Goal: Task Accomplishment & Management: Complete application form

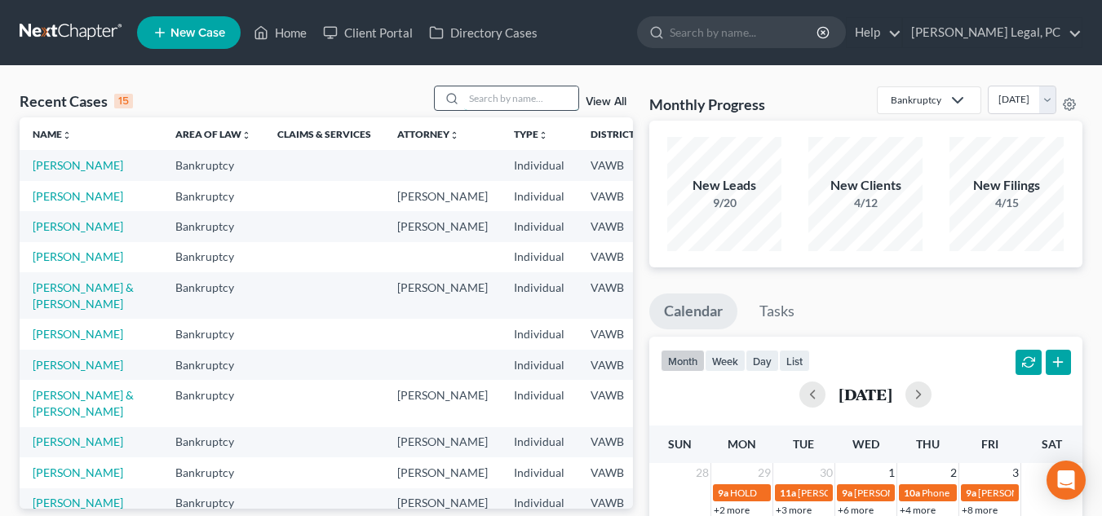
click at [536, 99] on input "search" at bounding box center [521, 98] width 114 height 24
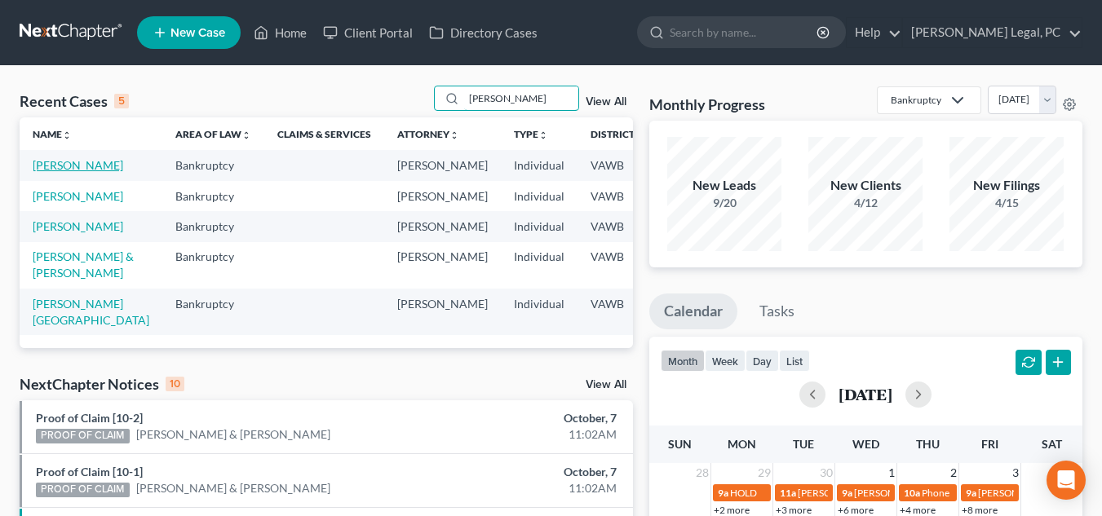
type input "[PERSON_NAME]"
click at [38, 172] on link "[PERSON_NAME]" at bounding box center [78, 165] width 91 height 14
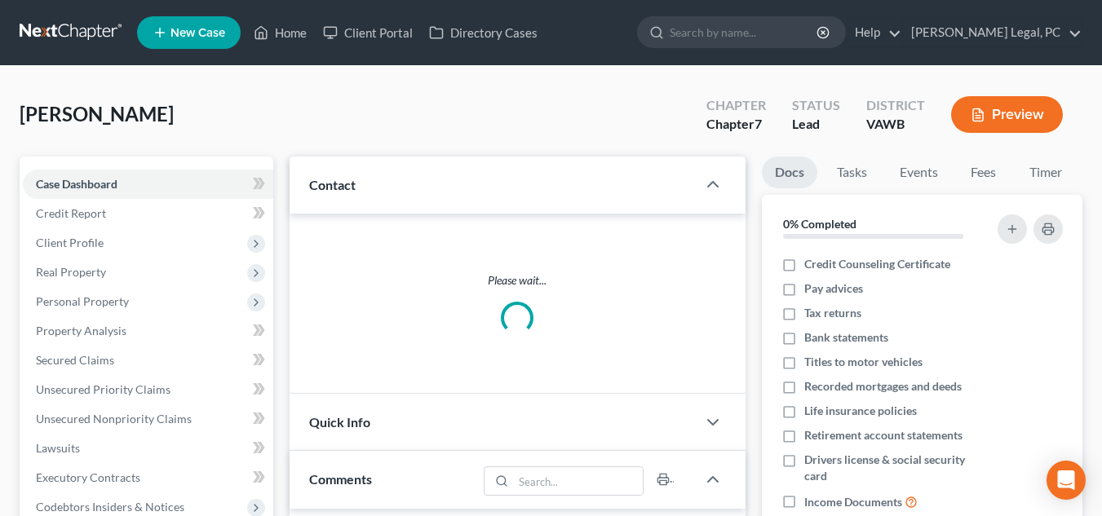
scroll to position [120, 0]
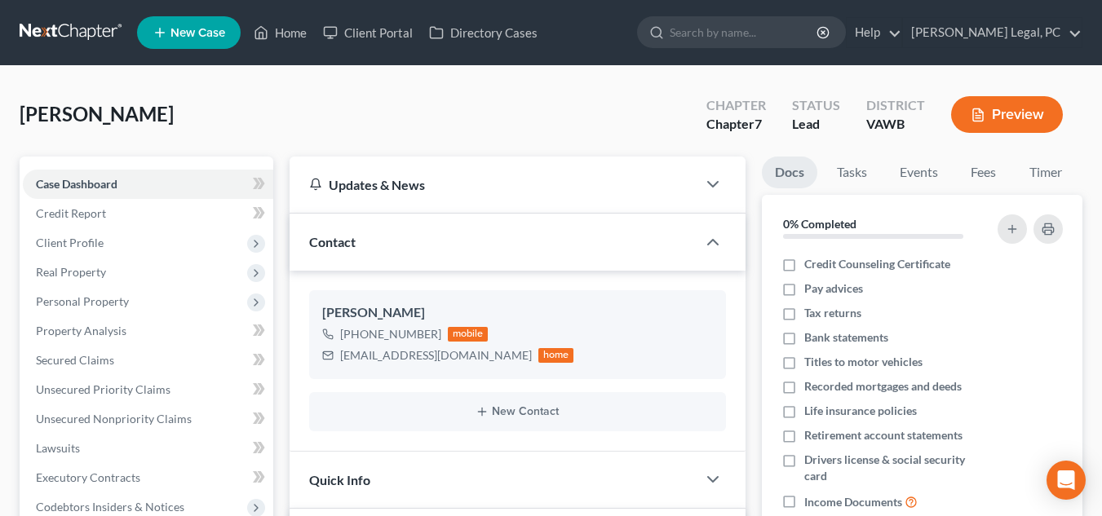
click at [467, 125] on div "[PERSON_NAME] Upgraded Chapter Chapter 7 Status Lead District [GEOGRAPHIC_DATA]…" at bounding box center [551, 121] width 1063 height 71
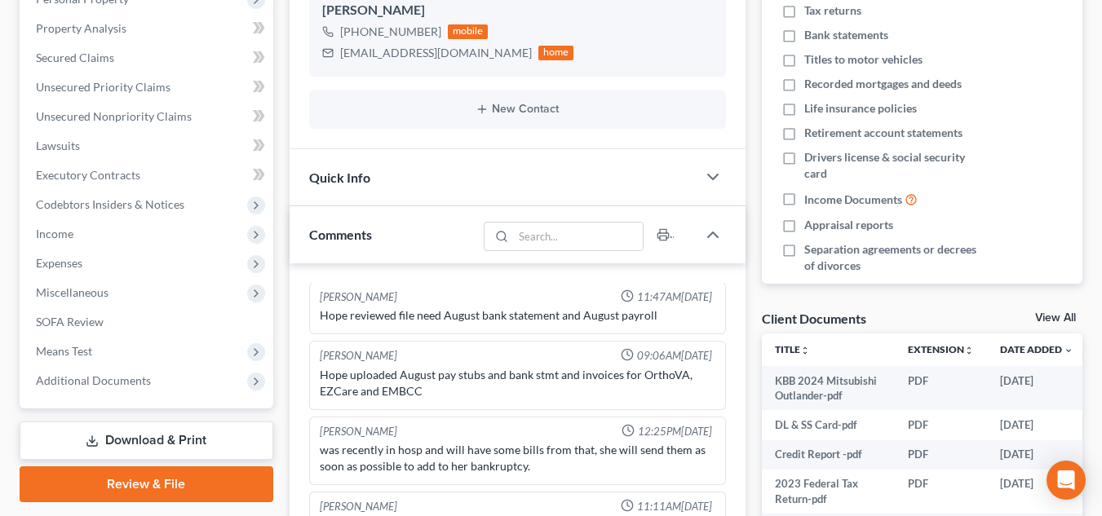
scroll to position [258, 0]
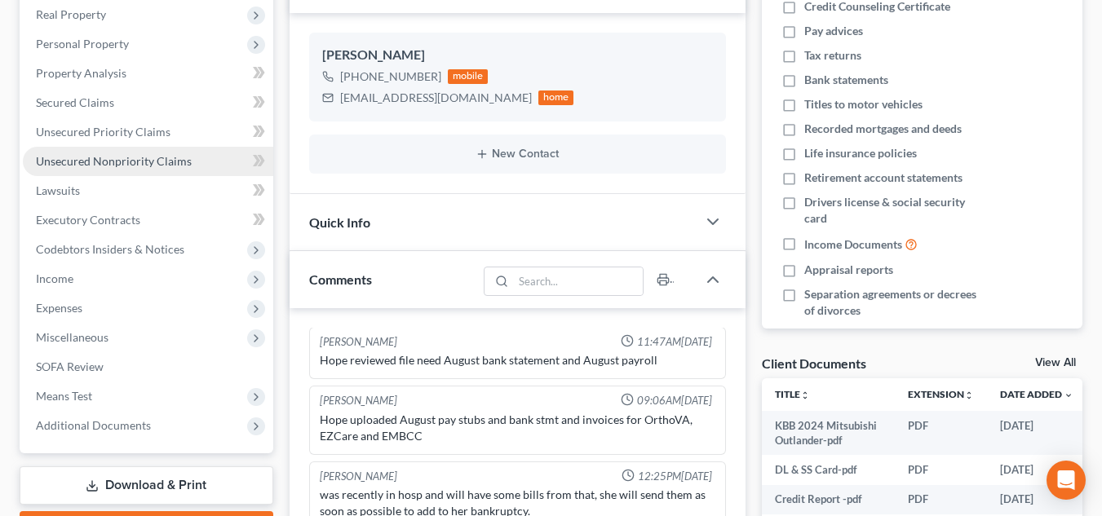
click at [197, 153] on link "Unsecured Nonpriority Claims" at bounding box center [148, 161] width 250 height 29
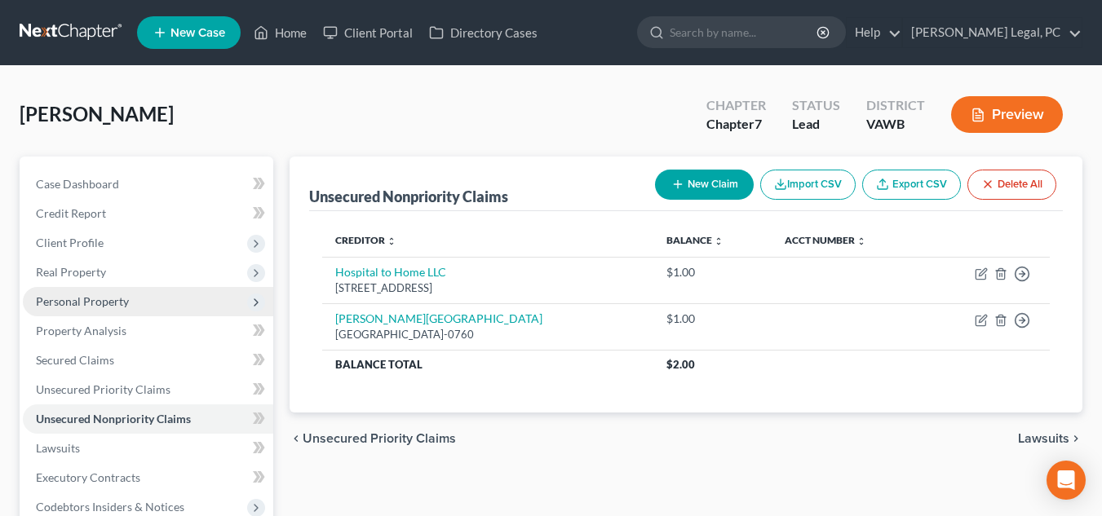
click at [151, 298] on span "Personal Property" at bounding box center [148, 301] width 250 height 29
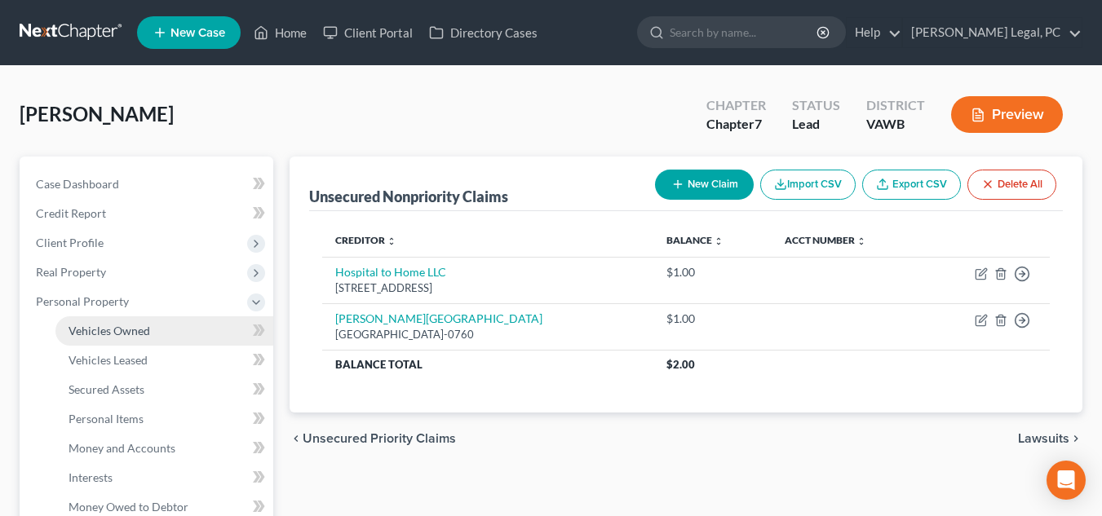
click at [192, 331] on link "Vehicles Owned" at bounding box center [164, 331] width 218 height 29
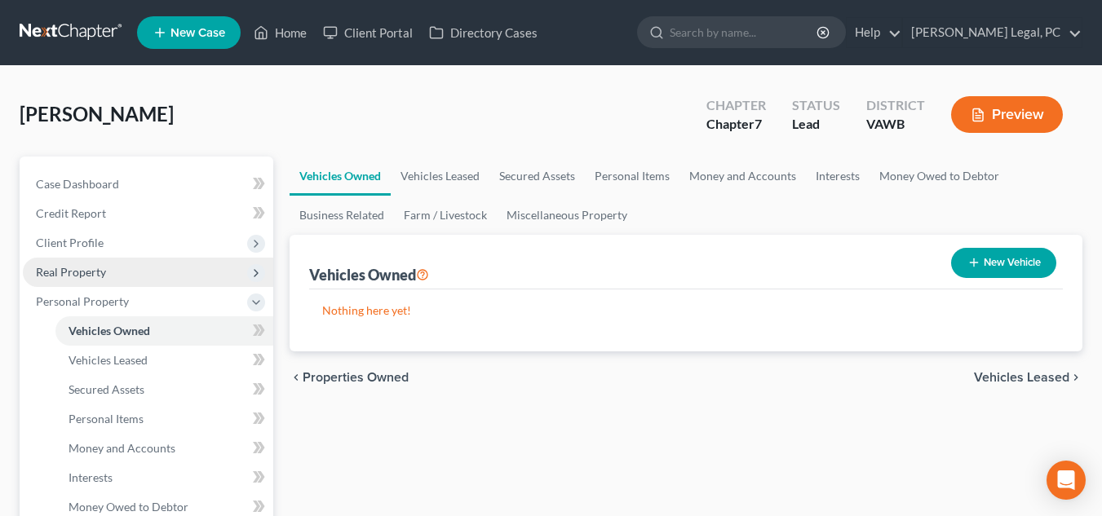
click at [148, 266] on span "Real Property" at bounding box center [148, 272] width 250 height 29
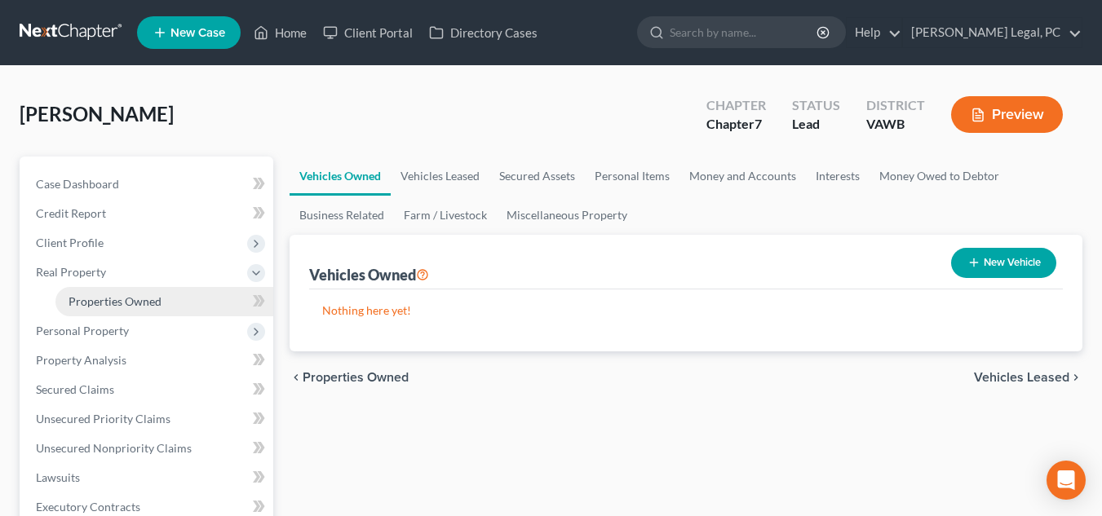
click at [170, 295] on link "Properties Owned" at bounding box center [164, 301] width 218 height 29
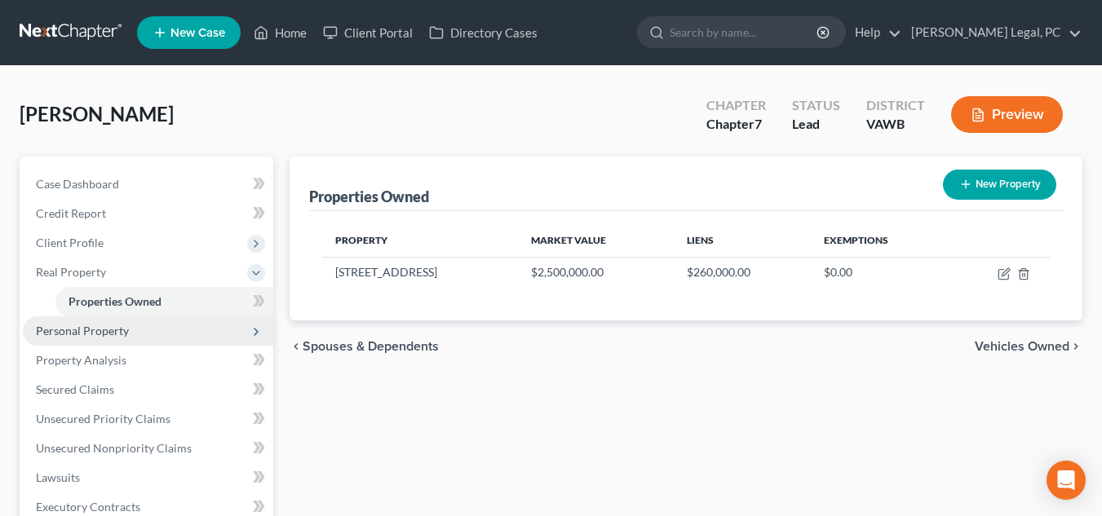
click at [157, 332] on span "Personal Property" at bounding box center [148, 331] width 250 height 29
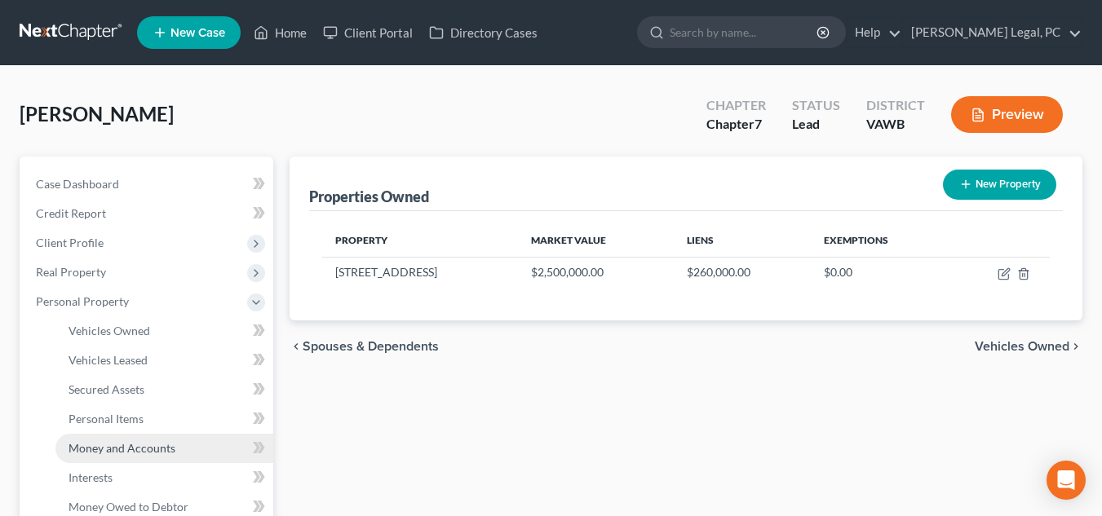
click at [175, 450] on link "Money and Accounts" at bounding box center [164, 448] width 218 height 29
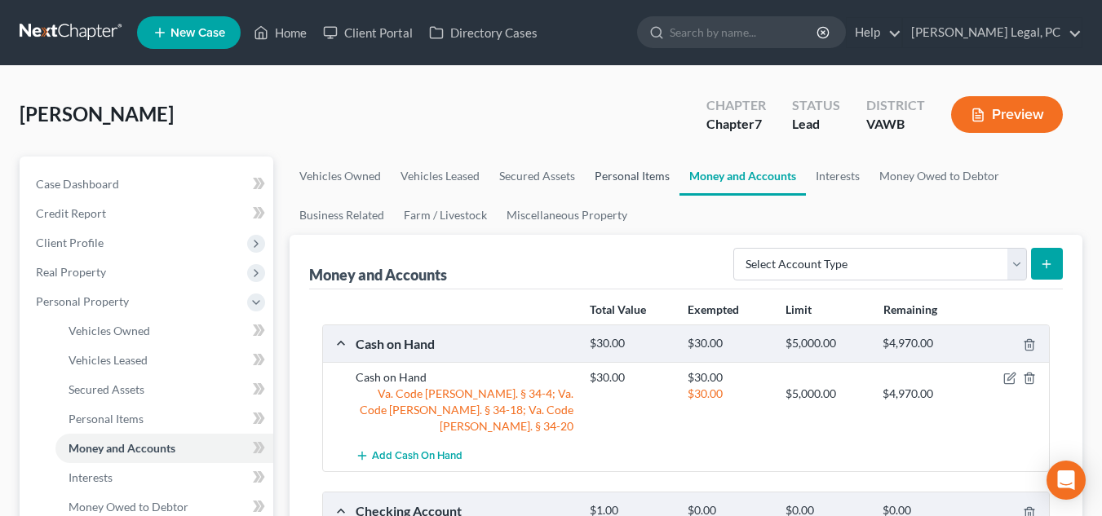
click at [648, 194] on link "Personal Items" at bounding box center [632, 176] width 95 height 39
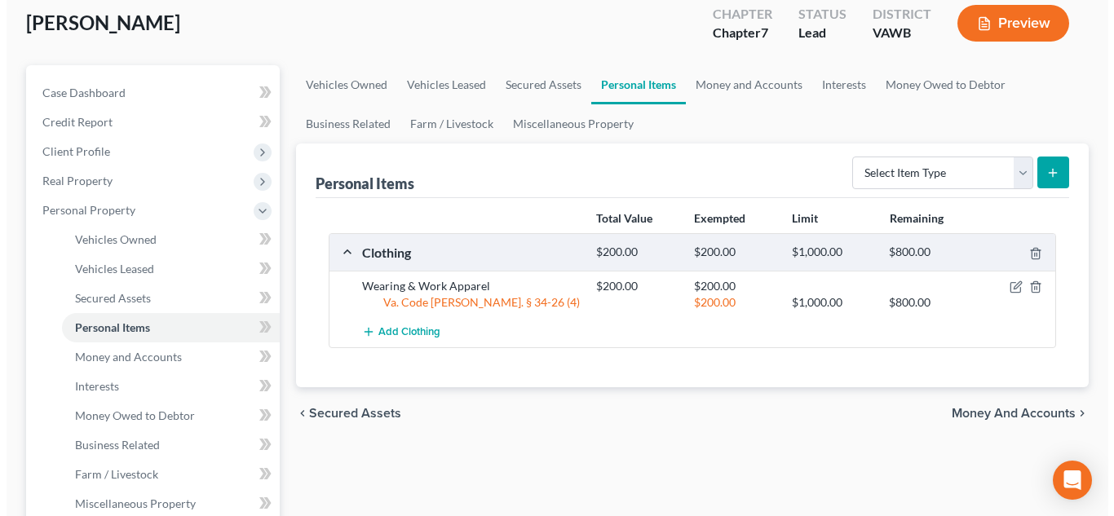
scroll to position [90, 0]
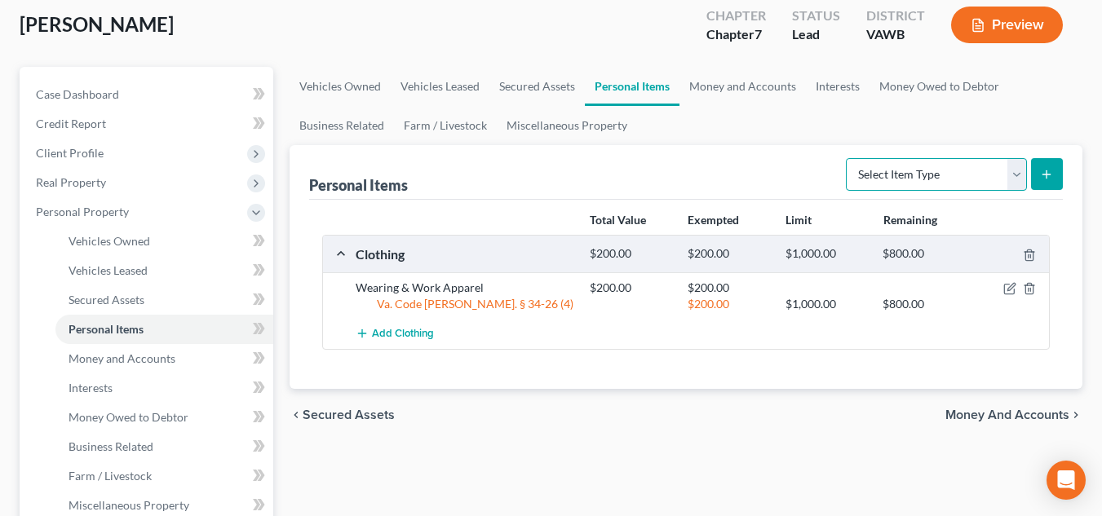
click at [968, 171] on select "Select Item Type Clothing Collectibles Of Value Electronics Firearms Household …" at bounding box center [936, 174] width 181 height 33
select select "household_goods"
click at [848, 158] on select "Select Item Type Clothing Collectibles Of Value Electronics Firearms Household …" at bounding box center [936, 174] width 181 height 33
click at [1048, 168] on icon "submit" at bounding box center [1046, 174] width 13 height 13
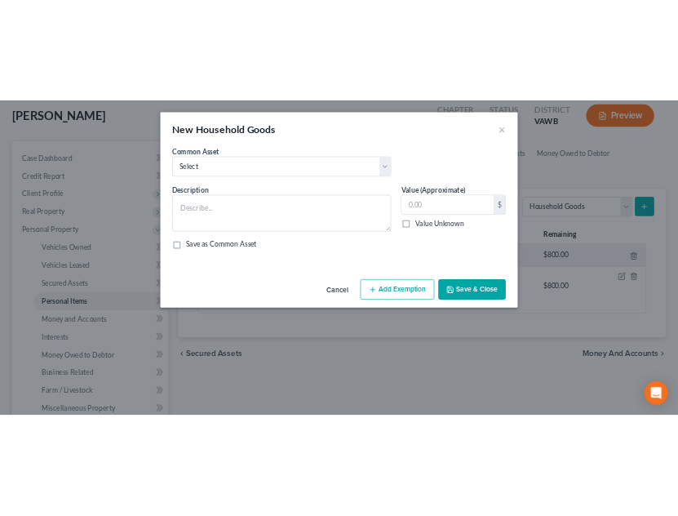
scroll to position [50, 0]
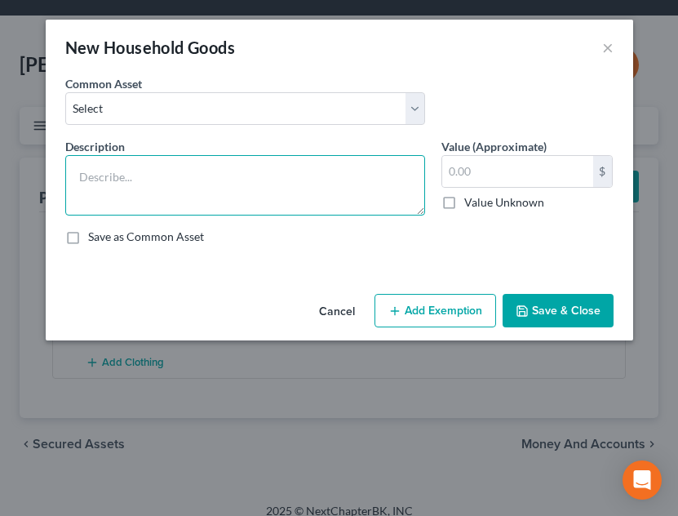
click at [365, 193] on textarea at bounding box center [245, 185] width 360 height 60
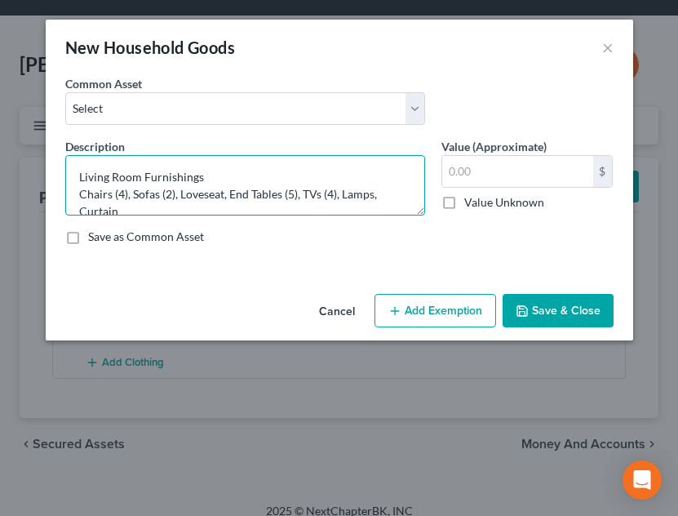
scroll to position [3, 0]
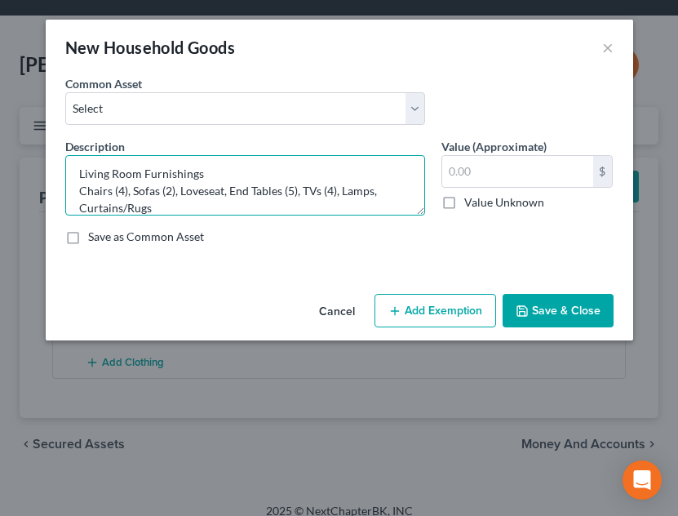
type textarea "Living Room Furnishings Chairs (4), Sofas (2), Loveseat, End Tables (5), TVs (4…"
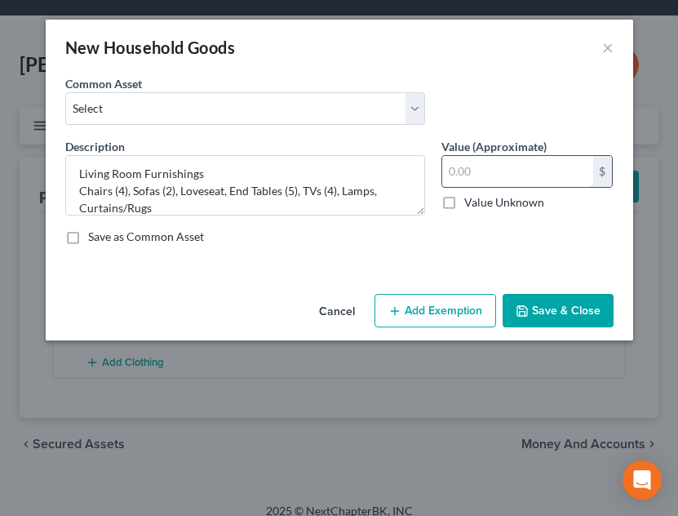
click at [476, 175] on input "text" at bounding box center [517, 171] width 151 height 31
type input "350.00"
click at [441, 299] on button "Add Exemption" at bounding box center [435, 311] width 122 height 34
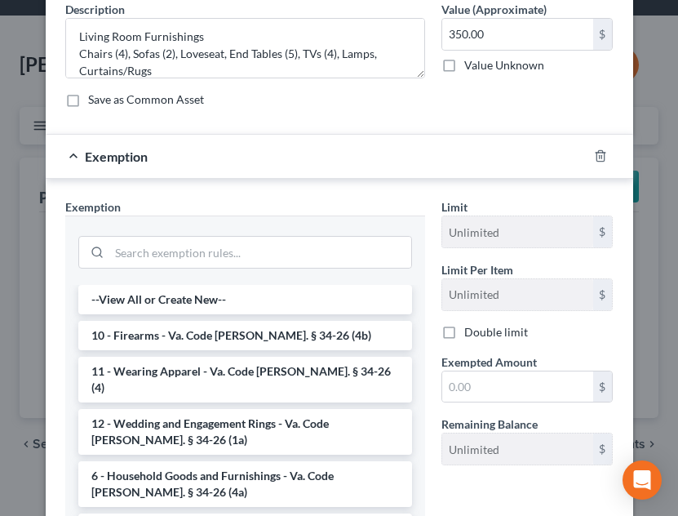
scroll to position [148, 0]
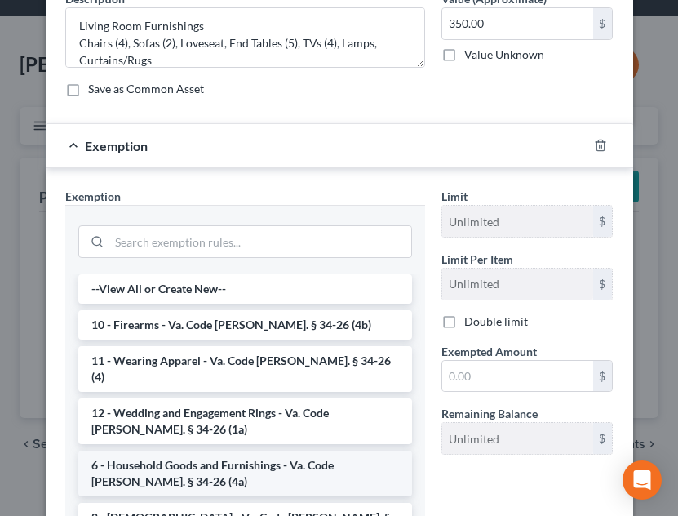
click at [212, 450] on li "6 - Household Goods and Furnishings - Va. Code [PERSON_NAME]. § 34-26 (4a)" at bounding box center [245, 473] width 334 height 46
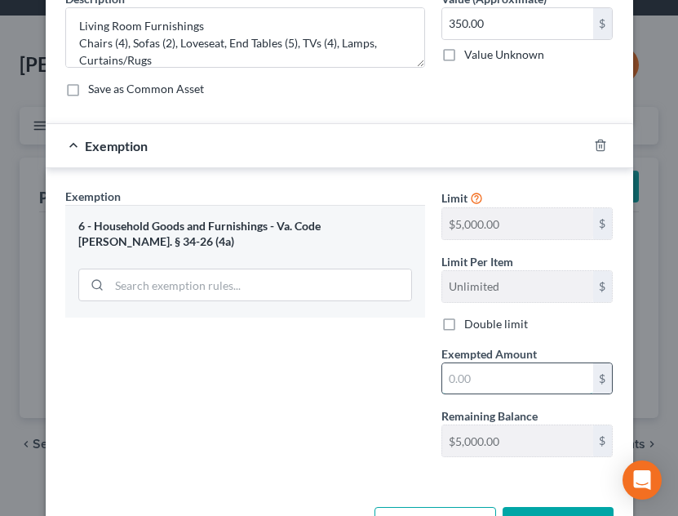
click at [514, 375] on input "text" at bounding box center [517, 378] width 151 height 31
type input "350.00"
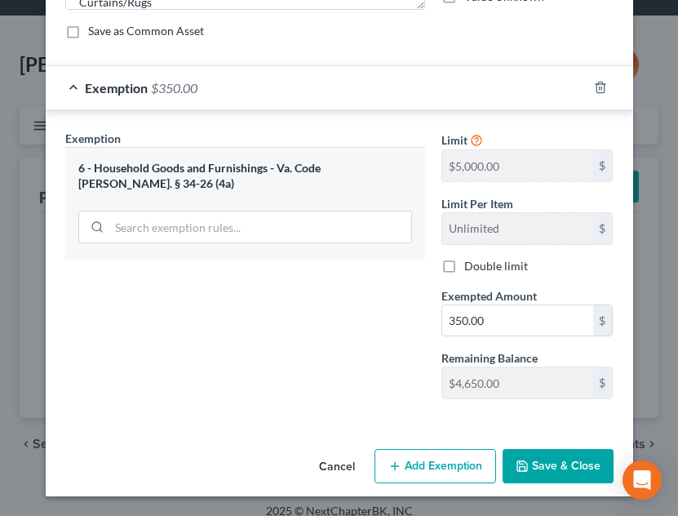
click at [556, 467] on button "Save & Close" at bounding box center [558, 466] width 111 height 34
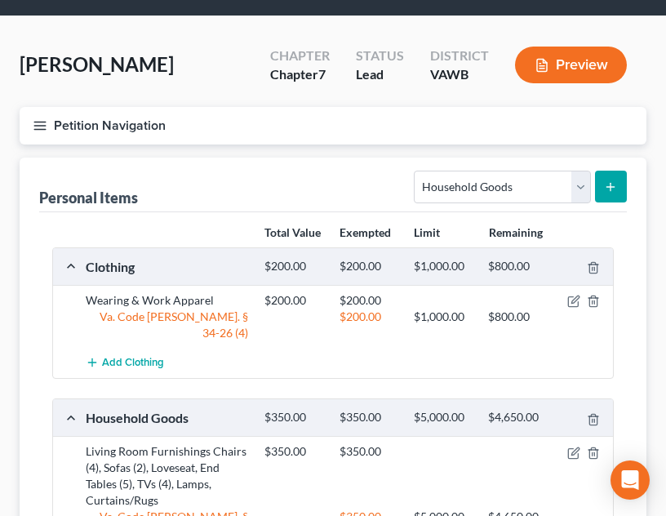
click at [591, 186] on form "Select Item Type Clothing Collectibles Of Value Electronics Firearms Household …" at bounding box center [520, 187] width 213 height 33
click at [610, 191] on icon "submit" at bounding box center [610, 186] width 13 height 13
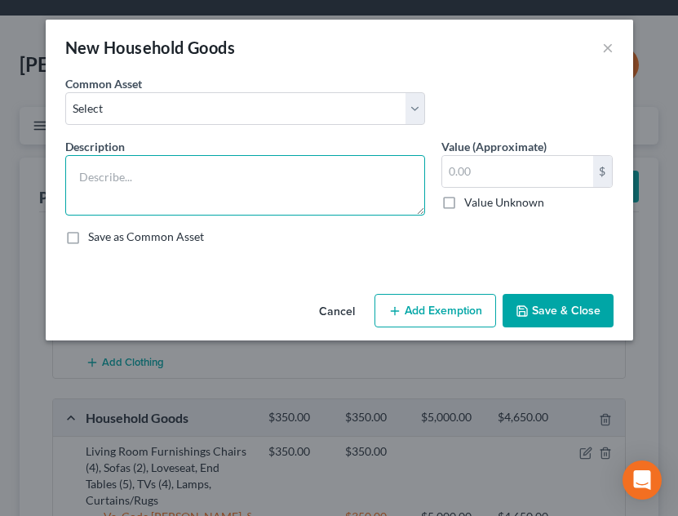
click at [288, 177] on textarea at bounding box center [245, 185] width 360 height 60
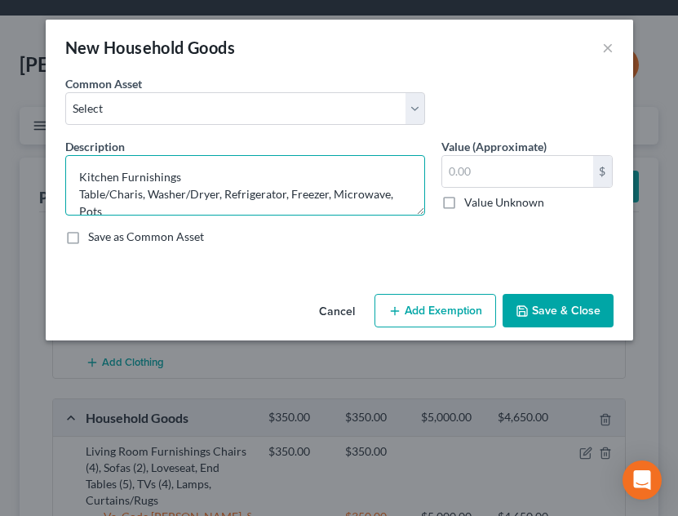
scroll to position [3, 0]
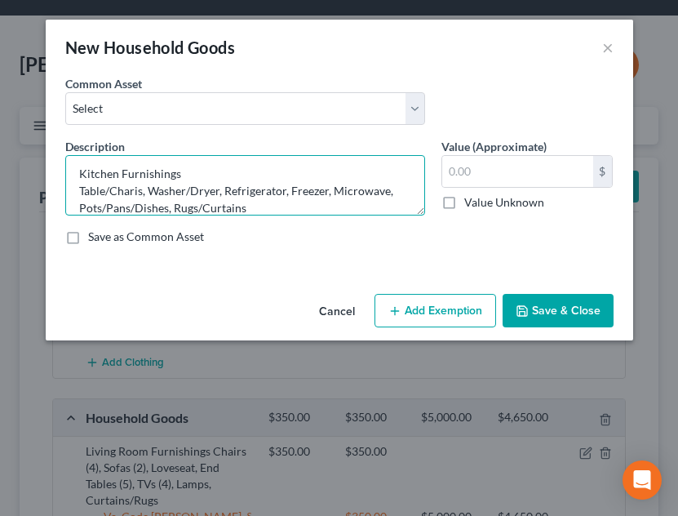
type textarea "Kitchen Furnishings Table/Charis, Washer/Dryer, Refrigerator, Freezer, Microwav…"
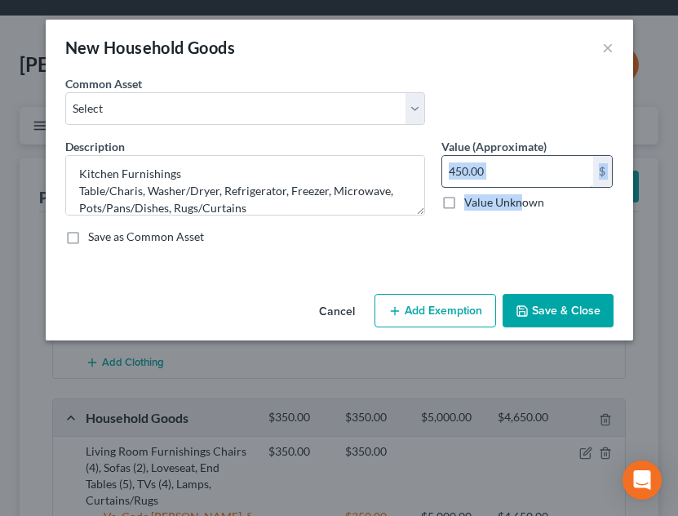
drag, startPoint x: 523, startPoint y: 199, endPoint x: 526, endPoint y: 175, distance: 23.9
click at [526, 175] on div "450.00 $ Value Unknown" at bounding box center [527, 182] width 172 height 55
click at [526, 175] on input "450.00" at bounding box center [517, 171] width 151 height 31
type input "500.00"
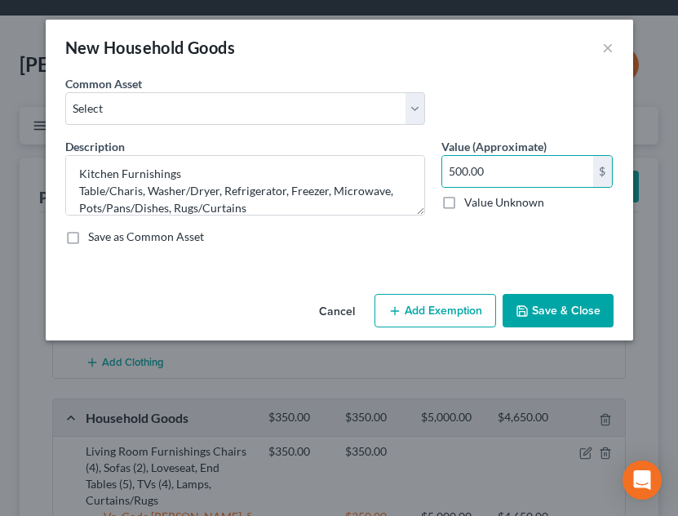
click at [450, 324] on button "Add Exemption" at bounding box center [435, 311] width 122 height 34
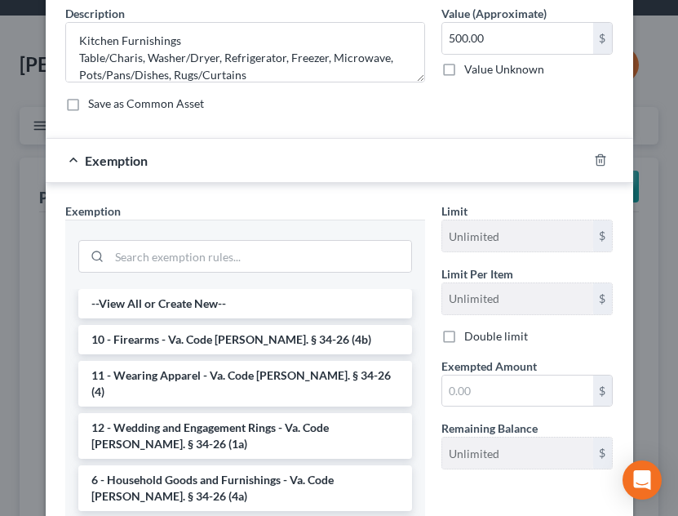
scroll to position [137, 0]
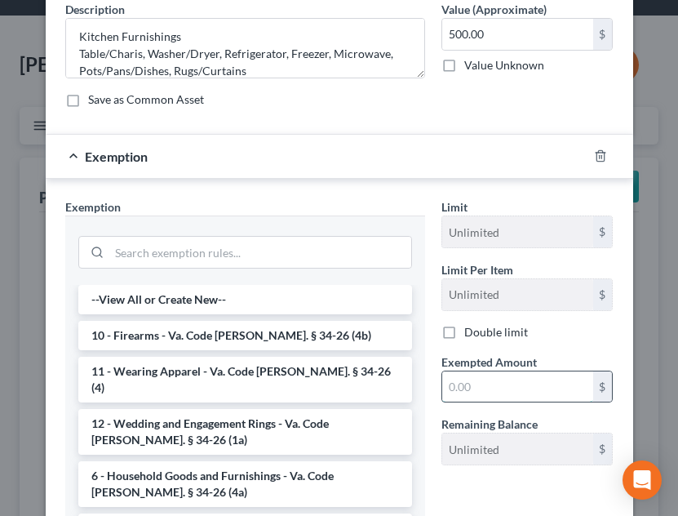
click at [481, 389] on input "text" at bounding box center [517, 386] width 151 height 31
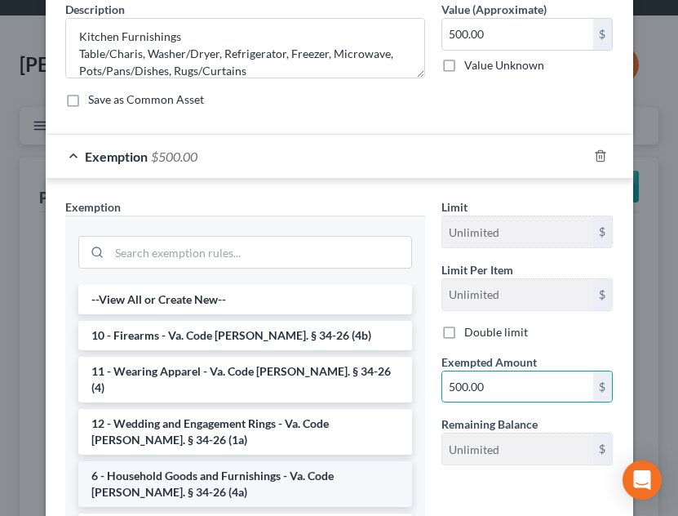
type input "500.00"
click at [260, 461] on li "6 - Household Goods and Furnishings - Va. Code [PERSON_NAME]. § 34-26 (4a)" at bounding box center [245, 484] width 334 height 46
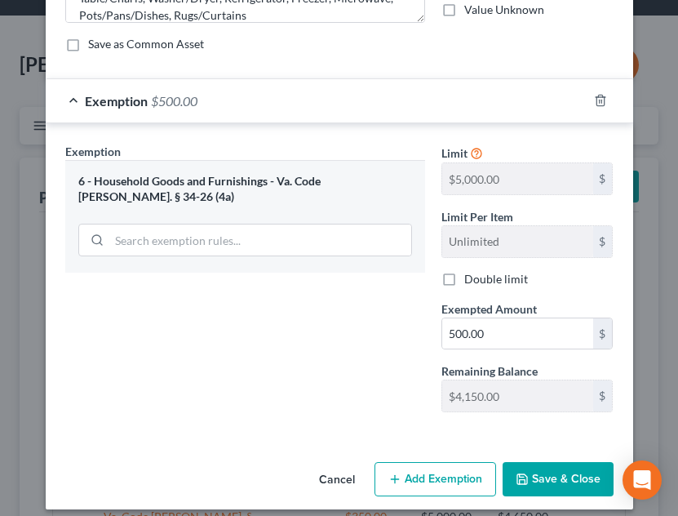
scroll to position [206, 0]
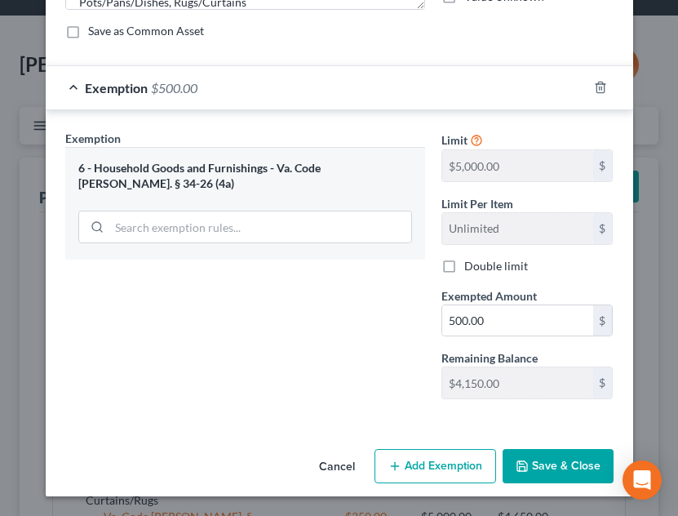
click at [565, 462] on button "Save & Close" at bounding box center [558, 466] width 111 height 34
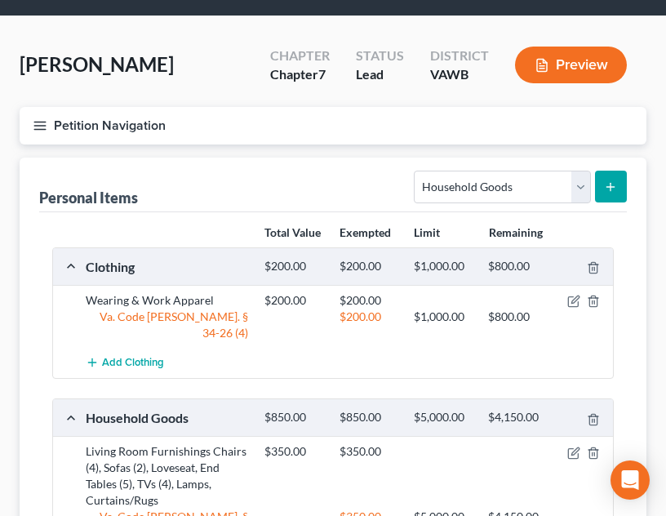
click at [622, 185] on button "submit" at bounding box center [611, 187] width 32 height 32
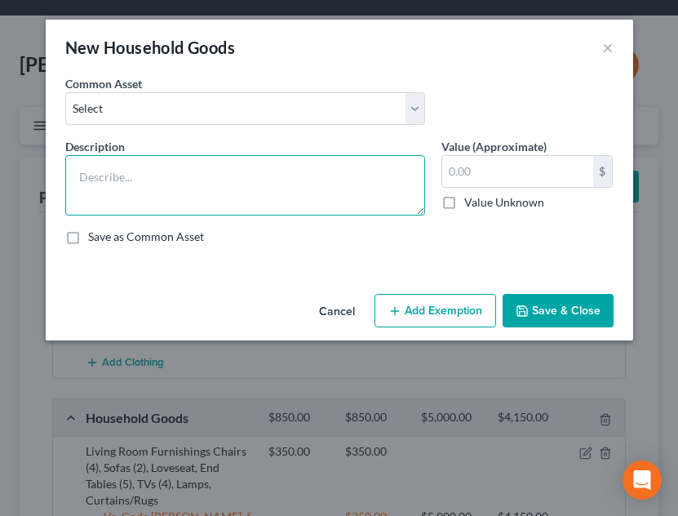
click at [312, 194] on textarea at bounding box center [245, 185] width 360 height 60
click at [286, 195] on textarea "Bedroom Furnishings Beds/Bedding" at bounding box center [245, 185] width 360 height 60
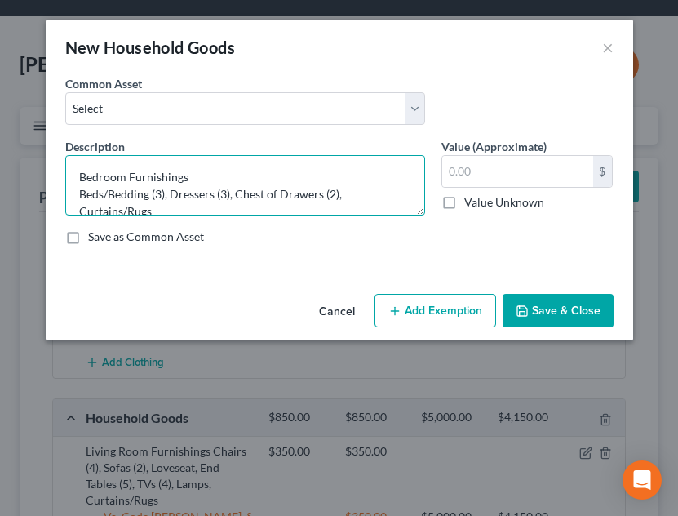
scroll to position [3, 0]
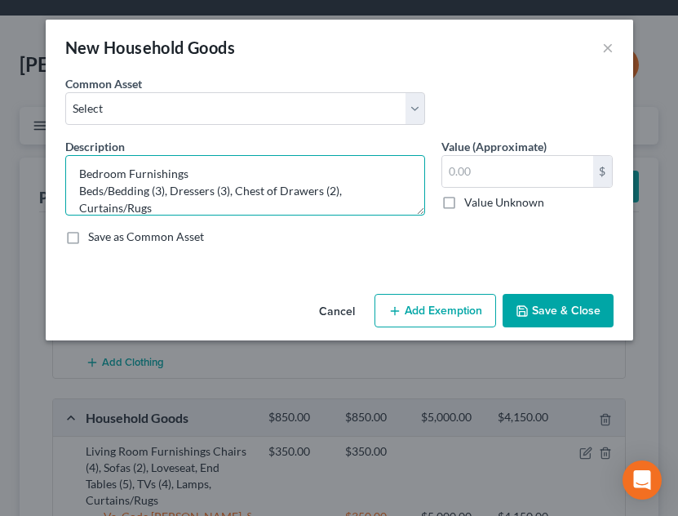
type textarea "Bedroom Furnishings Beds/Bedding (3), Dressers (3), Chest of Drawers (2), Curta…"
drag, startPoint x: 506, startPoint y: 175, endPoint x: 357, endPoint y: 187, distance: 149.8
click at [357, 187] on div "Description * Bedroom Furnishings Beds/Bedding (3), Dressers (3), Chest of Draw…" at bounding box center [339, 198] width 565 height 120
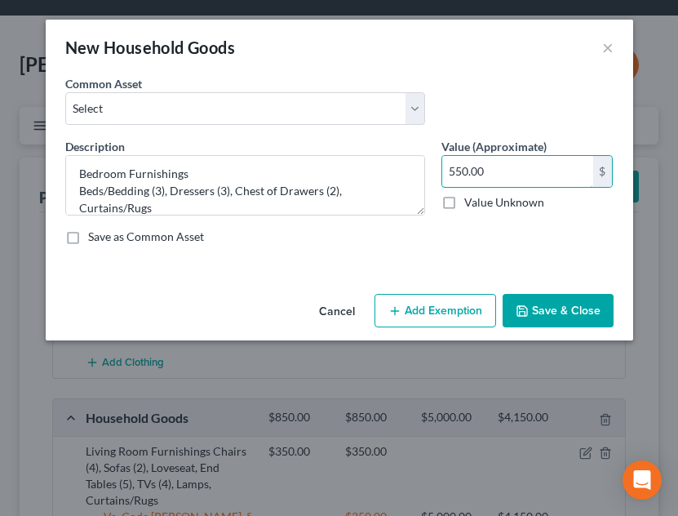
type input "550.00"
click at [460, 305] on button "Add Exemption" at bounding box center [435, 311] width 122 height 34
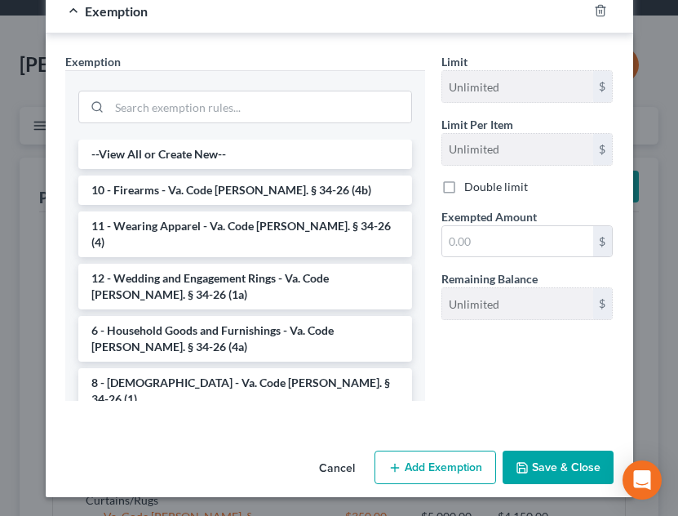
scroll to position [283, 0]
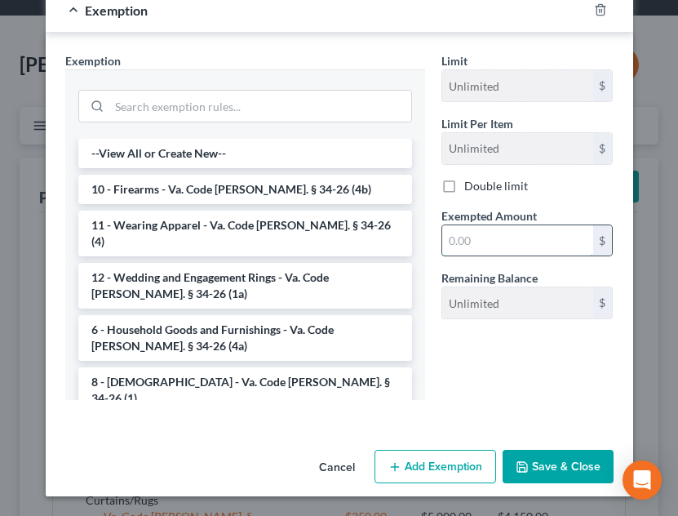
click at [516, 242] on input "text" at bounding box center [517, 240] width 151 height 31
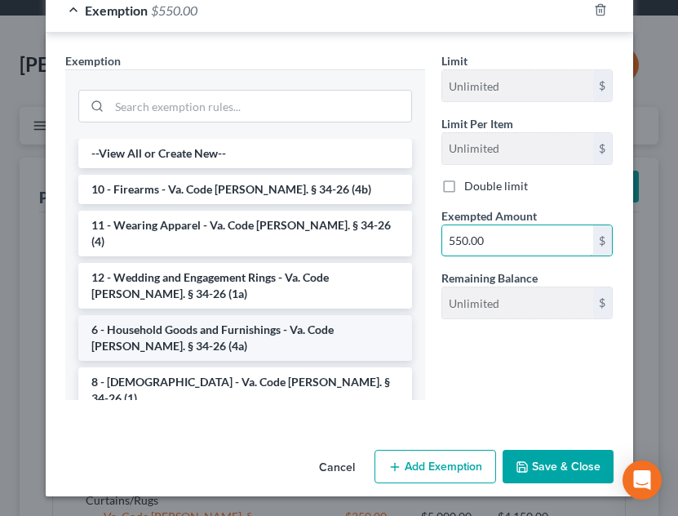
type input "550.00"
click at [192, 315] on li "6 - Household Goods and Furnishings - Va. Code [PERSON_NAME]. § 34-26 (4a)" at bounding box center [245, 338] width 334 height 46
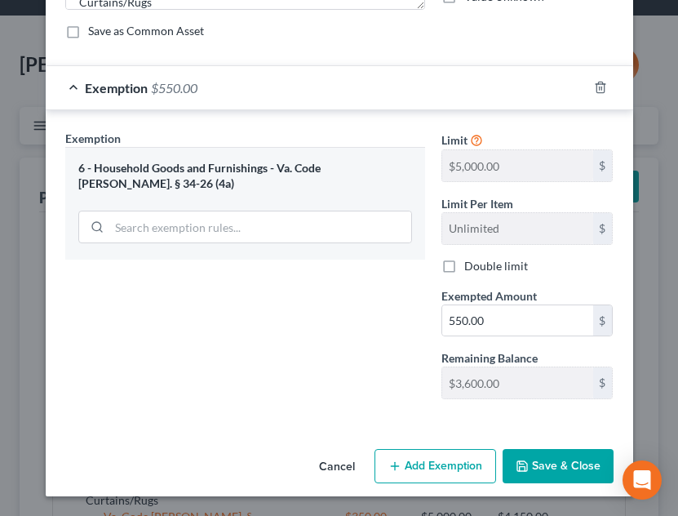
click at [554, 472] on button "Save & Close" at bounding box center [558, 466] width 111 height 34
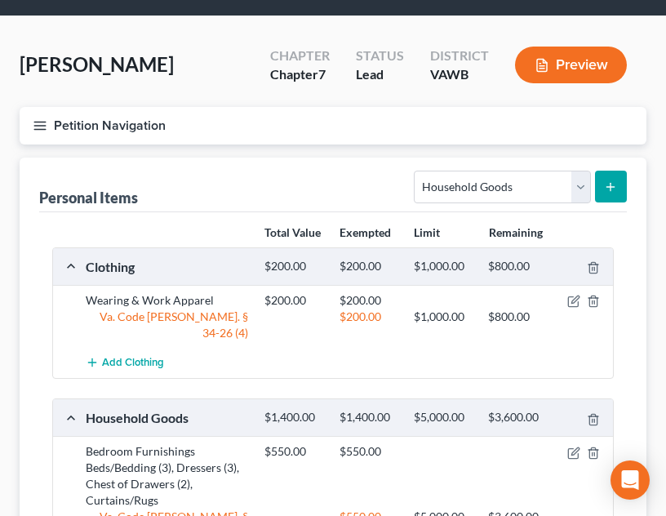
click at [504, 164] on div "Select Item Type Clothing Collectibles Of Value Electronics Firearms Household …" at bounding box center [516, 185] width 219 height 43
click at [499, 181] on select "Select Item Type Clothing Collectibles Of Value Electronics Firearms Household …" at bounding box center [502, 187] width 176 height 33
select select "jewelry"
click at [416, 171] on select "Select Item Type Clothing Collectibles Of Value Electronics Firearms Household …" at bounding box center [502, 187] width 176 height 33
click at [619, 179] on button "submit" at bounding box center [611, 187] width 32 height 32
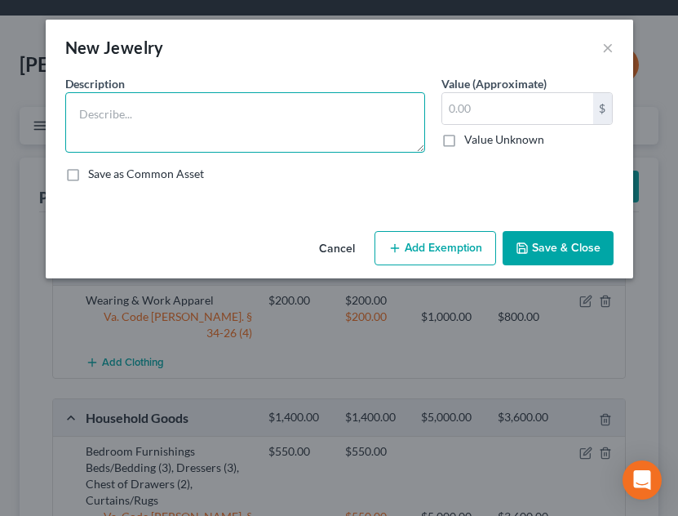
click at [241, 128] on textarea at bounding box center [245, 122] width 360 height 60
type textarea "Misc. Costume Jewelry"
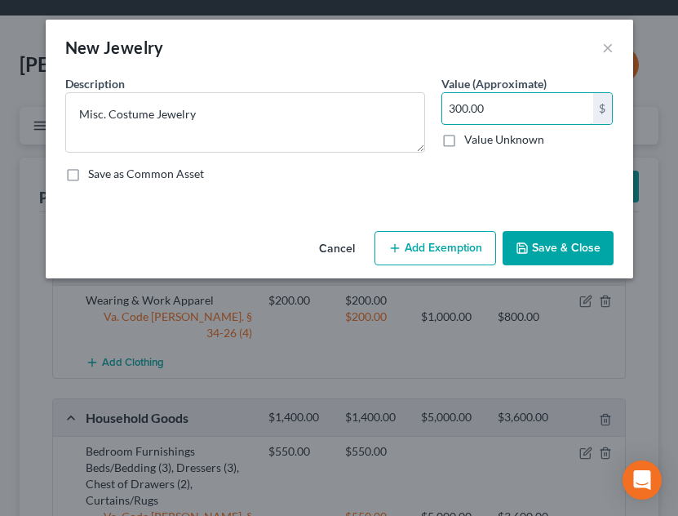
type input "300.00"
click at [410, 234] on button "Add Exemption" at bounding box center [435, 248] width 122 height 34
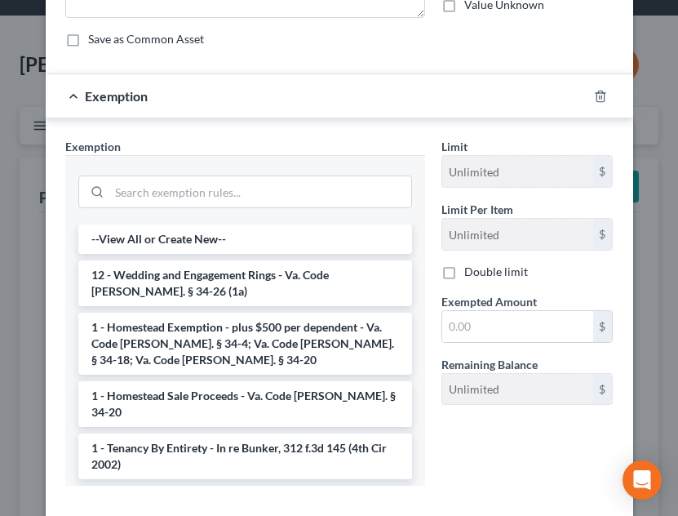
scroll to position [144, 0]
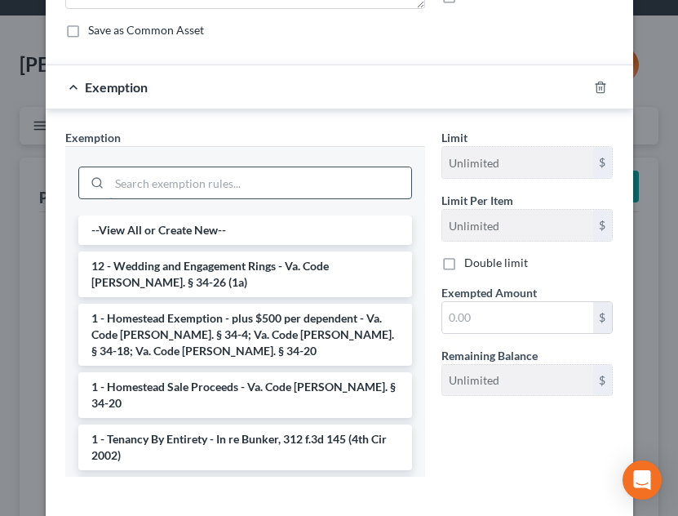
click at [343, 179] on input "search" at bounding box center [260, 182] width 302 height 31
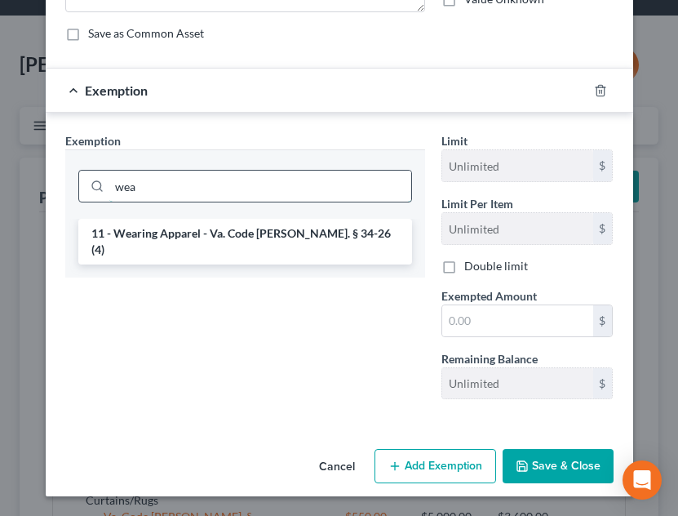
scroll to position [140, 0]
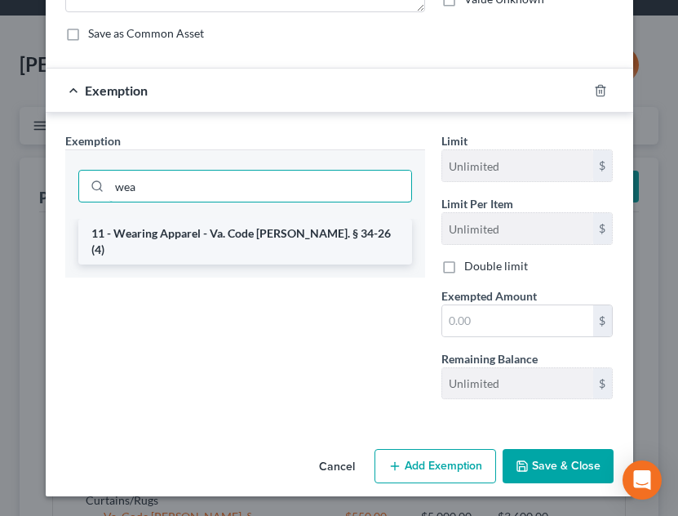
type input "wea"
click at [298, 239] on li "11 - Wearing Apparel - Va. Code [PERSON_NAME]. § 34-26 (4)" at bounding box center [245, 242] width 334 height 46
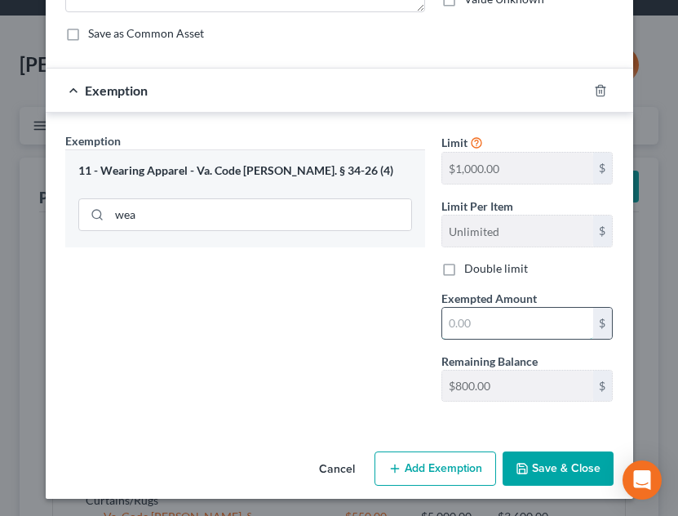
click at [542, 321] on input "text" at bounding box center [517, 323] width 151 height 31
click at [596, 87] on polyline "button" at bounding box center [601, 87] width 10 height 0
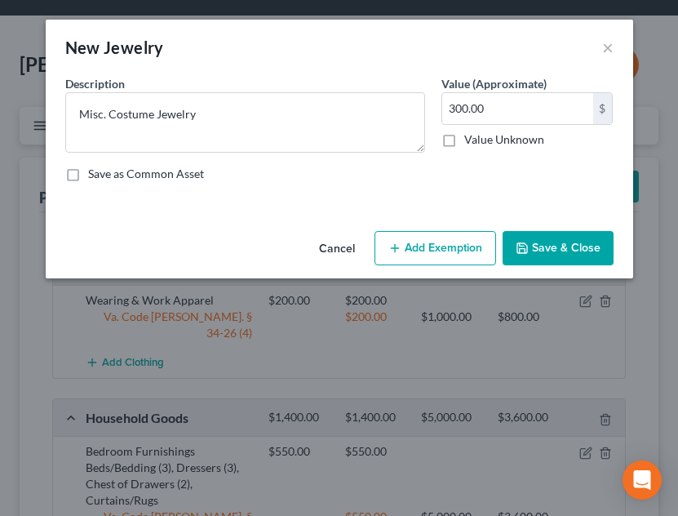
click at [433, 242] on button "Add Exemption" at bounding box center [435, 248] width 122 height 34
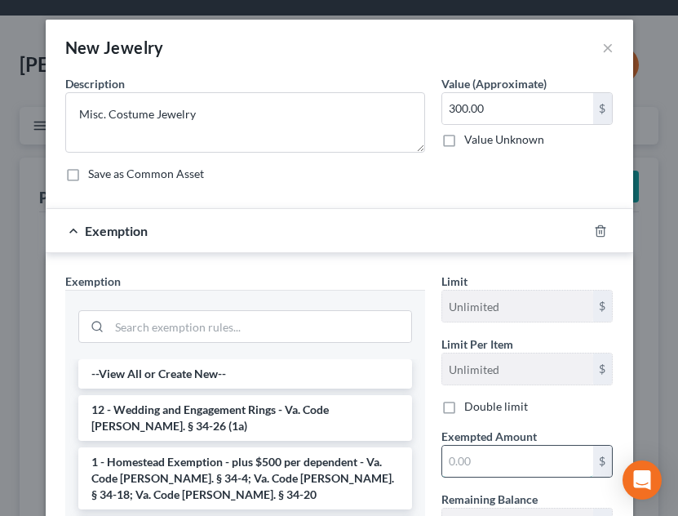
click at [520, 454] on input "text" at bounding box center [517, 460] width 151 height 31
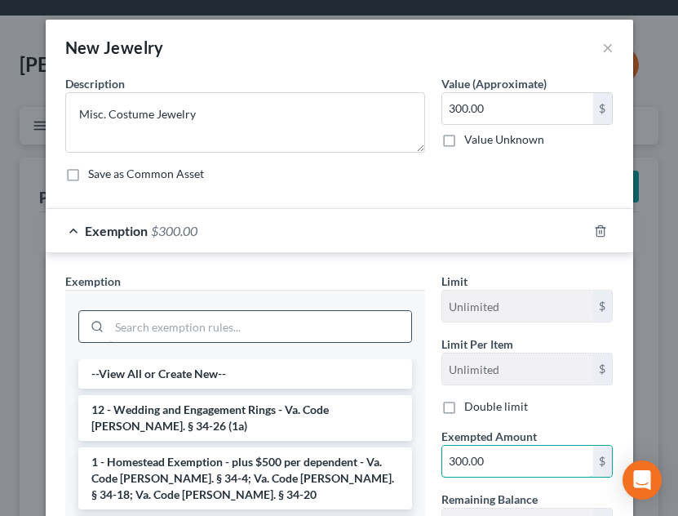
type input "300.00"
click at [302, 331] on input "search" at bounding box center [260, 326] width 302 height 31
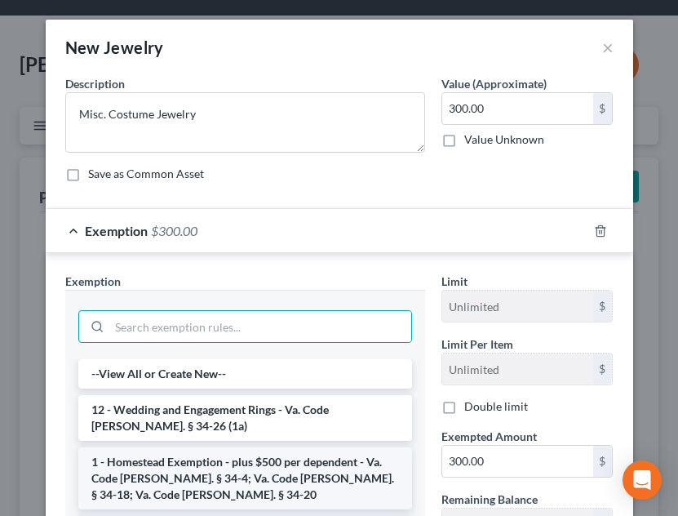
click at [281, 472] on li "1 - Homestead Exemption - plus $500 per dependent - Va. Code [PERSON_NAME]. § 3…" at bounding box center [245, 478] width 334 height 62
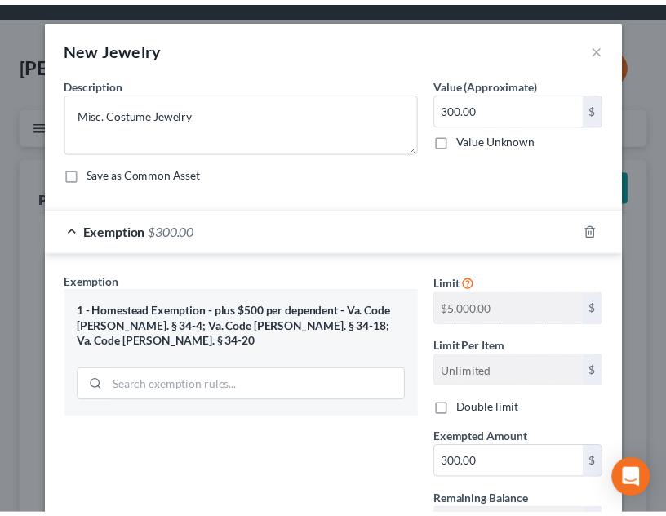
scroll to position [143, 0]
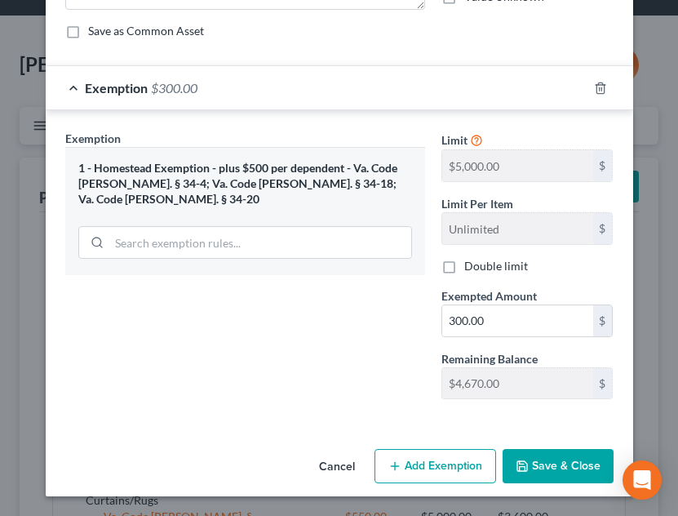
click at [555, 437] on div "An exemption set must first be selected from the Filing Information section. Co…" at bounding box center [339, 187] width 587 height 510
click at [521, 479] on button "Save & Close" at bounding box center [558, 466] width 111 height 34
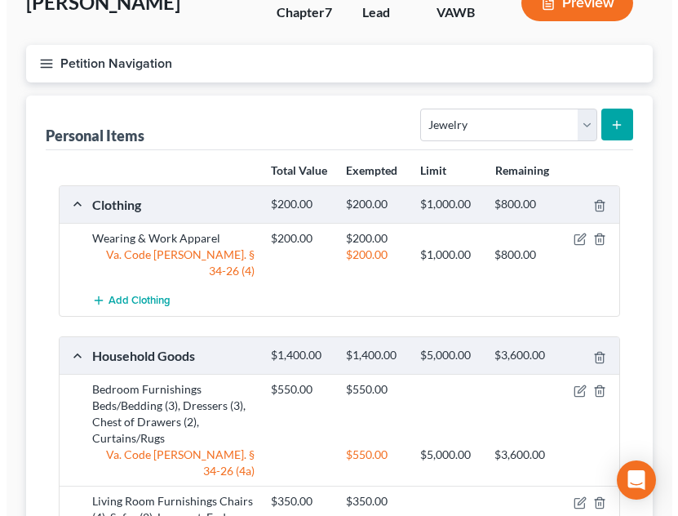
scroll to position [0, 0]
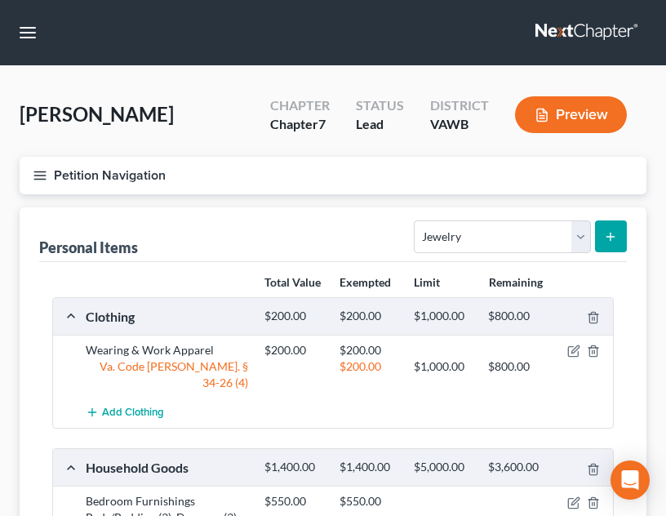
click at [48, 175] on button "Petition Navigation" at bounding box center [333, 176] width 627 height 38
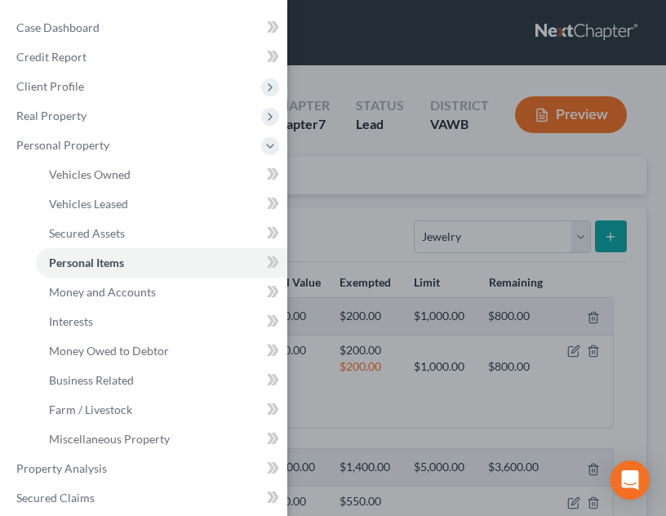
click at [355, 208] on div "Case Dashboard Payments Invoices Payments Payments Credit Report Client Profile" at bounding box center [333, 258] width 666 height 516
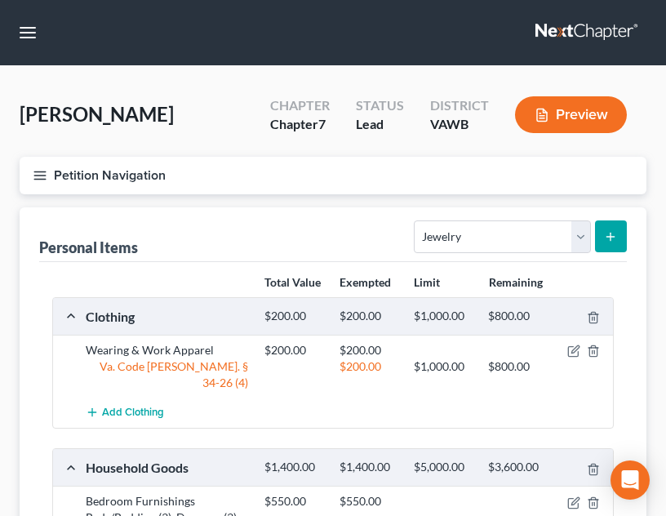
click at [23, 179] on button "Petition Navigation" at bounding box center [333, 176] width 627 height 38
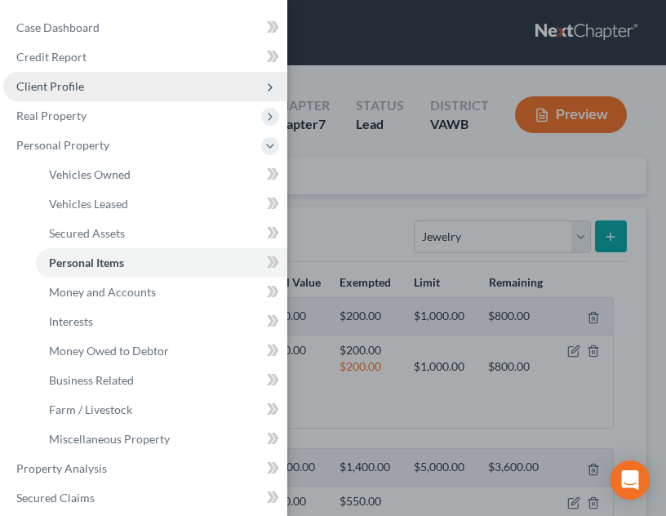
click at [106, 85] on span "Client Profile" at bounding box center [145, 86] width 284 height 29
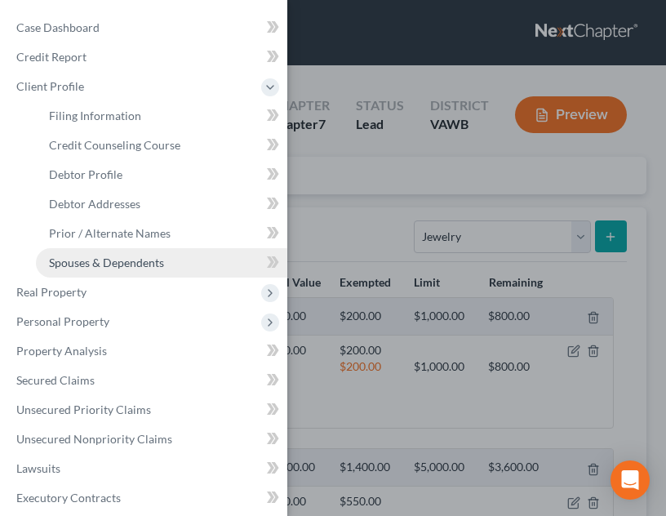
click at [125, 259] on span "Spouses & Dependents" at bounding box center [106, 262] width 115 height 14
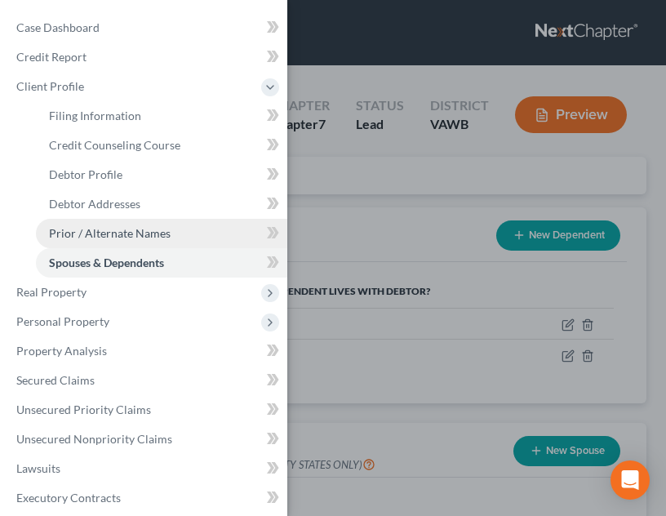
click at [134, 233] on span "Prior / Alternate Names" at bounding box center [110, 233] width 122 height 14
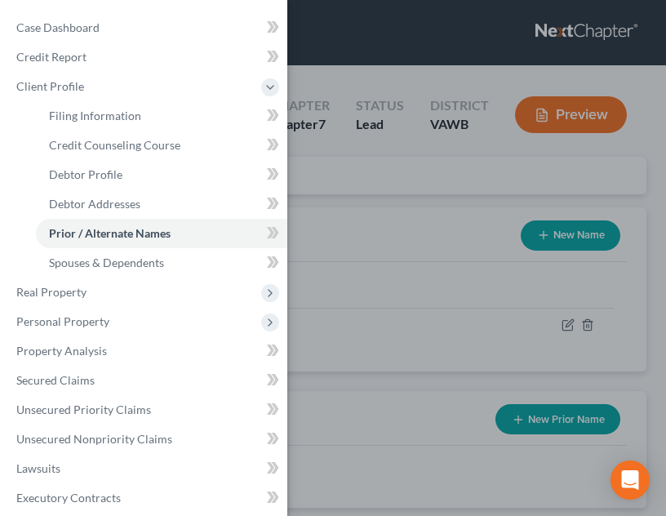
click at [450, 245] on div "Case Dashboard Payments Invoices Payments Payments Credit Report Client Profile" at bounding box center [333, 258] width 666 height 516
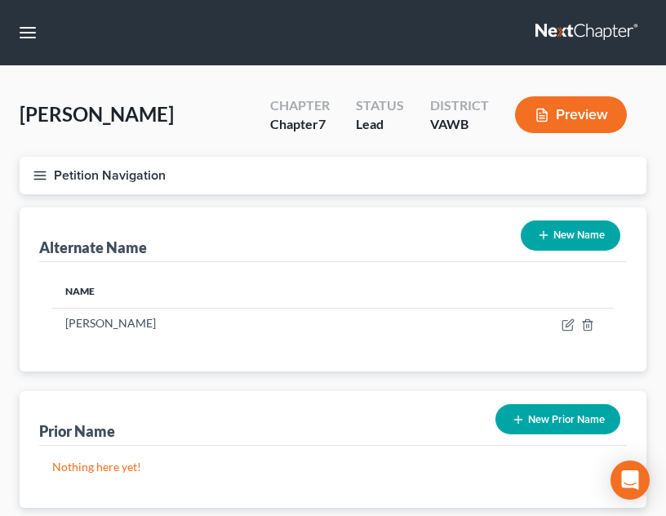
click at [44, 166] on button "Petition Navigation" at bounding box center [333, 176] width 627 height 38
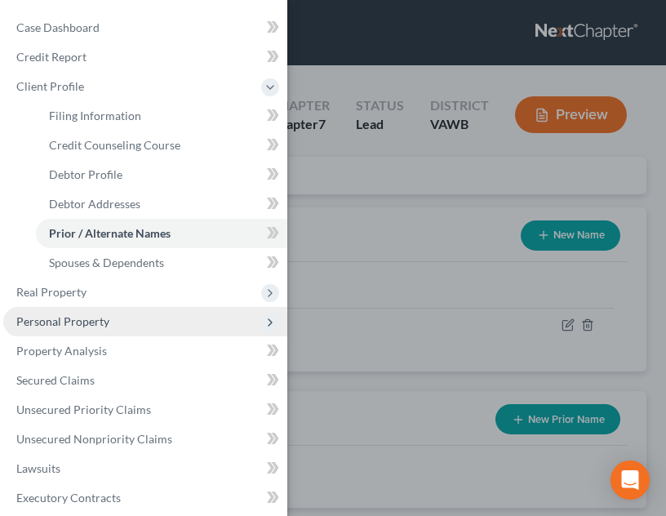
click at [143, 309] on span "Personal Property" at bounding box center [145, 321] width 284 height 29
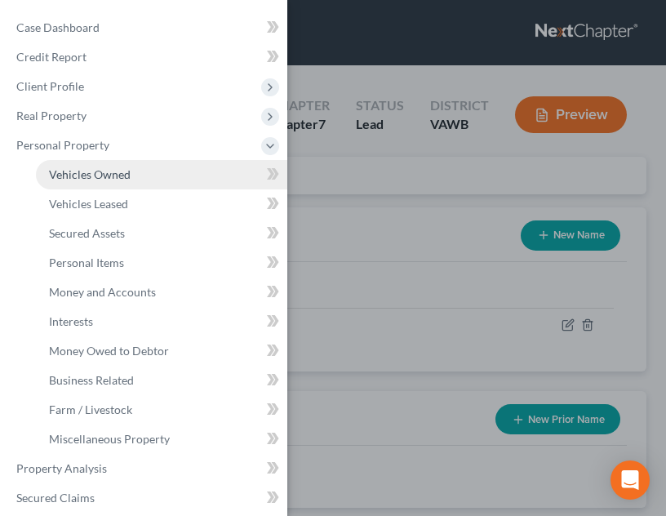
click at [118, 175] on span "Vehicles Owned" at bounding box center [90, 174] width 82 height 14
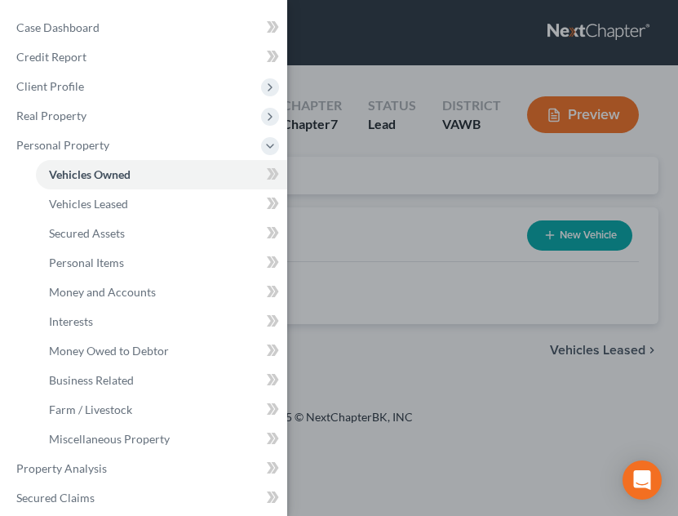
click at [362, 267] on div "Case Dashboard Payments Invoices Payments Payments Credit Report Client Profile" at bounding box center [339, 258] width 678 height 516
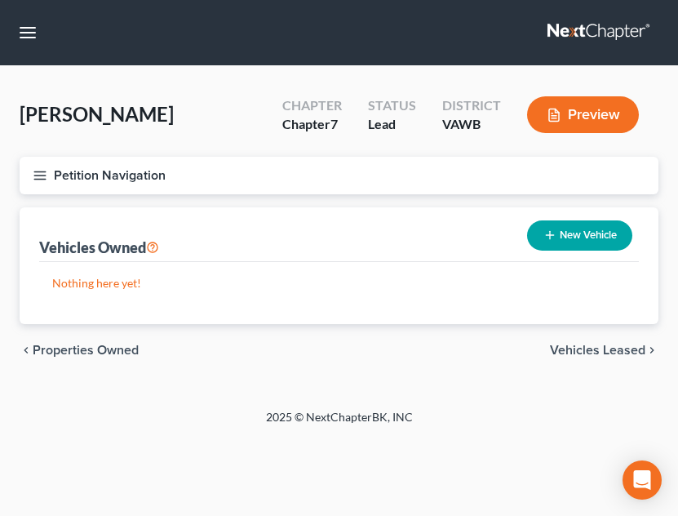
click at [538, 246] on button "New Vehicle" at bounding box center [579, 235] width 105 height 30
select select "0"
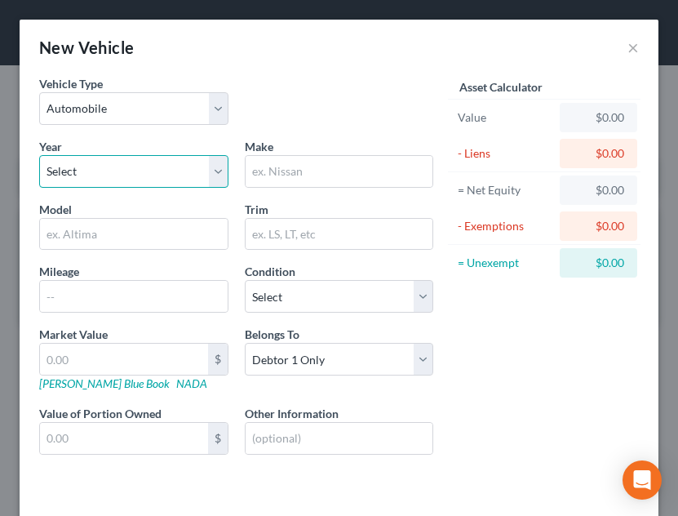
click at [169, 168] on select "Select 2026 2025 2024 2023 2022 2021 2020 2019 2018 2017 2016 2015 2014 2013 20…" at bounding box center [133, 171] width 189 height 33
select select "2"
click at [39, 155] on select "Select 2026 2025 2024 2023 2022 2021 2020 2019 2018 2017 2016 2015 2014 2013 20…" at bounding box center [133, 171] width 189 height 33
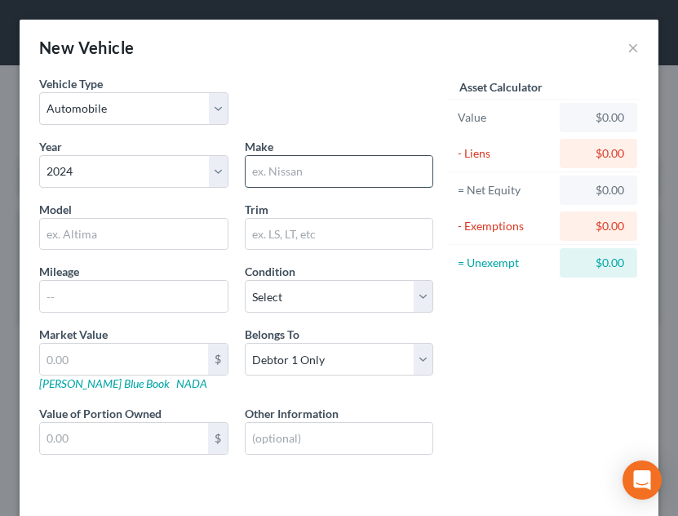
click at [333, 171] on input "text" at bounding box center [340, 171] width 188 height 31
type input "N"
type input "Mitsubishi"
type input "Outlander"
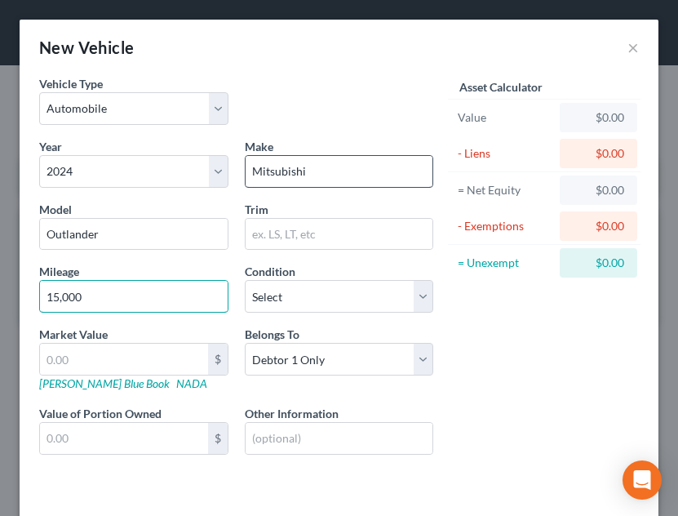
type input "15,000"
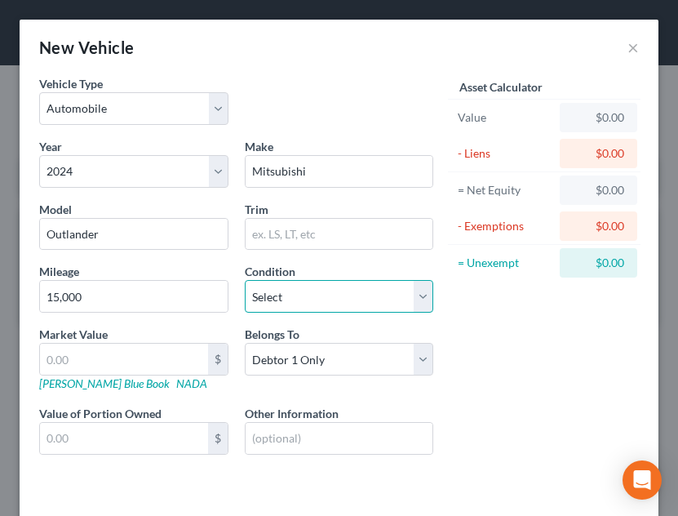
click at [335, 295] on select "Select Excellent Very Good Good Fair Poor" at bounding box center [339, 296] width 189 height 33
click at [245, 280] on select "Select Excellent Very Good Good Fair Poor" at bounding box center [339, 296] width 189 height 33
click at [330, 299] on select "Select Excellent Very Good Good Fair Poor" at bounding box center [339, 296] width 189 height 33
select select "1"
click at [245, 280] on select "Select Excellent Very Good Good Fair Poor" at bounding box center [339, 296] width 189 height 33
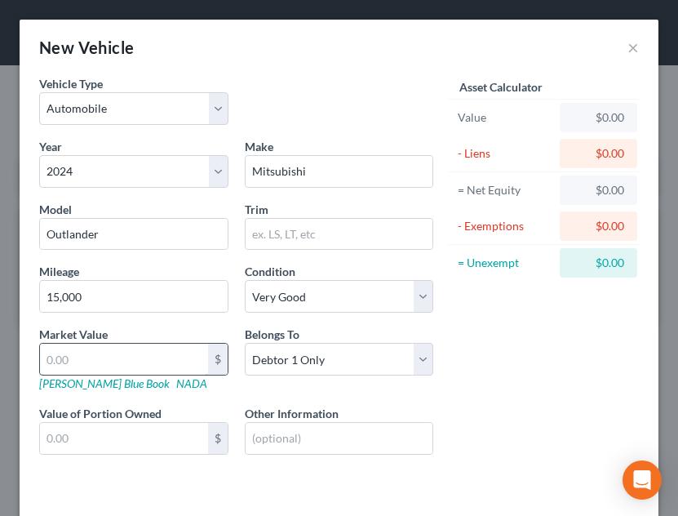
click at [200, 360] on input "text" at bounding box center [124, 358] width 168 height 31
click at [461, 396] on div "Asset Calculator Value $0.00 - Liens $0.00 = Net Equity $0.00 - Exemptions $0.0…" at bounding box center [544, 278] width 206 height 406
click at [139, 361] on input "text" at bounding box center [124, 358] width 168 height 31
type input "2"
type input "2.00"
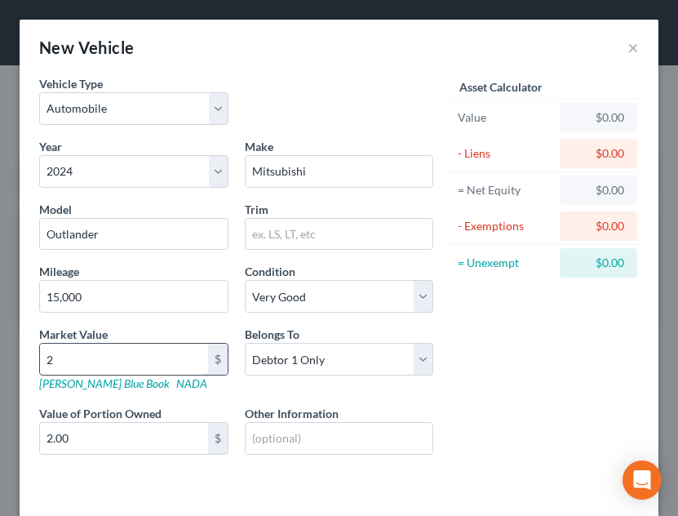
type input "23"
type input "23.00"
type input "239"
type input "239.00"
type input "2397"
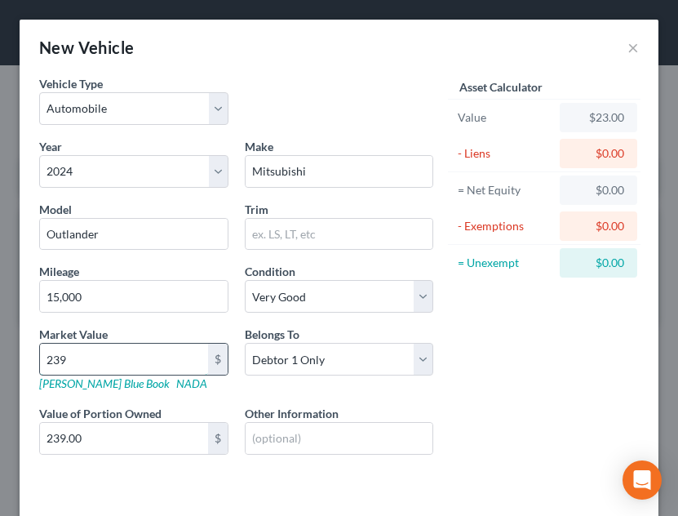
type input "2,397.00"
type input "2,3970"
type input "23,970.00"
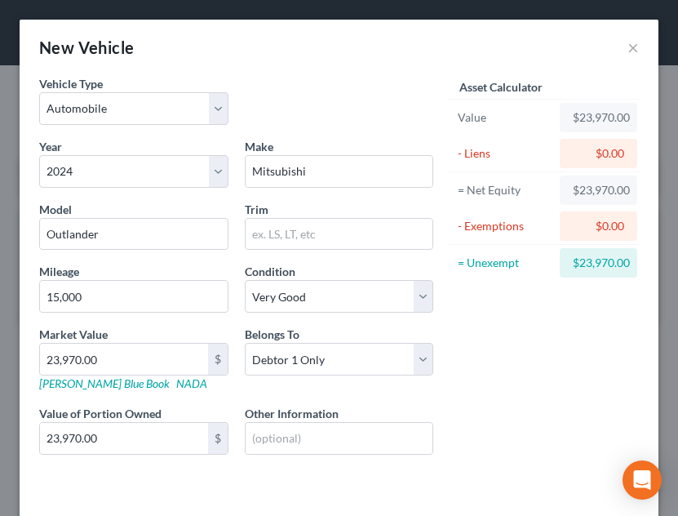
click at [499, 383] on div "Asset Calculator Value $23,970.00 - Liens $0.00 = Net Equity $23,970.00 - Exemp…" at bounding box center [544, 278] width 206 height 406
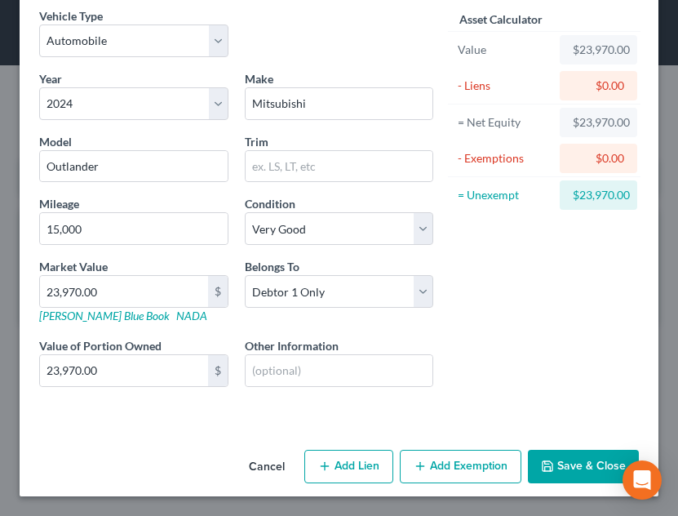
drag, startPoint x: 657, startPoint y: 376, endPoint x: 568, endPoint y: 405, distance: 93.4
click at [627, 384] on div "New Vehicle × Vehicle Type Select Automobile Truck Trailer Watercraft Aircraft …" at bounding box center [339, 258] width 678 height 516
click at [337, 475] on button "Add Lien" at bounding box center [348, 467] width 89 height 34
select select "0"
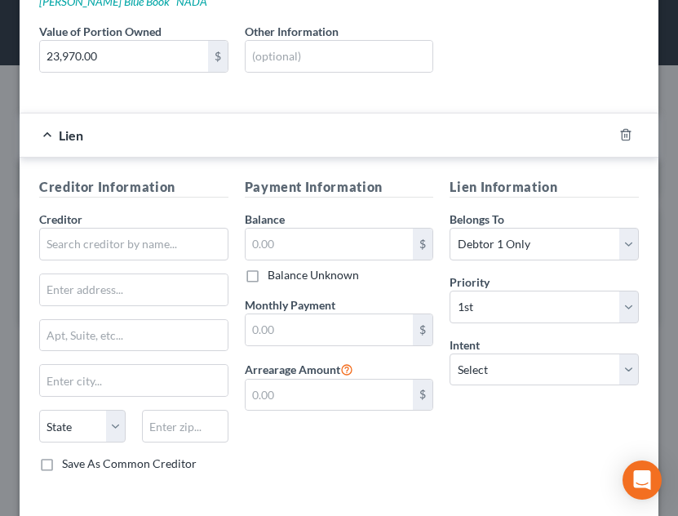
scroll to position [383, 0]
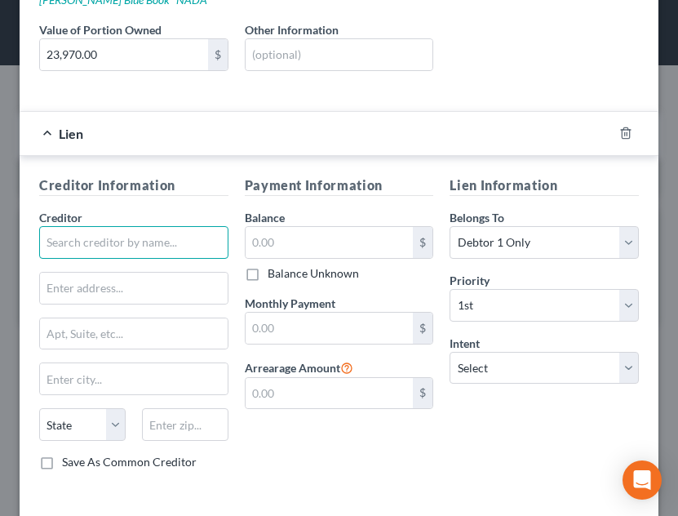
click at [93, 246] on input "text" at bounding box center [133, 242] width 189 height 33
click at [122, 243] on input "M&T Bank" at bounding box center [133, 242] width 189 height 33
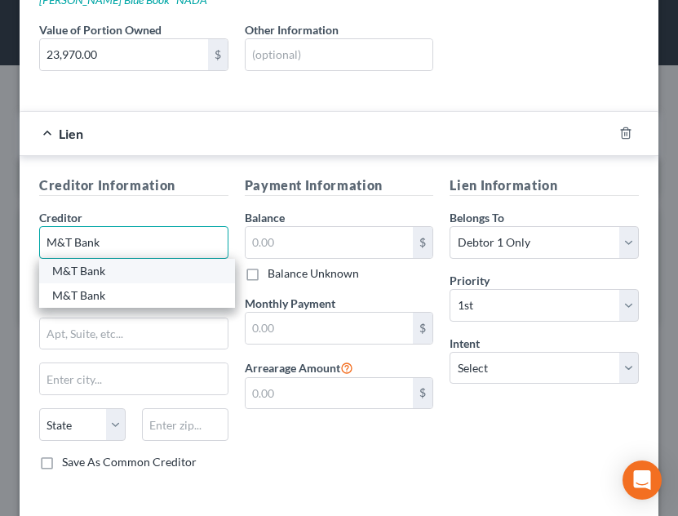
type input "M&T Bank"
click at [101, 272] on div "M&T Bank" at bounding box center [137, 271] width 170 height 16
type input "CBD Team"
type input "Millsboro"
select select "7"
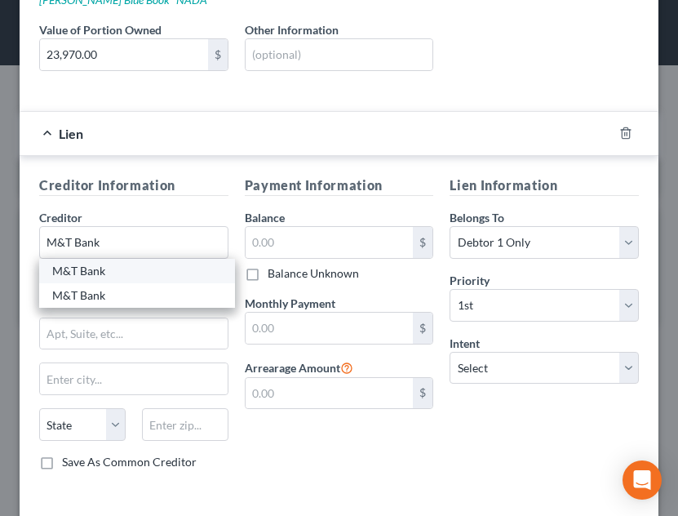
type input "19966-0900"
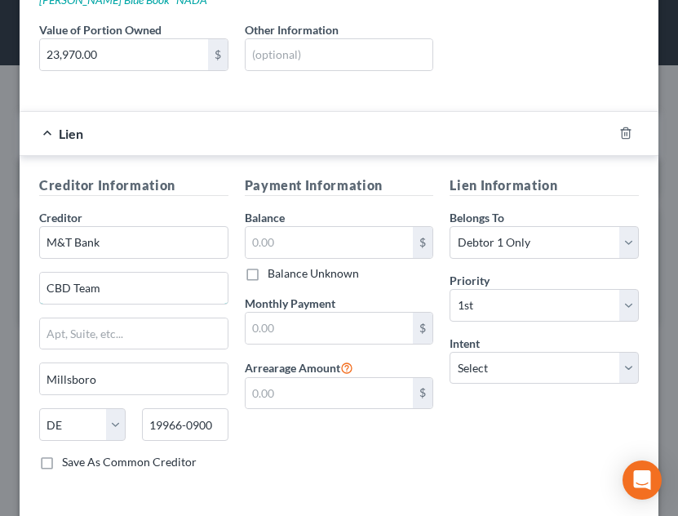
drag, startPoint x: 64, startPoint y: 318, endPoint x: 16, endPoint y: 328, distance: 48.3
click at [16, 328] on div "New Vehicle × Vehicle Type Select Automobile Truck Trailer Watercraft Aircraft …" at bounding box center [339, 258] width 678 height 516
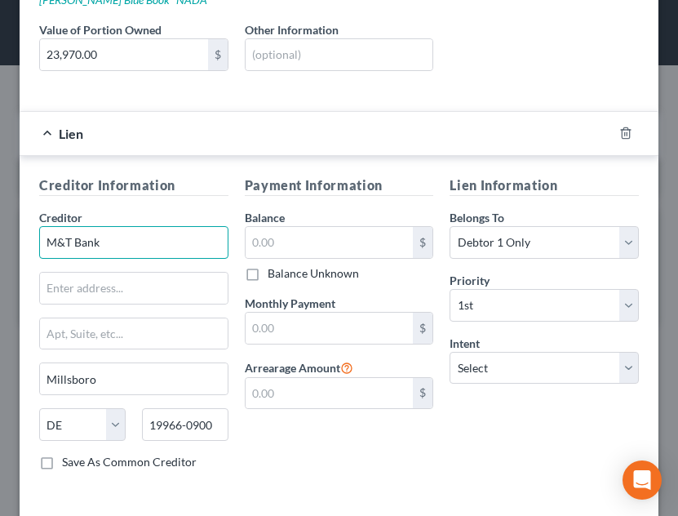
click at [181, 246] on input "M&T Bank" at bounding box center [133, 242] width 189 height 33
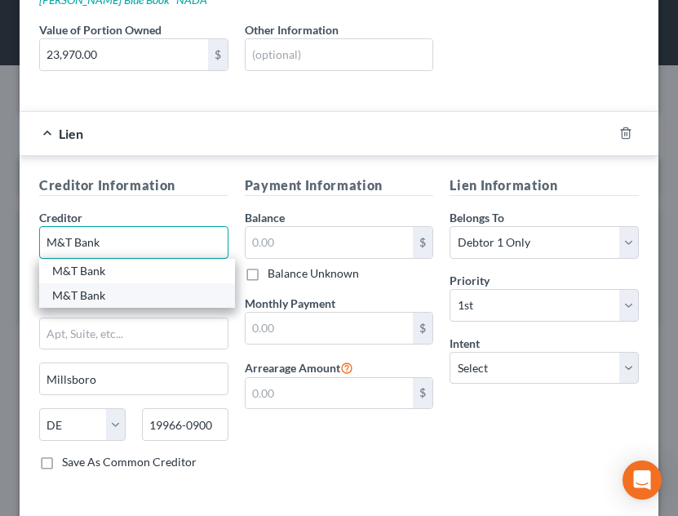
type input "M&T Bank"
click at [103, 294] on div "M&T Bank" at bounding box center [137, 295] width 170 height 16
type input "PO Box 62182"
type input "[GEOGRAPHIC_DATA]"
select select "21"
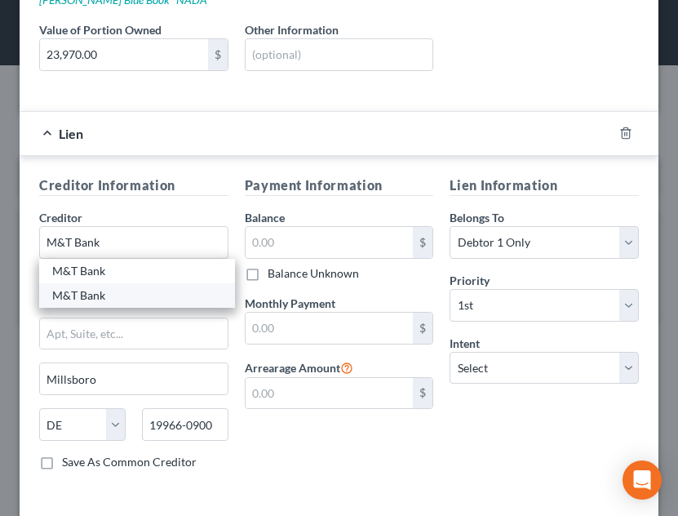
type input "21264-2182"
type input "M&T Bank"
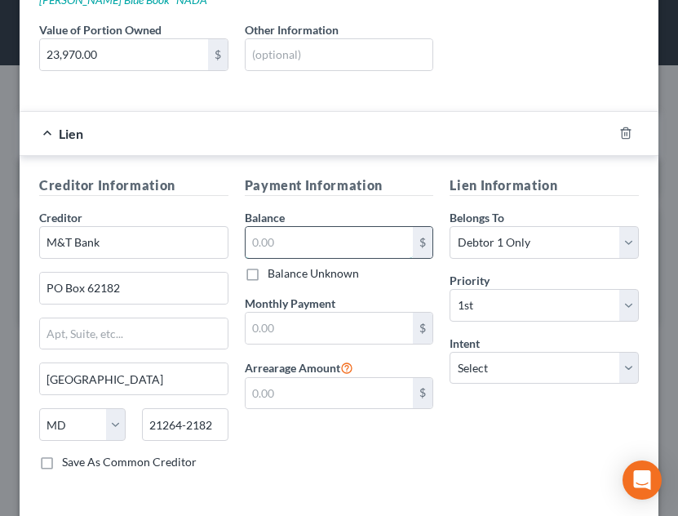
click at [328, 233] on input "text" at bounding box center [330, 242] width 168 height 31
type input "1.00"
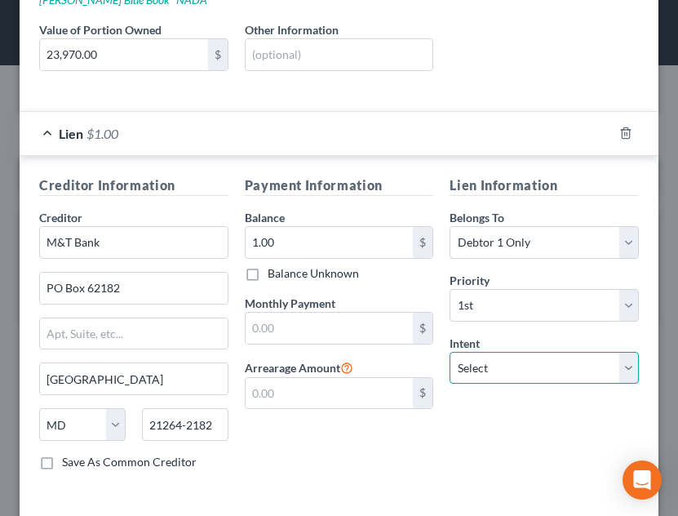
click at [521, 362] on select "Select Surrender Redeem Reaffirm Avoid Other" at bounding box center [544, 368] width 189 height 33
select select "4"
click at [450, 352] on select "Select Surrender Redeem Reaffirm Avoid Other" at bounding box center [544, 368] width 189 height 33
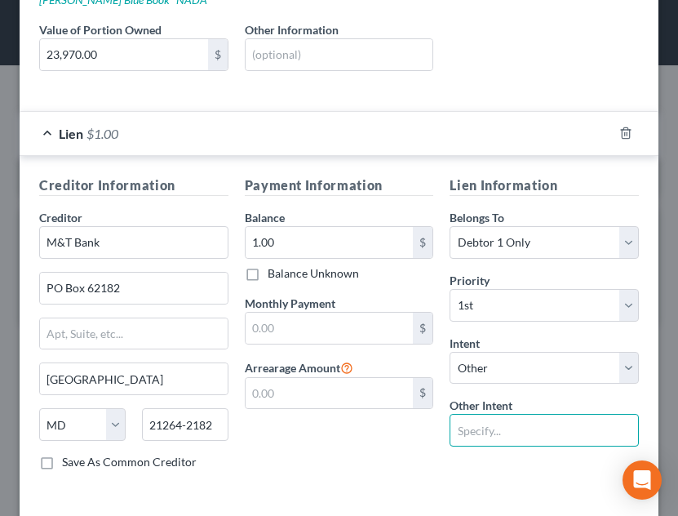
click at [491, 424] on input "text" at bounding box center [544, 430] width 189 height 33
type input "pay pursuant to contract"
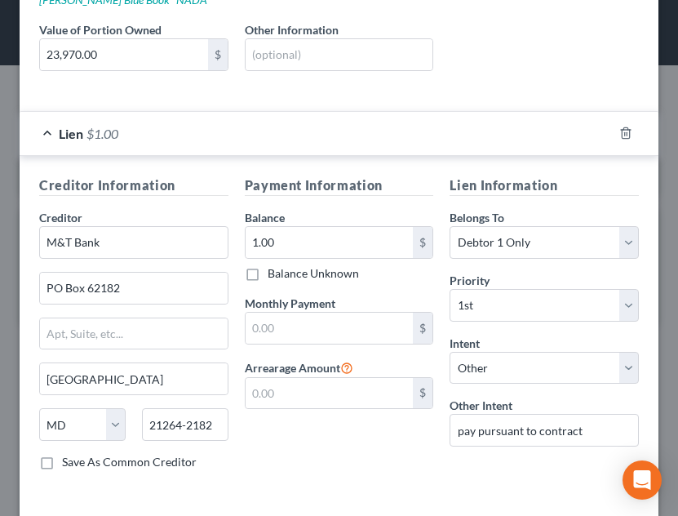
click at [388, 442] on div "Payment Information Balance 1.00 $ Balance Unknown Balance Undetermined 1.00 $ …" at bounding box center [340, 329] width 206 height 308
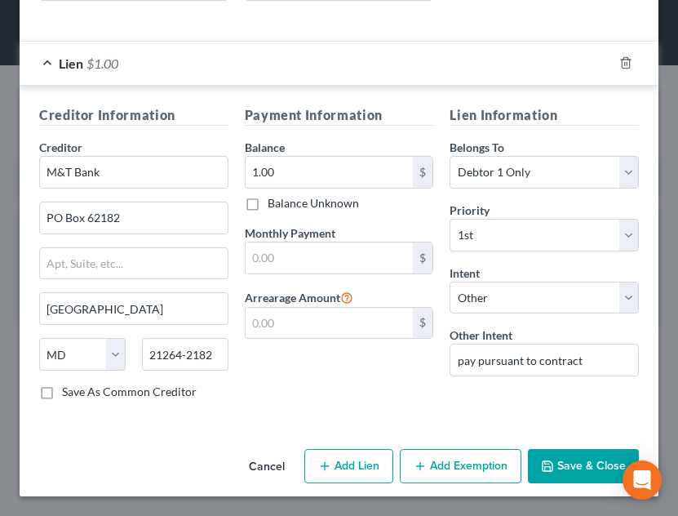
click at [550, 472] on button "Save & Close" at bounding box center [583, 466] width 111 height 34
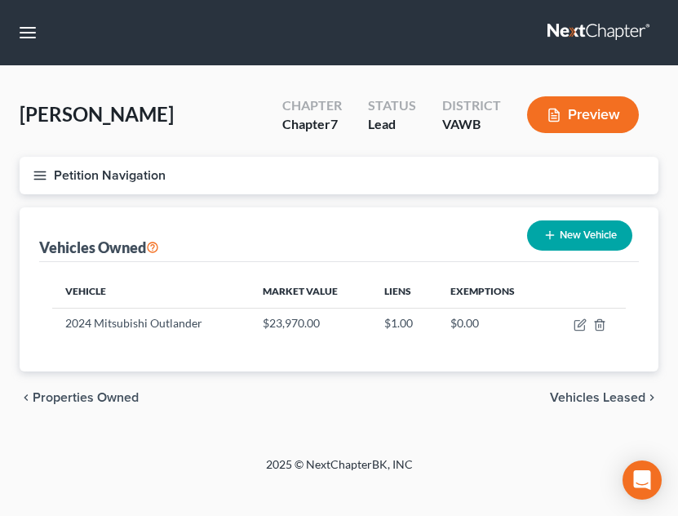
click at [55, 169] on button "Petition Navigation" at bounding box center [339, 176] width 639 height 38
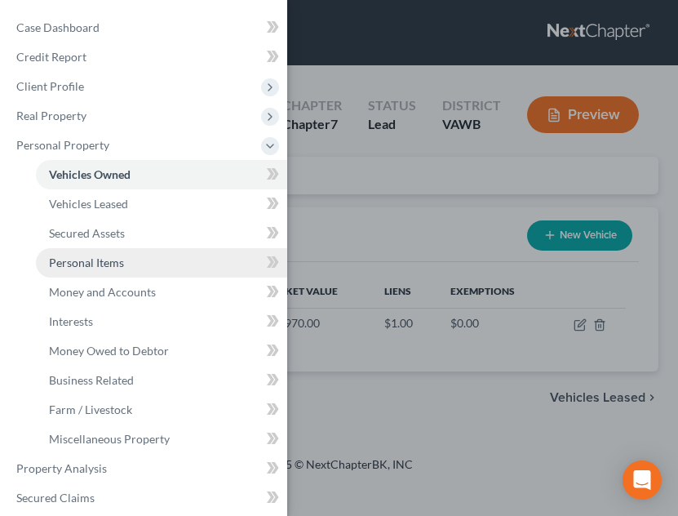
click at [127, 260] on link "Personal Items" at bounding box center [161, 262] width 251 height 29
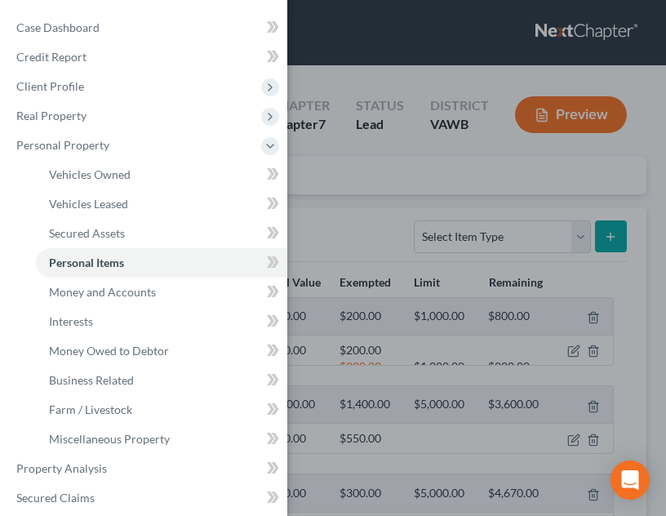
click at [447, 265] on div "Case Dashboard Payments Invoices Payments Payments Credit Report Client Profile" at bounding box center [333, 258] width 666 height 516
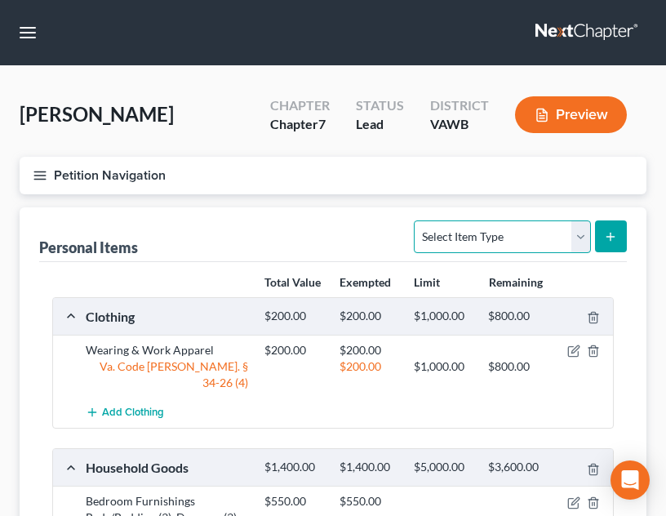
click at [508, 243] on select "Select Item Type Clothing Collectibles Of Value Electronics Firearms Household …" at bounding box center [502, 236] width 176 height 33
select select "pets"
click at [416, 220] on select "Select Item Type Clothing Collectibles Of Value Electronics Firearms Household …" at bounding box center [502, 236] width 176 height 33
click at [610, 237] on line "submit" at bounding box center [610, 237] width 7 height 0
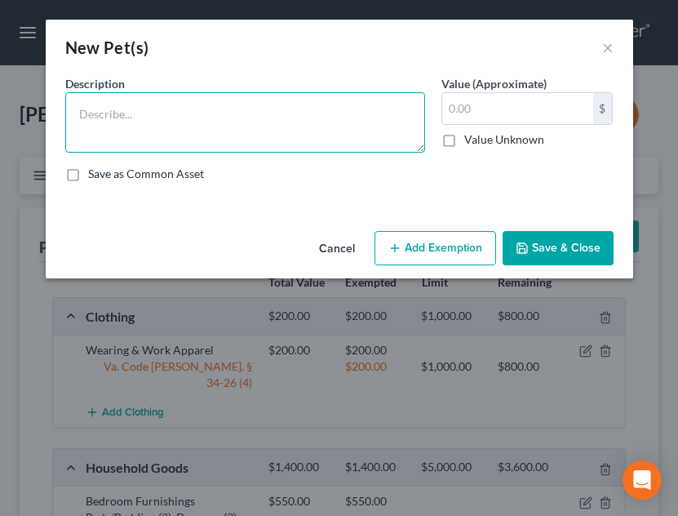
click at [222, 143] on textarea at bounding box center [245, 122] width 360 height 60
type textarea "Goldendoodle & Maltipoo"
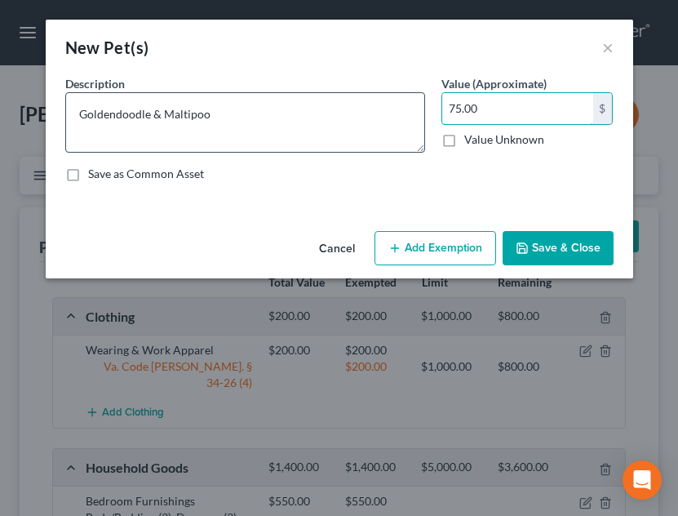
type input "75.00"
click at [81, 117] on textarea "Goldendoodle & Maltipoo" at bounding box center [245, 122] width 360 height 60
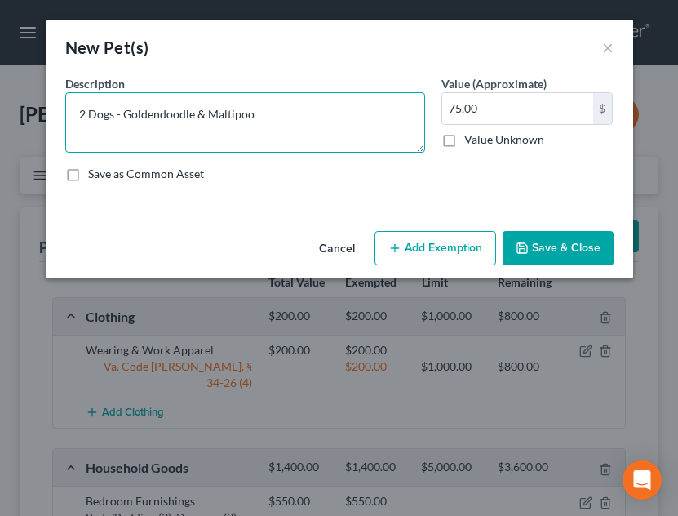
type textarea "2 Dogs - Goldendoodle & Maltipoo"
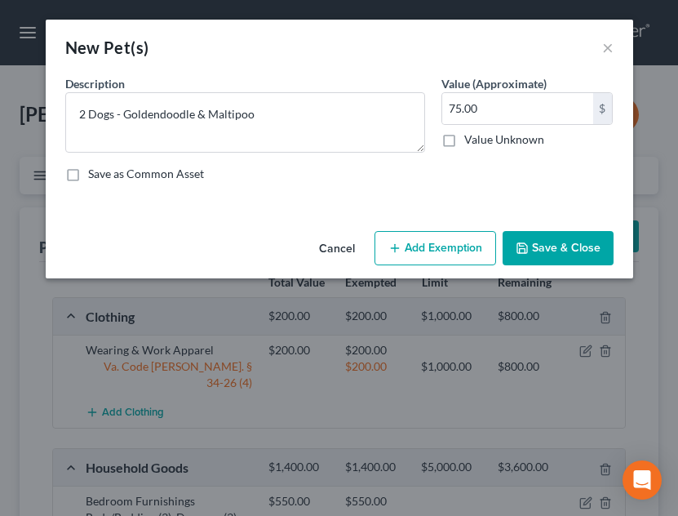
click at [451, 239] on button "Add Exemption" at bounding box center [435, 248] width 122 height 34
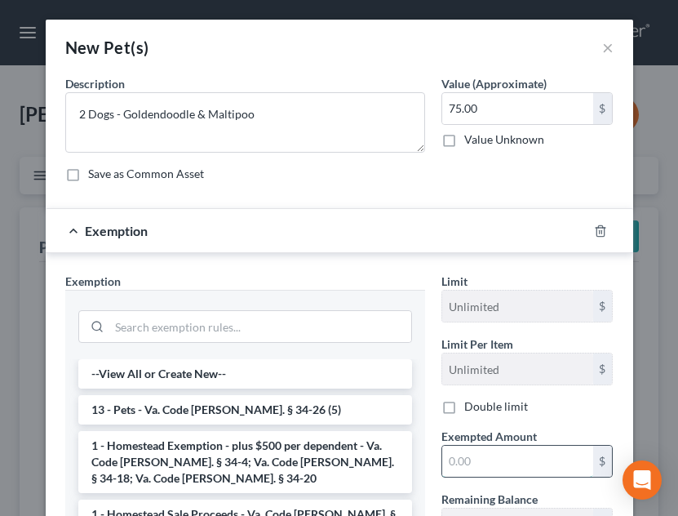
click at [494, 472] on input "text" at bounding box center [517, 460] width 151 height 31
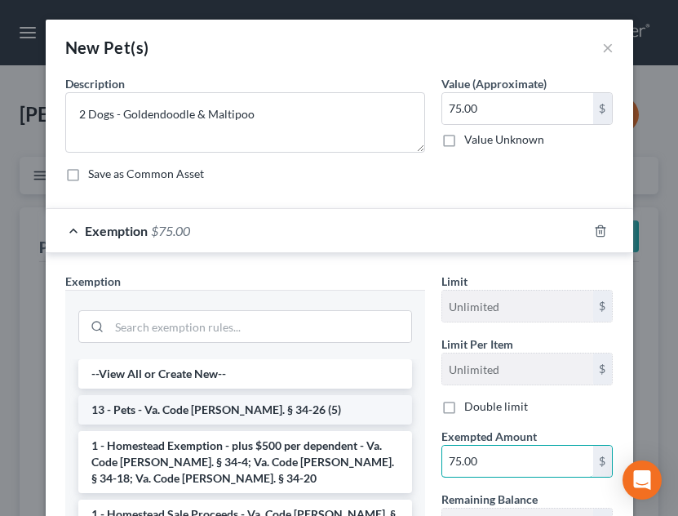
type input "75.00"
click at [302, 417] on li "13 - Pets - Va. Code [PERSON_NAME]. § 34-26 (5)" at bounding box center [245, 409] width 334 height 29
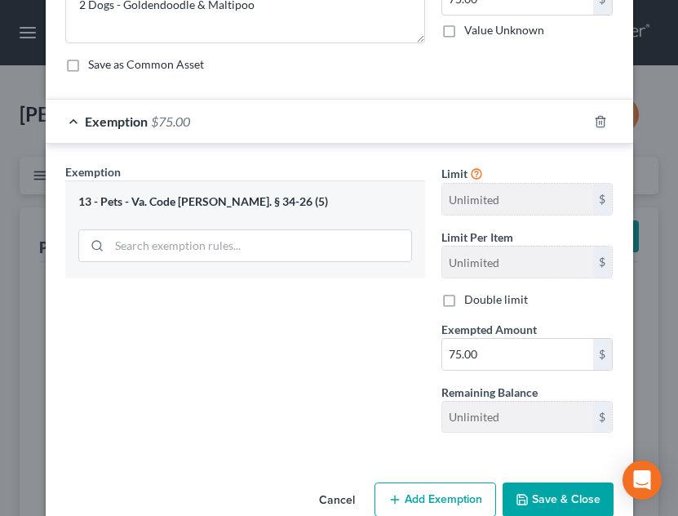
scroll to position [143, 0]
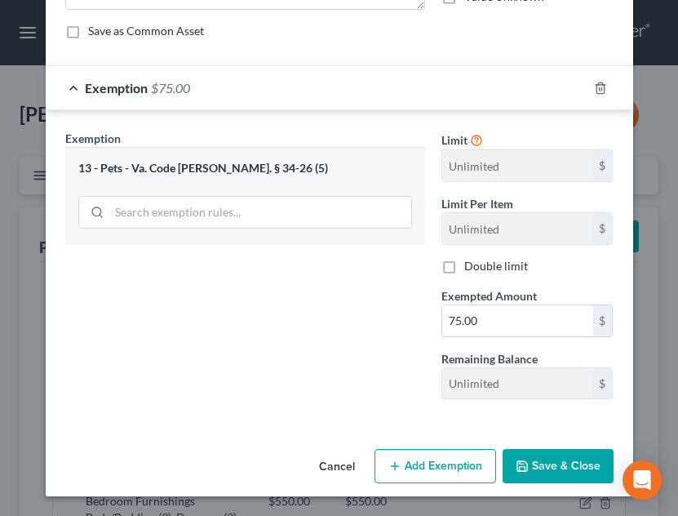
click at [554, 455] on button "Save & Close" at bounding box center [558, 466] width 111 height 34
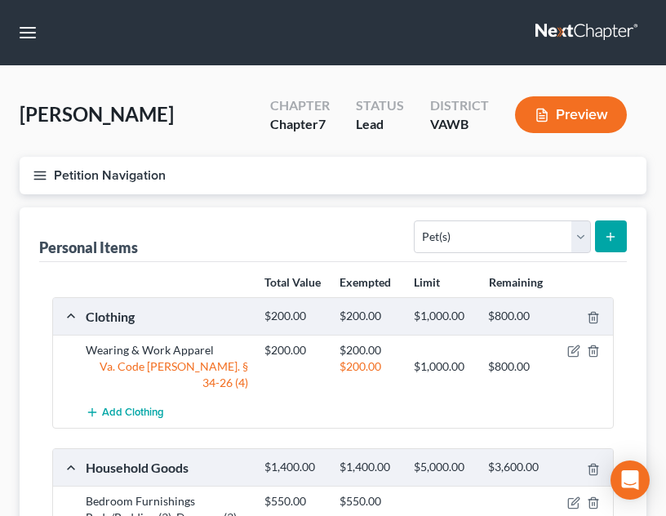
click at [227, 235] on div "Personal Items Select Item Type Clothing Collectibles Of Value Electronics Fire…" at bounding box center [332, 234] width 587 height 55
click at [39, 168] on icon "button" at bounding box center [40, 175] width 15 height 15
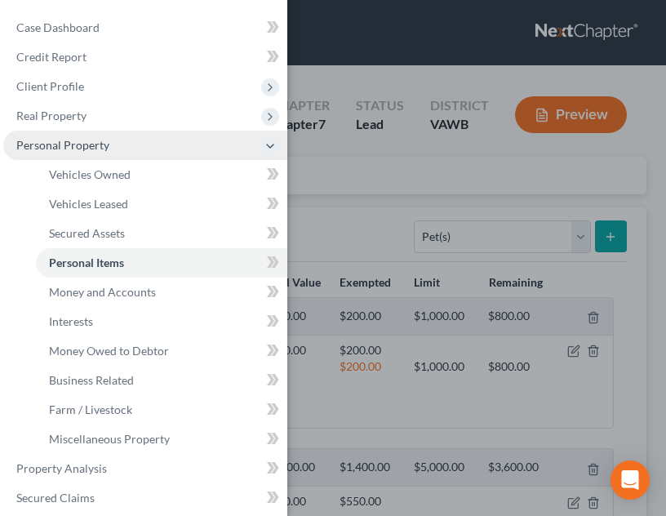
click at [122, 138] on span "Personal Property" at bounding box center [145, 145] width 284 height 29
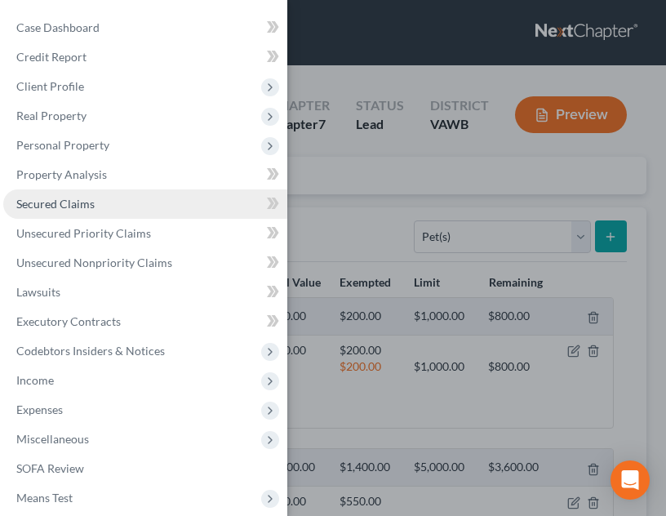
click at [102, 202] on link "Secured Claims" at bounding box center [145, 203] width 284 height 29
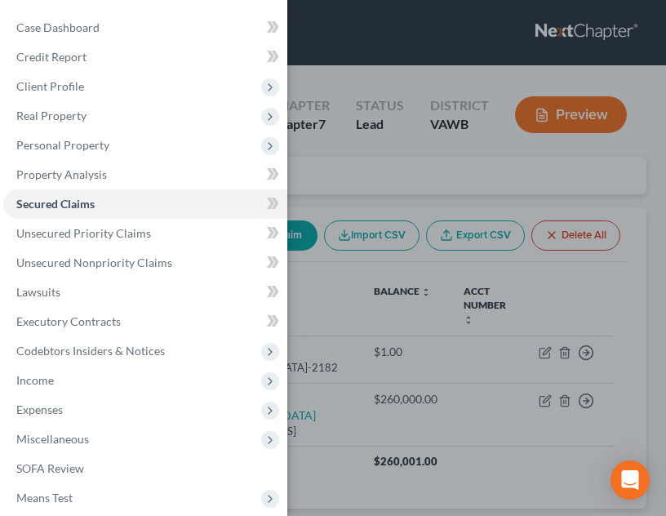
click at [382, 250] on div "Case Dashboard Payments Invoices Payments Payments Credit Report Client Profile" at bounding box center [333, 258] width 666 height 516
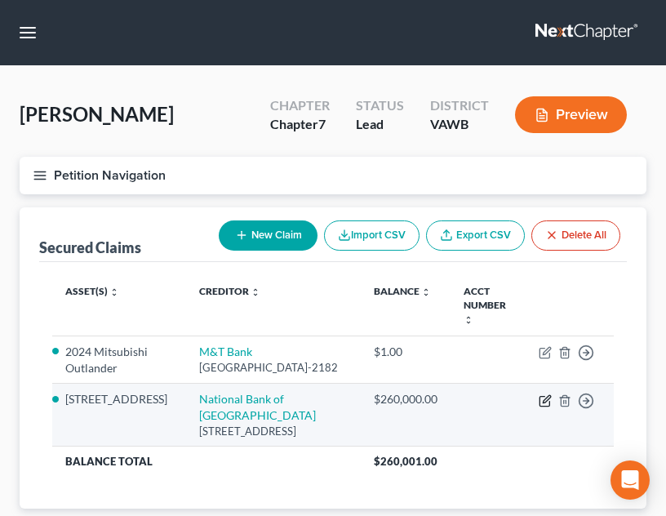
click at [548, 397] on icon "button" at bounding box center [544, 400] width 13 height 13
select select "48"
select select "4"
select select "0"
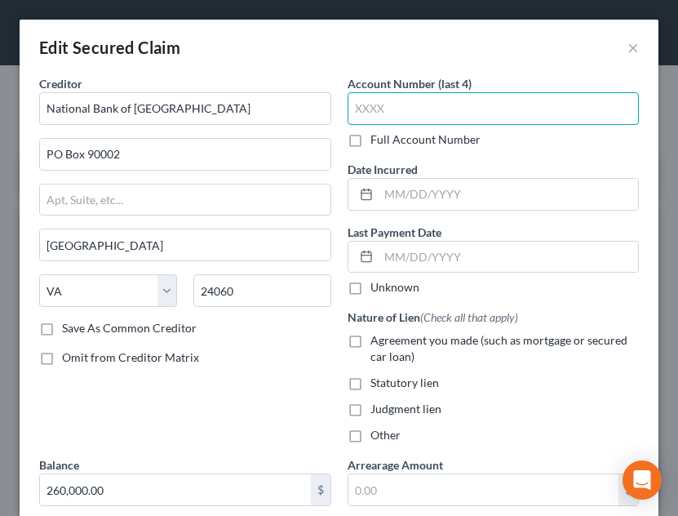
click at [394, 104] on input "text" at bounding box center [494, 108] width 292 height 33
type input "0102"
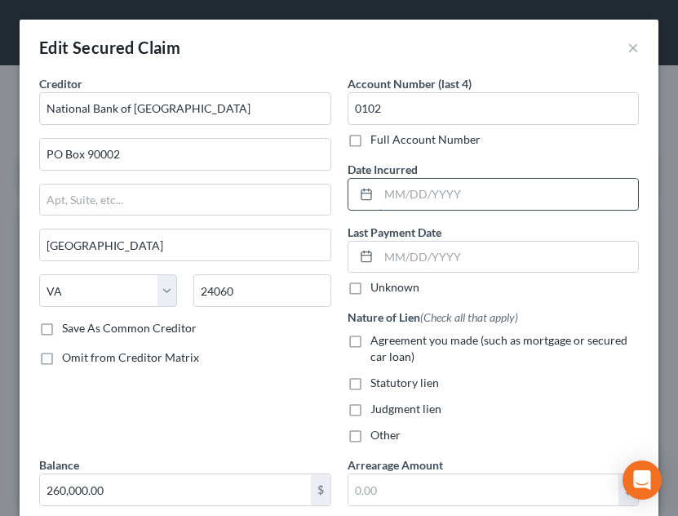
click at [483, 202] on input "text" at bounding box center [509, 194] width 260 height 31
type input "[DATE]"
click at [409, 342] on span "Agreement you made (such as mortgage or secured car loan)" at bounding box center [498, 348] width 257 height 30
click at [388, 342] on input "Agreement you made (such as mortgage or secured car loan)" at bounding box center [382, 337] width 11 height 11
checkbox input "true"
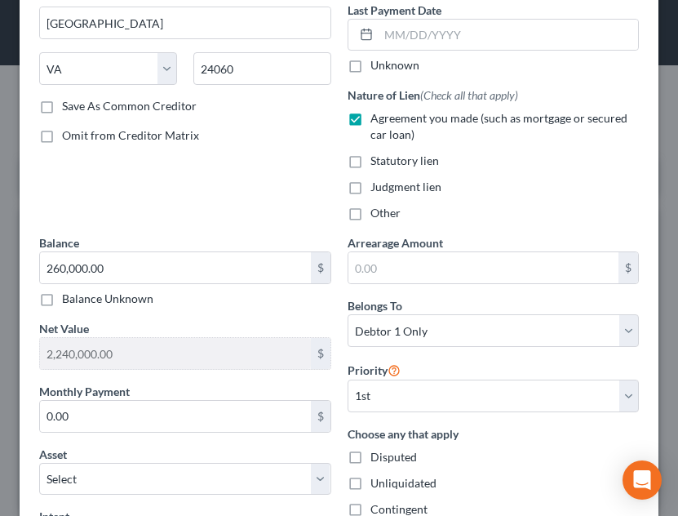
scroll to position [296, 0]
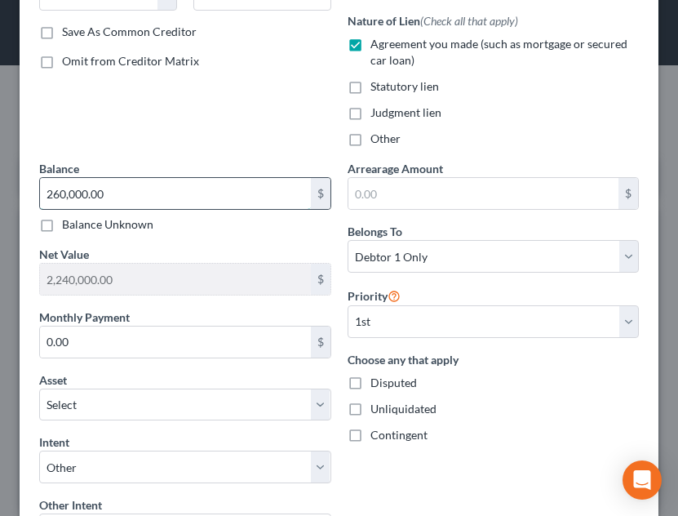
click at [187, 203] on input "260,000.00" at bounding box center [175, 193] width 271 height 31
type input "258,327.80"
click at [215, 341] on input "0.00" at bounding box center [175, 341] width 271 height 31
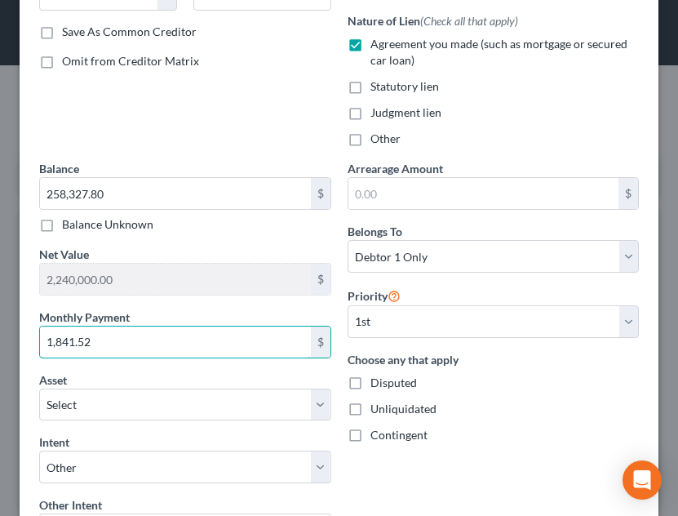
type input "1,841.52"
click at [564, 438] on div "Contingent" at bounding box center [494, 435] width 292 height 16
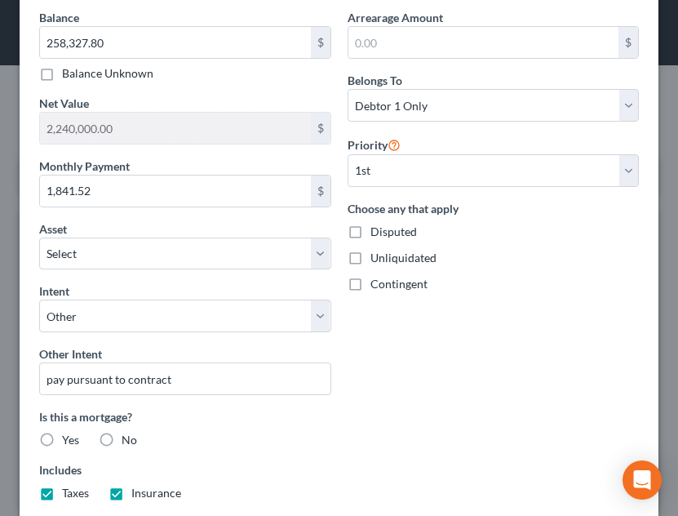
scroll to position [466, 0]
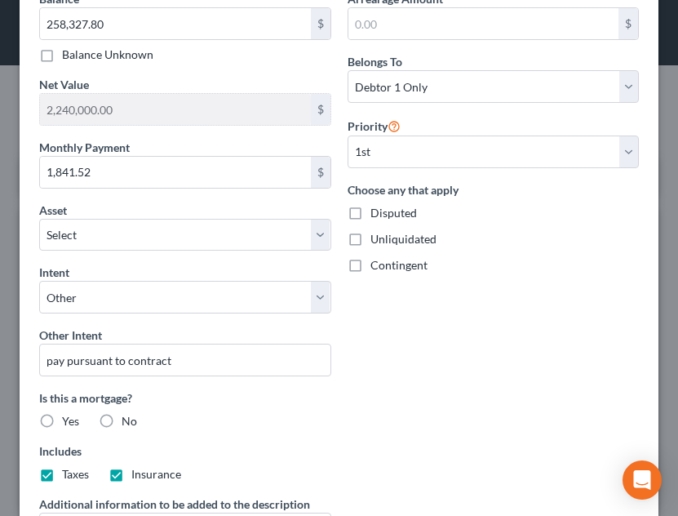
click at [69, 415] on span "Yes" at bounding box center [70, 421] width 17 height 14
click at [69, 415] on input "Yes" at bounding box center [74, 418] width 11 height 11
radio input "true"
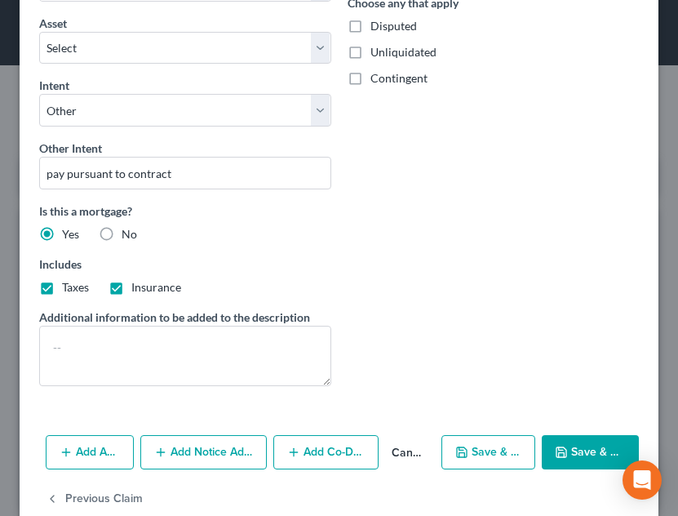
scroll to position [685, 0]
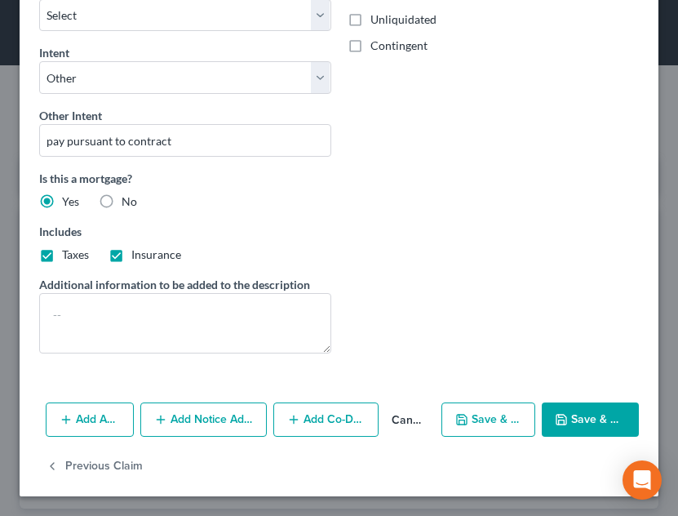
click at [574, 425] on button "Save & Close" at bounding box center [590, 419] width 97 height 34
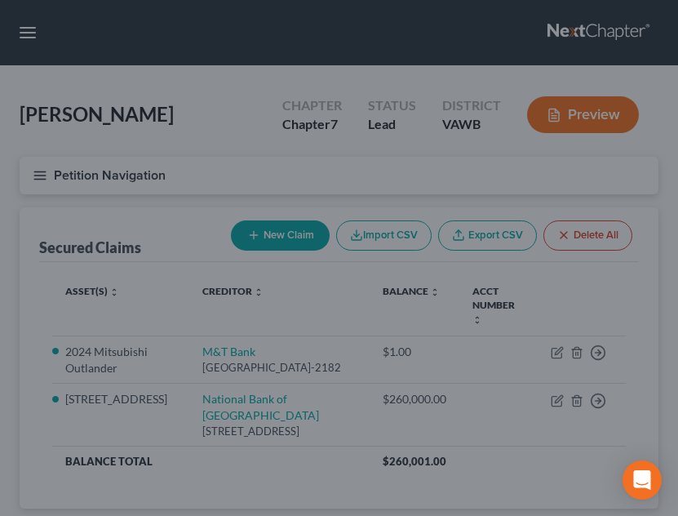
type input "2,241,672.20"
select select "11"
type input "0"
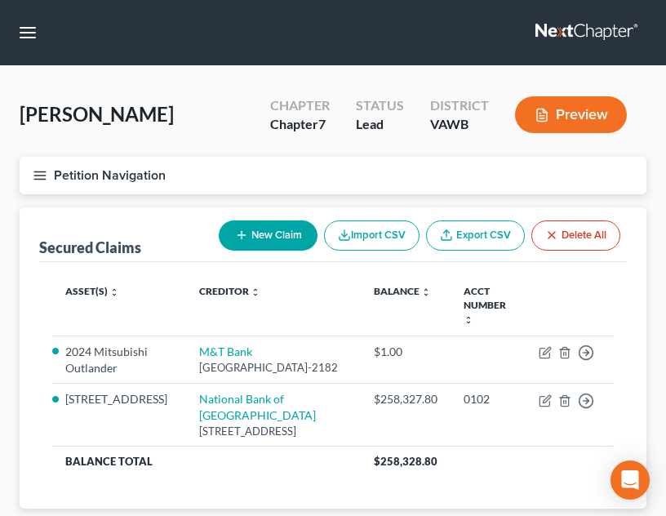
click at [242, 233] on icon "button" at bounding box center [241, 234] width 13 height 13
select select "0"
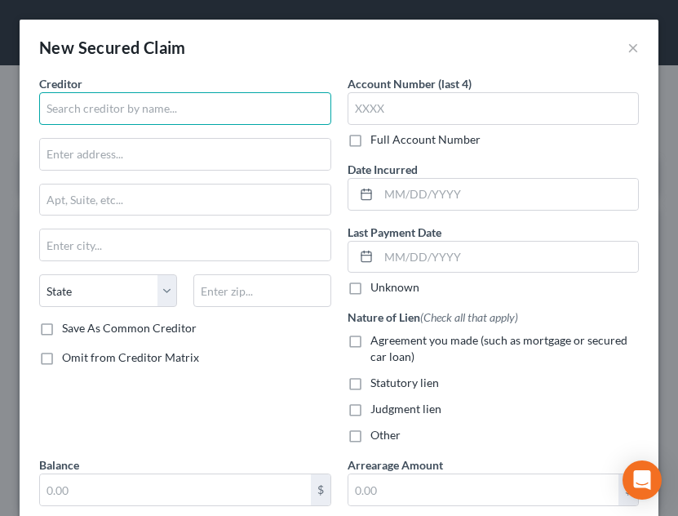
click at [220, 117] on input "text" at bounding box center [185, 108] width 292 height 33
type input "n"
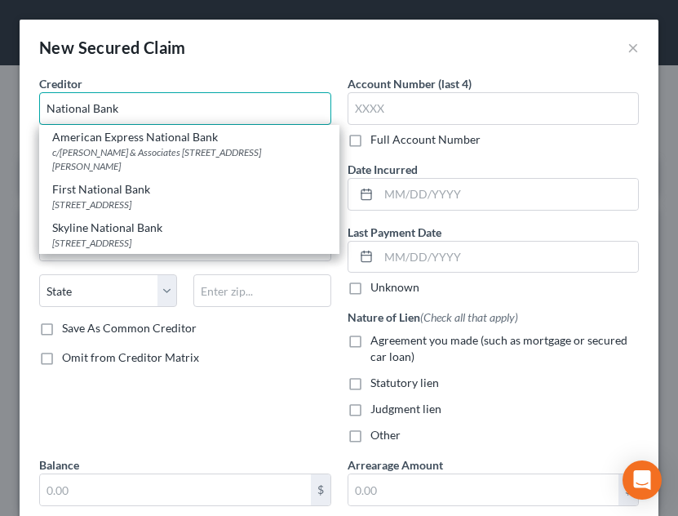
type input "National Bank"
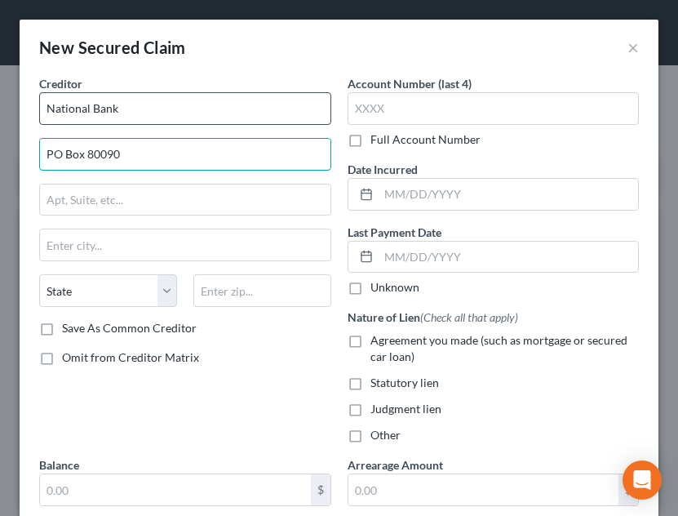
type input "PO Box 80090"
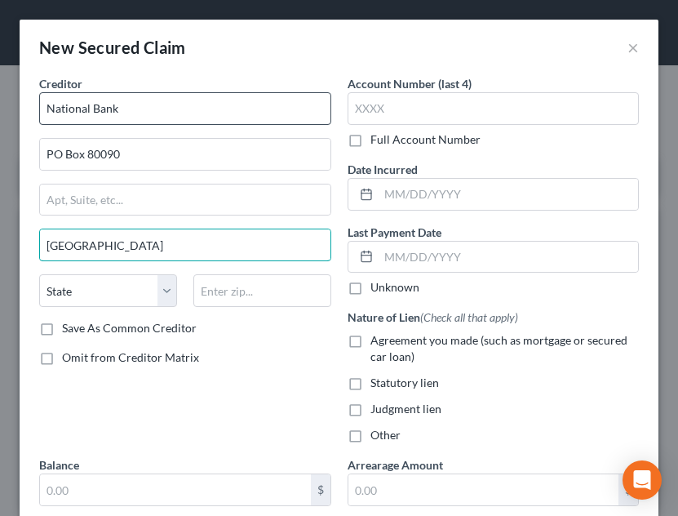
type input "[GEOGRAPHIC_DATA]"
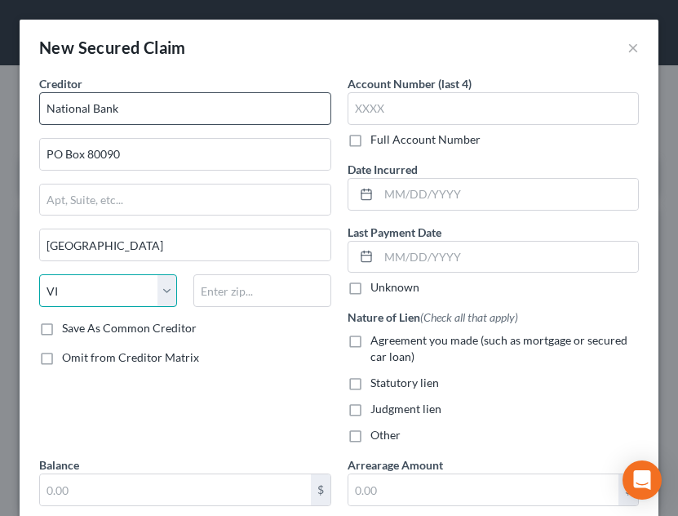
select select "48"
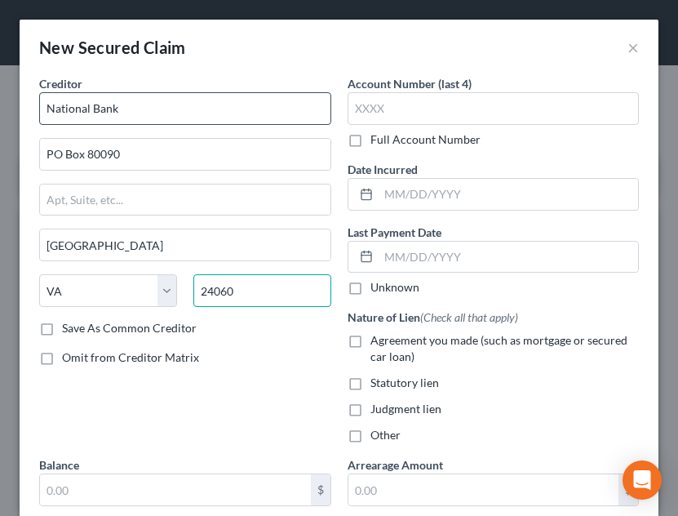
type input "24060"
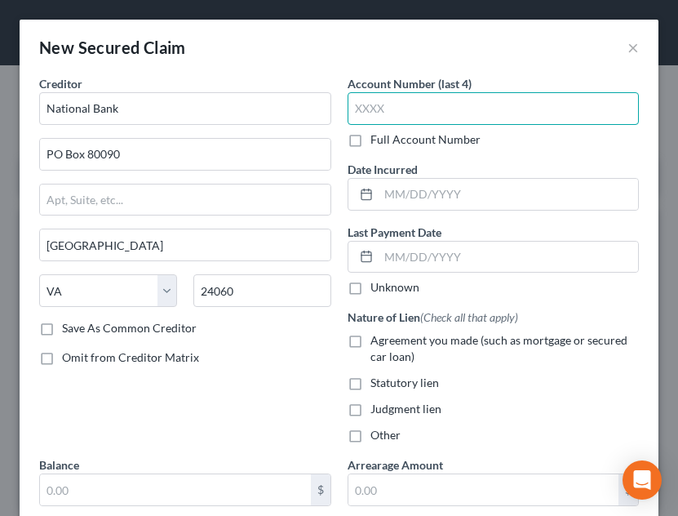
click at [462, 106] on input "text" at bounding box center [494, 108] width 292 height 33
type input "."
type input "0110"
type input "0"
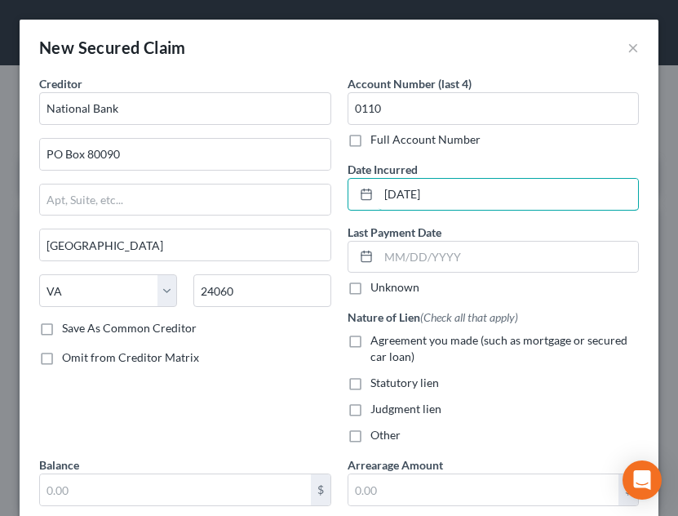
type input "[DATE]"
click at [458, 340] on span "Agreement you made (such as mortgage or secured car loan)" at bounding box center [498, 348] width 257 height 30
click at [388, 340] on input "Agreement you made (such as mortgage or secured car loan)" at bounding box center [382, 337] width 11 height 11
checkbox input "true"
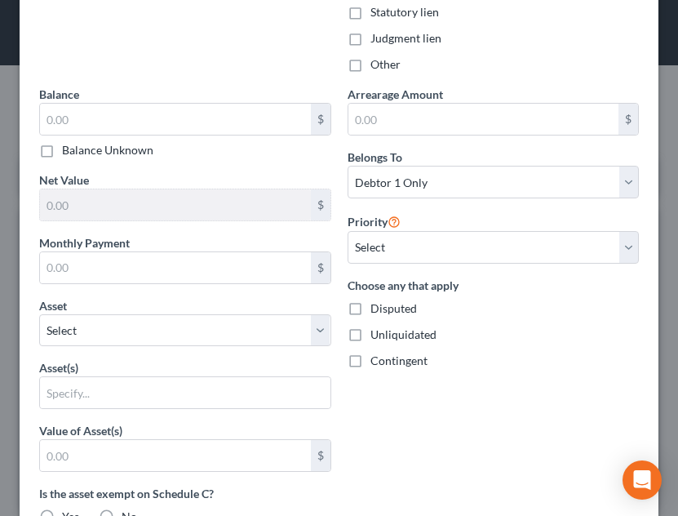
scroll to position [374, 0]
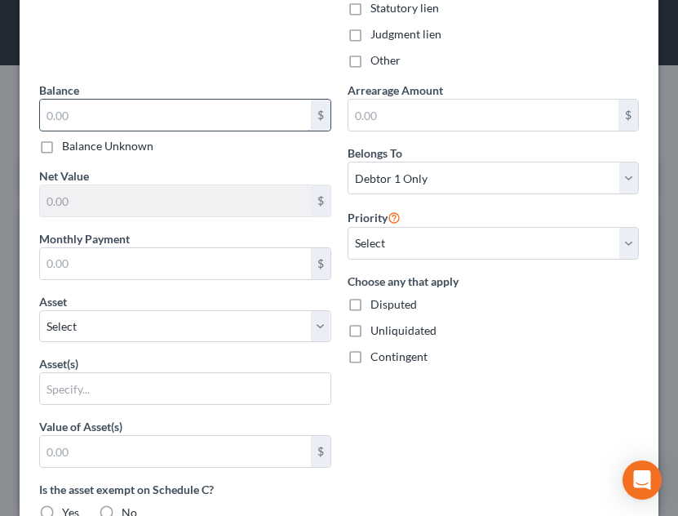
click at [250, 117] on input "text" at bounding box center [175, 115] width 271 height 31
type input "33,801.25"
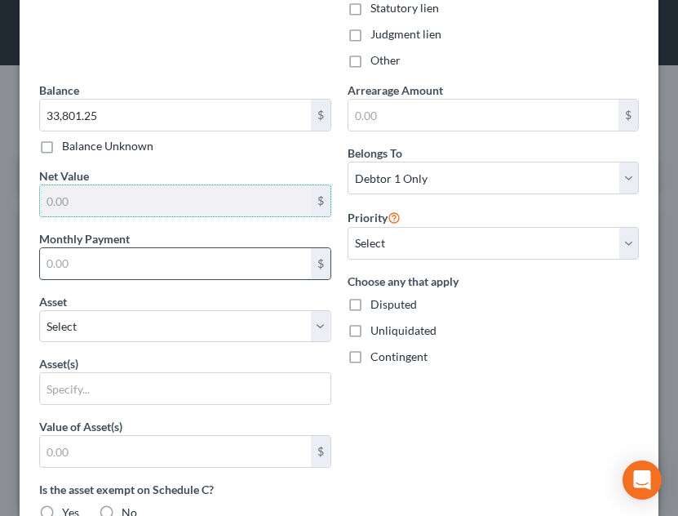
click at [157, 269] on input "text" at bounding box center [175, 263] width 271 height 31
type input "1"
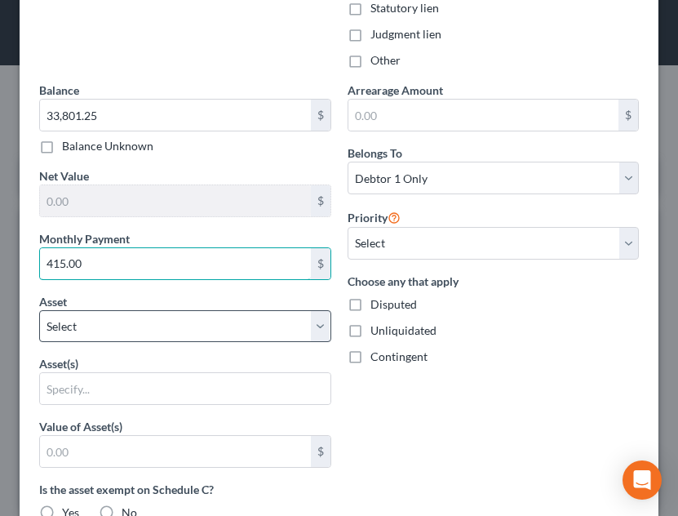
type input "415.00"
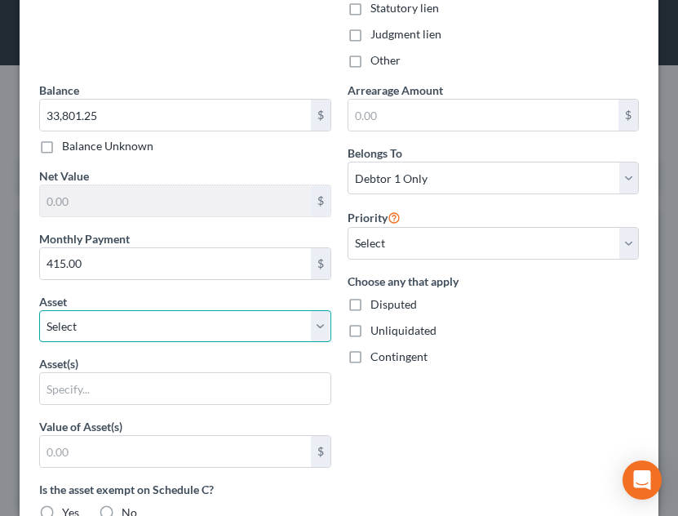
click at [206, 328] on select "Select Other Multiple Assets Household Goods - Bedroom Furnishings Beds/Bedding…" at bounding box center [185, 326] width 292 height 33
select select "11"
click at [39, 310] on select "Select Other Multiple Assets Household Goods - Bedroom Furnishings Beds/Bedding…" at bounding box center [185, 326] width 292 height 33
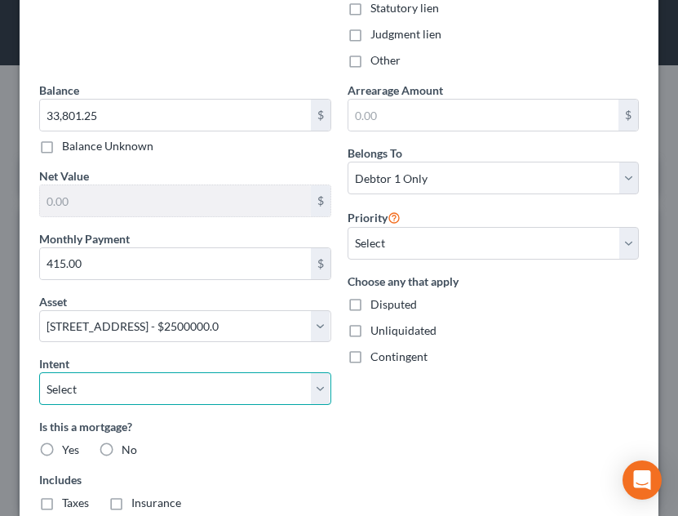
click at [151, 388] on select "Select Surrender Redeem Reaffirm Avoid Other" at bounding box center [185, 388] width 292 height 33
select select "4"
click at [39, 372] on select "Select Surrender Redeem Reaffirm Avoid Other" at bounding box center [185, 388] width 292 height 33
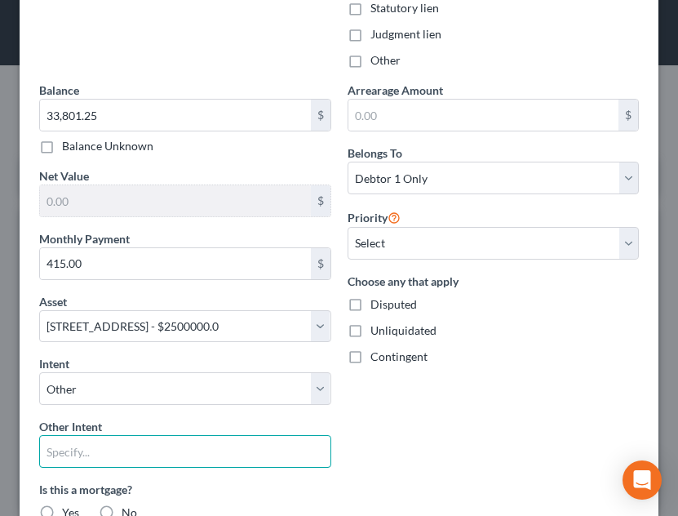
click at [120, 450] on input "text" at bounding box center [185, 451] width 292 height 33
type input "pay pursuant to contract"
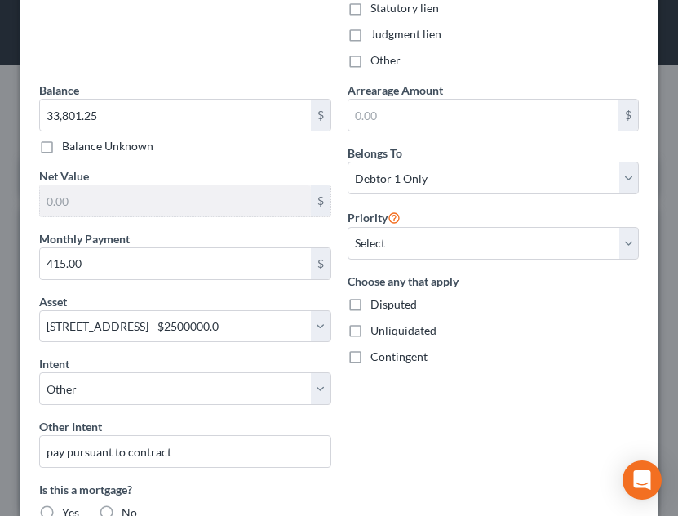
click at [530, 380] on div "Arrearage Amount $ Belongs To * Select Debtor 1 Only Debtor 2 Only Debtor 1 And…" at bounding box center [493, 380] width 308 height 596
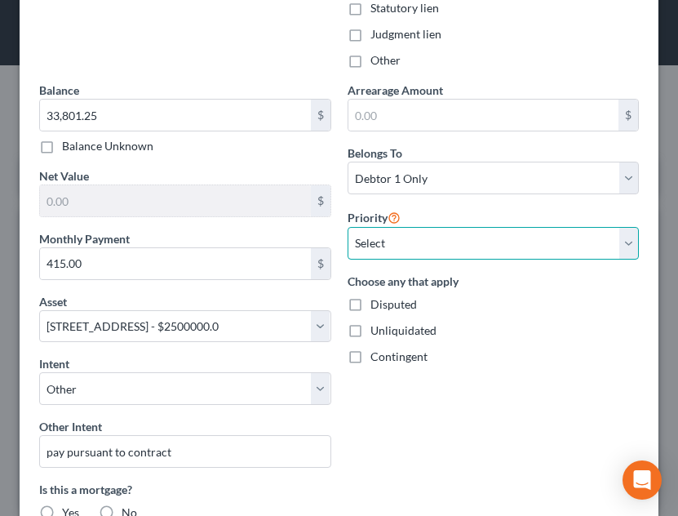
click at [518, 246] on select "Select 2nd 3rd 4th 5th 6th 7th 8th 9th 10th 11th 12th 13th 14th 15th 16th 17th …" at bounding box center [494, 243] width 292 height 33
select select "0"
click at [348, 227] on select "Select 2nd 3rd 4th 5th 6th 7th 8th 9th 10th 11th 12th 13th 14th 15th 16th 17th …" at bounding box center [494, 243] width 292 height 33
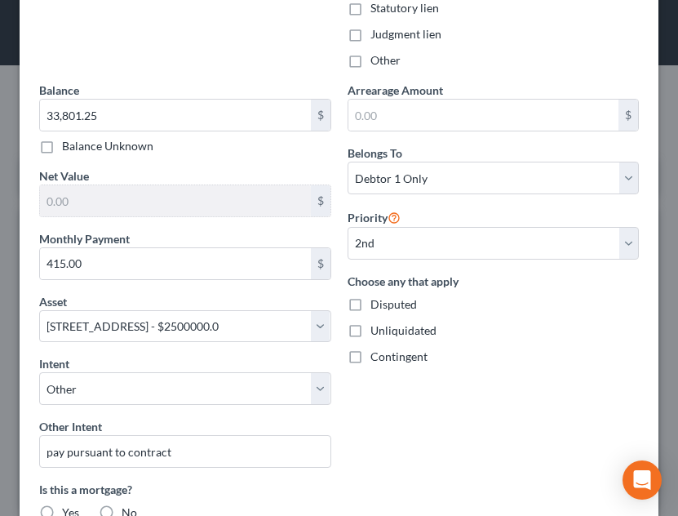
click at [510, 402] on div "Arrearage Amount $ Belongs To * Select Debtor 1 Only Debtor 2 Only Debtor 1 And…" at bounding box center [493, 380] width 308 height 596
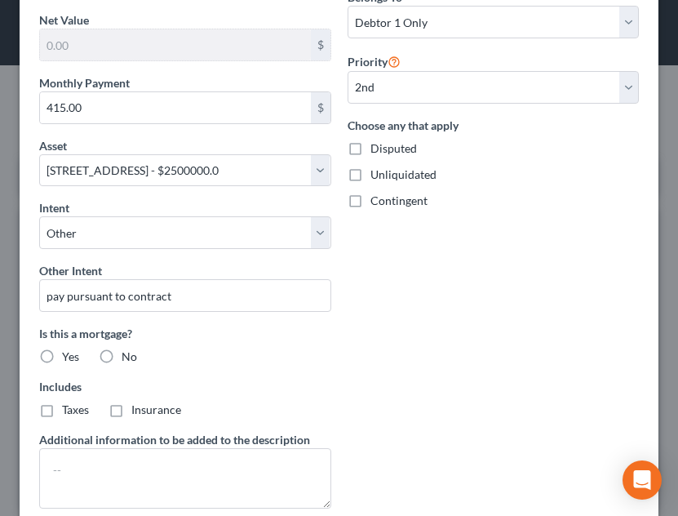
scroll to position [538, 0]
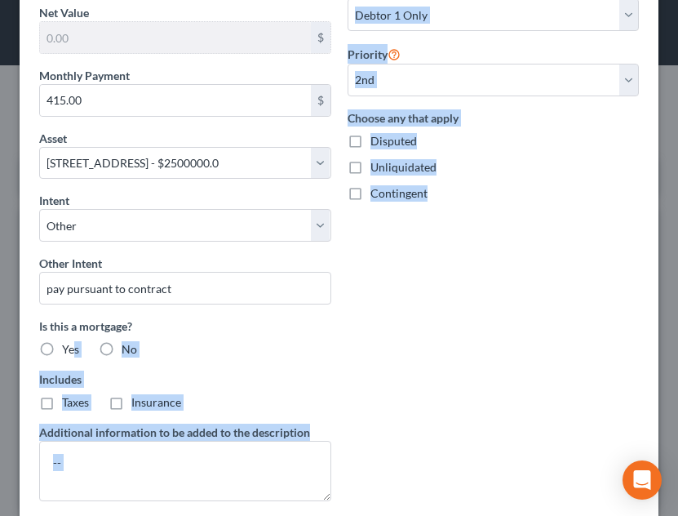
drag, startPoint x: 510, startPoint y: 402, endPoint x: 73, endPoint y: 343, distance: 440.4
click at [73, 343] on div "Creditor * National Bank PO Box 80090 [GEOGRAPHIC_DATA] [US_STATE] AK AR AZ CA …" at bounding box center [339, 25] width 616 height 977
click at [73, 343] on span "Yes" at bounding box center [70, 349] width 17 height 14
click at [73, 343] on input "Yes" at bounding box center [74, 346] width 11 height 11
radio input "true"
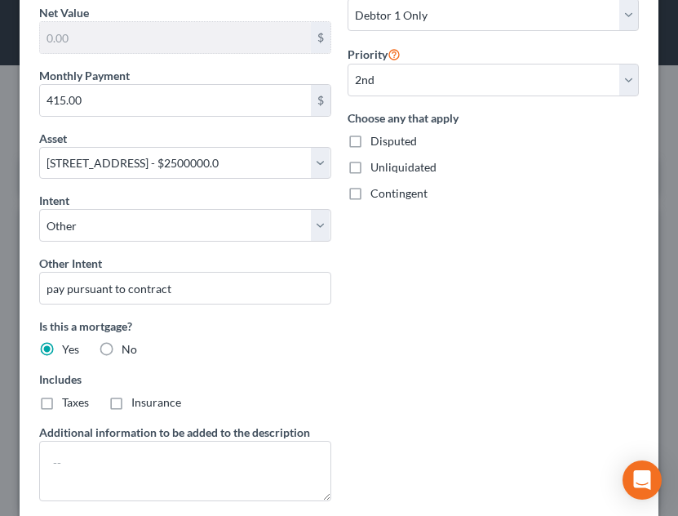
click at [73, 405] on span "Taxes" at bounding box center [75, 402] width 27 height 14
click at [73, 405] on input "Taxes" at bounding box center [74, 399] width 11 height 11
checkbox input "true"
click at [155, 398] on span "Insurance" at bounding box center [156, 402] width 50 height 14
click at [148, 398] on input "Insurance" at bounding box center [143, 399] width 11 height 11
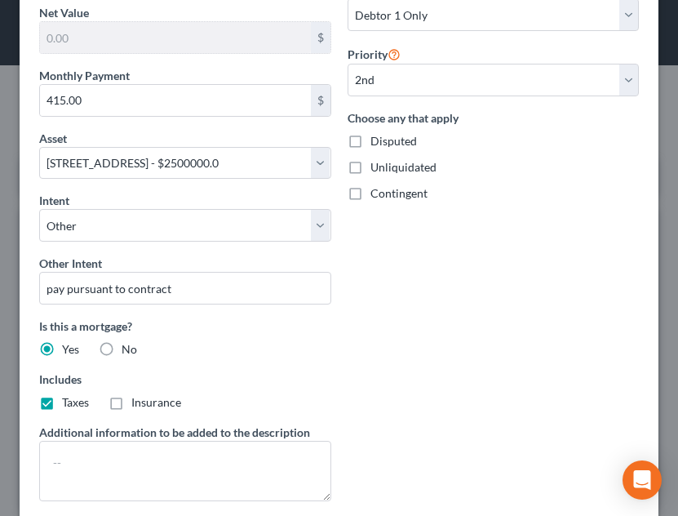
checkbox input "true"
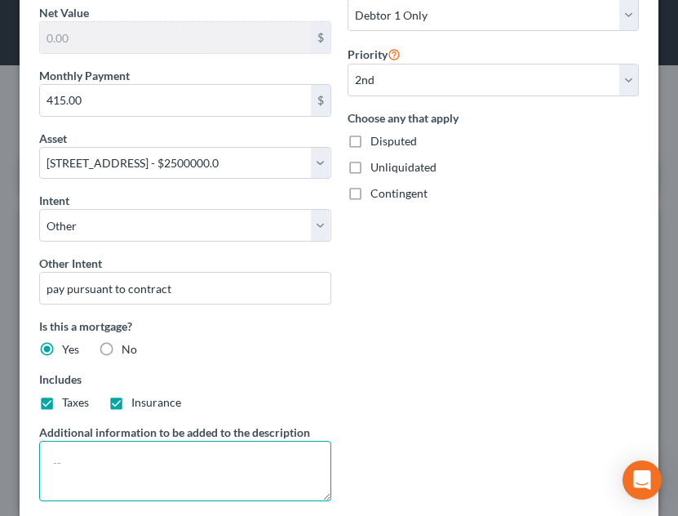
click at [112, 479] on textarea at bounding box center [185, 471] width 292 height 60
type textarea "2nd mortgage?"
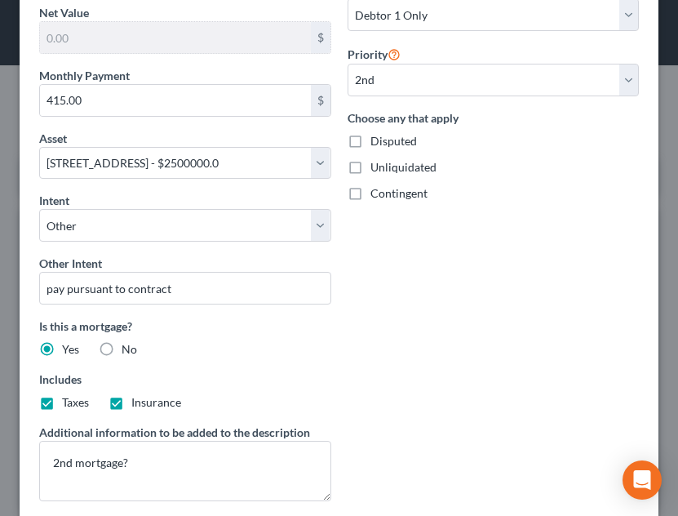
scroll to position [639, 0]
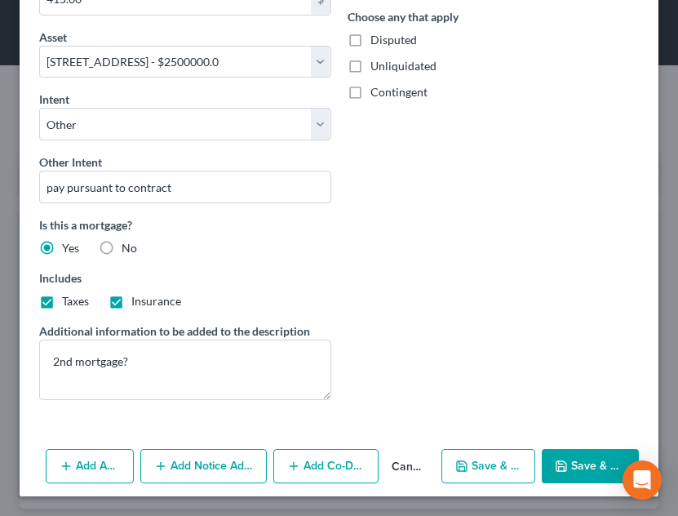
click at [582, 460] on button "Save & Close" at bounding box center [590, 466] width 97 height 34
select select
select select "1"
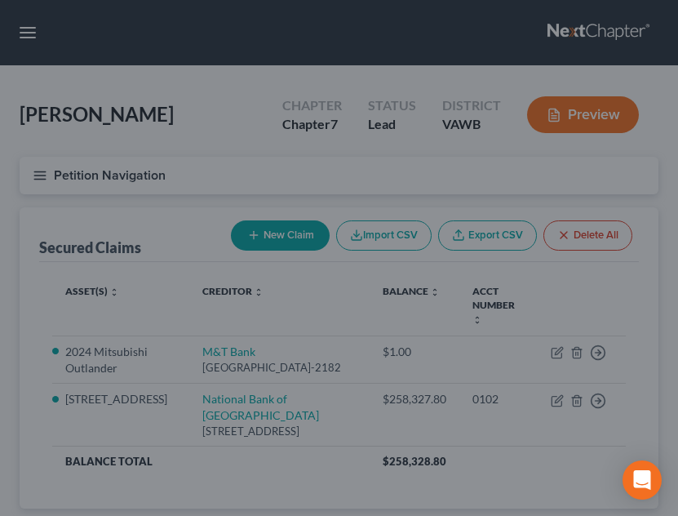
type input "2,207,870.95"
select select "11"
select select "0"
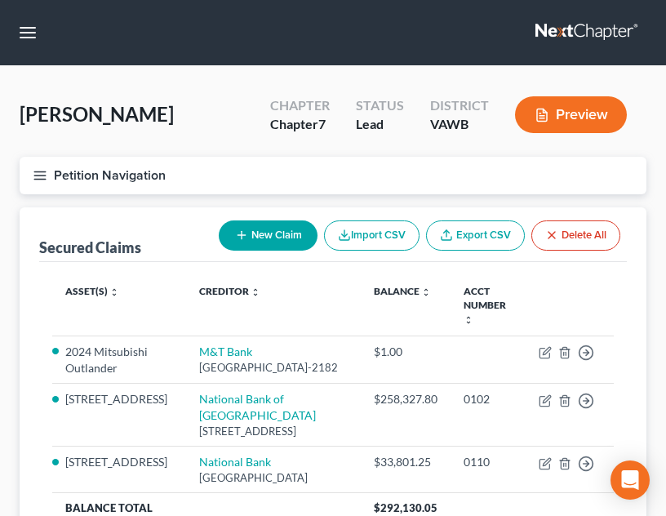
click at [63, 186] on button "Petition Navigation" at bounding box center [333, 176] width 627 height 38
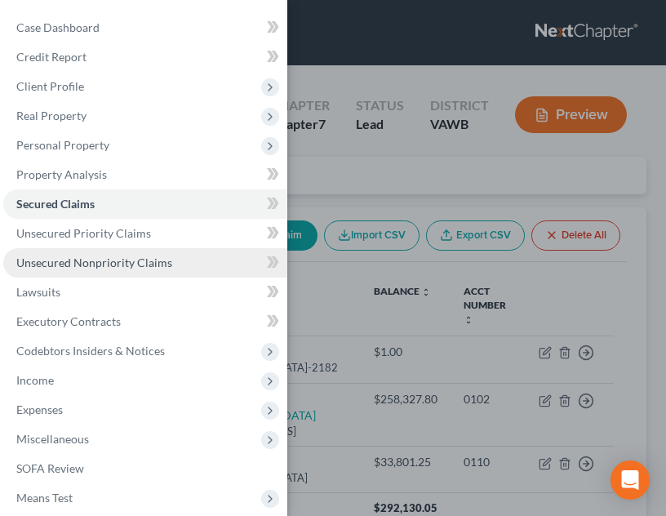
click at [66, 264] on span "Unsecured Nonpriority Claims" at bounding box center [94, 262] width 156 height 14
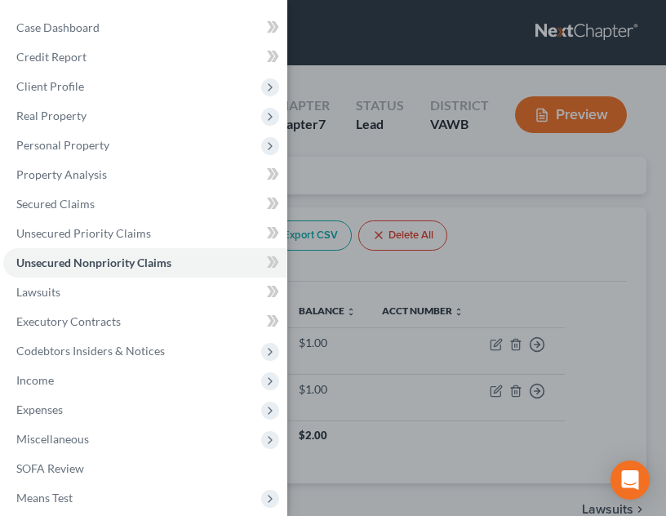
click at [369, 296] on div "Case Dashboard Payments Invoices Payments Payments Credit Report Client Profile" at bounding box center [333, 258] width 666 height 516
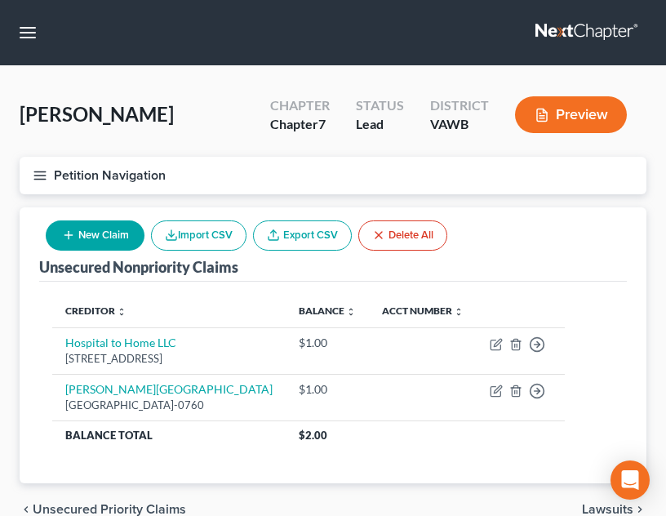
click at [110, 221] on button "New Claim" at bounding box center [95, 235] width 99 height 30
select select "0"
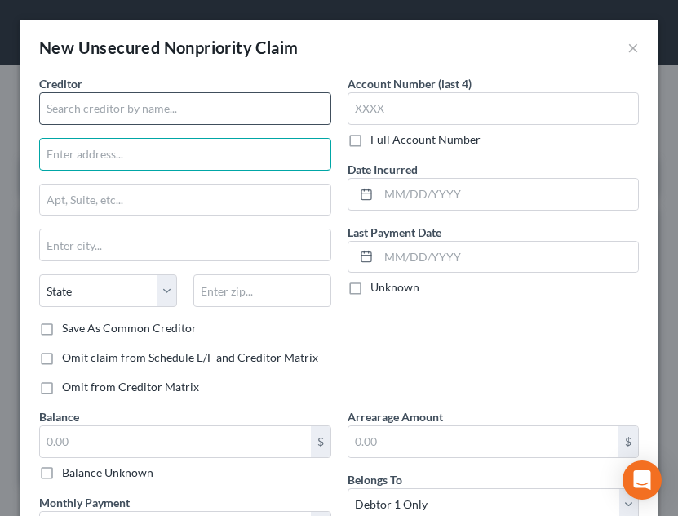
drag, startPoint x: 161, startPoint y: 154, endPoint x: 153, endPoint y: 119, distance: 35.8
click at [161, 154] on input "text" at bounding box center [185, 154] width 290 height 31
click at [145, 90] on div "Creditor *" at bounding box center [185, 100] width 292 height 50
click at [148, 108] on input "text" at bounding box center [185, 108] width 292 height 33
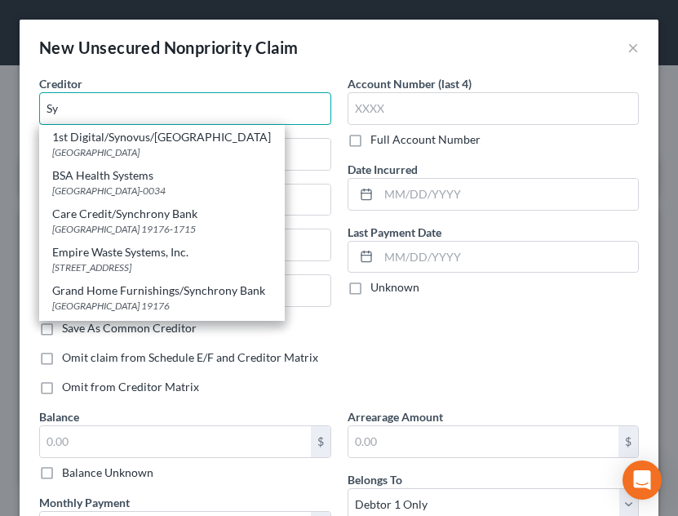
type input "S"
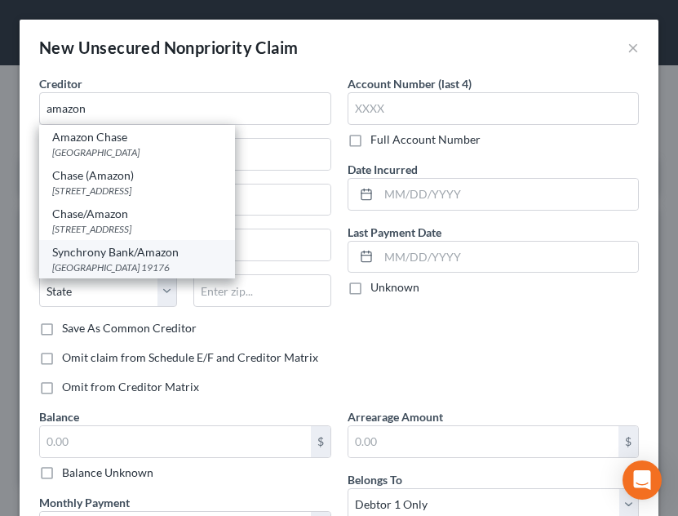
click at [146, 242] on div "Synchrony Bank/Amazon [GEOGRAPHIC_DATA]" at bounding box center [137, 259] width 196 height 38
type input "Synchrony Bank/Amazon"
type input "PO Box 71737"
type input "[GEOGRAPHIC_DATA]"
select select "39"
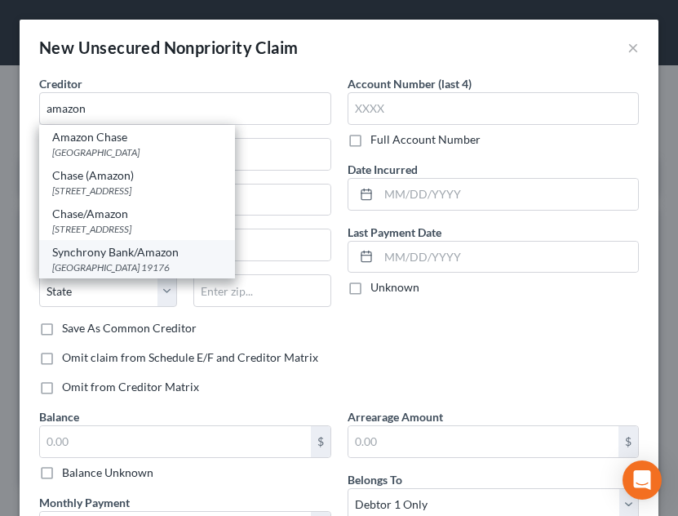
type input "19176"
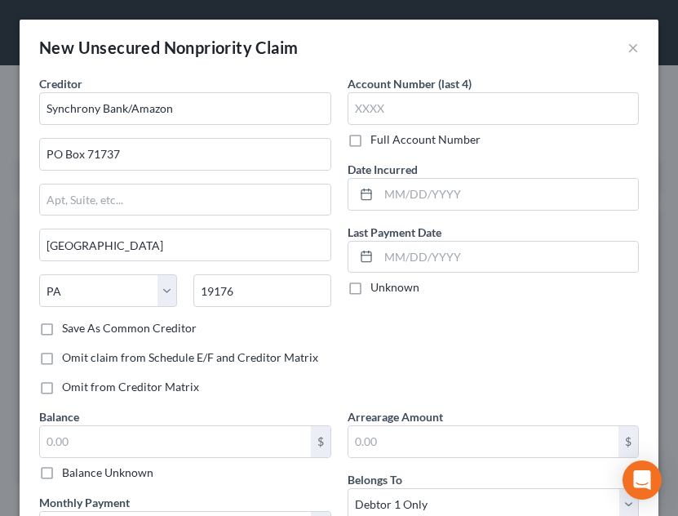
click at [505, 86] on div "Account Number (last 4) Full Account Number" at bounding box center [494, 111] width 292 height 73
click at [505, 96] on input "text" at bounding box center [494, 108] width 292 height 33
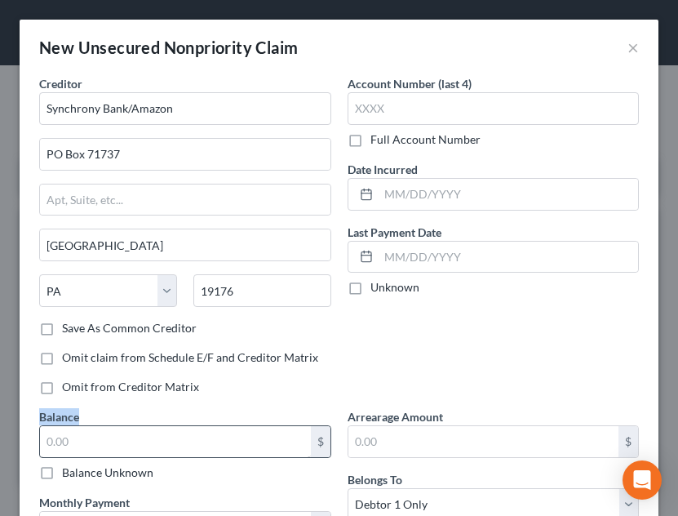
drag, startPoint x: 569, startPoint y: 372, endPoint x: 131, endPoint y: 441, distance: 443.6
click at [131, 441] on div "Creditor * Synchrony Bank/Amazon PO Box 71737 [GEOGRAPHIC_DATA] [US_STATE] AK A…" at bounding box center [339, 361] width 616 height 573
click at [131, 441] on input "text" at bounding box center [175, 441] width 271 height 31
type input "1.00"
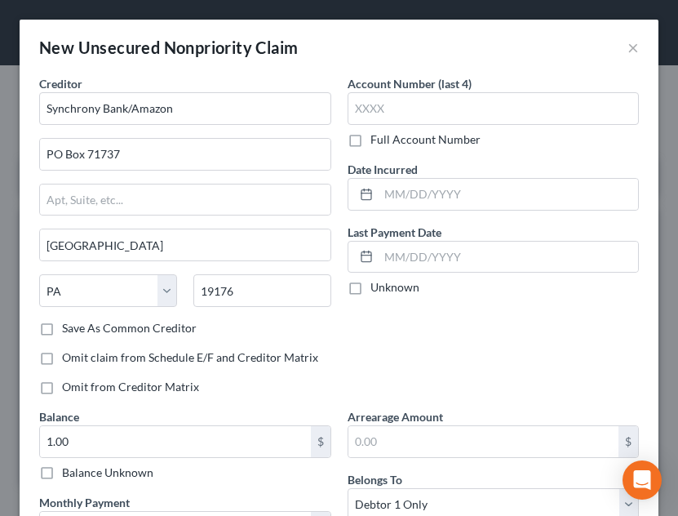
click at [665, 364] on div "New Unsecured Nonpriority Claim × Creditor * Synchrony Bank/Amazon PO Box 71737…" at bounding box center [339, 258] width 678 height 516
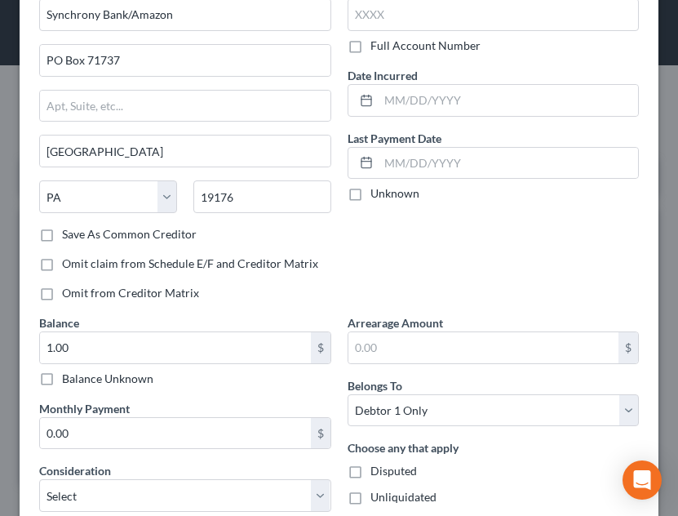
scroll to position [235, 0]
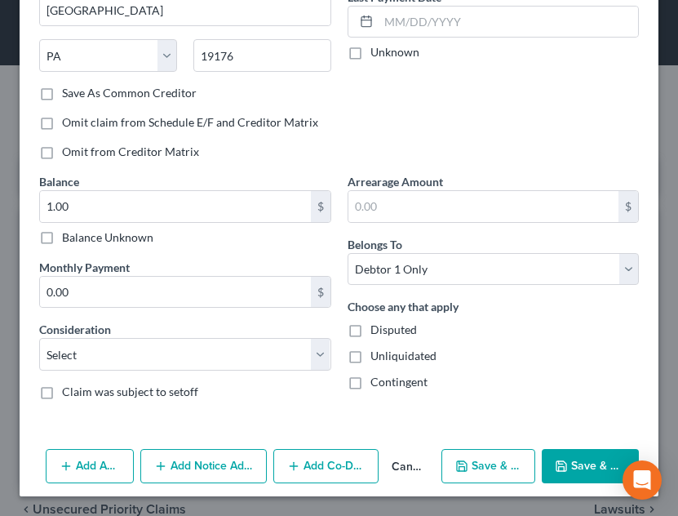
click at [580, 456] on button "Save & Close" at bounding box center [590, 466] width 97 height 34
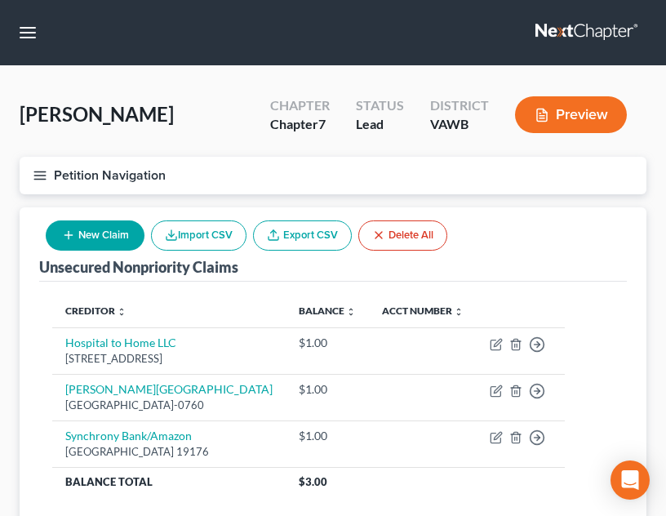
click at [113, 247] on button "New Claim" at bounding box center [95, 235] width 99 height 30
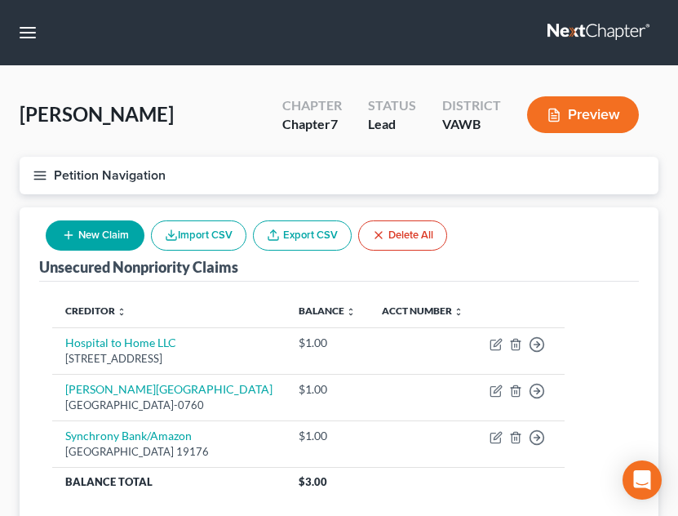
select select "0"
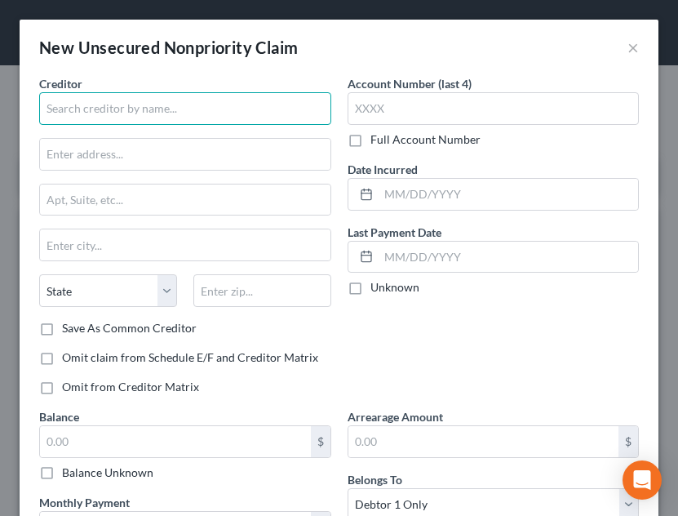
click at [175, 111] on input "text" at bounding box center [185, 108] width 292 height 33
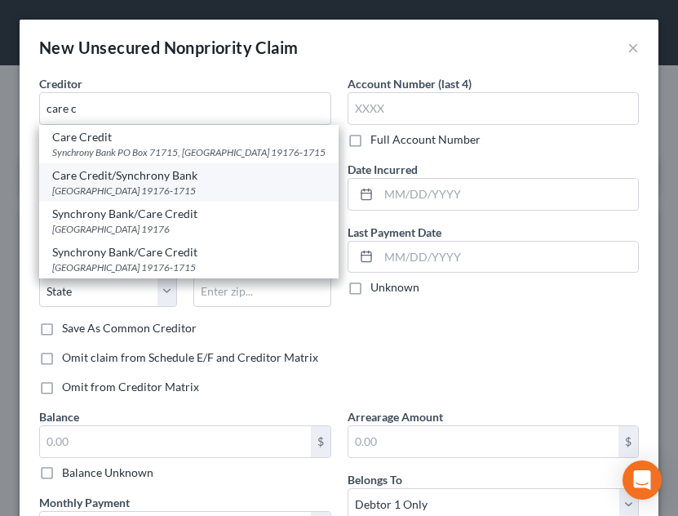
click at [157, 173] on div "Care Credit/Synchrony Bank" at bounding box center [188, 175] width 273 height 16
type input "Care Credit/Synchrony Bank"
type input "PO Box 71715"
type input "[GEOGRAPHIC_DATA]"
select select "39"
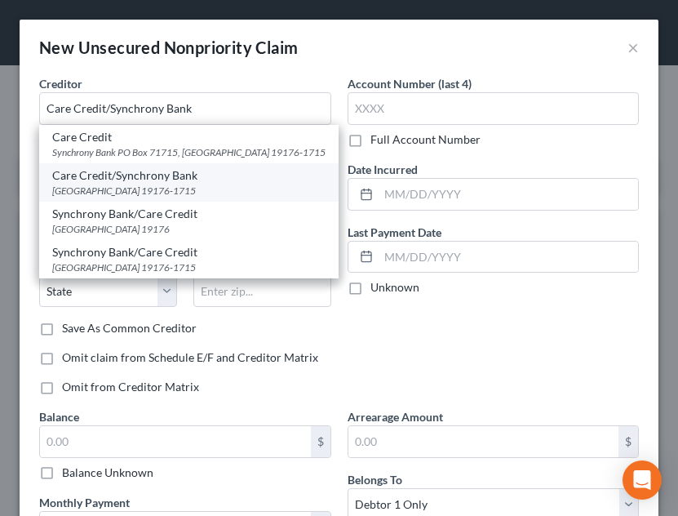
type input "19176-1715"
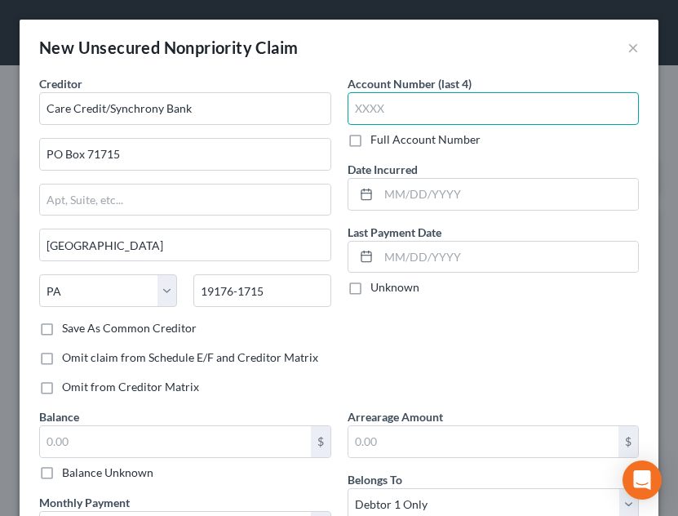
click at [455, 102] on input "text" at bounding box center [494, 108] width 292 height 33
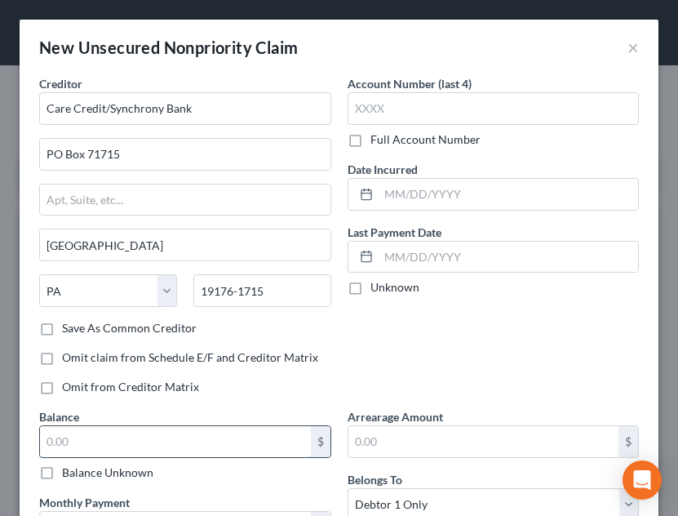
click at [163, 445] on input "text" at bounding box center [175, 441] width 271 height 31
type input "1.00"
click at [664, 397] on div "New Unsecured Nonpriority Claim × Creditor * Care Credit/Synchrony Bank PO Box …" at bounding box center [339, 258] width 678 height 516
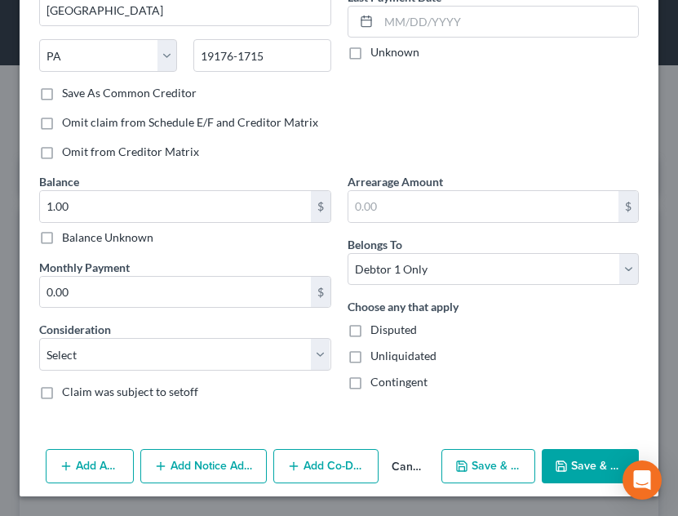
click at [558, 474] on button "Save & Close" at bounding box center [590, 466] width 97 height 34
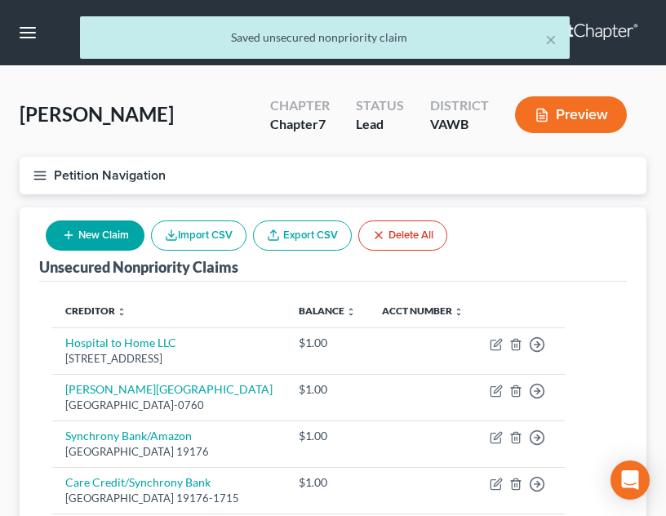
click at [100, 247] on button "New Claim" at bounding box center [95, 235] width 99 height 30
select select "0"
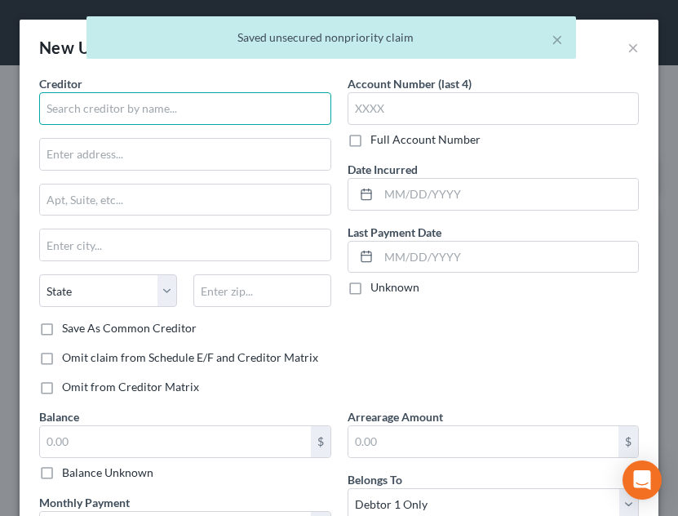
click at [140, 103] on input "text" at bounding box center [185, 108] width 292 height 33
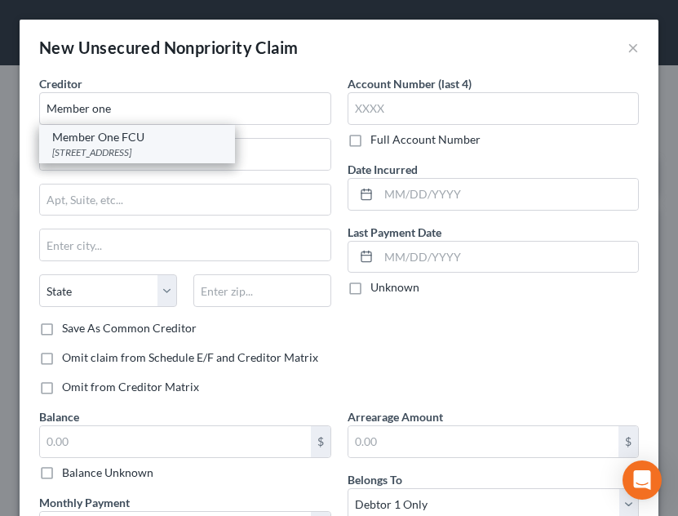
click at [142, 142] on div "Member One FCU" at bounding box center [137, 137] width 170 height 16
type input "Member One FCU"
type input "PO Box 12288"
type input "Roanoke"
select select "48"
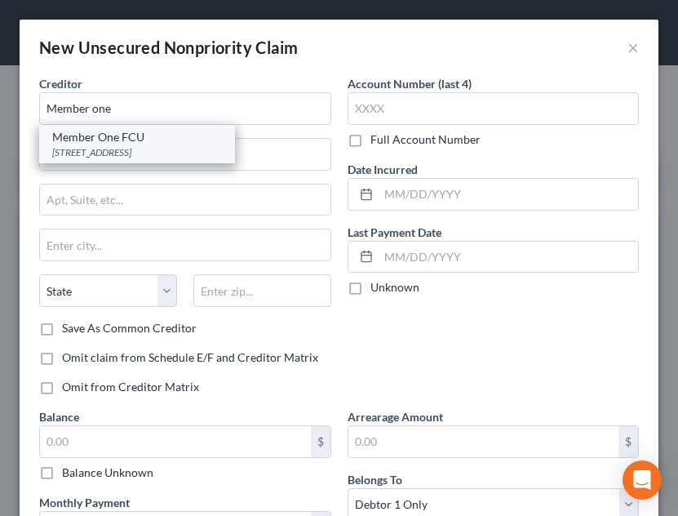
type input "24024-2288"
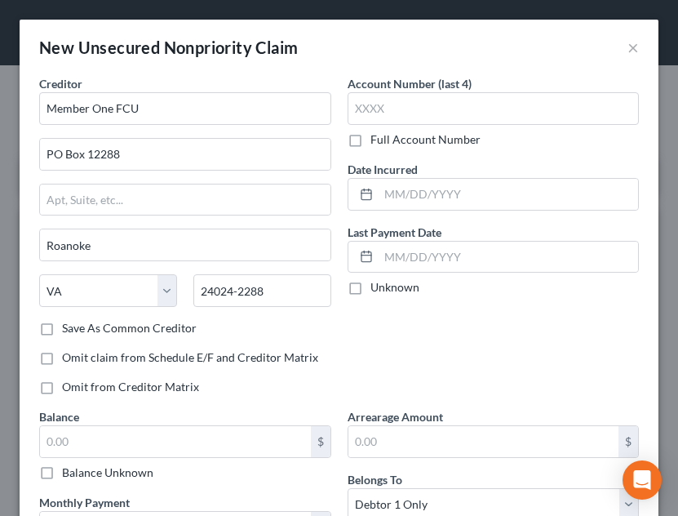
click at [663, 385] on div "New Unsecured Nonpriority Claim × Creditor * Member One FCU PO Box 12288 Roanok…" at bounding box center [339, 258] width 678 height 516
click at [180, 443] on input "text" at bounding box center [175, 441] width 271 height 31
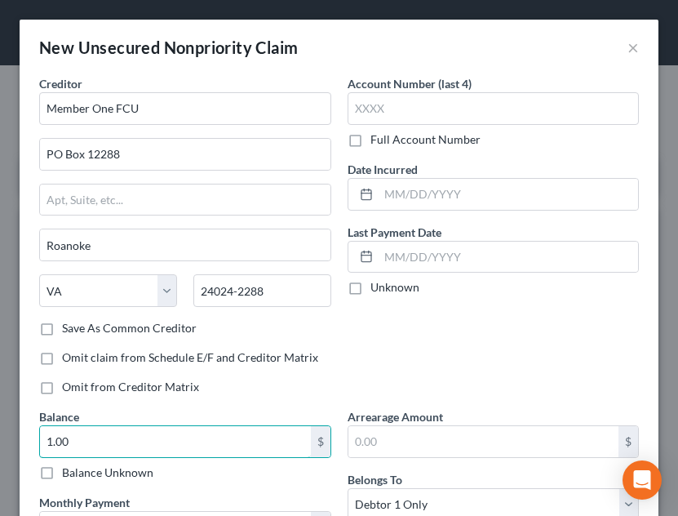
type input "1.00"
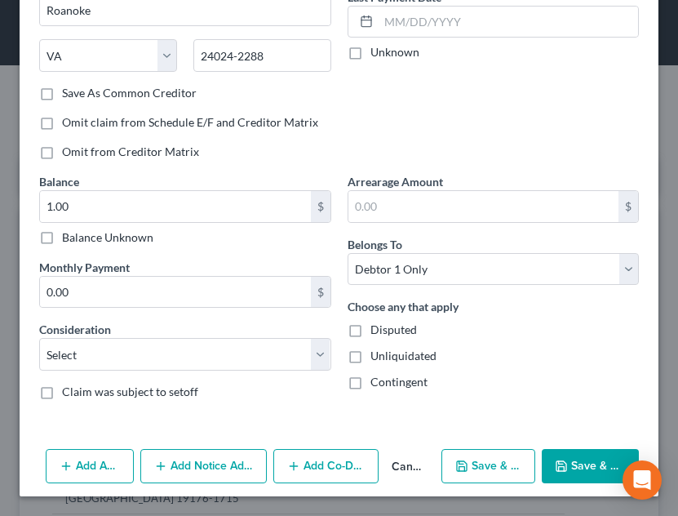
click at [548, 476] on button "Save & Close" at bounding box center [590, 466] width 97 height 34
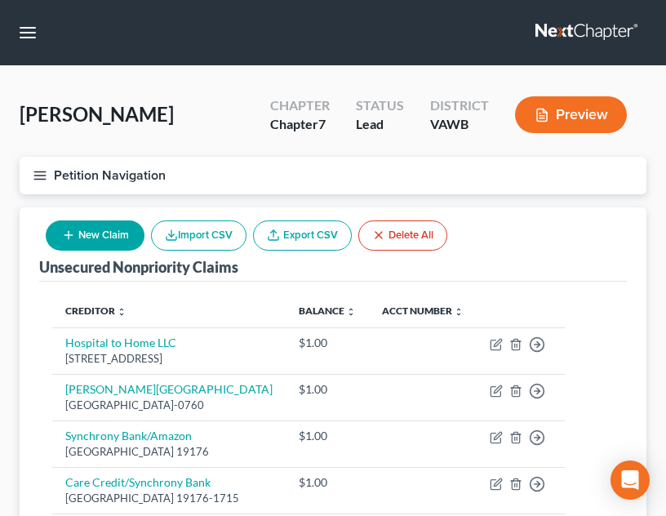
click at [59, 246] on button "New Claim" at bounding box center [95, 235] width 99 height 30
select select "0"
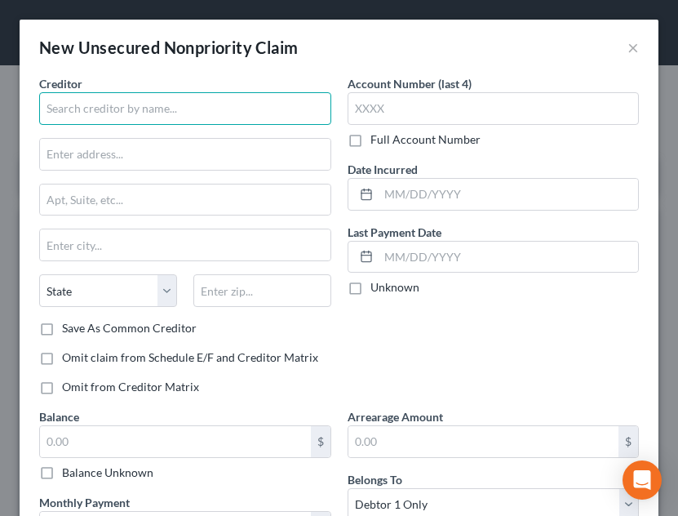
click at [204, 100] on input "text" at bounding box center [185, 108] width 292 height 33
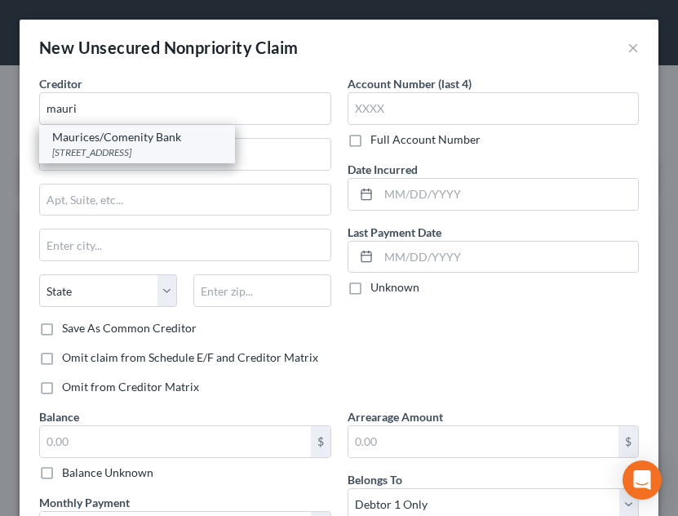
click at [159, 133] on div "Maurices/Comenity Bank" at bounding box center [137, 137] width 170 height 16
type input "Maurices/Comenity Bank"
type input "PO Box 182789"
type input "Columbus"
select select "36"
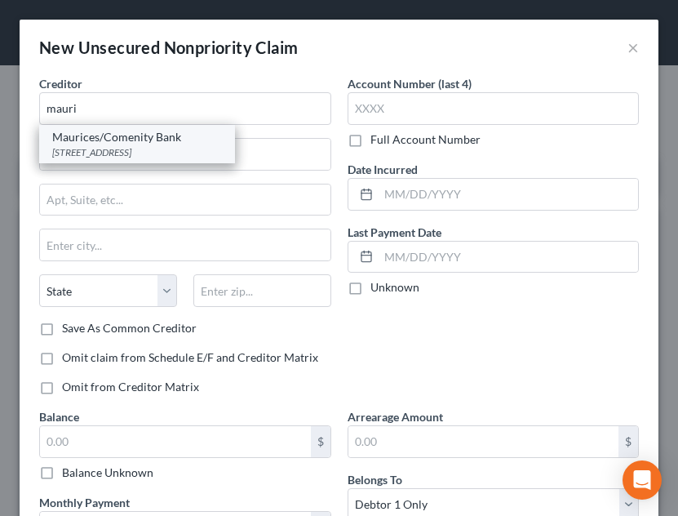
type input "43218"
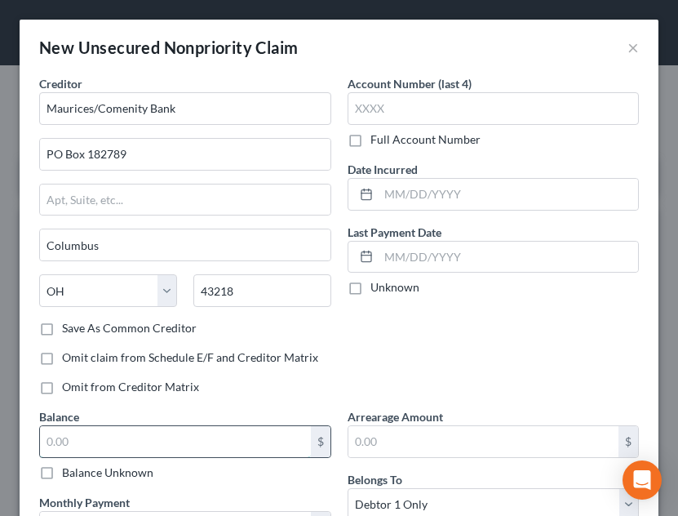
click at [197, 430] on input "text" at bounding box center [175, 441] width 271 height 31
type input "1.00"
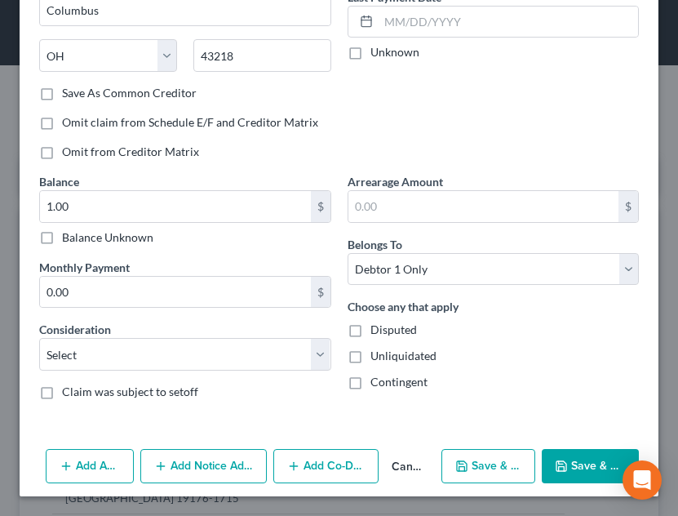
click at [559, 460] on button "Save & Close" at bounding box center [590, 466] width 97 height 34
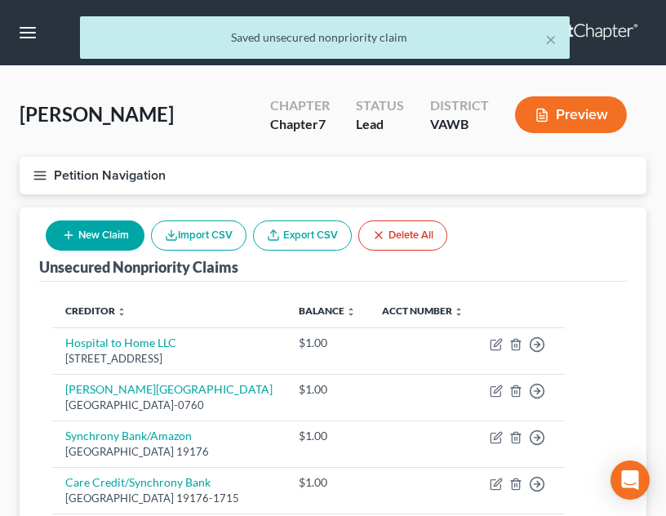
click at [130, 228] on button "New Claim" at bounding box center [95, 235] width 99 height 30
select select "0"
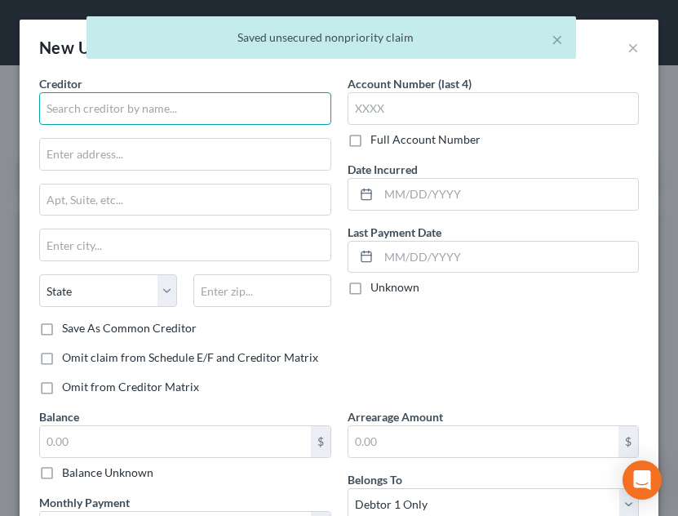
click at [238, 98] on input "text" at bounding box center [185, 108] width 292 height 33
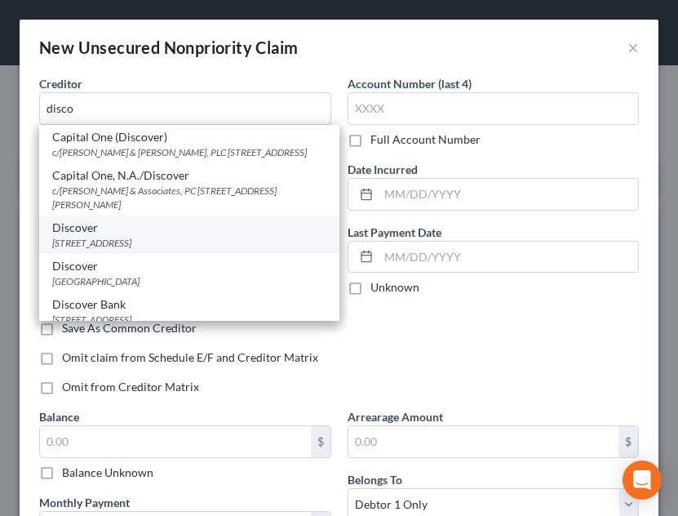
click at [169, 250] on div "[STREET_ADDRESS]" at bounding box center [189, 243] width 274 height 14
type input "Discover"
type input "PO Box 7336.13"
type input "Charlotte"
select select "28"
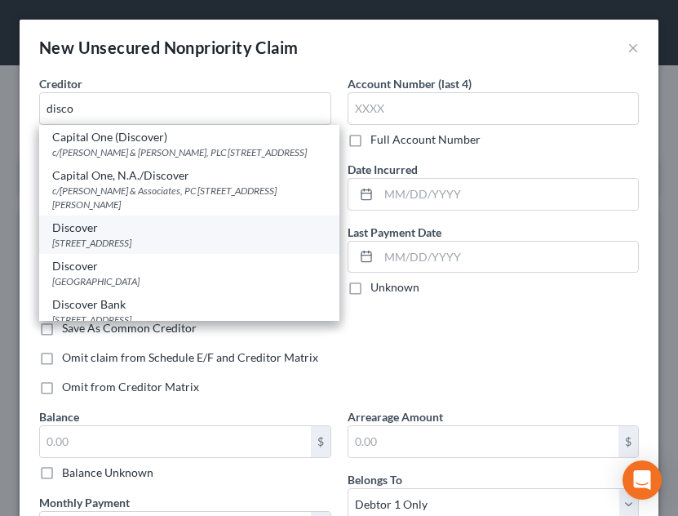
type input "28272"
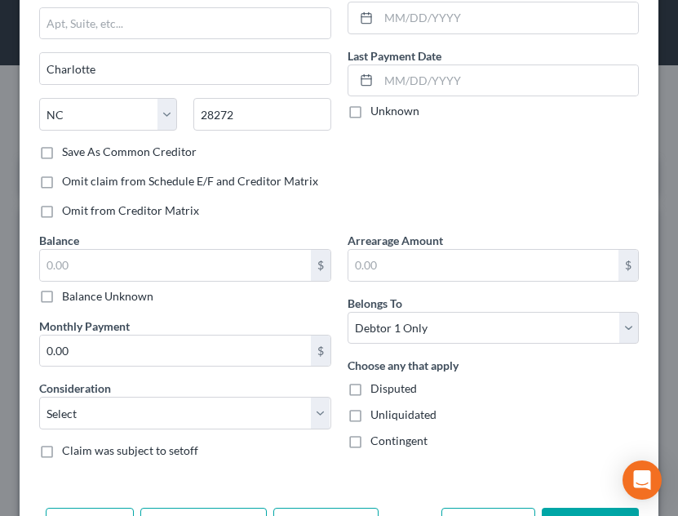
scroll to position [211, 0]
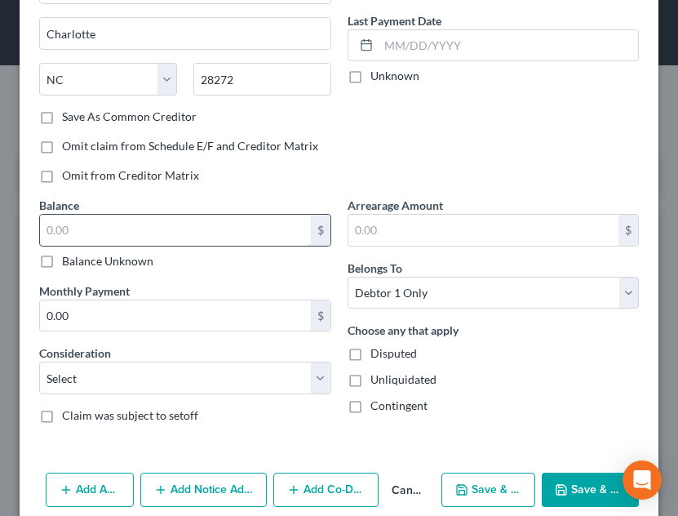
click at [134, 238] on input "text" at bounding box center [175, 230] width 271 height 31
type input "1.00"
click at [578, 474] on button "Save & Close" at bounding box center [590, 489] width 97 height 34
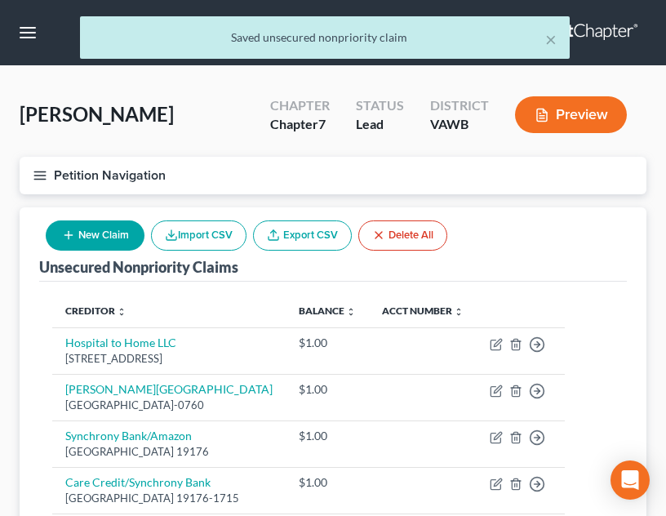
click at [109, 235] on button "New Claim" at bounding box center [95, 235] width 99 height 30
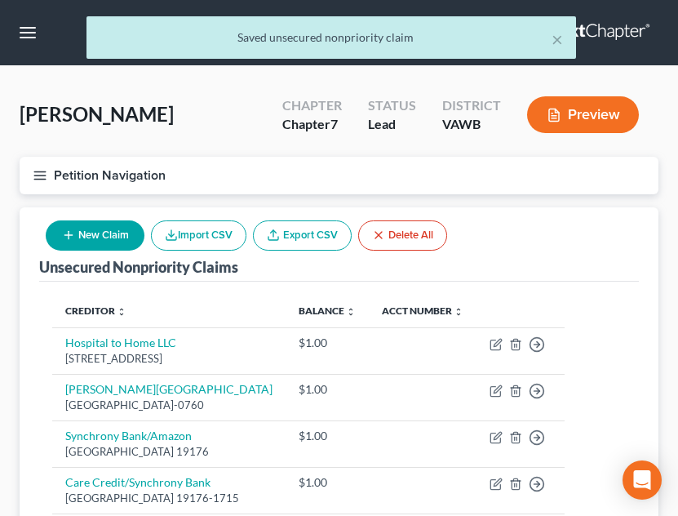
select select "0"
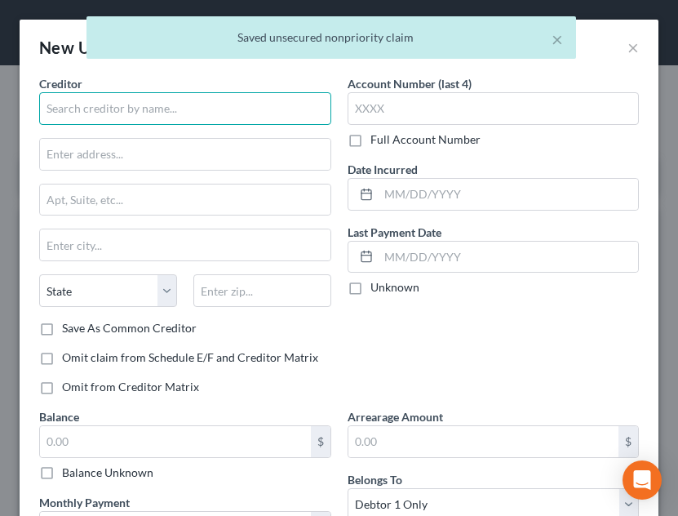
click at [175, 104] on input "text" at bounding box center [185, 108] width 292 height 33
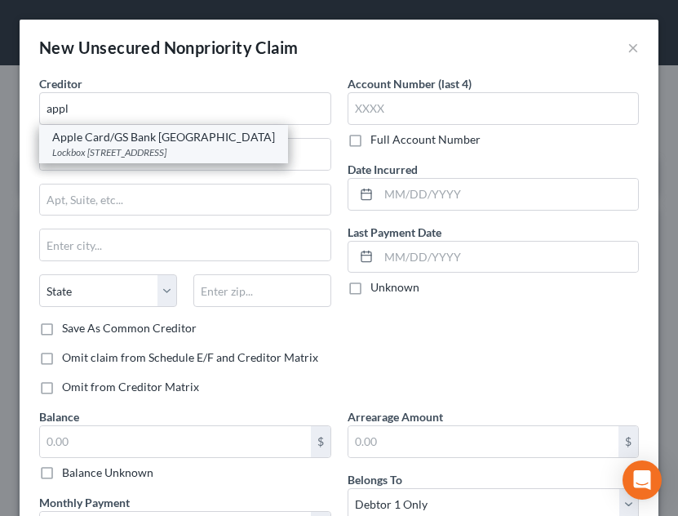
click at [172, 140] on div "Apple Card/GS Bank [GEOGRAPHIC_DATA]" at bounding box center [163, 137] width 223 height 16
type input "Apple Card/GS Bank [GEOGRAPHIC_DATA]"
type input "Lockbox 6112"
type input "PO Box 7247"
type input "[GEOGRAPHIC_DATA]"
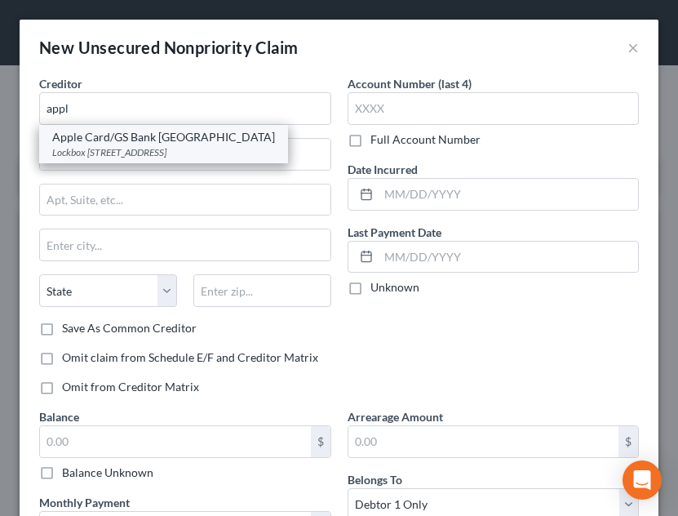
select select "39"
type input "19170-6112"
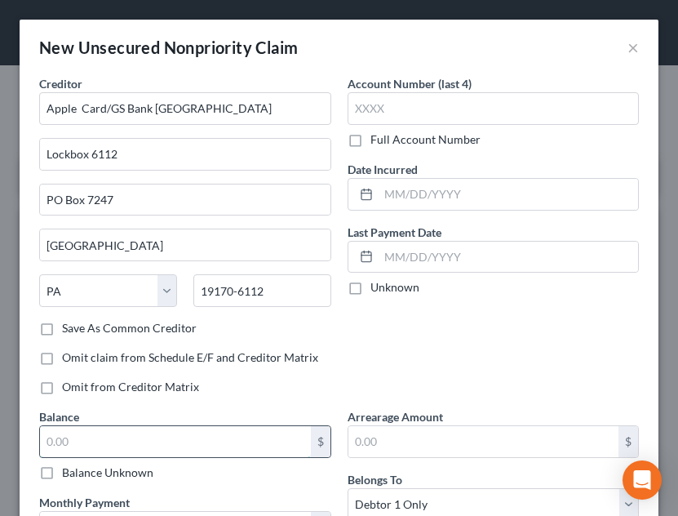
click at [209, 426] on input "text" at bounding box center [175, 441] width 271 height 31
type input "2"
type input "1.00"
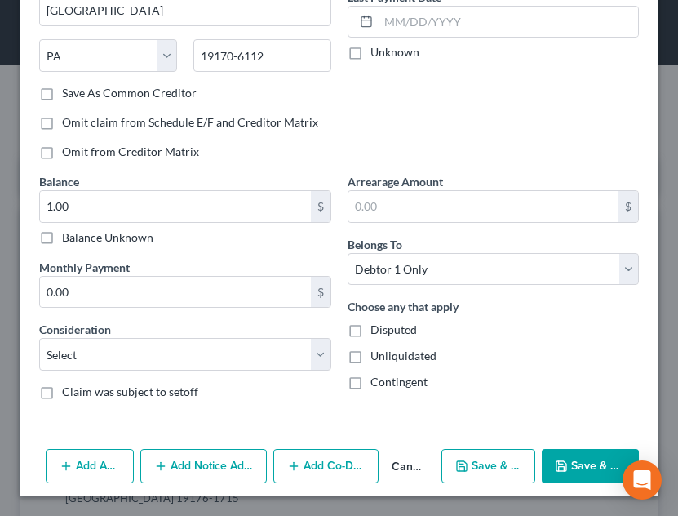
click at [510, 458] on div "New Unsecured Nonpriority Claim × Creditor * Apple Card/GS Bank [GEOGRAPHIC_DAT…" at bounding box center [339, 140] width 639 height 711
click at [565, 459] on button "Save & Close" at bounding box center [590, 466] width 97 height 34
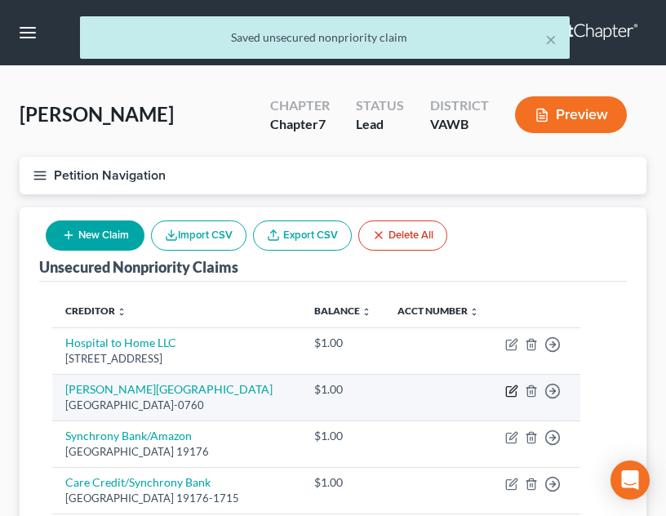
click at [518, 397] on icon "button" at bounding box center [511, 390] width 13 height 13
select select "36"
select select "9"
select select "0"
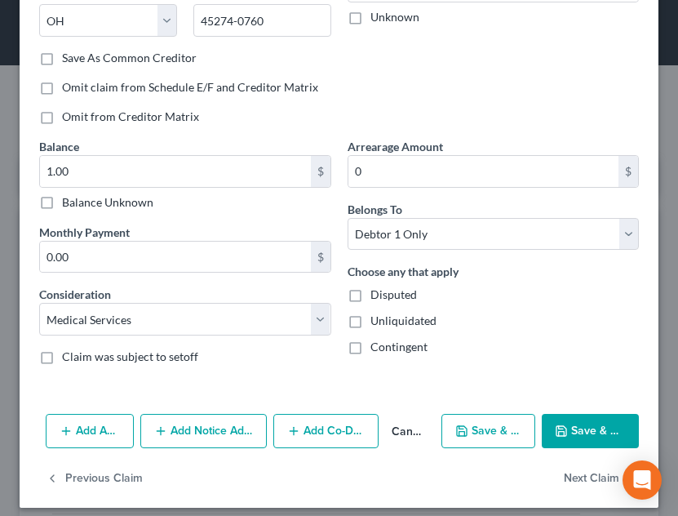
scroll to position [281, 0]
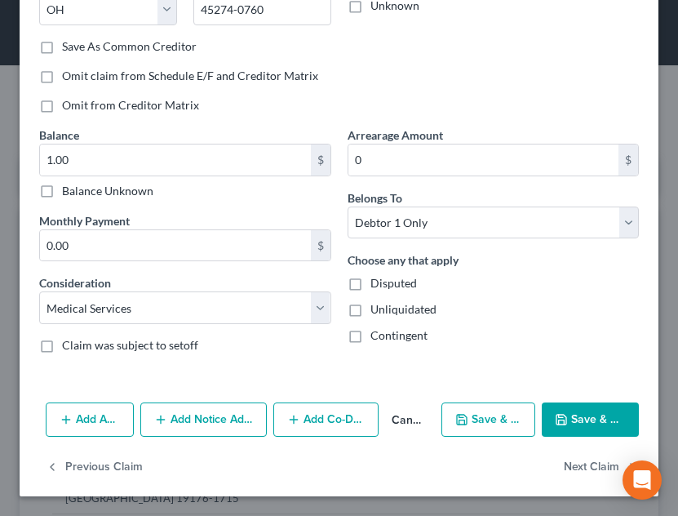
click at [581, 423] on button "Save & Close" at bounding box center [590, 419] width 97 height 34
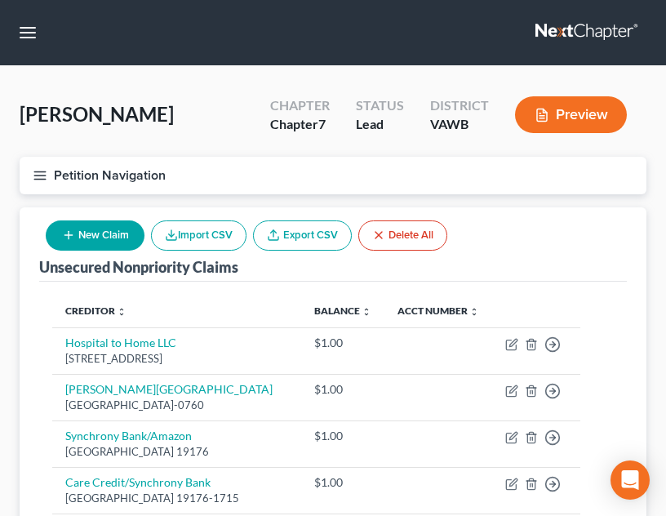
click at [67, 243] on button "New Claim" at bounding box center [95, 235] width 99 height 30
select select "0"
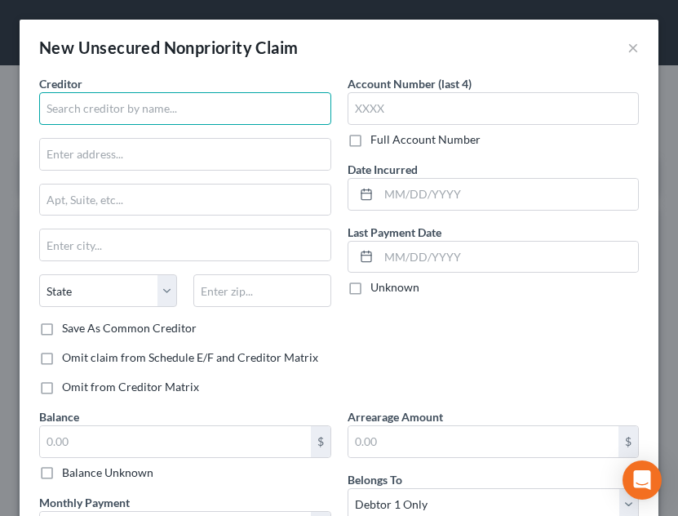
click at [131, 124] on input "text" at bounding box center [185, 108] width 292 height 33
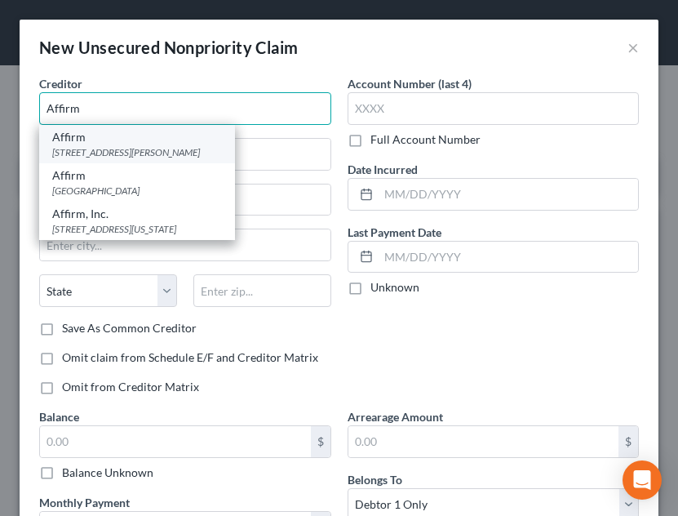
type input "Affirm"
click at [135, 146] on div "[STREET_ADDRESS][PERSON_NAME]" at bounding box center [137, 152] width 170 height 14
type input "[STREET_ADDRESS][PERSON_NAME]"
type input "Floor 4"
type input "[GEOGRAPHIC_DATA]"
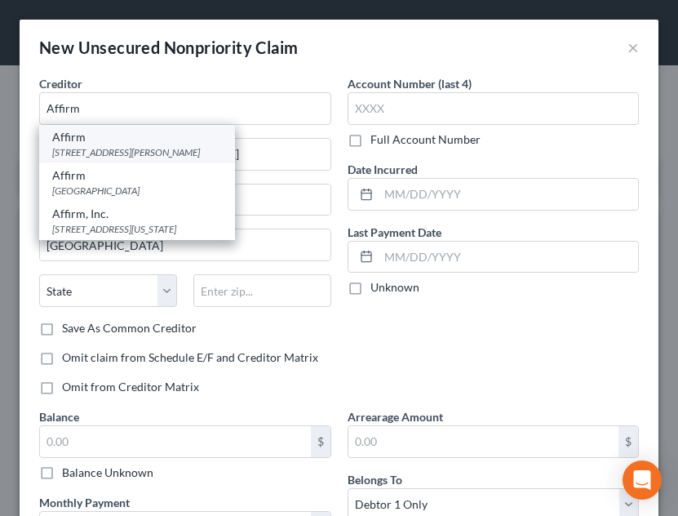
select select "39"
type input "15212"
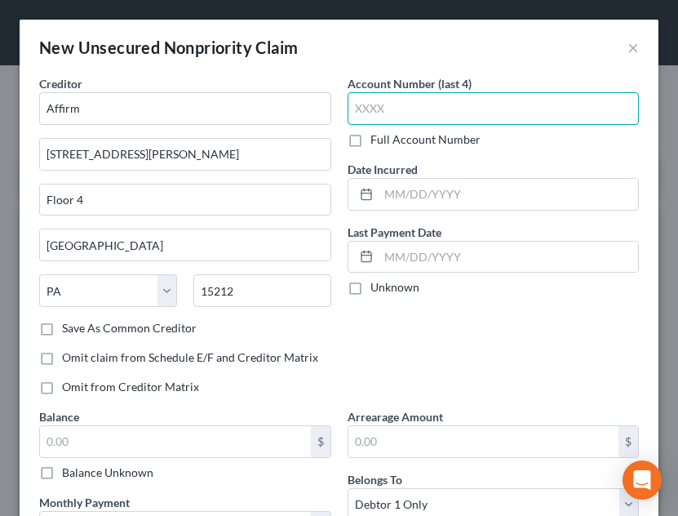
click at [447, 104] on input "text" at bounding box center [494, 108] width 292 height 33
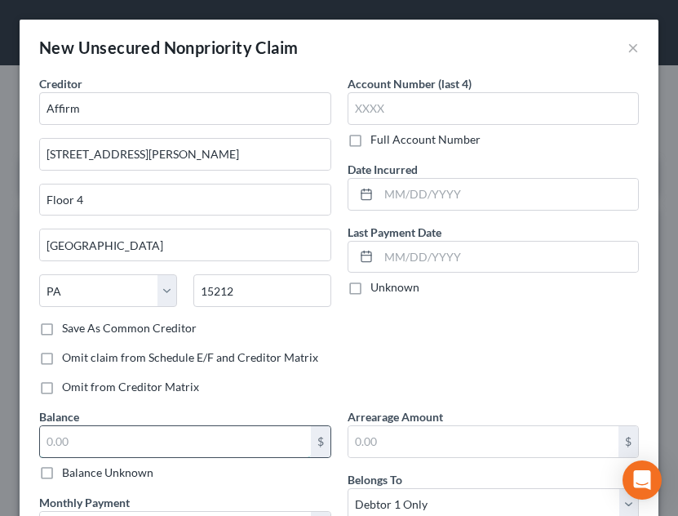
click at [71, 451] on input "text" at bounding box center [175, 441] width 271 height 31
type input "65.00"
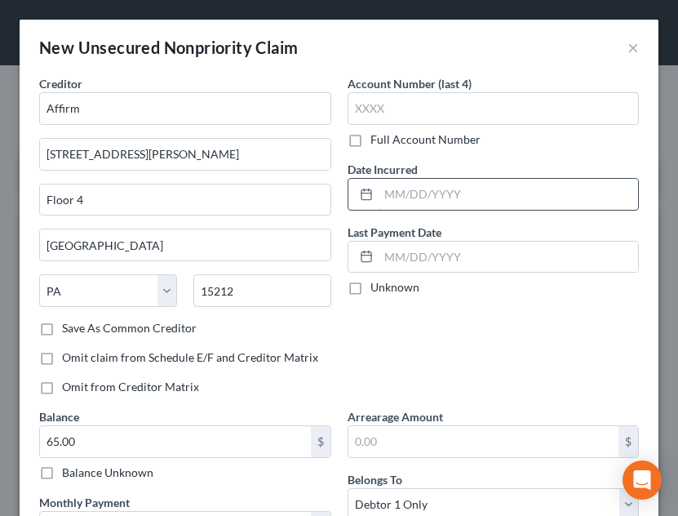
click at [459, 197] on input "text" at bounding box center [509, 194] width 260 height 31
type input "[DATE]"
click at [576, 359] on div "Account Number (last 4) Full Account Number Date Incurred [DATE] Last Payment D…" at bounding box center [493, 241] width 308 height 333
drag, startPoint x: 576, startPoint y: 359, endPoint x: 628, endPoint y: 336, distance: 57.0
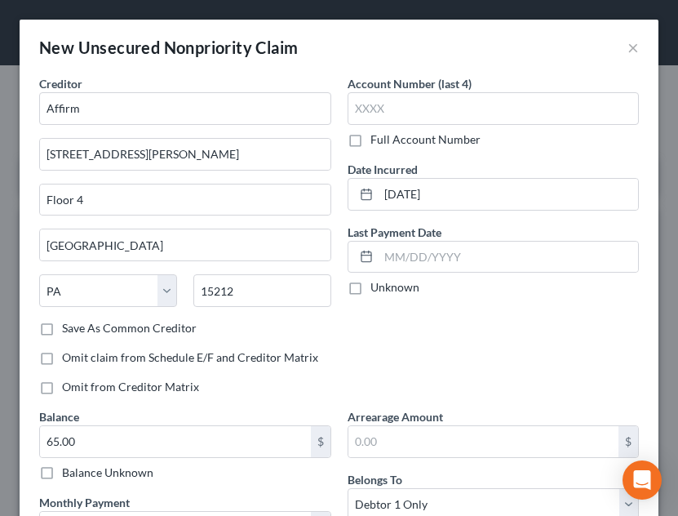
click at [628, 336] on div "Account Number (last 4) Full Account Number Date Incurred [DATE] Last Payment D…" at bounding box center [493, 241] width 308 height 333
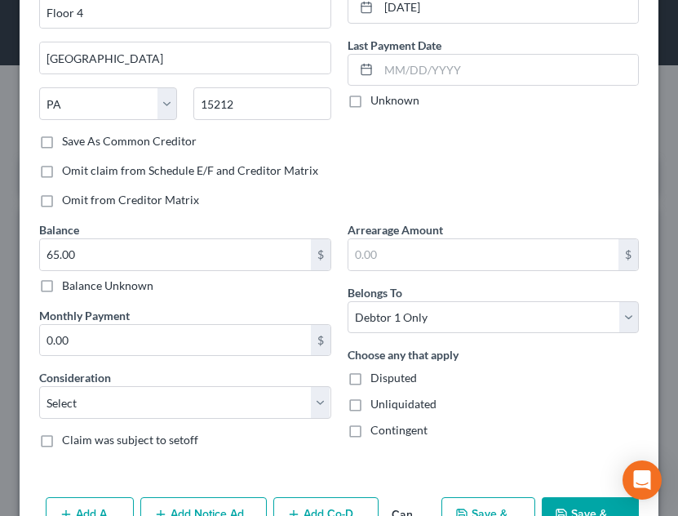
scroll to position [235, 0]
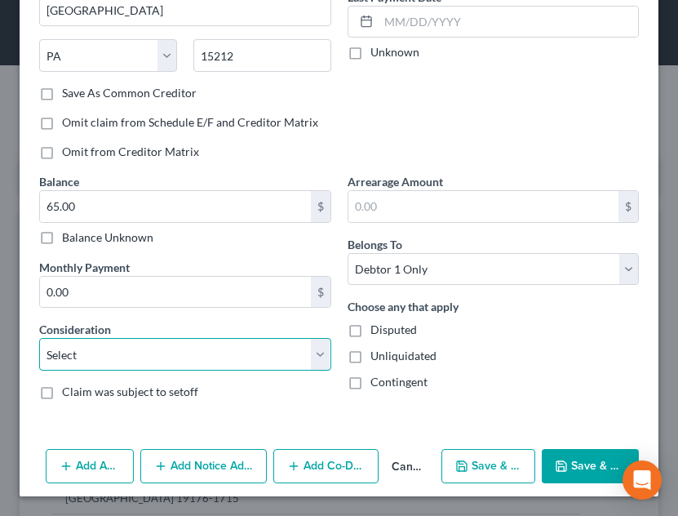
click at [216, 341] on select "Select Cable / Satellite Services Collection Agency Credit Card Debt Debt Couns…" at bounding box center [185, 354] width 292 height 33
select select "14"
click at [39, 338] on select "Select Cable / Satellite Services Collection Agency Credit Card Debt Debt Couns…" at bounding box center [185, 354] width 292 height 33
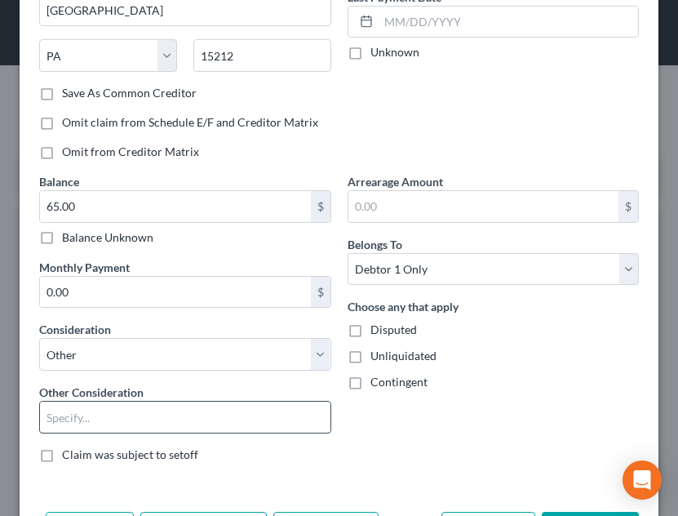
click at [146, 426] on input "text" at bounding box center [185, 416] width 290 height 31
type input "personal loan"
click at [567, 388] on div "Contingent" at bounding box center [494, 382] width 292 height 16
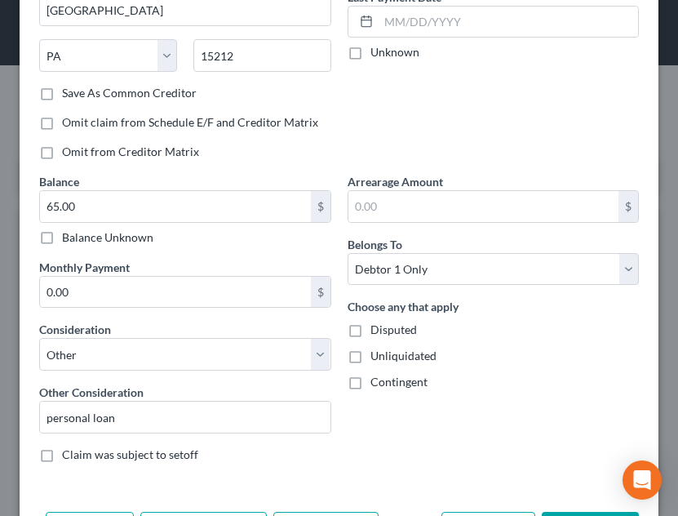
click at [474, 154] on div "Account Number (last 4) Full Account Number Date Incurred [DATE] Last Payment D…" at bounding box center [493, 6] width 308 height 333
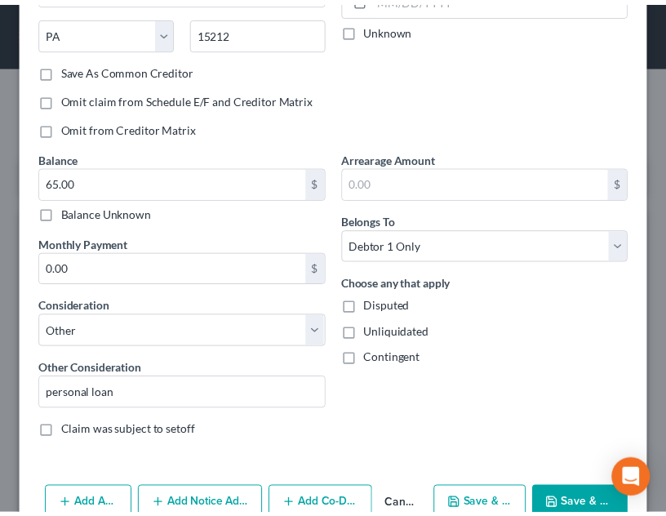
scroll to position [298, 0]
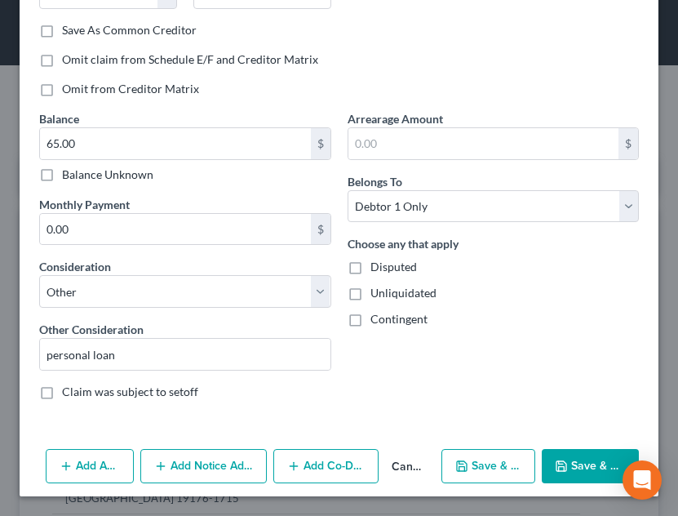
click at [557, 472] on icon "button" at bounding box center [561, 465] width 13 height 13
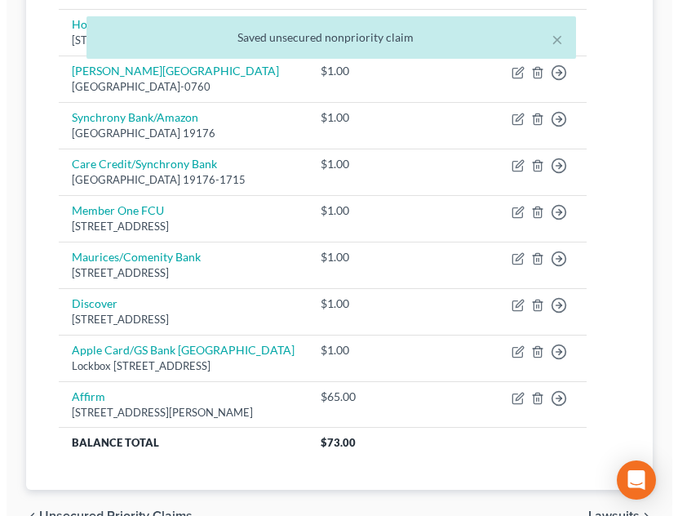
scroll to position [321, 0]
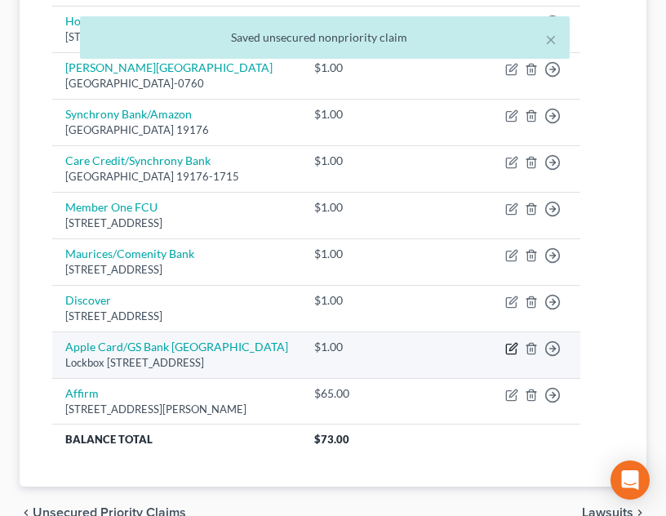
click at [516, 353] on icon "button" at bounding box center [511, 348] width 10 height 10
select select "39"
select select "0"
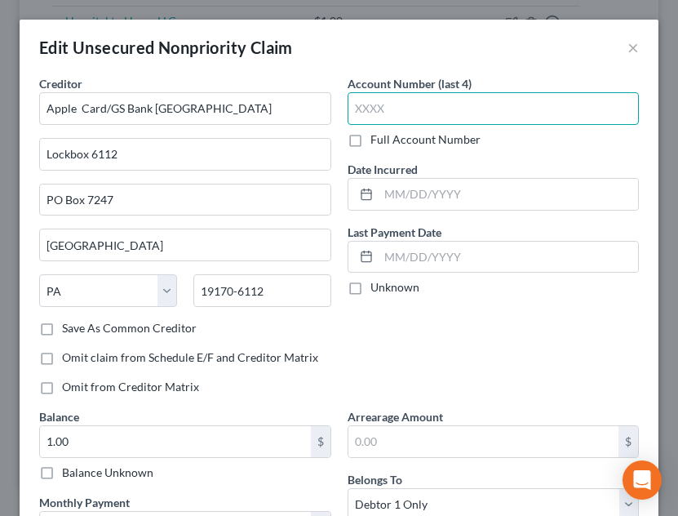
click at [453, 100] on input "text" at bounding box center [494, 108] width 292 height 33
type input "0001"
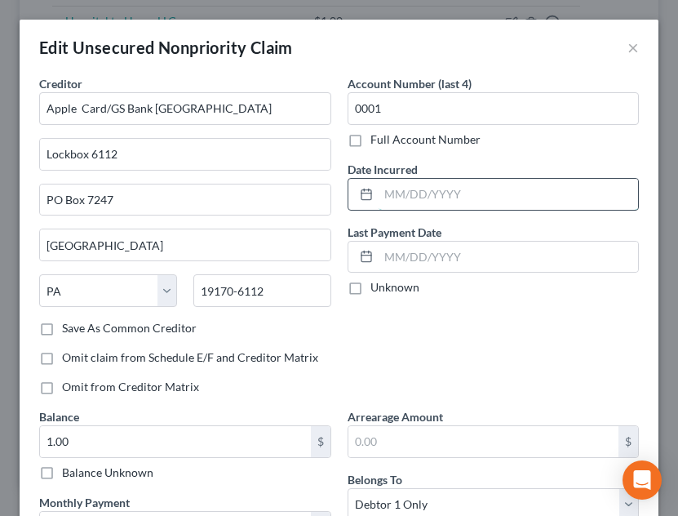
click at [485, 188] on input "text" at bounding box center [509, 194] width 260 height 31
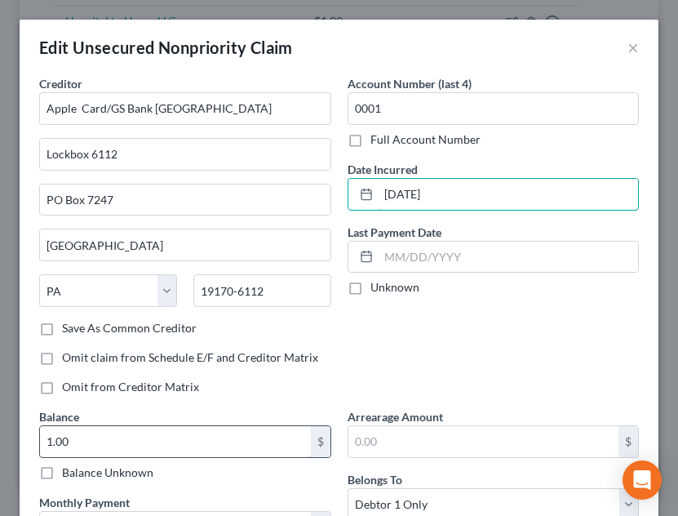
type input "[DATE]"
click at [259, 431] on input "1.00" at bounding box center [175, 441] width 271 height 31
type input "2,323.00"
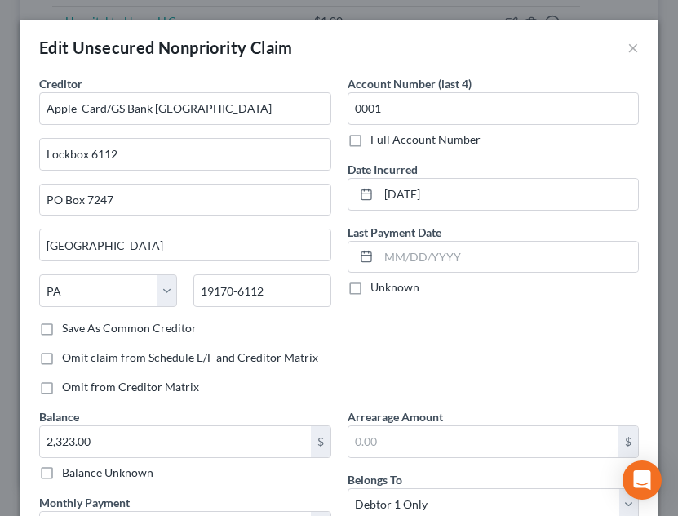
click at [665, 370] on div "Edit Unsecured Nonpriority Claim × Creditor * Apple Card/GS Bank [GEOGRAPHIC_DA…" at bounding box center [339, 258] width 678 height 516
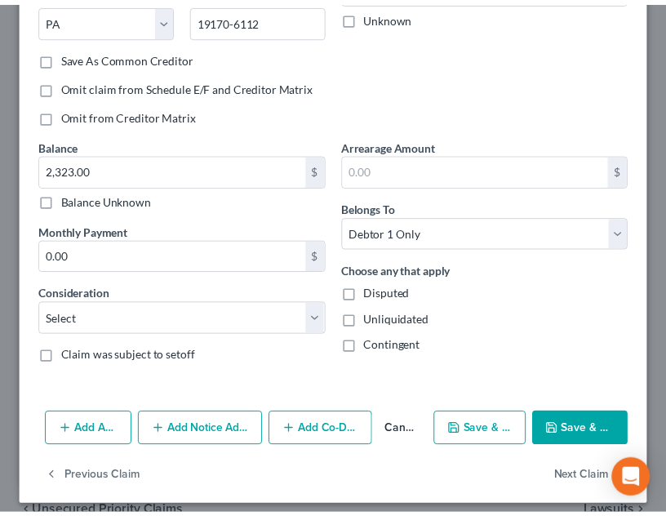
scroll to position [281, 0]
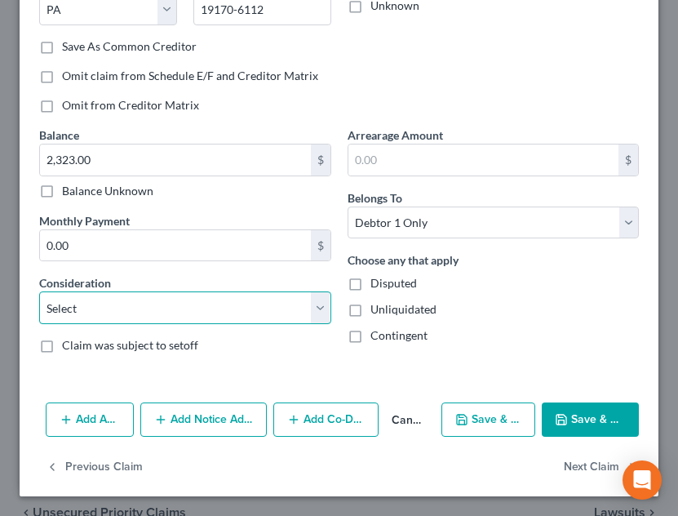
click at [219, 312] on select "Select Cable / Satellite Services Collection Agency Credit Card Debt Debt Couns…" at bounding box center [185, 307] width 292 height 33
select select "2"
click at [39, 291] on select "Select Cable / Satellite Services Collection Agency Credit Card Debt Debt Couns…" at bounding box center [185, 307] width 292 height 33
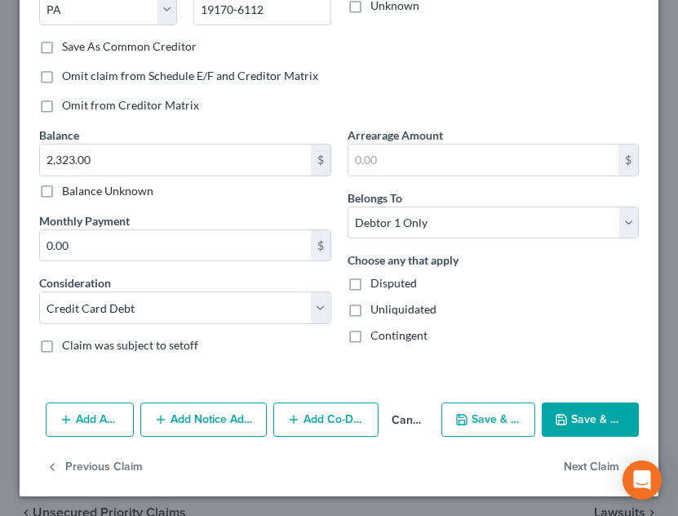
click at [578, 410] on button "Save & Close" at bounding box center [590, 419] width 97 height 34
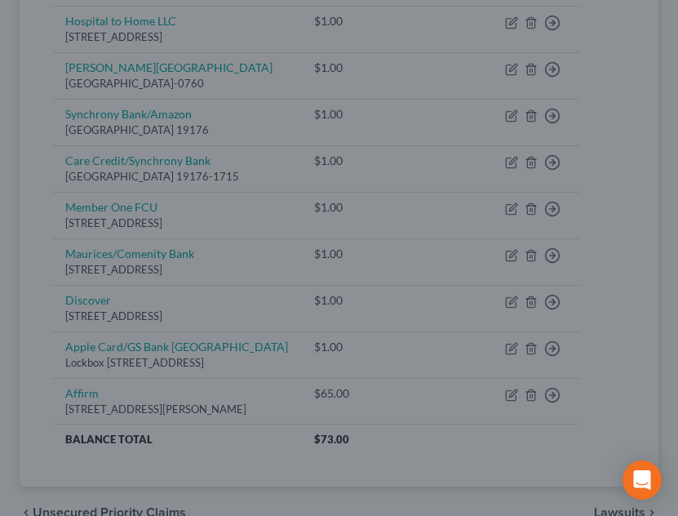
type input "0"
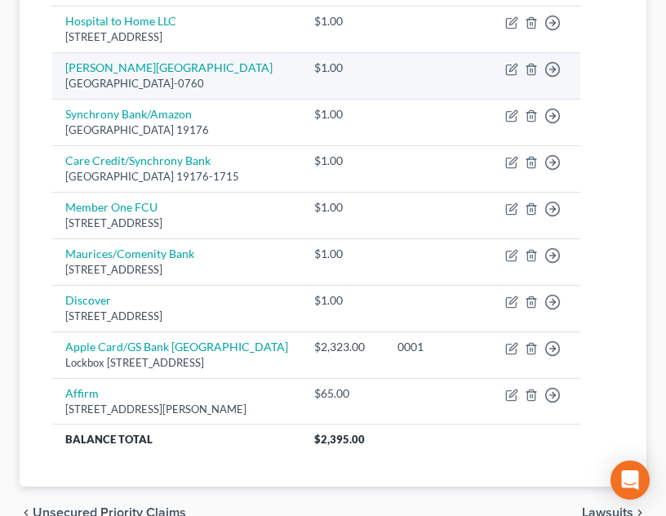
click at [384, 99] on td "$1.00" at bounding box center [342, 75] width 83 height 47
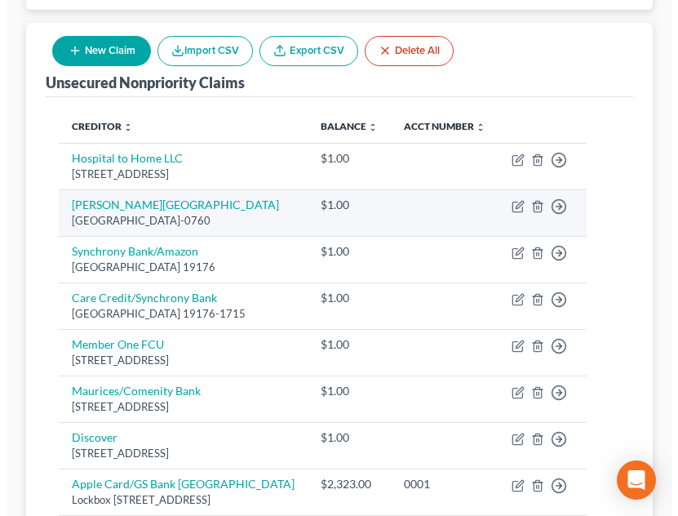
scroll to position [126, 0]
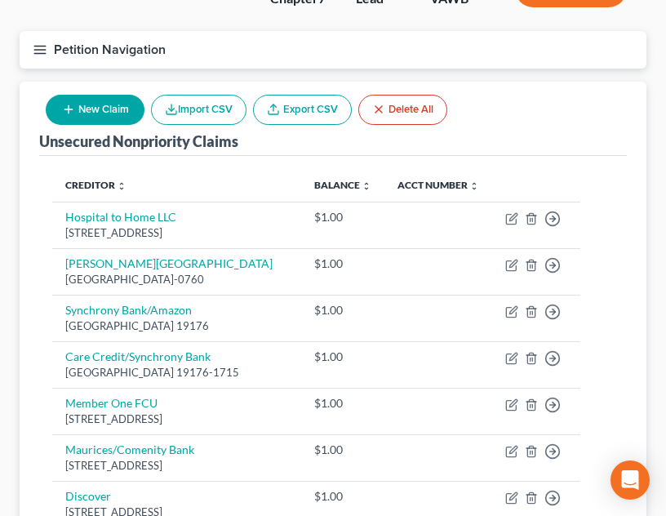
click at [96, 103] on button "New Claim" at bounding box center [95, 110] width 99 height 30
select select "0"
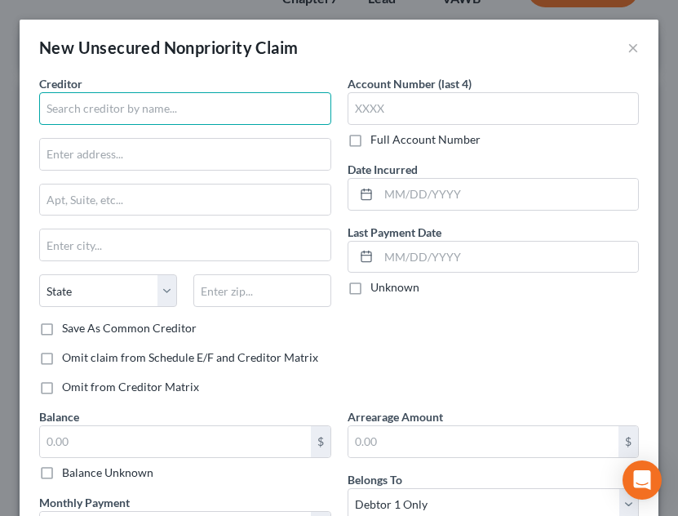
click at [189, 113] on input "text" at bounding box center [185, 108] width 292 height 33
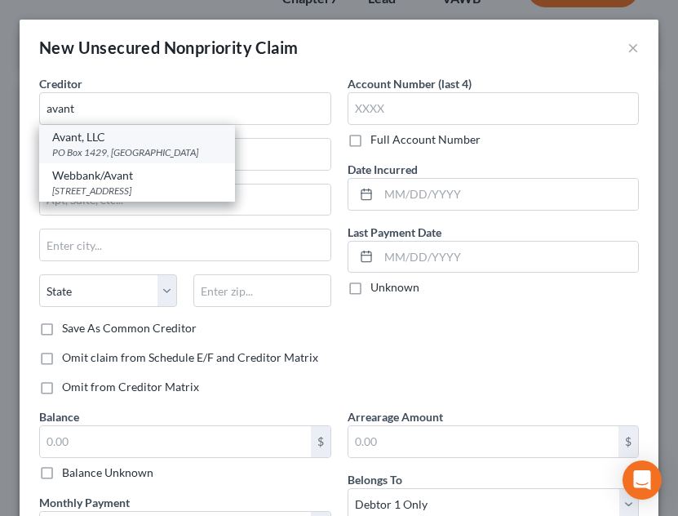
click at [162, 143] on div "Avant, LLC" at bounding box center [137, 137] width 170 height 16
type input "Avant, LLC"
type input "PO Box 1429"
type input "[PERSON_NAME] Stream"
select select "14"
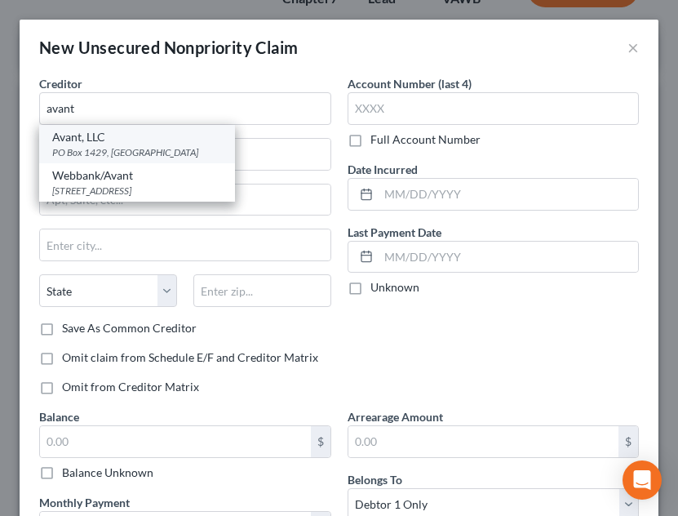
type input "60132"
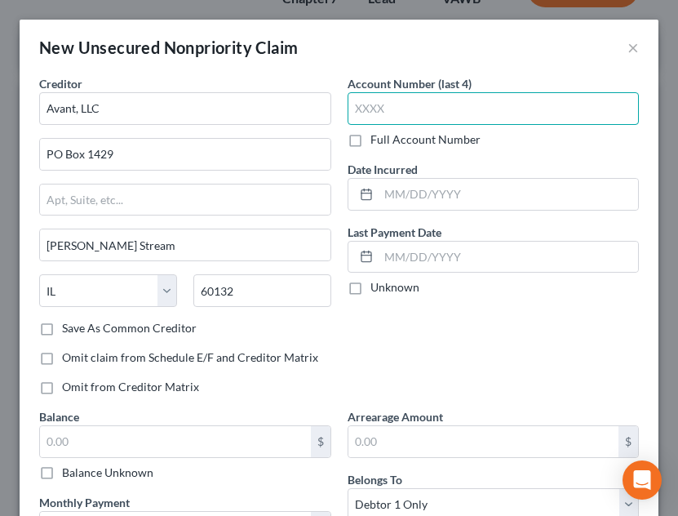
click at [430, 112] on input "text" at bounding box center [494, 108] width 292 height 33
type input "958"
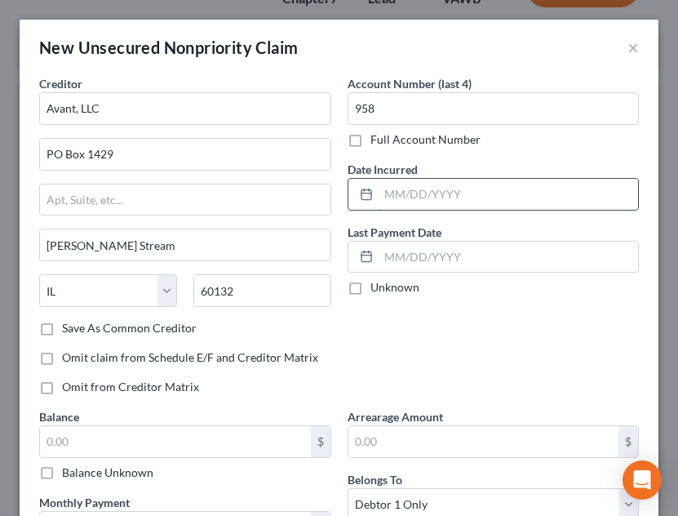
click at [481, 199] on input "text" at bounding box center [509, 194] width 260 height 31
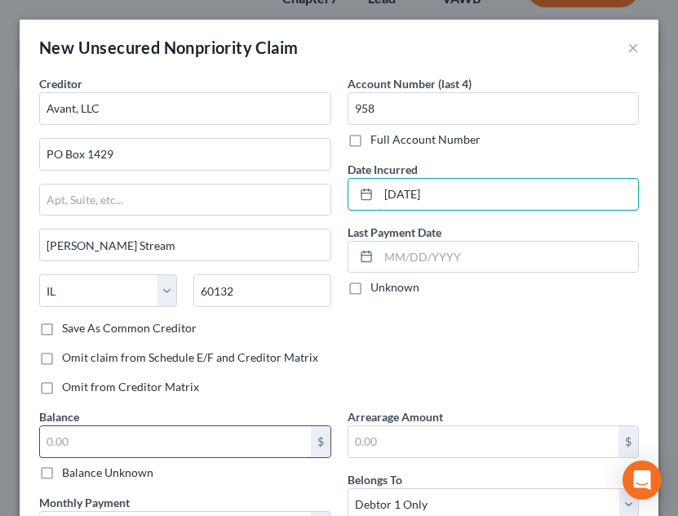
type input "[DATE]"
click at [226, 433] on input "text" at bounding box center [175, 441] width 271 height 31
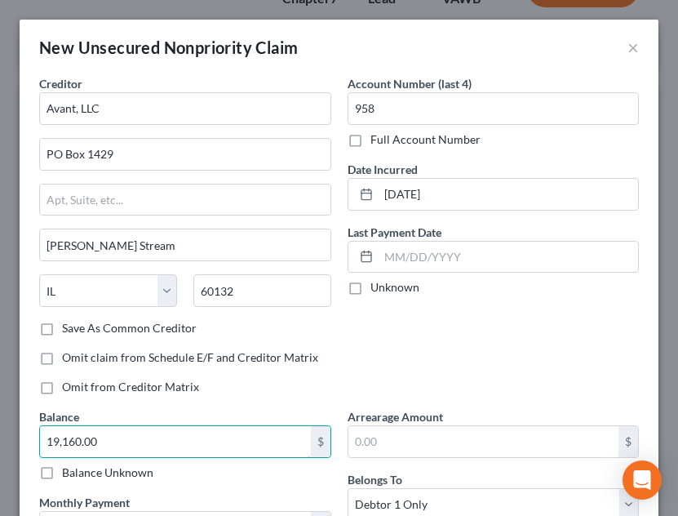
type input "19,160.00"
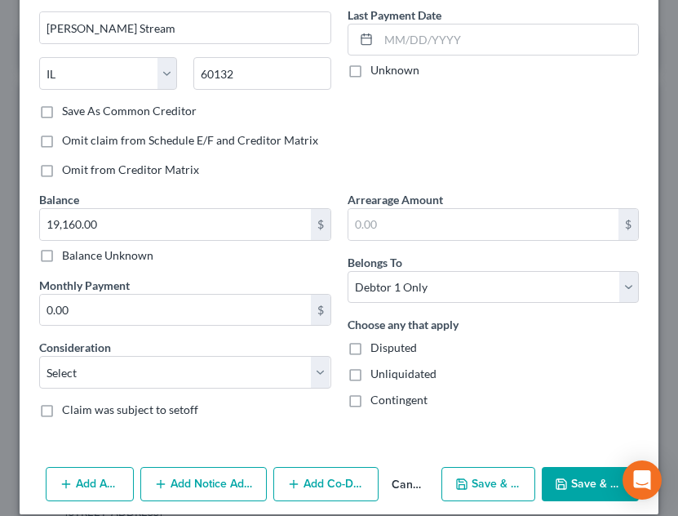
scroll to position [235, 0]
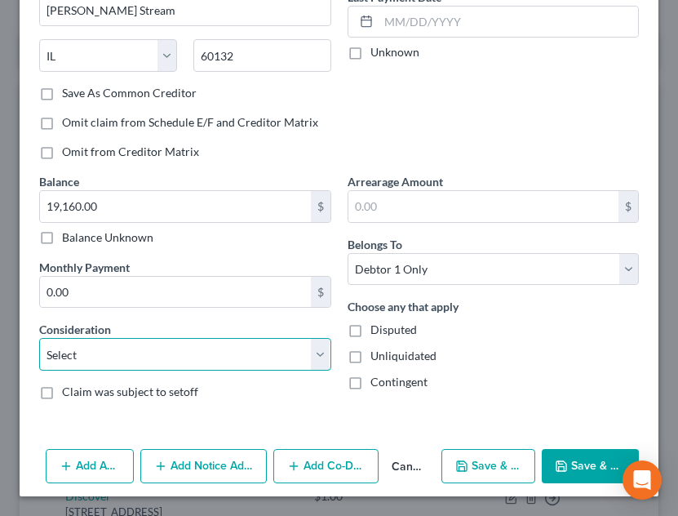
click at [278, 369] on select "Select Cable / Satellite Services Collection Agency Credit Card Debt Debt Couns…" at bounding box center [185, 354] width 292 height 33
select select "14"
click at [39, 338] on select "Select Cable / Satellite Services Collection Agency Credit Card Debt Debt Couns…" at bounding box center [185, 354] width 292 height 33
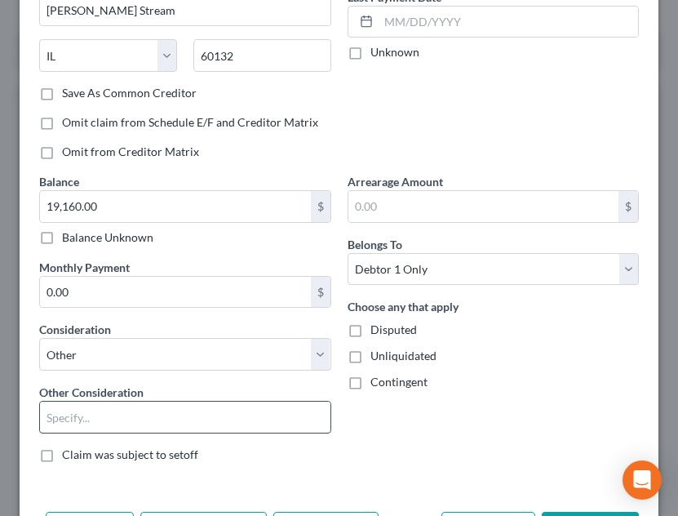
click at [178, 416] on input "text" at bounding box center [185, 416] width 290 height 31
type input "personal loan"
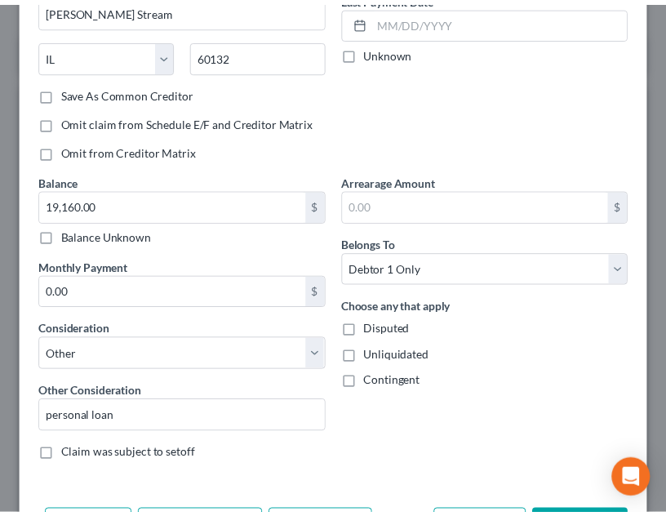
scroll to position [298, 0]
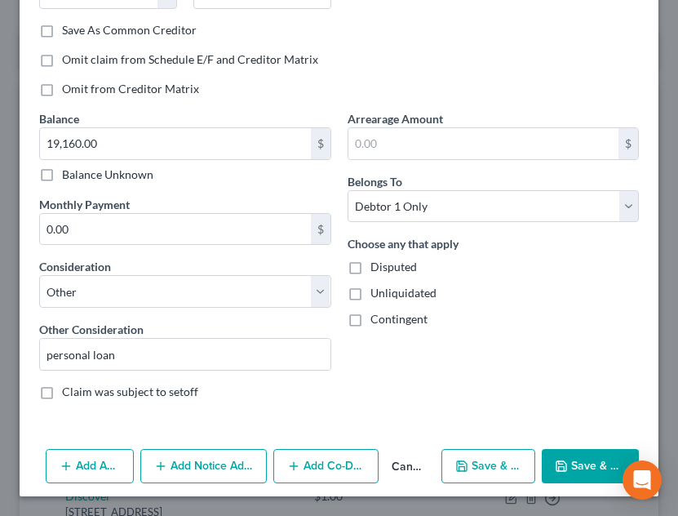
click at [569, 465] on button "Save & Close" at bounding box center [590, 466] width 97 height 34
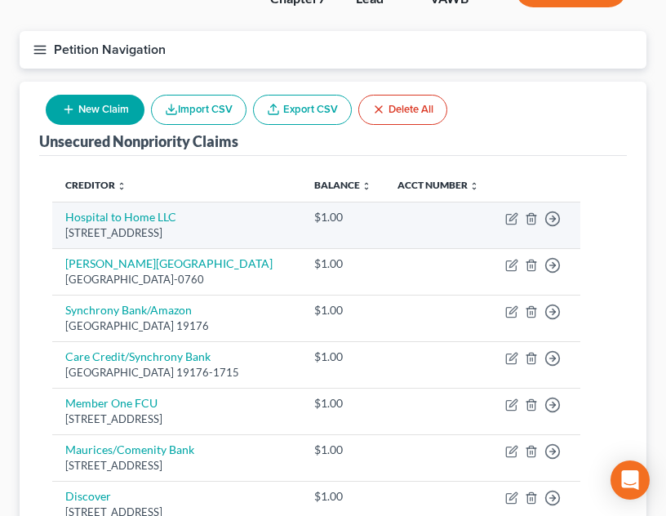
click at [452, 248] on td at bounding box center [438, 225] width 108 height 47
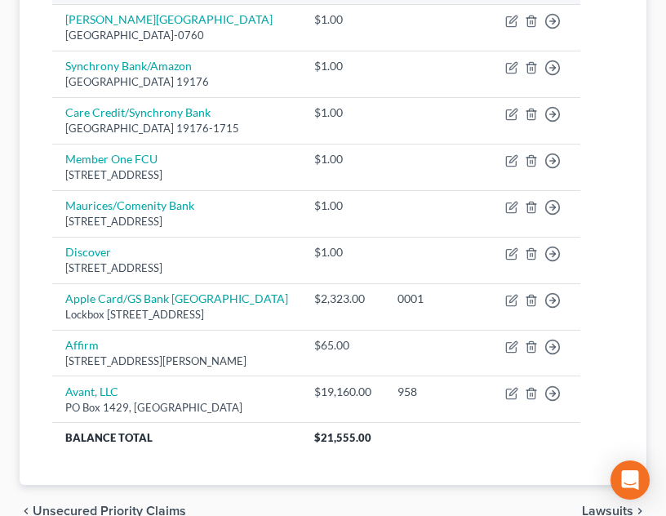
scroll to position [498, 0]
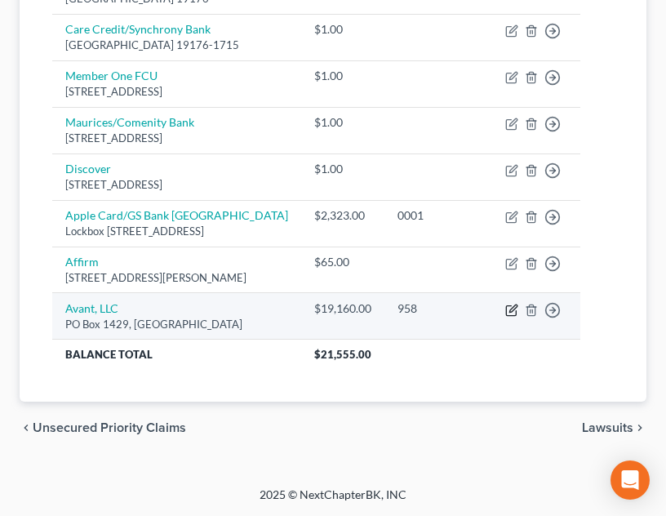
click at [518, 308] on icon "button" at bounding box center [511, 310] width 13 height 13
select select "14"
select select "0"
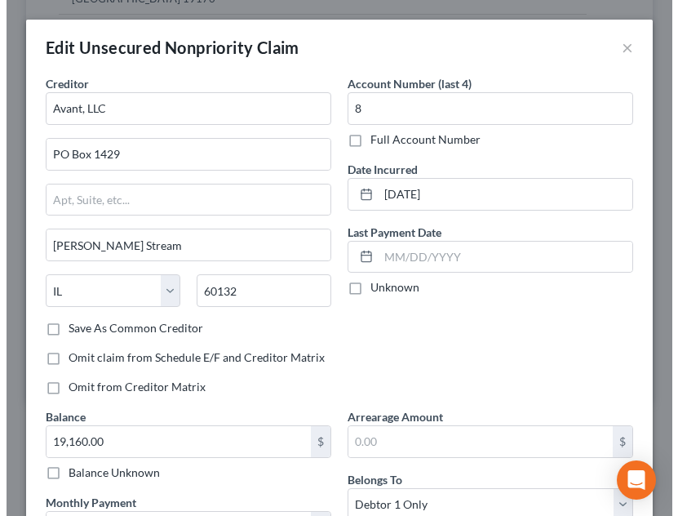
scroll to position [482, 0]
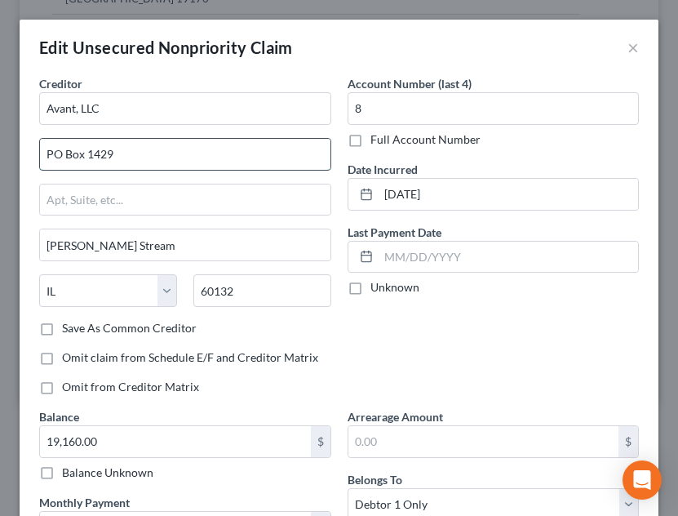
click at [192, 148] on input "PO Box 1429" at bounding box center [185, 154] width 290 height 31
click at [196, 154] on input "PO Box 1429" at bounding box center [185, 154] width 290 height 31
type input "222 W Merchandise Mart"
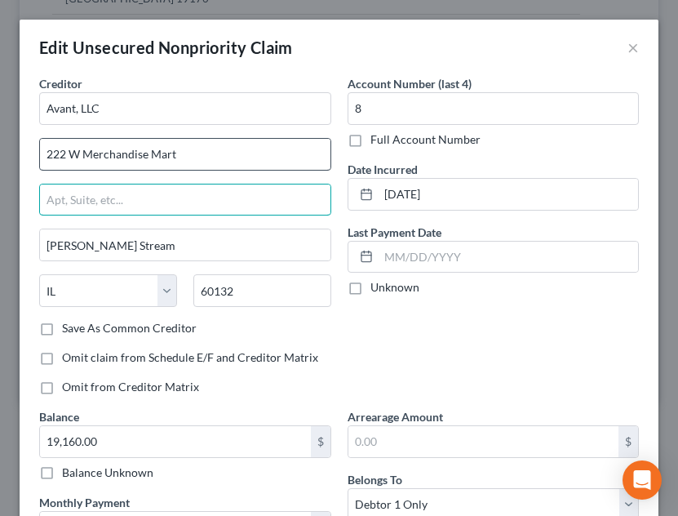
type input "P"
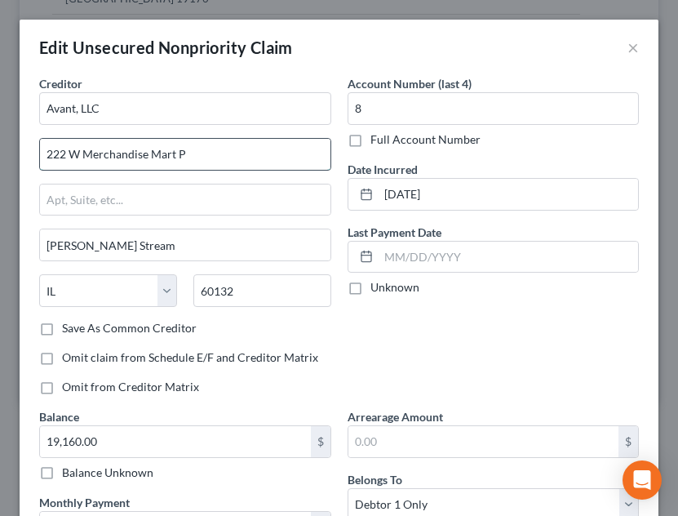
type input "222 W Merchandise Mart"
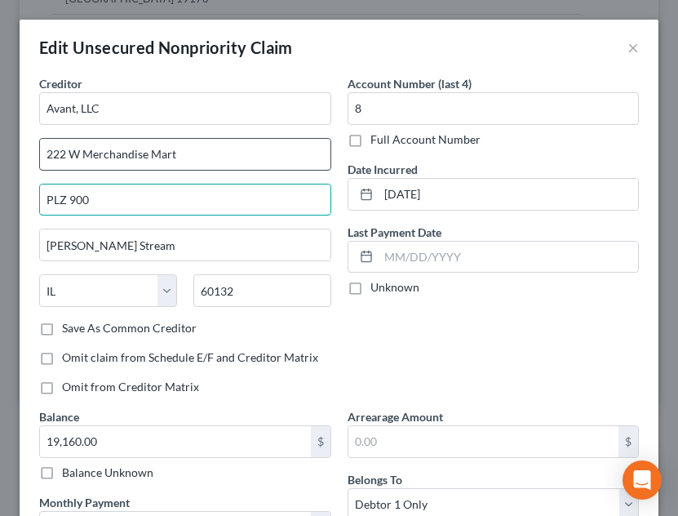
type input "PLZ 900"
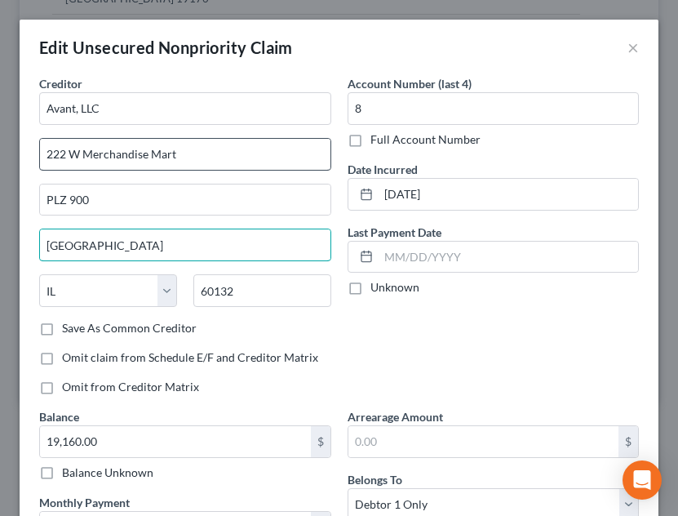
type input "[GEOGRAPHIC_DATA]"
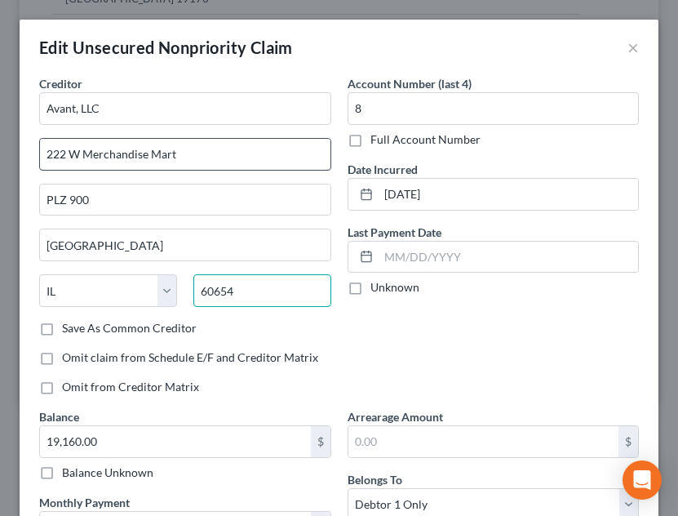
type input "60654"
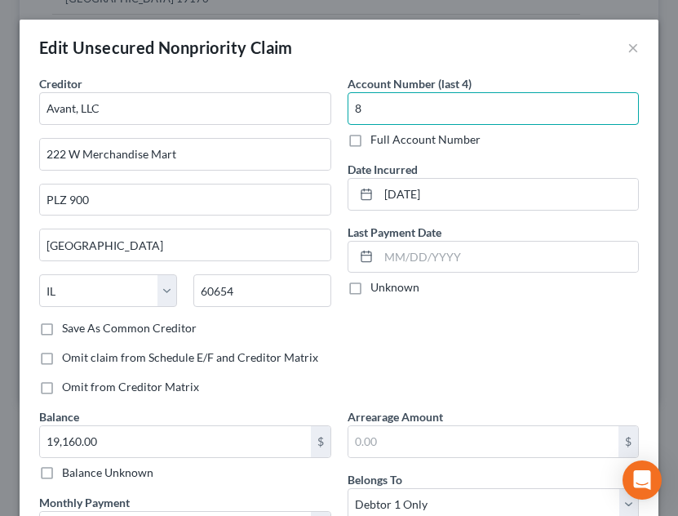
click at [432, 114] on input "8" at bounding box center [494, 108] width 292 height 33
type input "958"
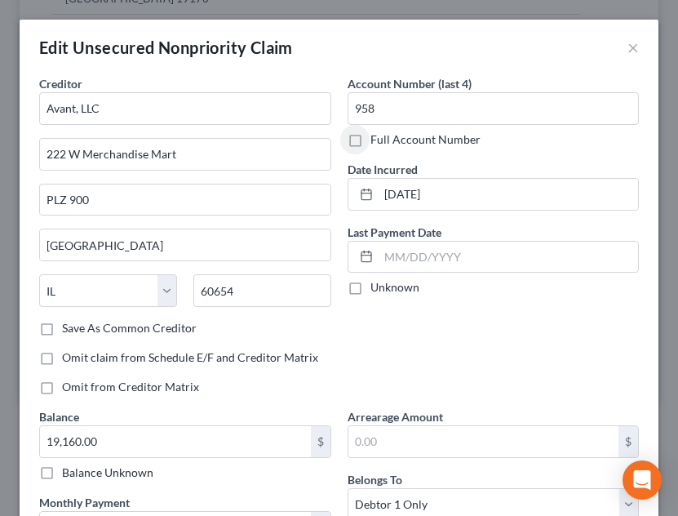
click at [531, 343] on div "Account Number (last 4) 958 Full Account Number Date Incurred [DATE] Last Payme…" at bounding box center [493, 241] width 308 height 333
drag, startPoint x: 531, startPoint y: 343, endPoint x: 588, endPoint y: 321, distance: 61.5
click at [588, 321] on div "Account Number (last 4) 958 Full Account Number Date Incurred [DATE] Last Payme…" at bounding box center [493, 241] width 308 height 333
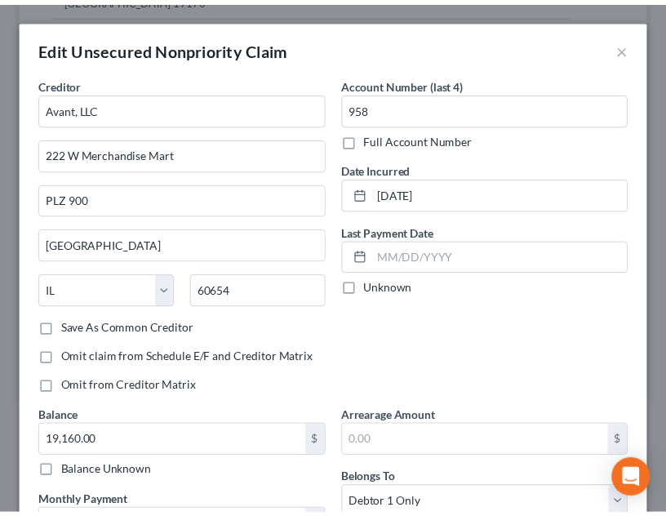
scroll to position [344, 0]
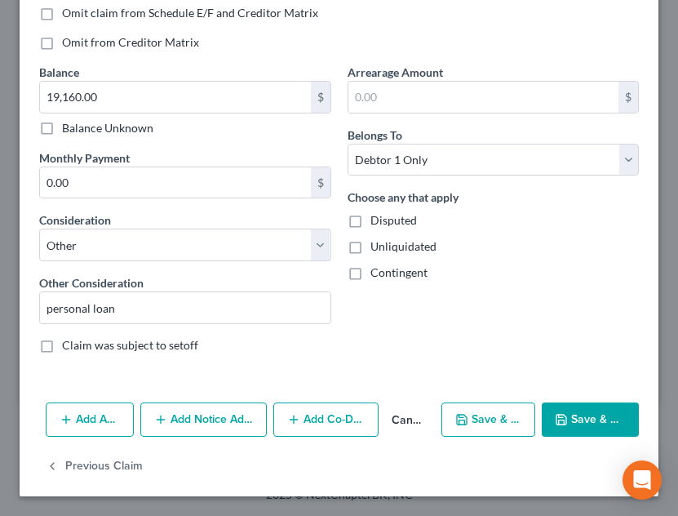
click at [561, 412] on button "Save & Close" at bounding box center [590, 419] width 97 height 34
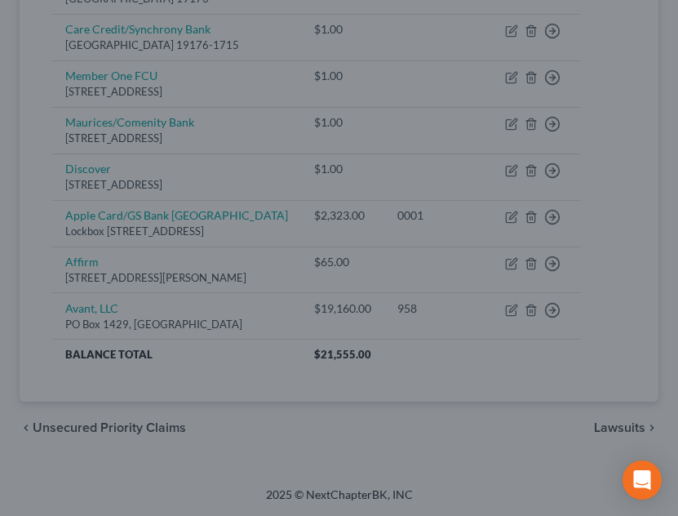
type input "0"
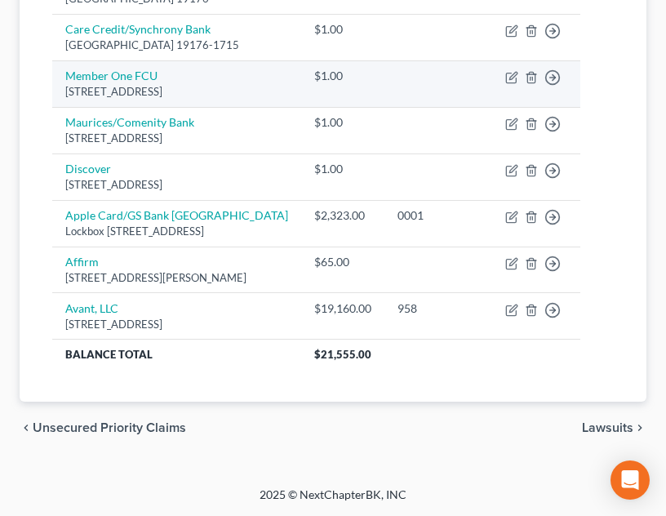
click at [480, 83] on td at bounding box center [438, 83] width 108 height 47
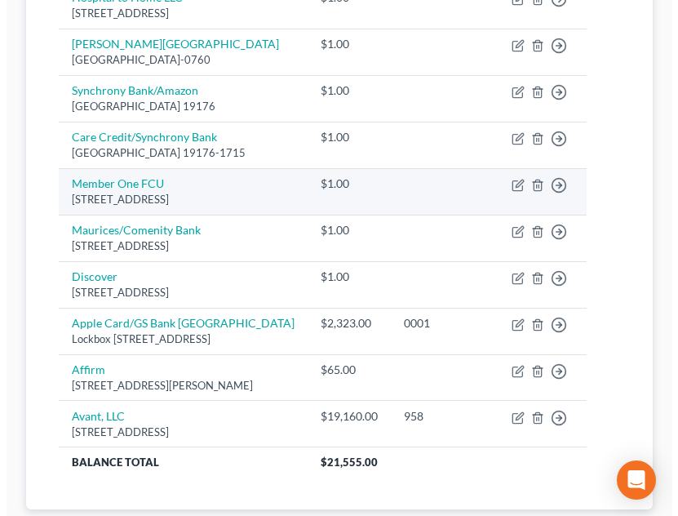
scroll to position [319, 0]
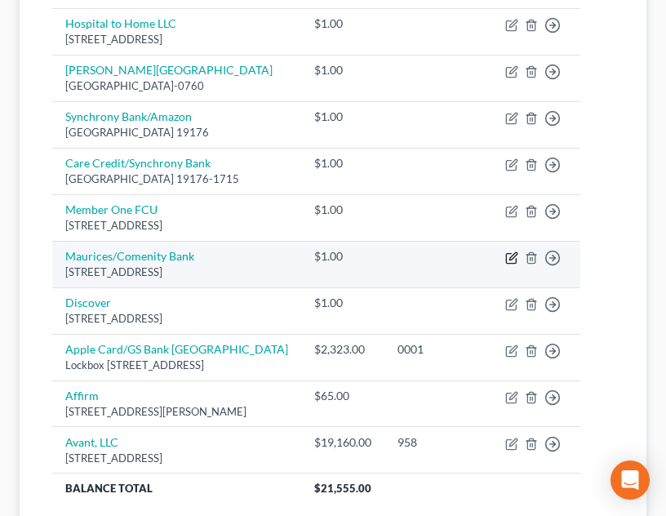
click at [518, 264] on icon "button" at bounding box center [511, 257] width 13 height 13
select select "36"
select select "0"
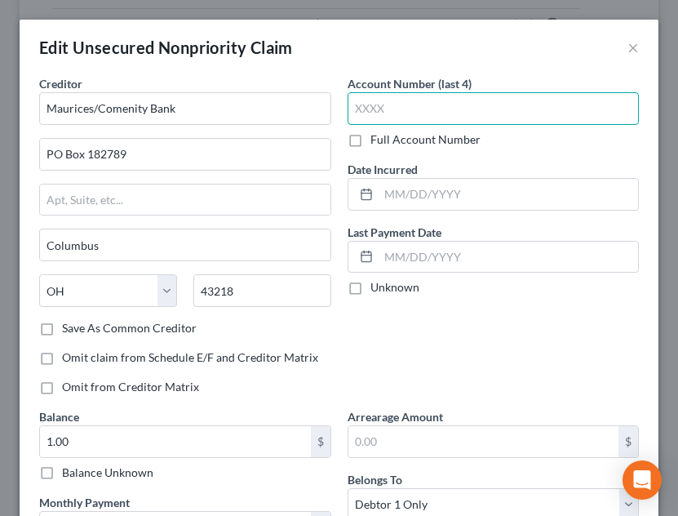
click at [441, 120] on input "text" at bounding box center [494, 108] width 292 height 33
type input "7"
type input "8850"
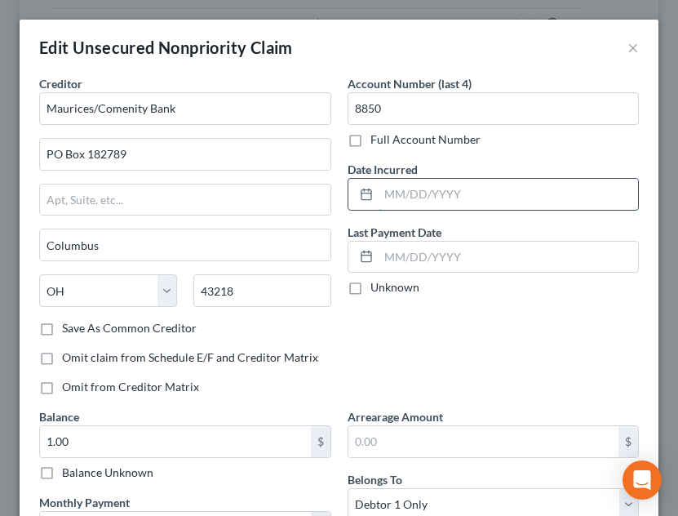
click at [481, 189] on input "text" at bounding box center [509, 194] width 260 height 31
type input "[DATE]"
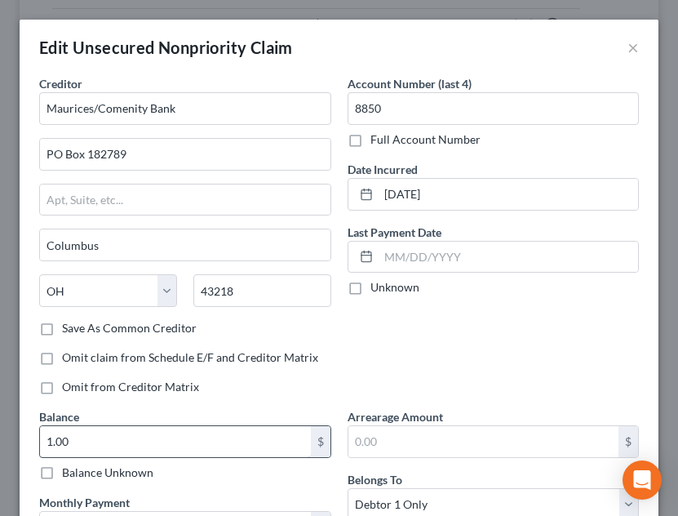
drag, startPoint x: 185, startPoint y: 409, endPoint x: 172, endPoint y: 444, distance: 37.4
click at [172, 444] on div "Balance 1.00 $ Balance Unknown Balance Undetermined 1.00 $ Balance Unknown" at bounding box center [185, 444] width 292 height 73
click at [172, 444] on input "1.00" at bounding box center [175, 441] width 271 height 31
type input "1,200.00"
click at [455, 370] on div "Account Number (last 4) 8850 Full Account Number Date Incurred [DATE] Last Paym…" at bounding box center [493, 241] width 308 height 333
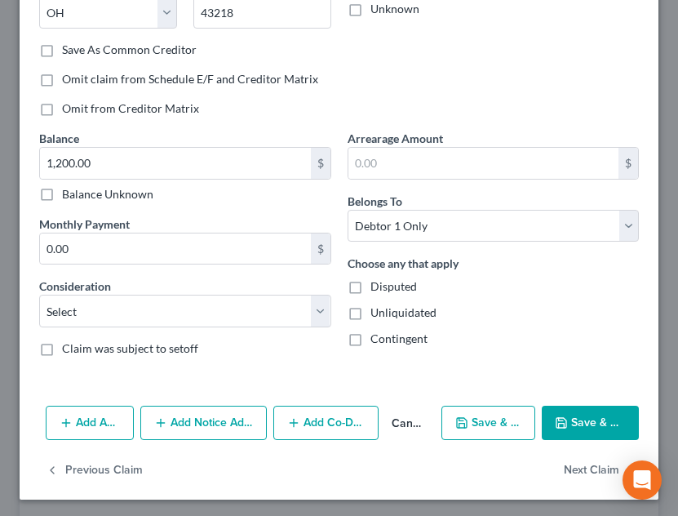
scroll to position [281, 0]
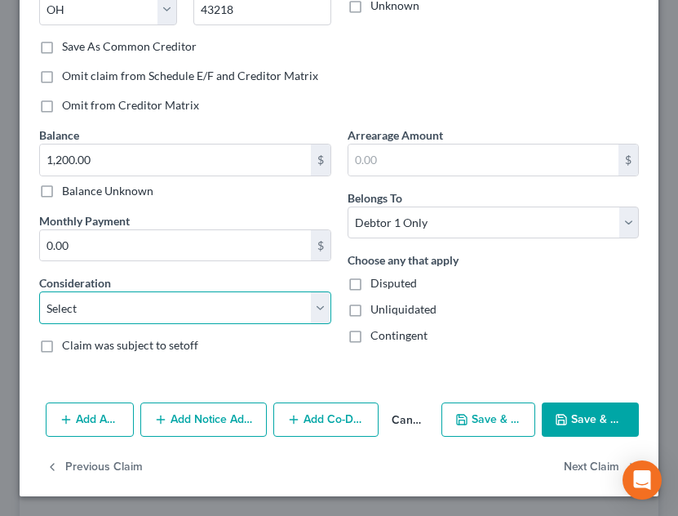
click at [199, 317] on select "Select Cable / Satellite Services Collection Agency Credit Card Debt Debt Couns…" at bounding box center [185, 307] width 292 height 33
select select "2"
click at [39, 291] on select "Select Cable / Satellite Services Collection Agency Credit Card Debt Debt Couns…" at bounding box center [185, 307] width 292 height 33
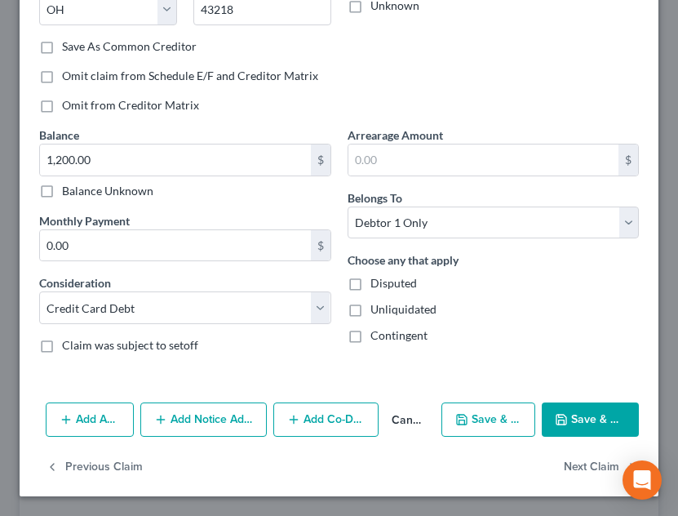
click at [570, 410] on button "Save & Close" at bounding box center [590, 419] width 97 height 34
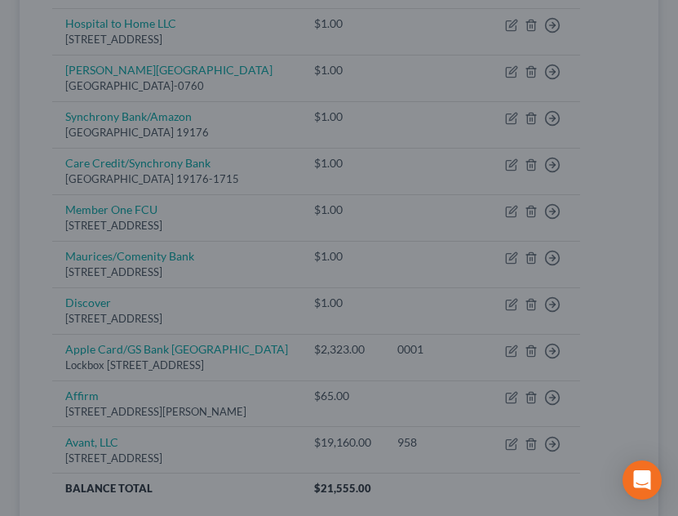
type input "0"
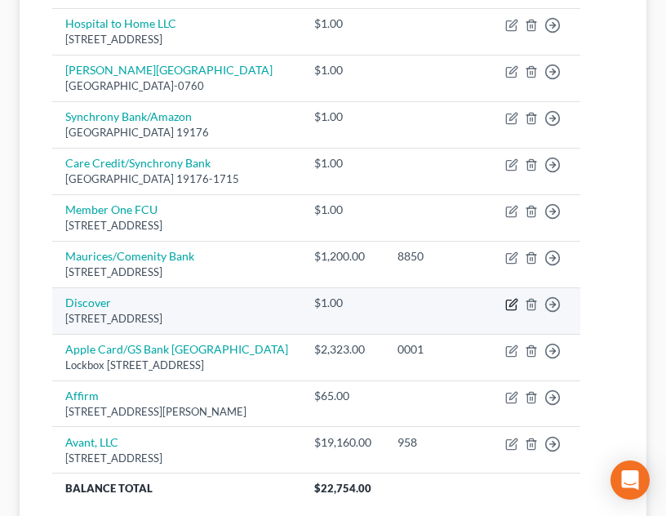
click at [516, 309] on icon "button" at bounding box center [511, 304] width 10 height 10
select select "28"
select select "0"
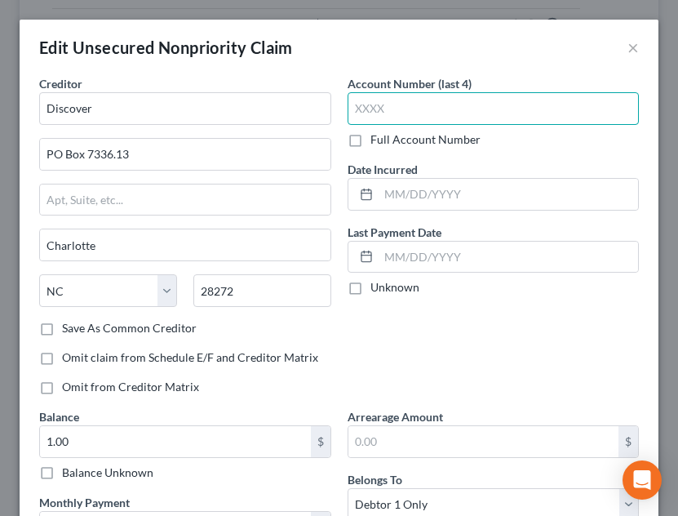
click at [411, 111] on input "text" at bounding box center [494, 108] width 292 height 33
type input "1100"
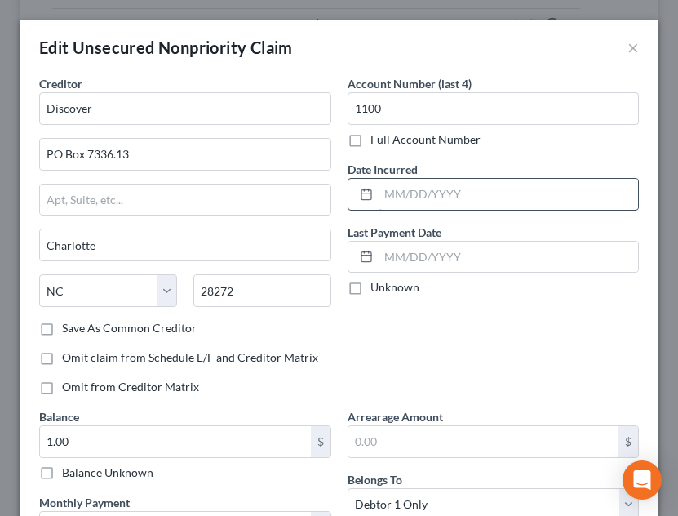
click at [450, 195] on input "text" at bounding box center [509, 194] width 260 height 31
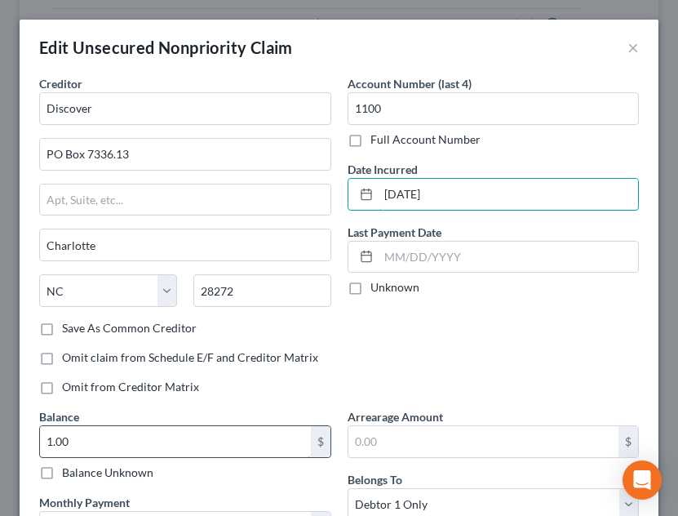
type input "[DATE]"
click at [163, 445] on input "1.00" at bounding box center [175, 441] width 271 height 31
type input "4,751.00"
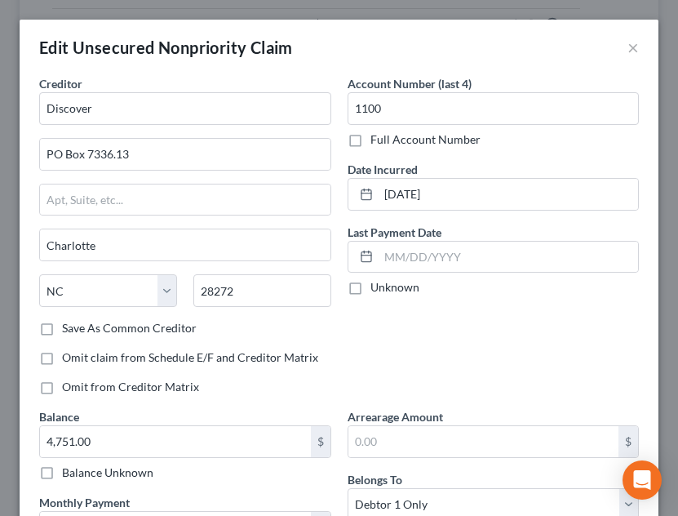
click at [477, 415] on div "Arrearage Amount $" at bounding box center [494, 433] width 292 height 50
click at [472, 388] on div "Account Number (last 4) 1100 Full Account Number Date Incurred [DATE] Last Paym…" at bounding box center [493, 241] width 308 height 333
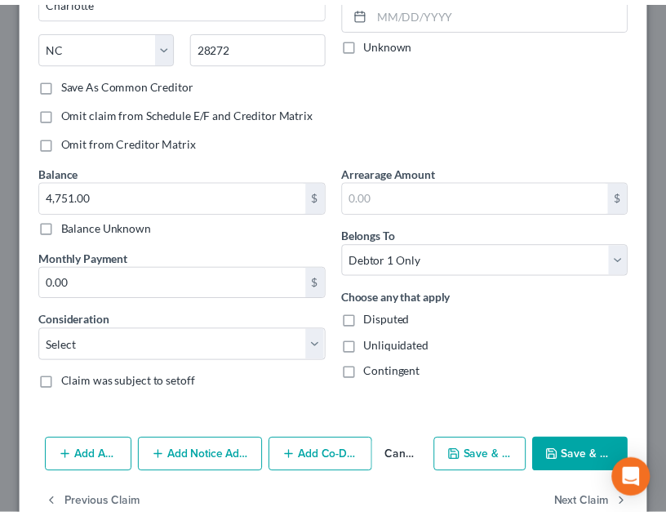
scroll to position [250, 0]
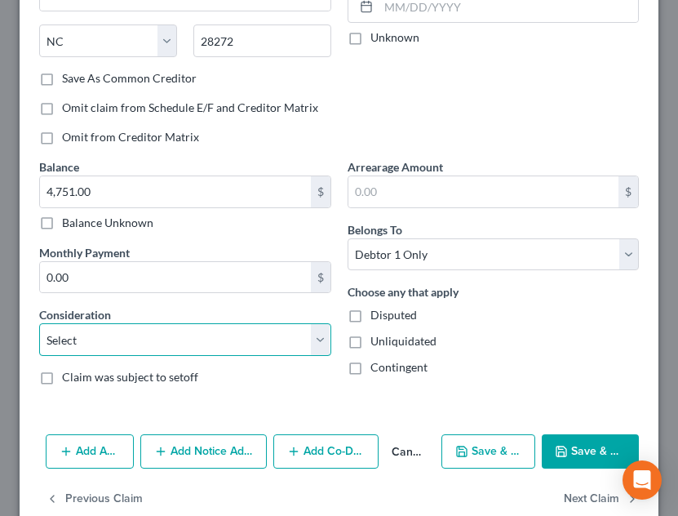
click at [225, 356] on select "Select Cable / Satellite Services Collection Agency Credit Card Debt Debt Couns…" at bounding box center [185, 339] width 292 height 33
click at [39, 323] on select "Select Cable / Satellite Services Collection Agency Credit Card Debt Debt Couns…" at bounding box center [185, 339] width 292 height 33
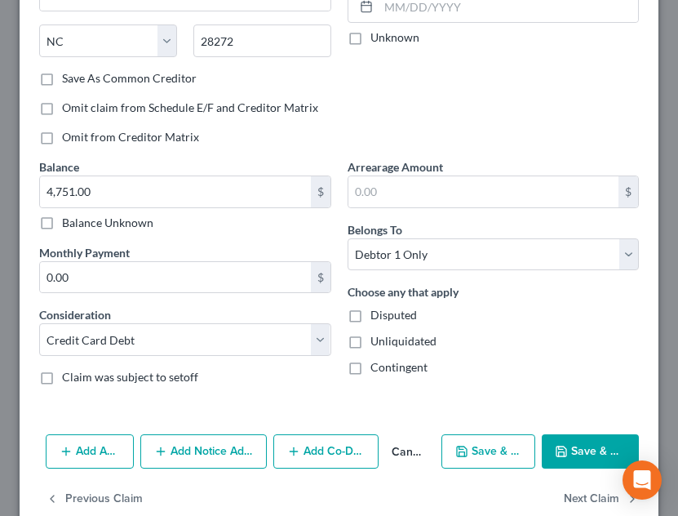
click at [559, 448] on button "Save & Close" at bounding box center [590, 451] width 97 height 34
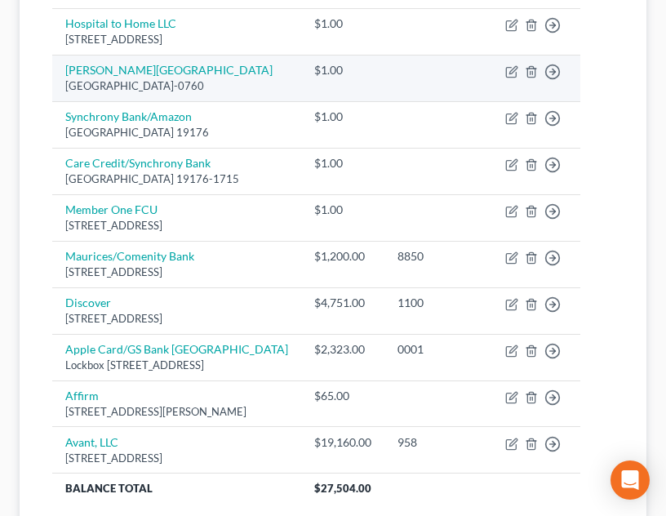
click at [227, 101] on td "[PERSON_NAME][GEOGRAPHIC_DATA]-0760" at bounding box center [176, 78] width 249 height 47
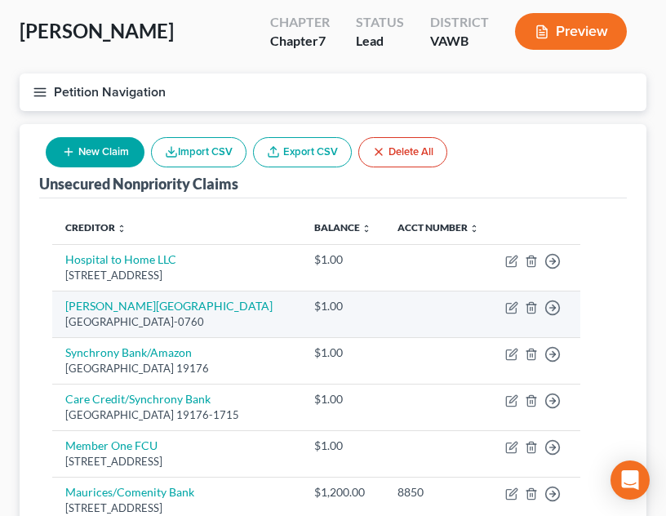
scroll to position [58, 0]
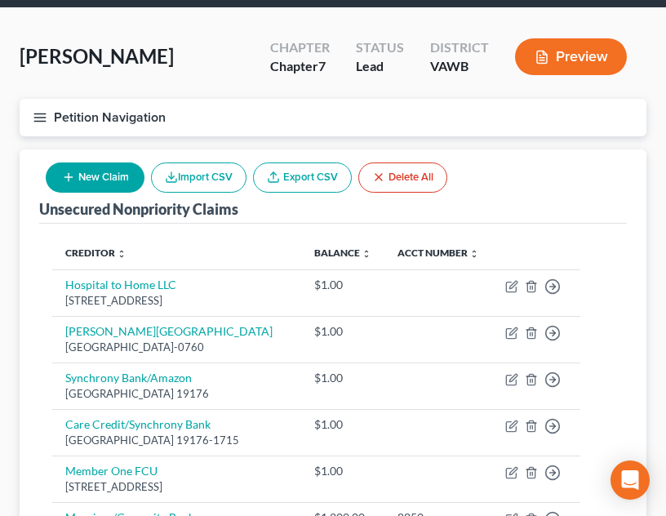
click at [49, 113] on button "Petition Navigation" at bounding box center [333, 118] width 627 height 38
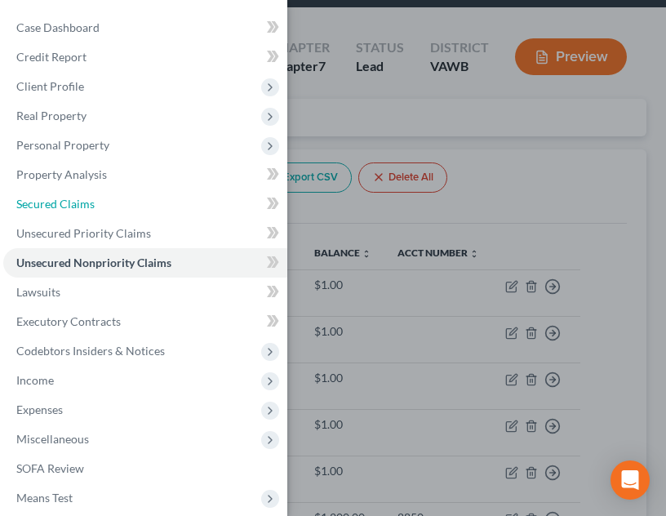
click at [137, 214] on link "Secured Claims" at bounding box center [145, 203] width 284 height 29
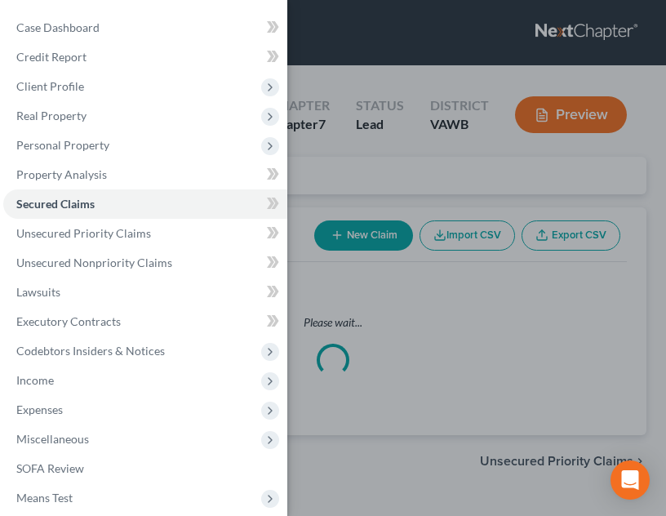
click at [490, 279] on div "Case Dashboard Payments Invoices Payments Payments Credit Report Client Profile" at bounding box center [333, 258] width 666 height 516
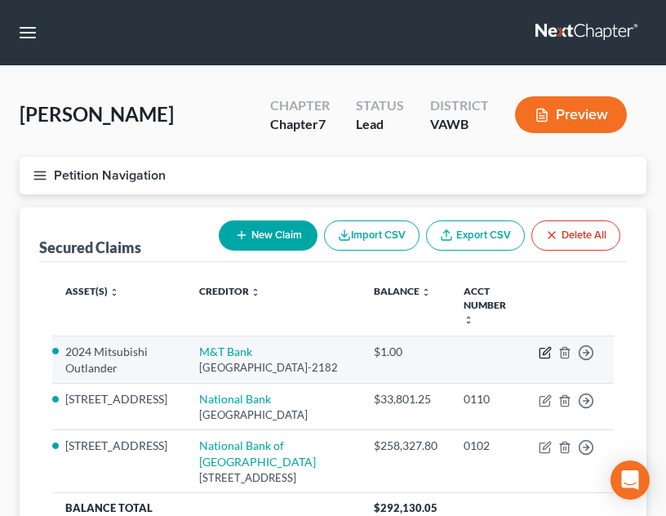
click at [545, 346] on icon "button" at bounding box center [544, 352] width 13 height 13
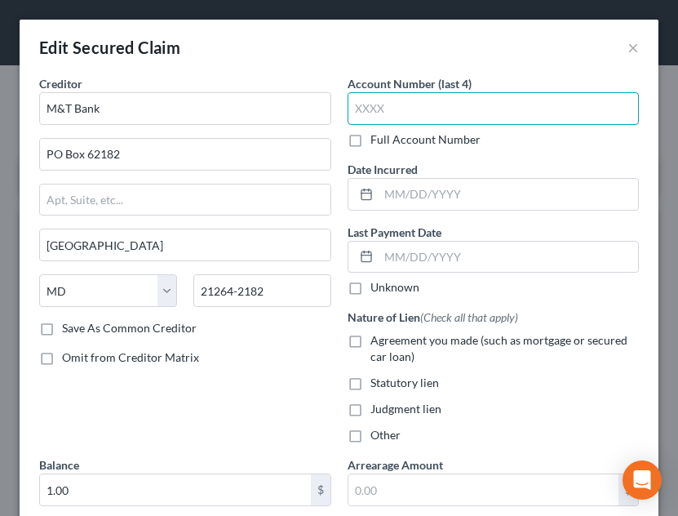
click at [394, 113] on input "text" at bounding box center [494, 108] width 292 height 33
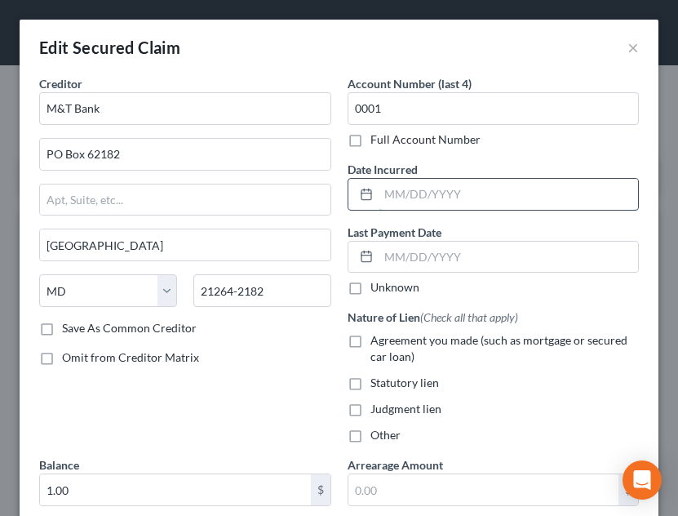
click at [417, 188] on input "text" at bounding box center [509, 194] width 260 height 31
click at [410, 350] on label "Agreement you made (such as mortgage or secured car loan)" at bounding box center [504, 348] width 269 height 33
click at [388, 343] on input "Agreement you made (such as mortgage or secured car loan)" at bounding box center [382, 337] width 11 height 11
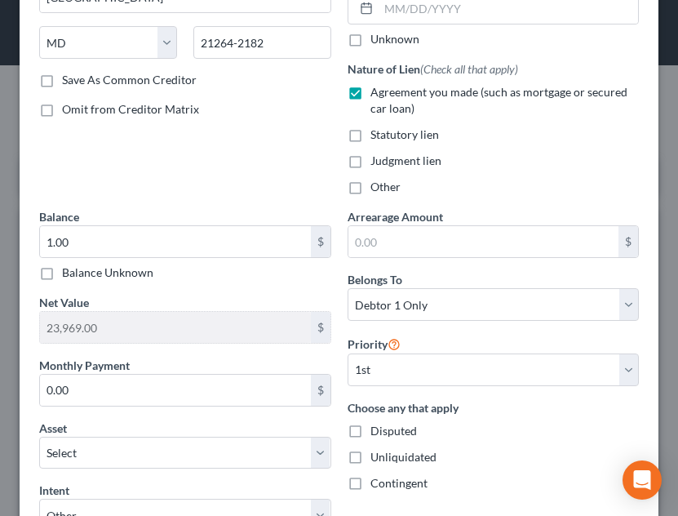
scroll to position [254, 0]
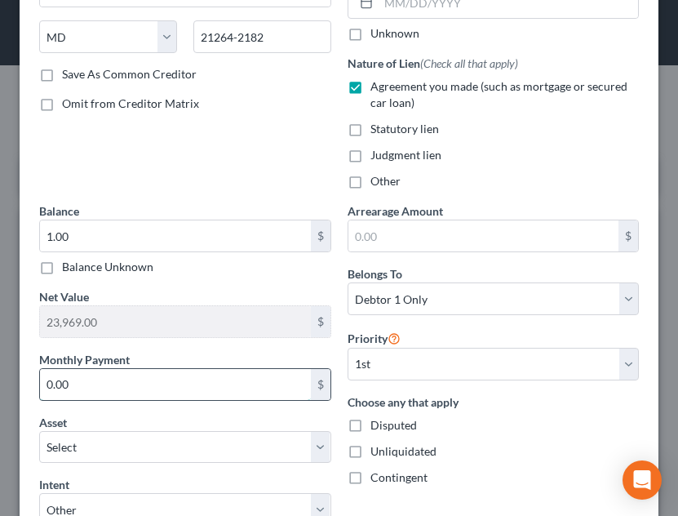
click at [188, 382] on input "0.00" at bounding box center [175, 384] width 271 height 31
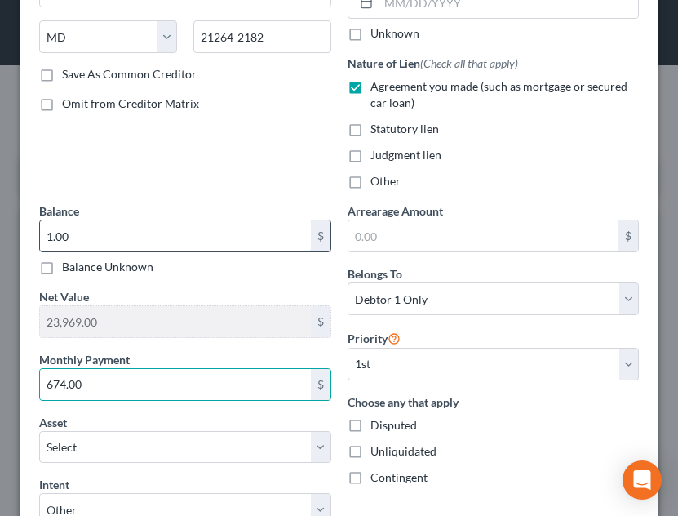
click at [192, 228] on input "1.00" at bounding box center [175, 235] width 271 height 31
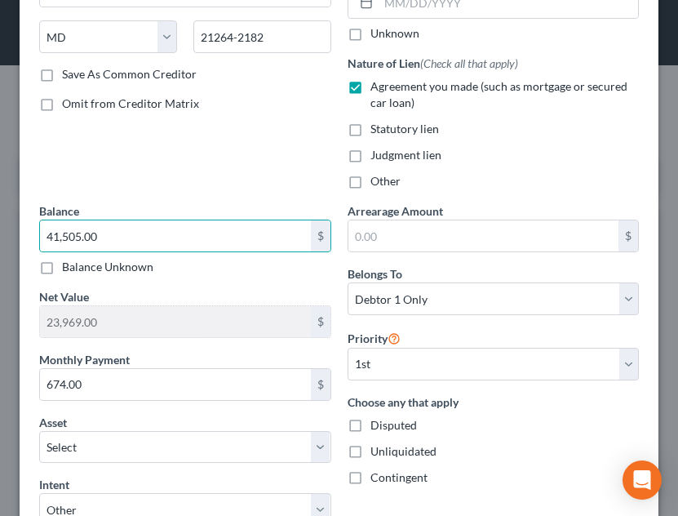
click at [416, 386] on div "Arrearage Amount $ Belongs To * Select Debtor 1 Only Debtor 2 Only Debtor 1 And…" at bounding box center [493, 447] width 308 height 490
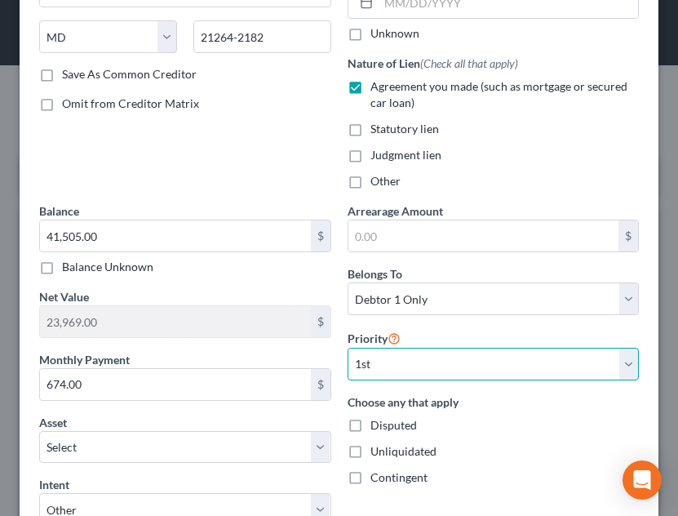
click at [422, 360] on select "Select 1st 2nd 3rd 4th 5th 6th 7th 8th 9th 10th 11th 12th 13th 14th 15th 16th 1…" at bounding box center [494, 364] width 292 height 33
click at [348, 348] on select "Select 1st 2nd 3rd 4th 5th 6th 7th 8th 9th 10th 11th 12th 13th 14th 15th 16th 1…" at bounding box center [494, 364] width 292 height 33
click at [443, 367] on select "Select 2nd 3rd 4th 5th 6th 7th 8th 9th 10th 11th 12th 13th 14th 15th 16th 17th …" at bounding box center [494, 364] width 292 height 33
click at [348, 348] on select "Select 2nd 3rd 4th 5th 6th 7th 8th 9th 10th 11th 12th 13th 14th 15th 16th 17th …" at bounding box center [494, 364] width 292 height 33
click at [214, 481] on div "Intent Select Surrender Redeem Reaffirm Avoid Other" at bounding box center [185, 501] width 292 height 50
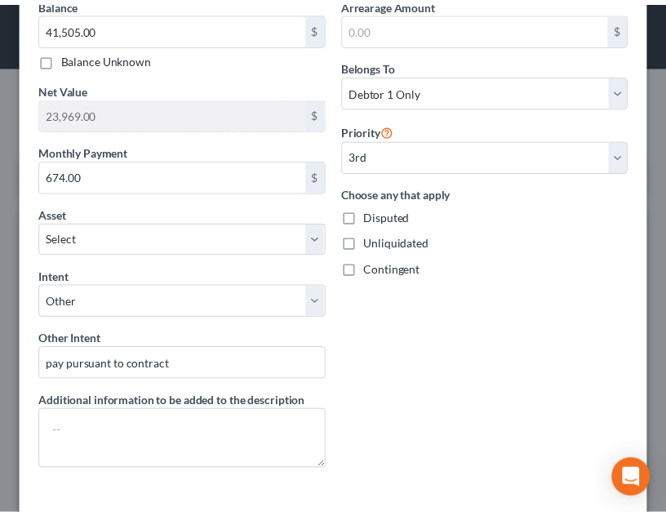
scroll to position [513, 0]
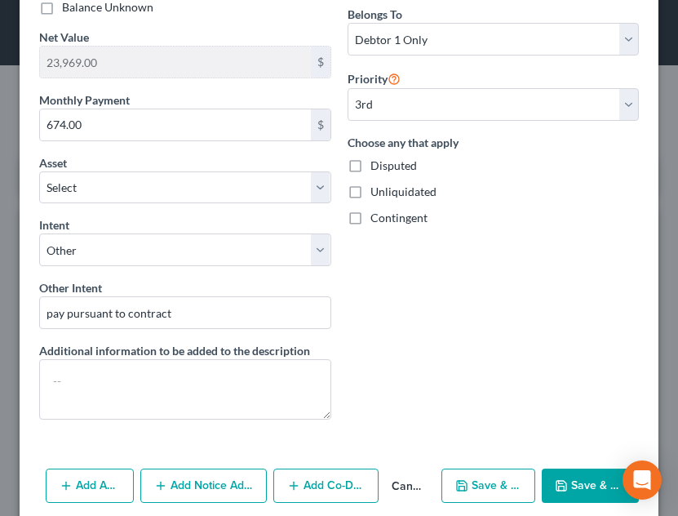
click at [577, 497] on button "Save & Close" at bounding box center [590, 485] width 97 height 34
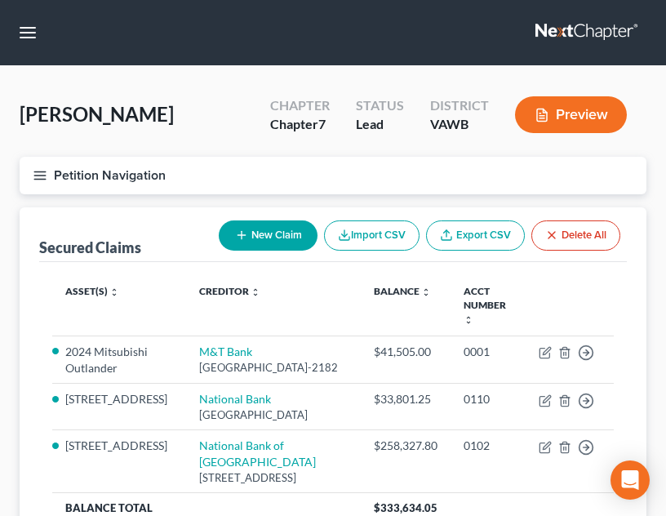
click at [53, 184] on button "Petition Navigation" at bounding box center [333, 176] width 627 height 38
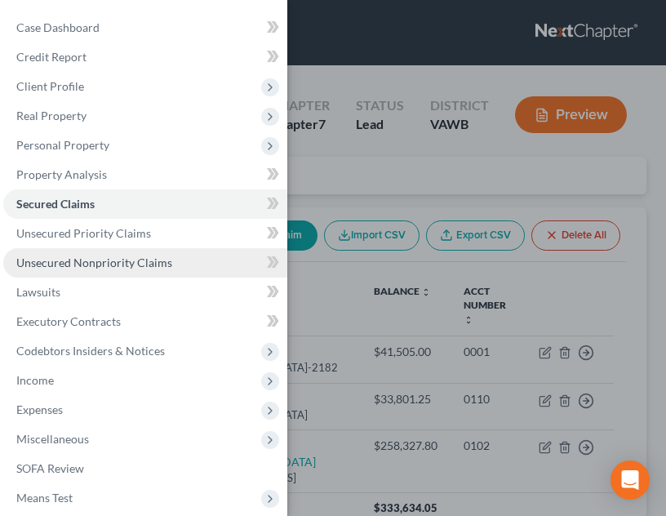
click at [117, 258] on span "Unsecured Nonpriority Claims" at bounding box center [94, 262] width 156 height 14
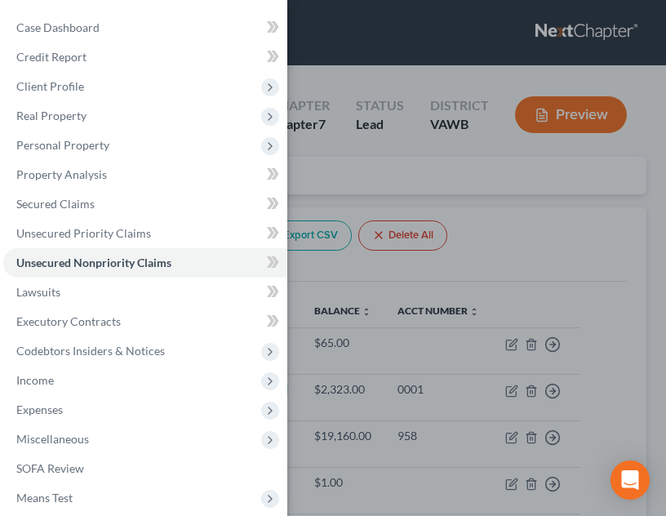
click at [608, 297] on div "Case Dashboard Payments Invoices Payments Payments Credit Report Client Profile" at bounding box center [333, 258] width 666 height 516
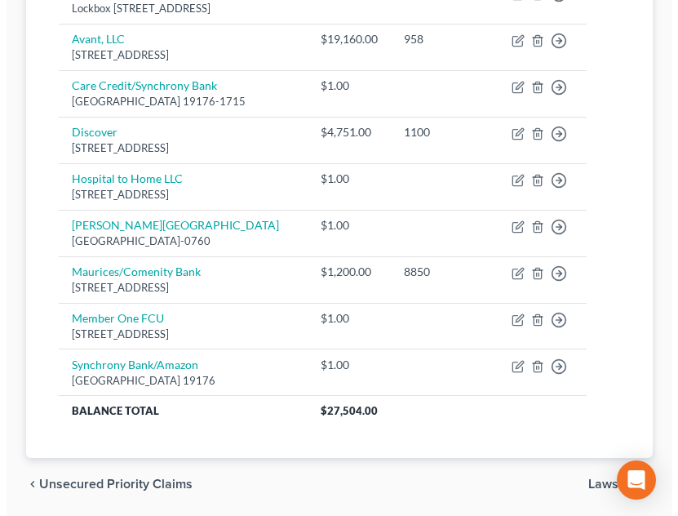
scroll to position [431, 0]
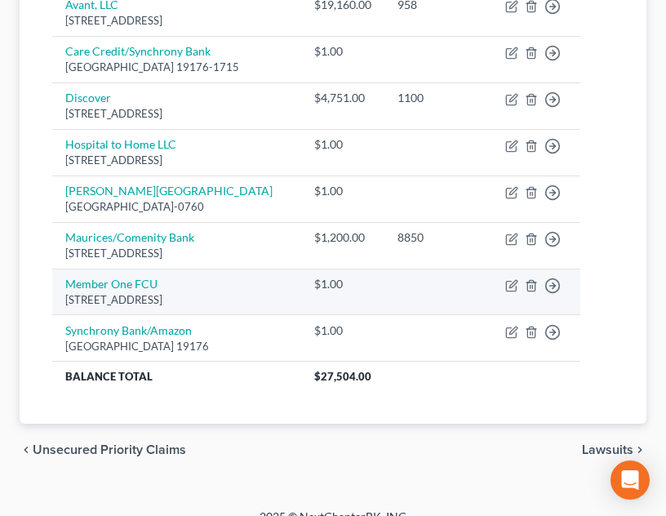
click at [548, 315] on td "Move to D Move to E Move to G Move to Notice Only" at bounding box center [536, 291] width 88 height 47
click at [518, 292] on icon "button" at bounding box center [511, 285] width 13 height 13
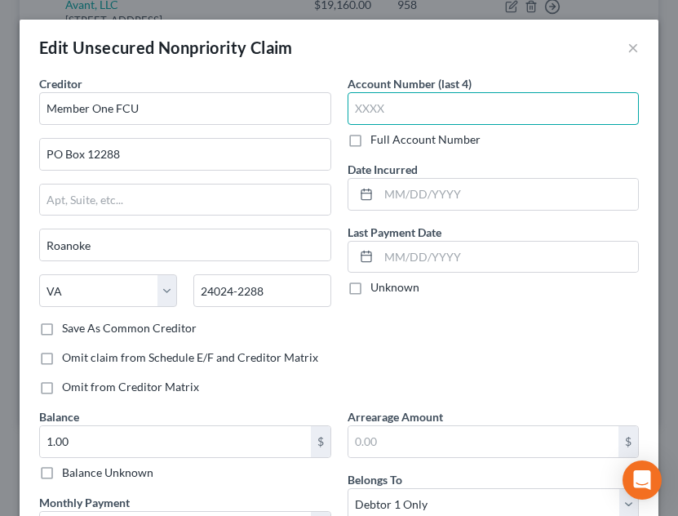
click at [461, 111] on input "text" at bounding box center [494, 108] width 292 height 33
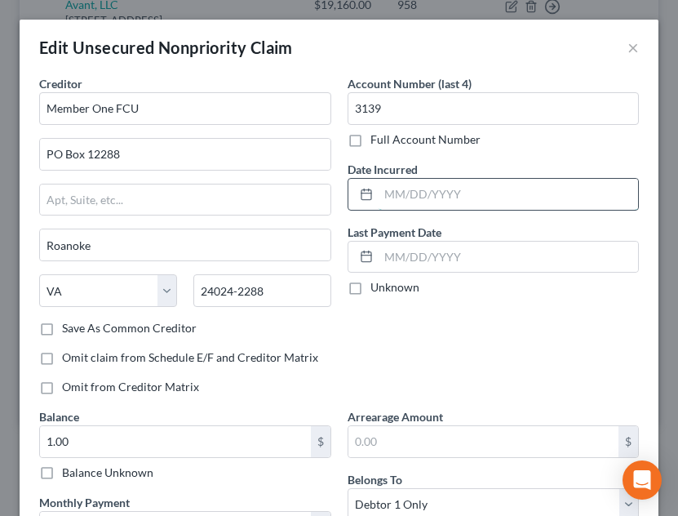
click at [465, 206] on input "text" at bounding box center [509, 194] width 260 height 31
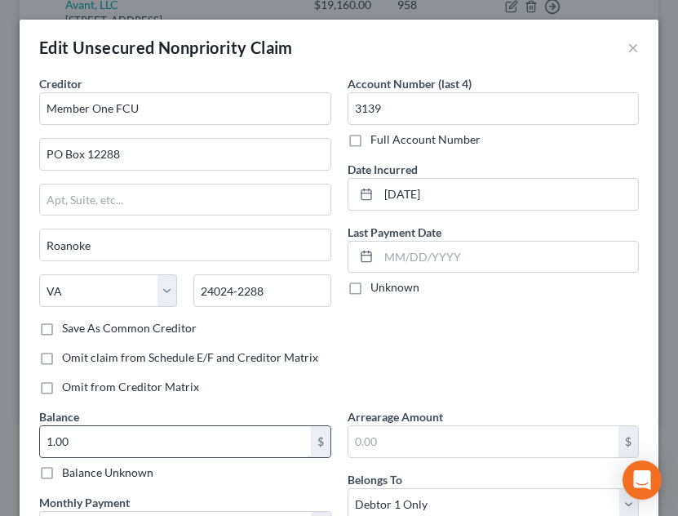
click at [95, 438] on input "1.00" at bounding box center [175, 441] width 271 height 31
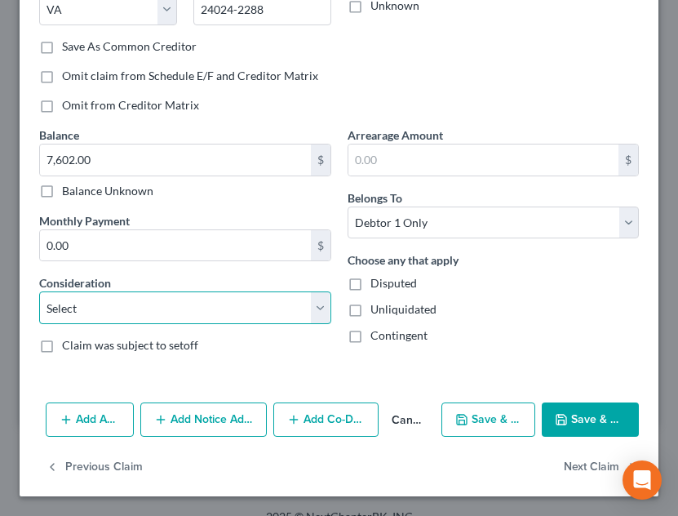
click at [141, 312] on select "Select Cable / Satellite Services Collection Agency Credit Card Debt Debt Couns…" at bounding box center [185, 307] width 292 height 33
click at [39, 291] on select "Select Cable / Satellite Services Collection Agency Credit Card Debt Debt Couns…" at bounding box center [185, 307] width 292 height 33
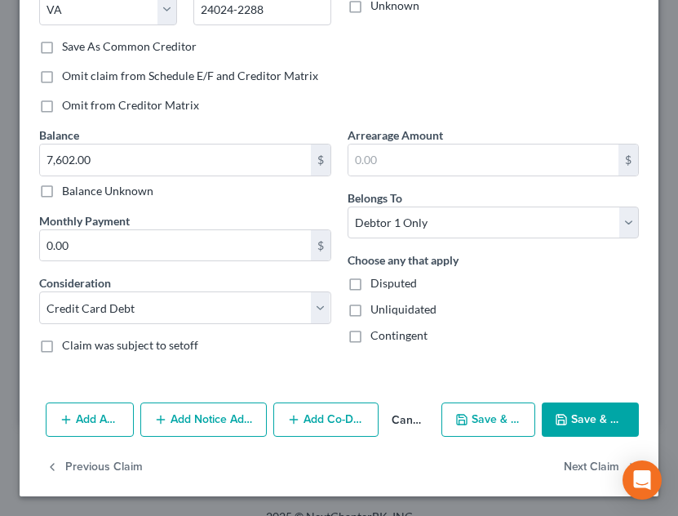
click at [583, 433] on button "Save & Close" at bounding box center [590, 419] width 97 height 34
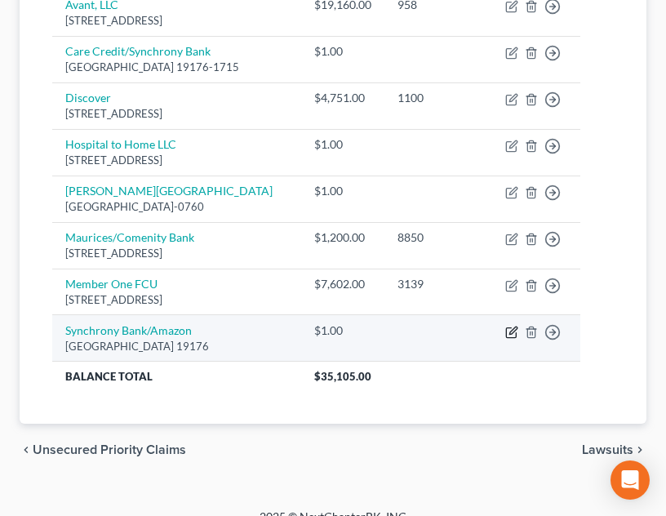
click at [518, 339] on icon "button" at bounding box center [511, 332] width 13 height 13
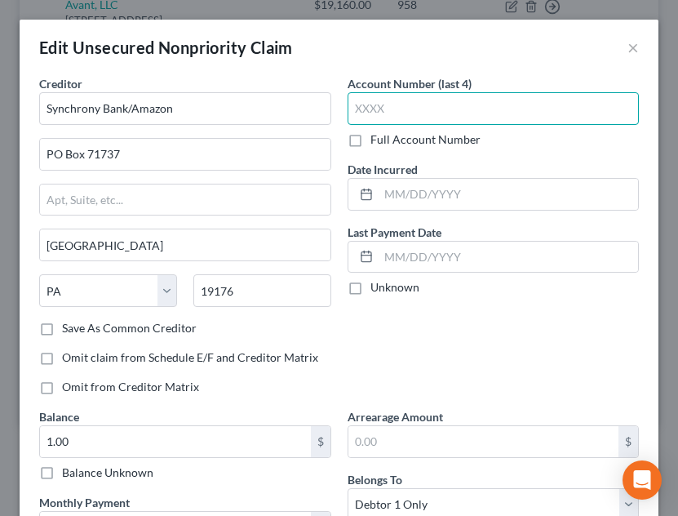
click at [417, 113] on input "text" at bounding box center [494, 108] width 292 height 33
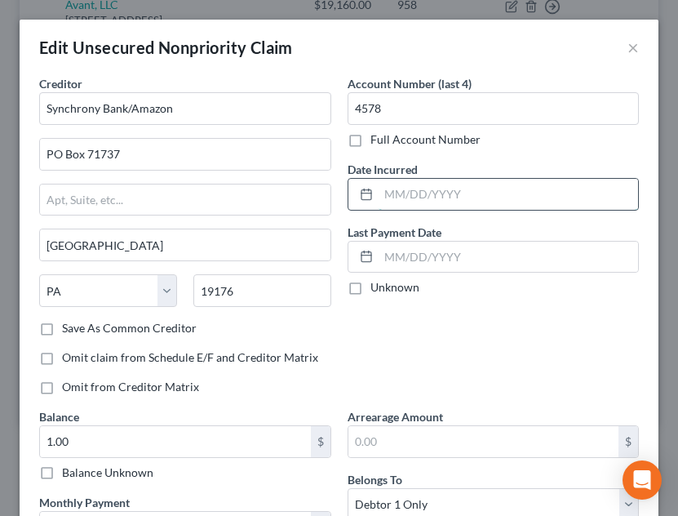
click at [449, 193] on input "text" at bounding box center [509, 194] width 260 height 31
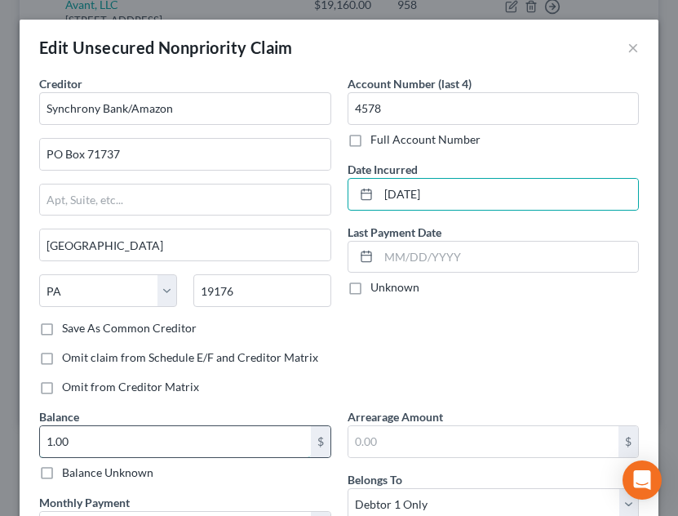
click at [240, 441] on input "1.00" at bounding box center [175, 441] width 271 height 31
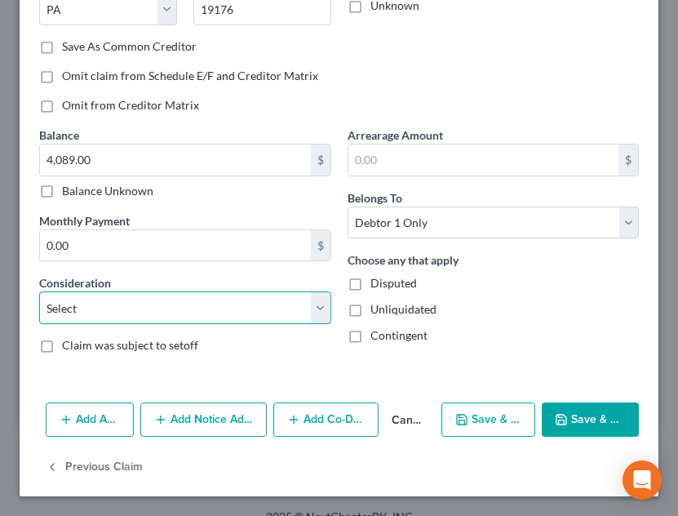
click at [258, 308] on select "Select Cable / Satellite Services Collection Agency Credit Card Debt Debt Couns…" at bounding box center [185, 307] width 292 height 33
click at [39, 291] on select "Select Cable / Satellite Services Collection Agency Credit Card Debt Debt Couns…" at bounding box center [185, 307] width 292 height 33
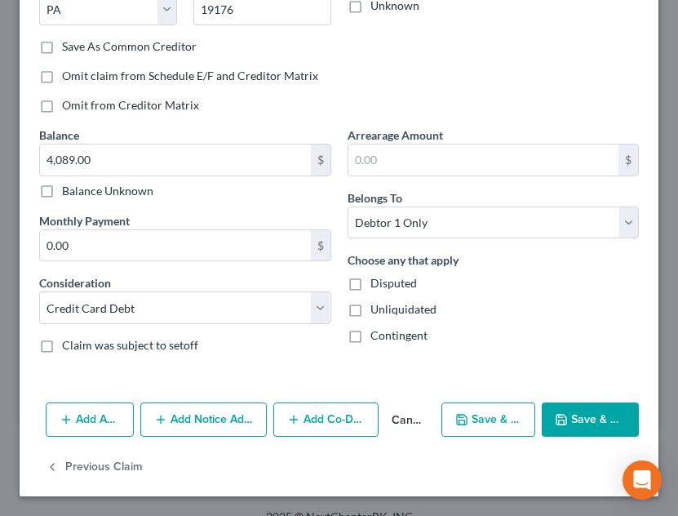
click at [603, 413] on button "Save & Close" at bounding box center [590, 419] width 97 height 34
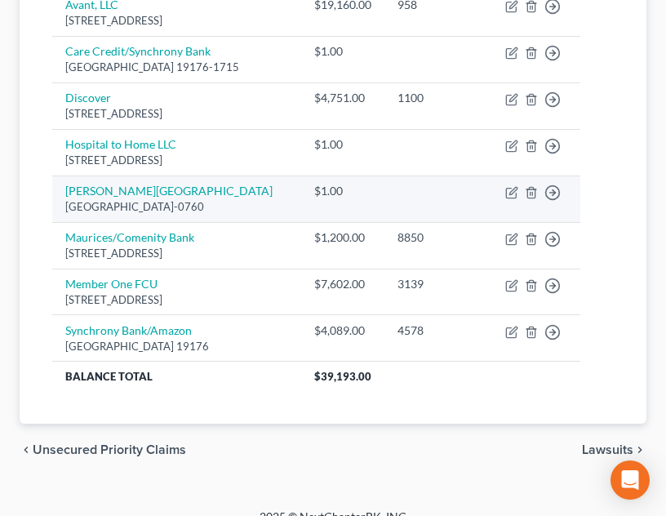
click at [470, 222] on td at bounding box center [438, 198] width 108 height 47
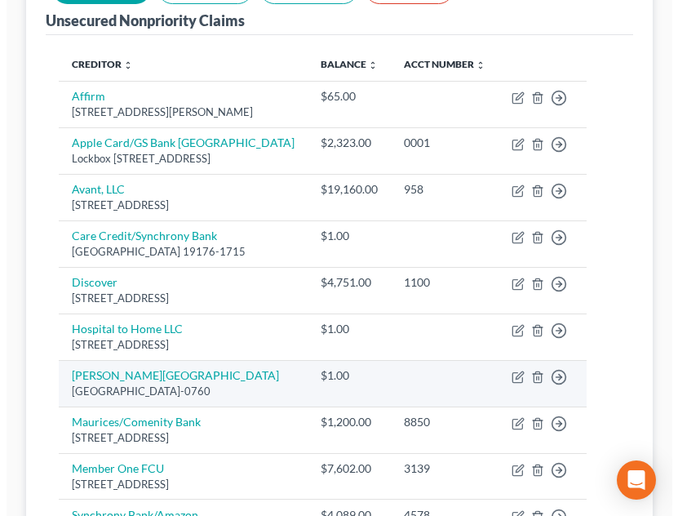
scroll to position [104, 0]
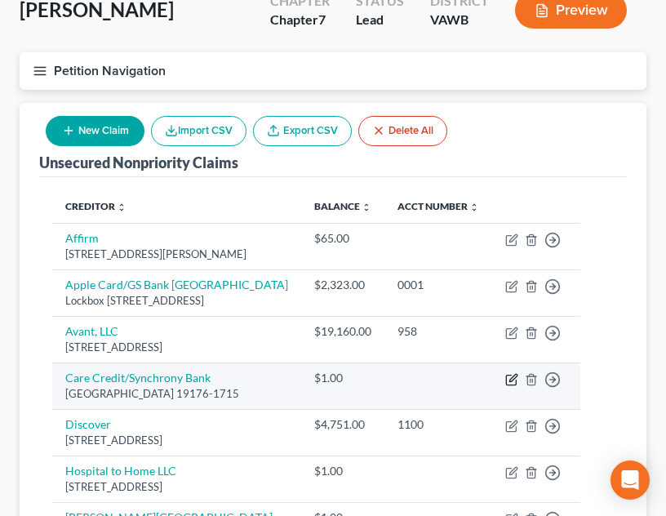
click at [516, 384] on icon "button" at bounding box center [511, 379] width 10 height 10
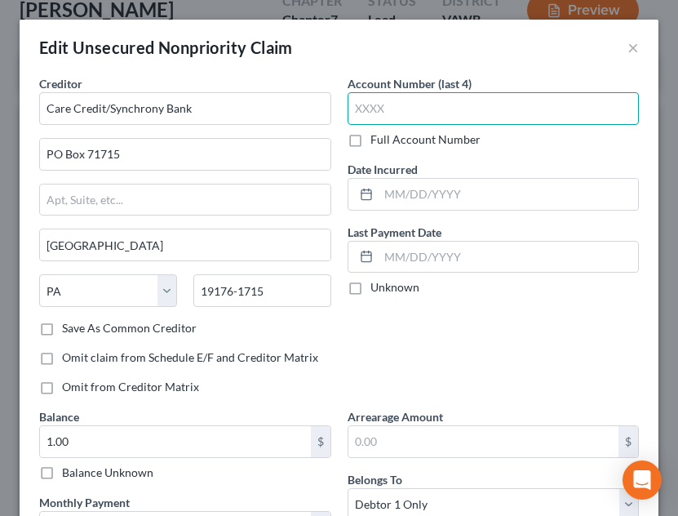
click at [456, 116] on input "text" at bounding box center [494, 108] width 292 height 33
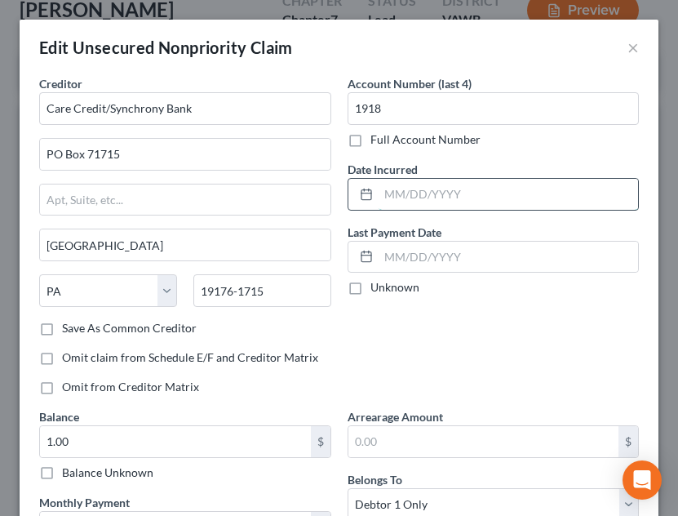
click at [459, 190] on input "text" at bounding box center [509, 194] width 260 height 31
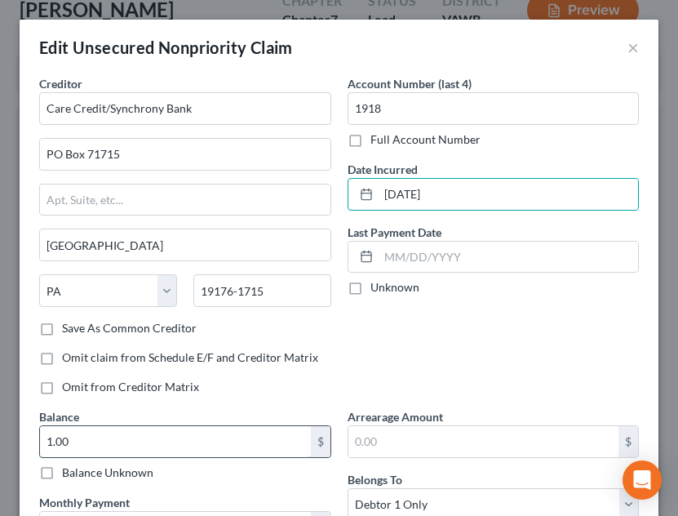
click at [264, 430] on input "1.00" at bounding box center [175, 441] width 271 height 31
click at [534, 365] on div "Account Number (last 4) 1918 Full Account Number Date Incurred [DATE] Last Paym…" at bounding box center [493, 241] width 308 height 333
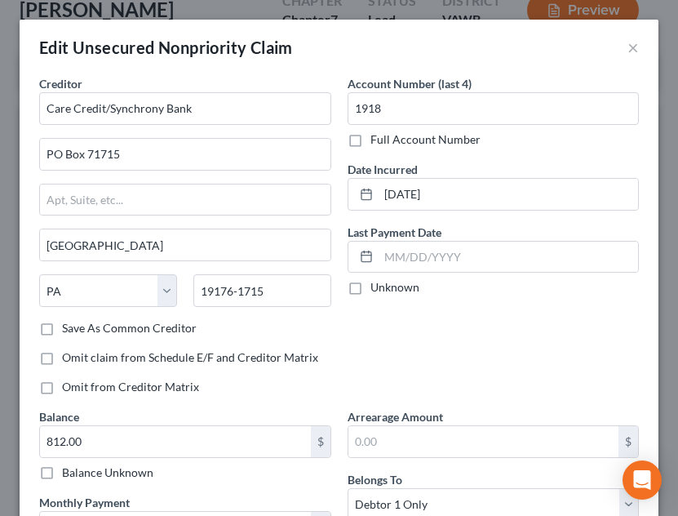
scroll to position [281, 0]
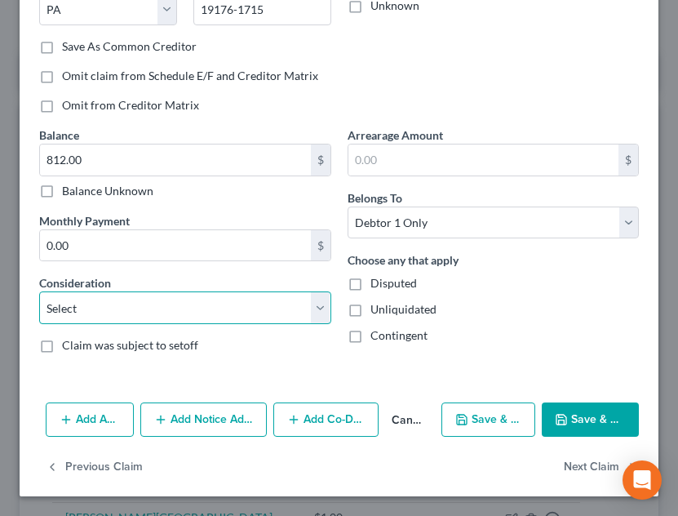
click at [252, 298] on select "Select Cable / Satellite Services Collection Agency Credit Card Debt Debt Couns…" at bounding box center [185, 307] width 292 height 33
click at [39, 291] on select "Select Cable / Satellite Services Collection Agency Credit Card Debt Debt Couns…" at bounding box center [185, 307] width 292 height 33
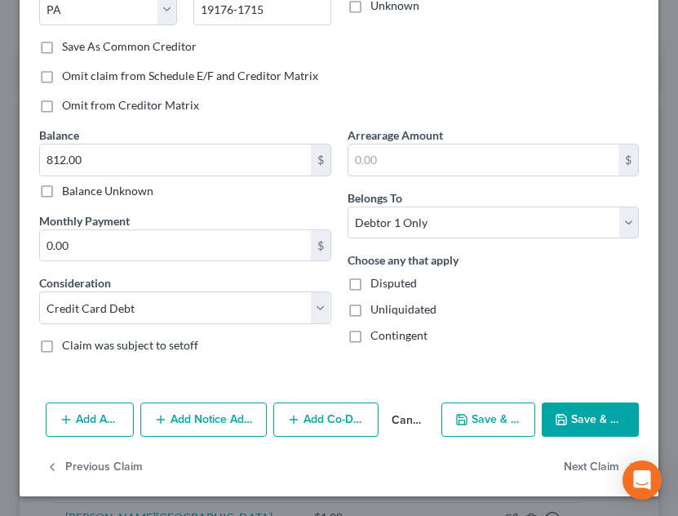
click at [472, 432] on button "Save & New" at bounding box center [488, 419] width 94 height 34
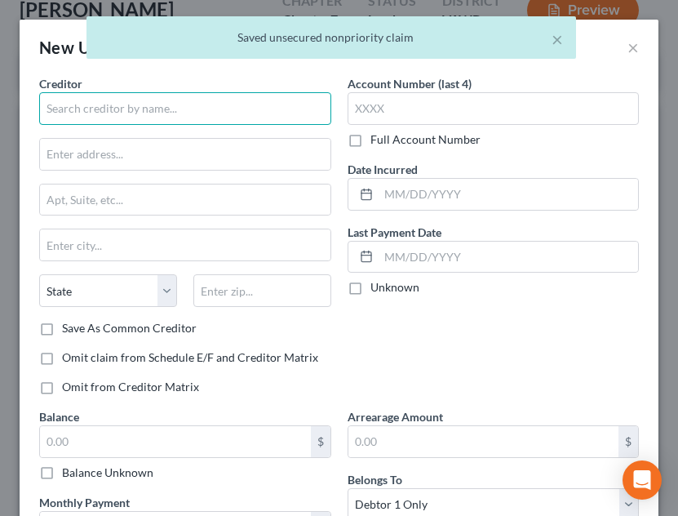
click at [215, 95] on input "text" at bounding box center [185, 108] width 292 height 33
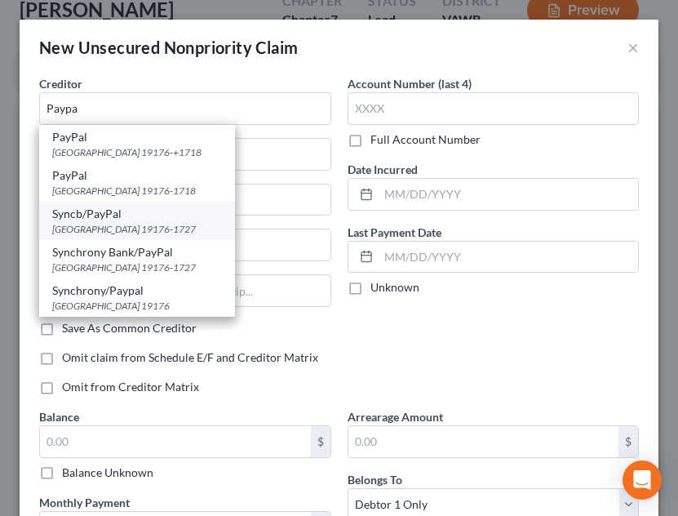
click at [125, 214] on div "Syncb/PayPal" at bounding box center [137, 214] width 170 height 16
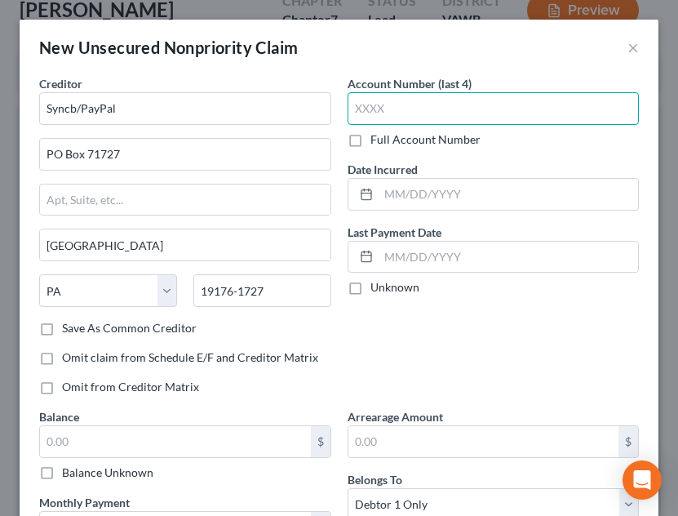
click at [444, 109] on input "text" at bounding box center [494, 108] width 292 height 33
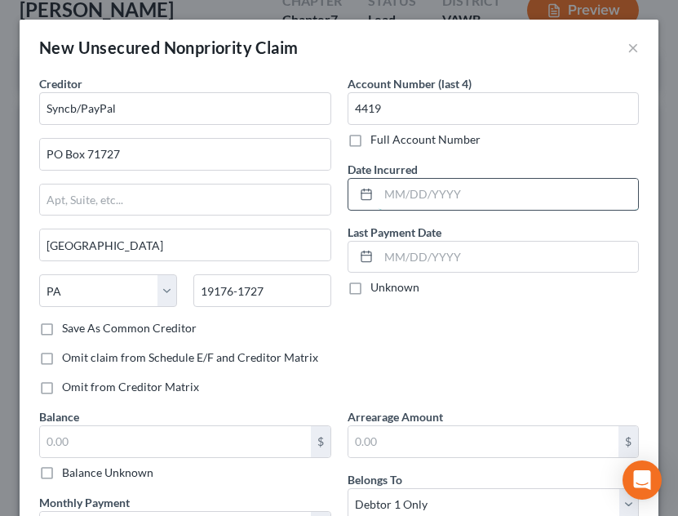
click at [444, 194] on input "text" at bounding box center [509, 194] width 260 height 31
click at [188, 421] on div "Balance $ Balance Unknown Balance Undetermined $ Balance Unknown" at bounding box center [185, 444] width 292 height 73
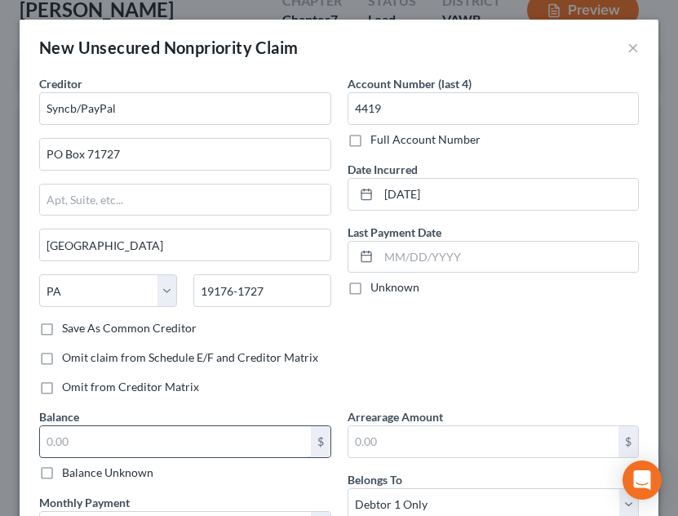
click at [194, 441] on input "text" at bounding box center [175, 441] width 271 height 31
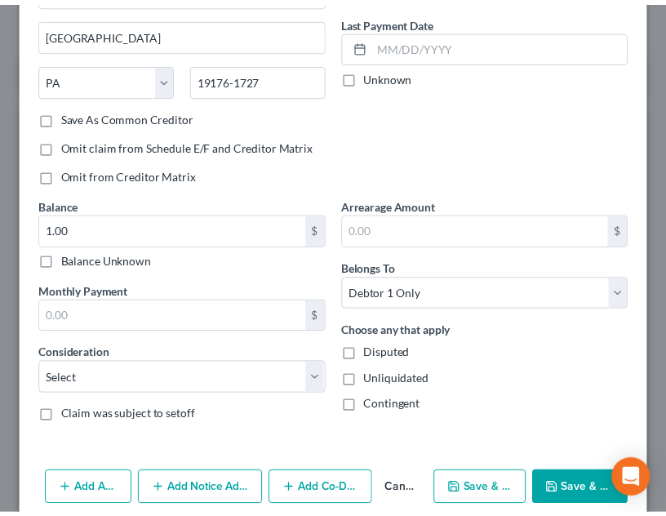
scroll to position [235, 0]
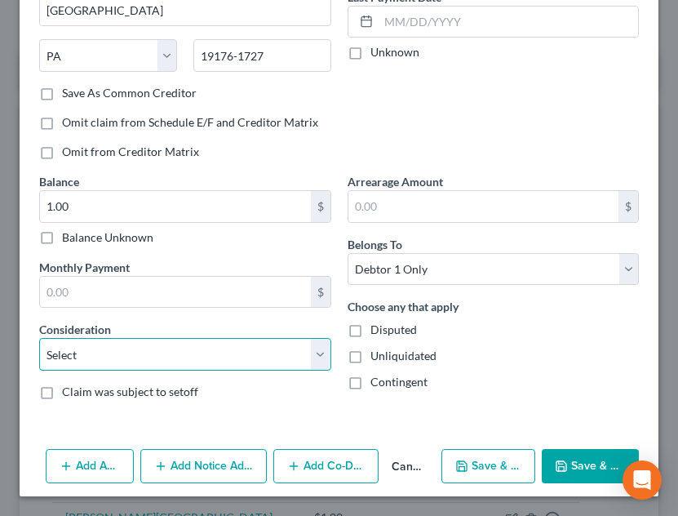
click at [202, 355] on select "Select Cable / Satellite Services Collection Agency Credit Card Debt Debt Couns…" at bounding box center [185, 354] width 292 height 33
click at [39, 338] on select "Select Cable / Satellite Services Collection Agency Credit Card Debt Debt Couns…" at bounding box center [185, 354] width 292 height 33
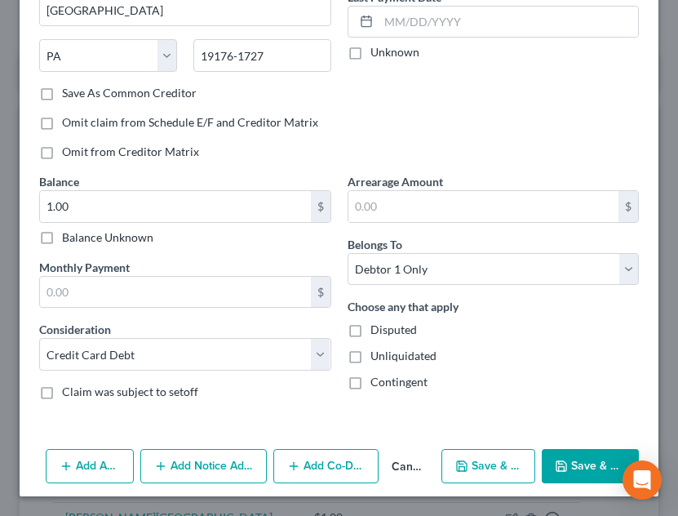
click at [544, 460] on button "Save & Close" at bounding box center [590, 466] width 97 height 34
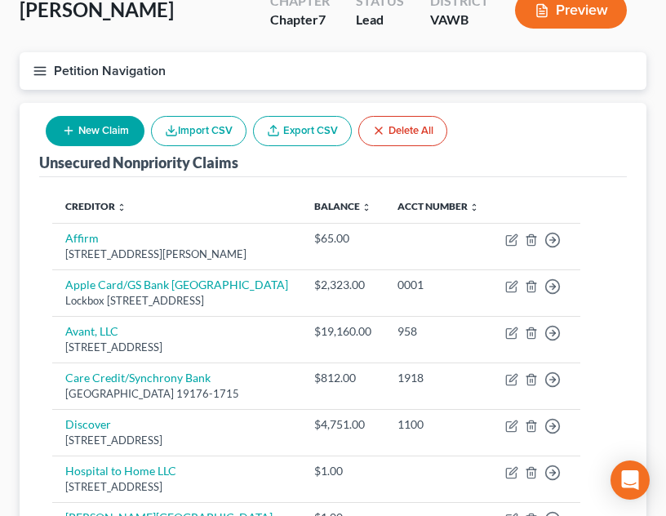
click at [288, 215] on th "Creditor expand_more expand_less unfold_more" at bounding box center [176, 206] width 249 height 33
click at [40, 71] on line "button" at bounding box center [39, 71] width 11 height 0
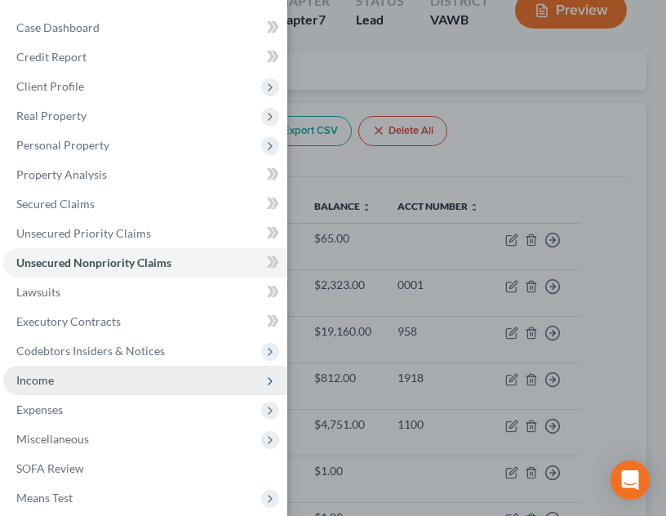
click at [171, 381] on span "Income" at bounding box center [145, 380] width 284 height 29
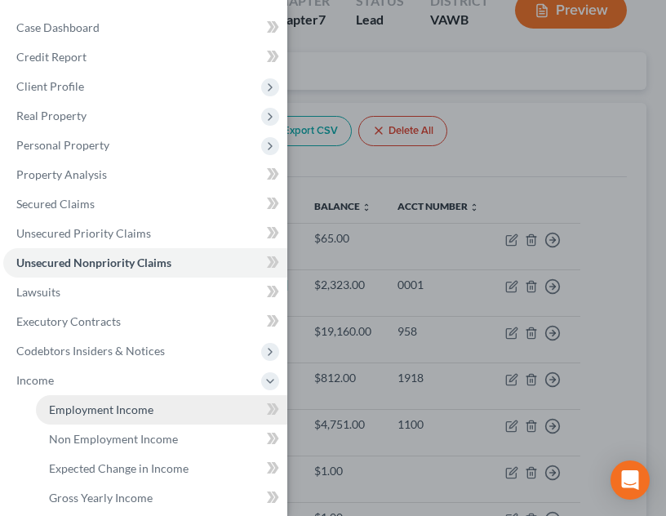
click at [164, 416] on link "Employment Income" at bounding box center [161, 409] width 251 height 29
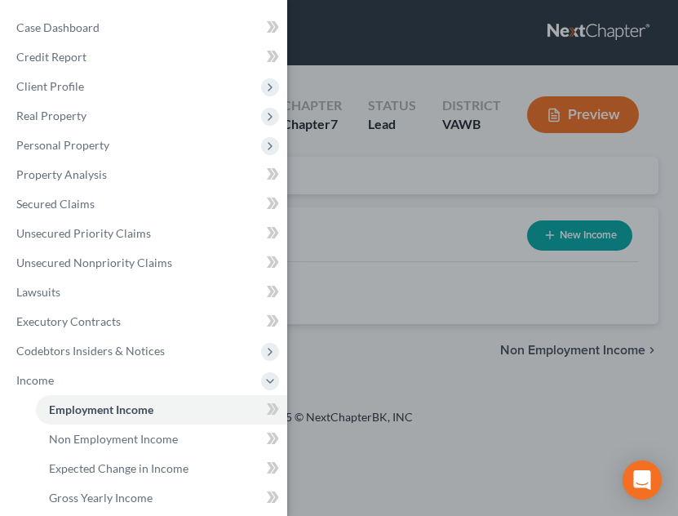
click at [443, 326] on div "Case Dashboard Payments Invoices Payments Payments Credit Report Client Profile" at bounding box center [339, 258] width 678 height 516
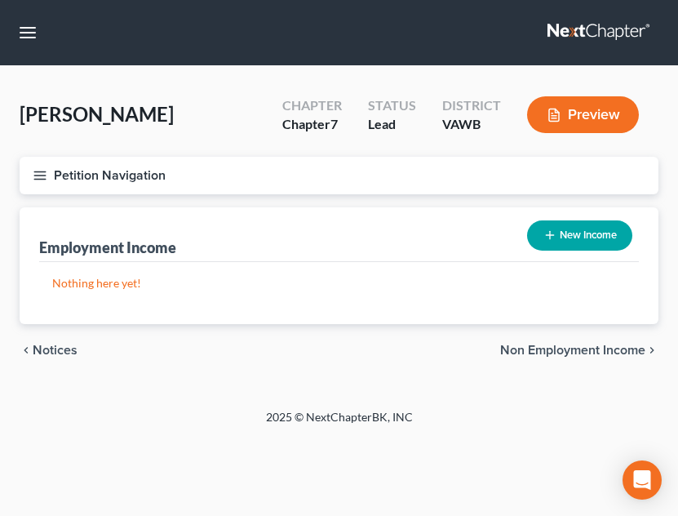
click at [574, 244] on button "New Income" at bounding box center [579, 235] width 105 height 30
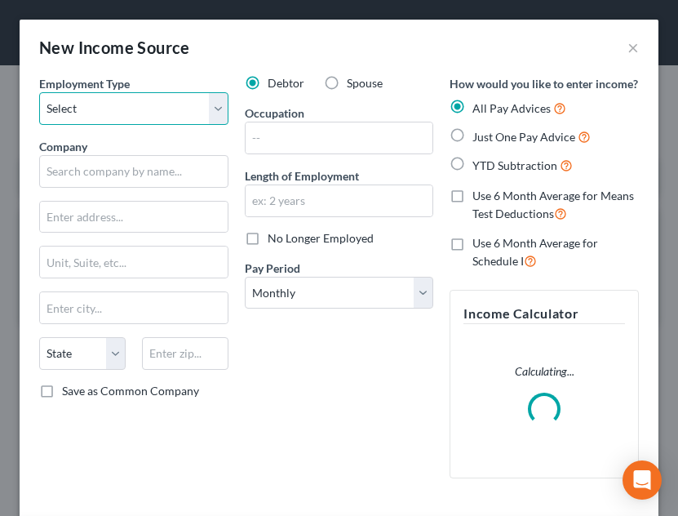
click at [162, 105] on select "Select Full or [DEMOGRAPHIC_DATA] Employment Self Employment" at bounding box center [133, 108] width 189 height 33
click at [39, 92] on select "Select Full or [DEMOGRAPHIC_DATA] Employment Self Employment" at bounding box center [133, 108] width 189 height 33
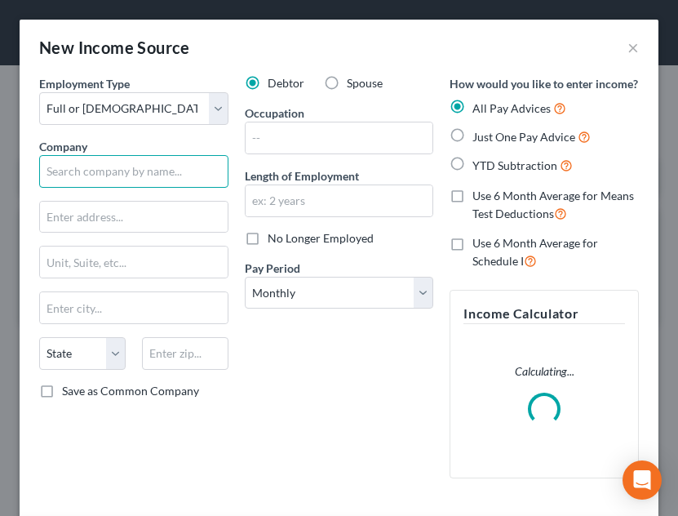
click at [131, 180] on input "text" at bounding box center [133, 171] width 189 height 33
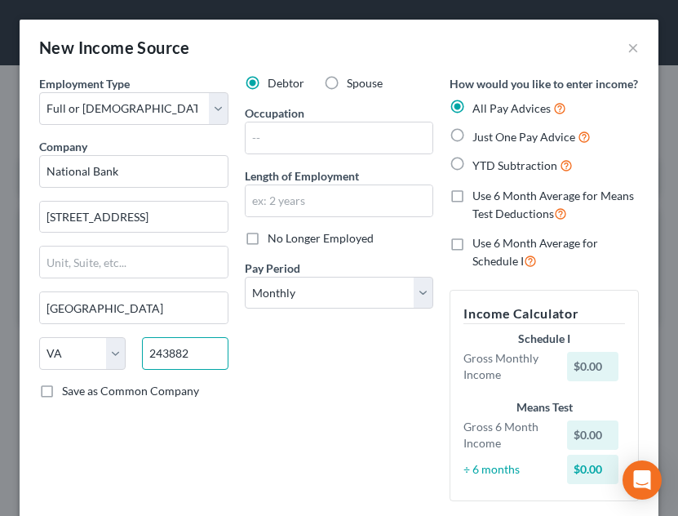
click at [184, 354] on input "243882" at bounding box center [185, 353] width 86 height 33
click at [361, 120] on div "Occupation" at bounding box center [339, 129] width 189 height 50
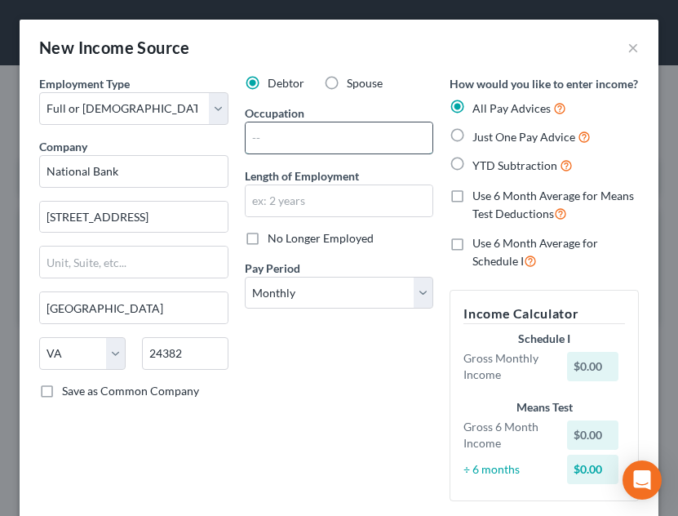
click at [360, 134] on input "text" at bounding box center [340, 137] width 188 height 31
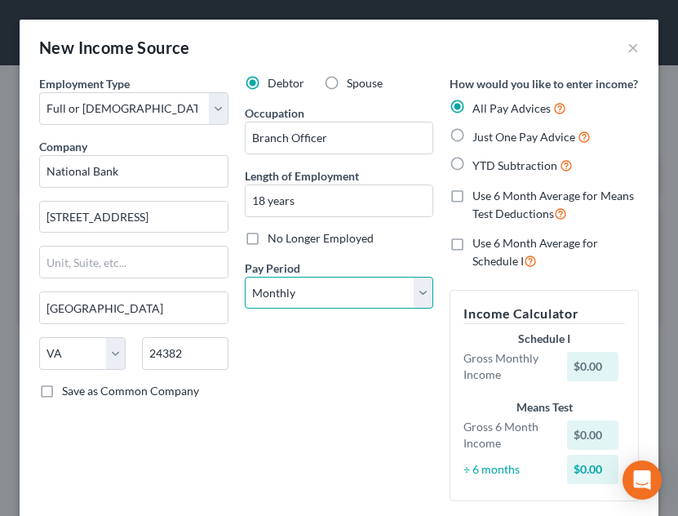
click at [392, 279] on select "Select Monthly Twice Monthly Every Other Week Weekly" at bounding box center [339, 293] width 189 height 33
click at [245, 277] on select "Select Monthly Twice Monthly Every Other Week Weekly" at bounding box center [339, 293] width 189 height 33
click at [343, 362] on div "Debtor Spouse Occupation Branch Officer Length of Employment 18 years No Longer…" at bounding box center [340, 294] width 206 height 439
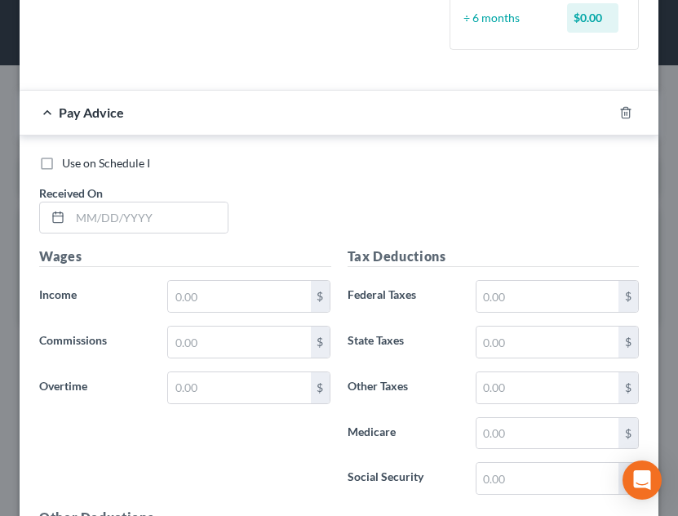
click at [621, 122] on div at bounding box center [636, 113] width 46 height 26
click at [619, 119] on icon "button" at bounding box center [625, 112] width 13 height 13
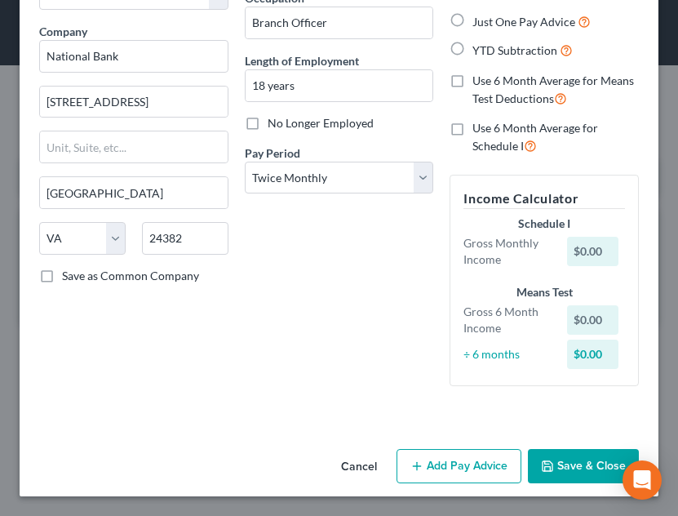
scroll to position [132, 0]
click at [558, 466] on button "Save & Close" at bounding box center [583, 466] width 111 height 34
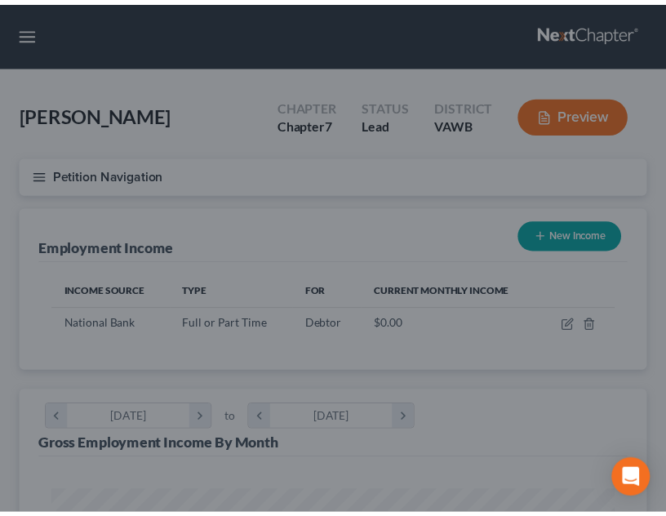
scroll to position [281, 594]
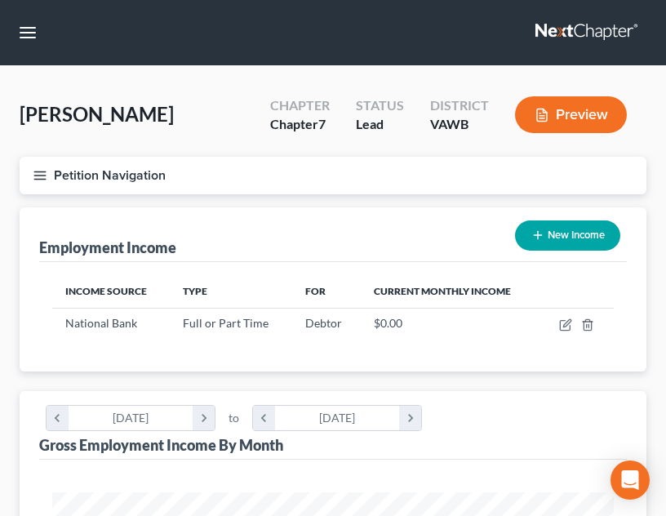
click at [29, 168] on button "Petition Navigation" at bounding box center [333, 176] width 627 height 38
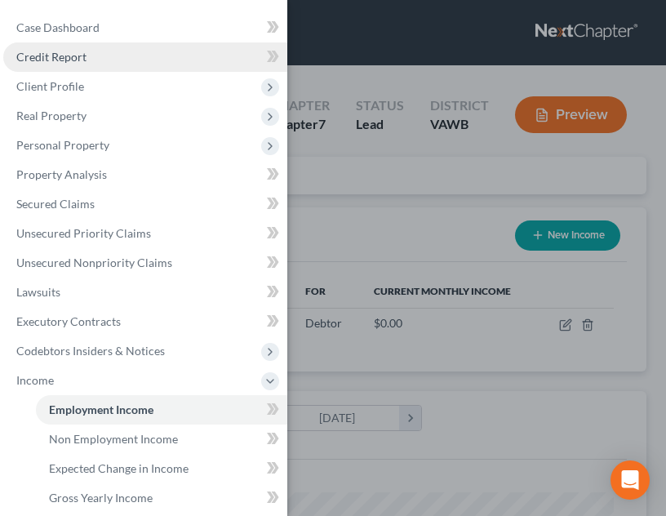
click at [99, 60] on link "Credit Report" at bounding box center [145, 56] width 284 height 29
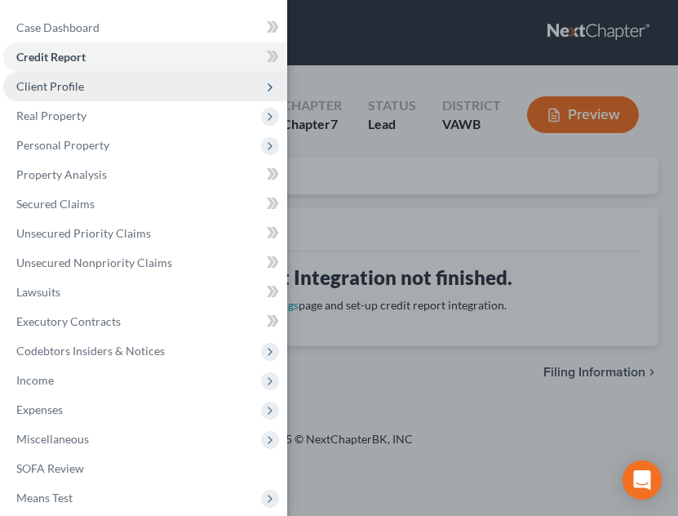
click at [92, 83] on span "Client Profile" at bounding box center [145, 86] width 284 height 29
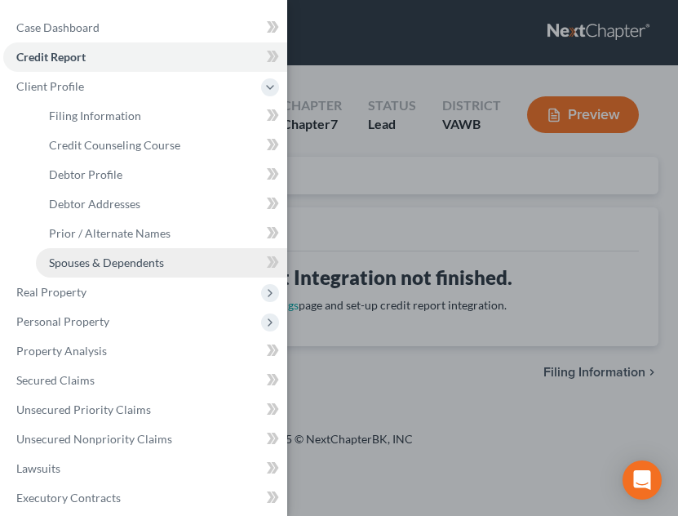
click at [122, 254] on link "Spouses & Dependents" at bounding box center [161, 262] width 251 height 29
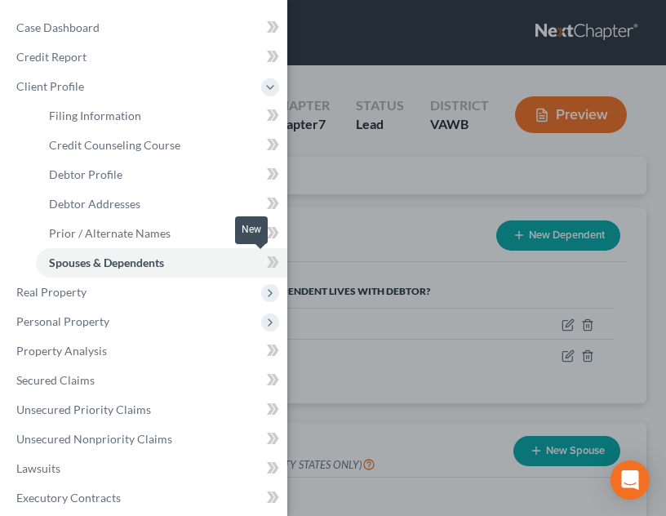
click at [432, 317] on div "Case Dashboard Payments Invoices Payments Payments Credit Report Client Profile" at bounding box center [333, 258] width 666 height 516
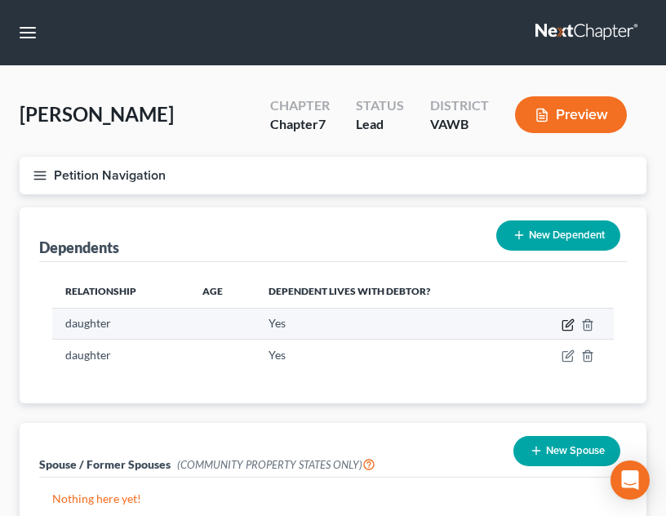
click at [568, 329] on icon "button" at bounding box center [567, 324] width 13 height 13
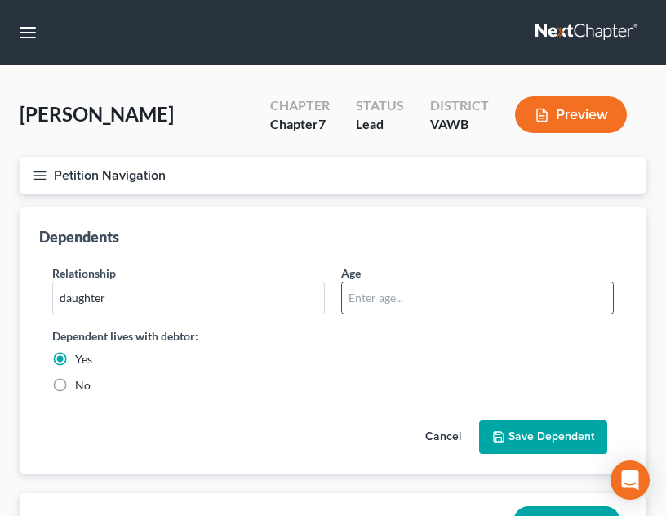
click at [441, 302] on input "text" at bounding box center [477, 297] width 271 height 31
click at [544, 438] on button "Save Dependent" at bounding box center [543, 437] width 128 height 34
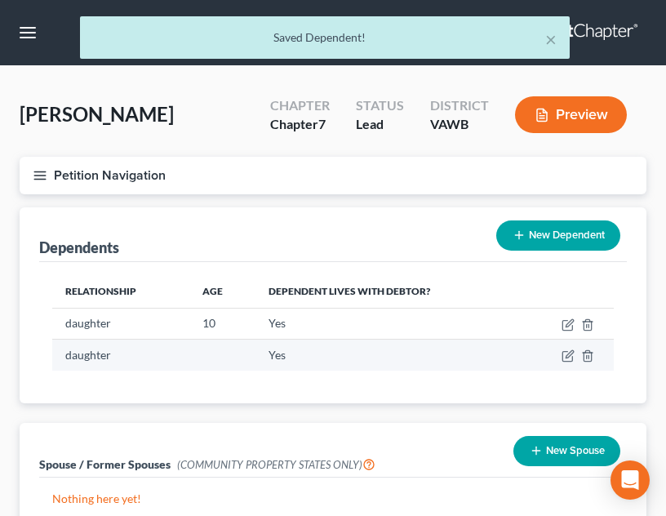
click at [570, 348] on td at bounding box center [567, 354] width 92 height 31
click at [569, 355] on icon "button" at bounding box center [567, 355] width 13 height 13
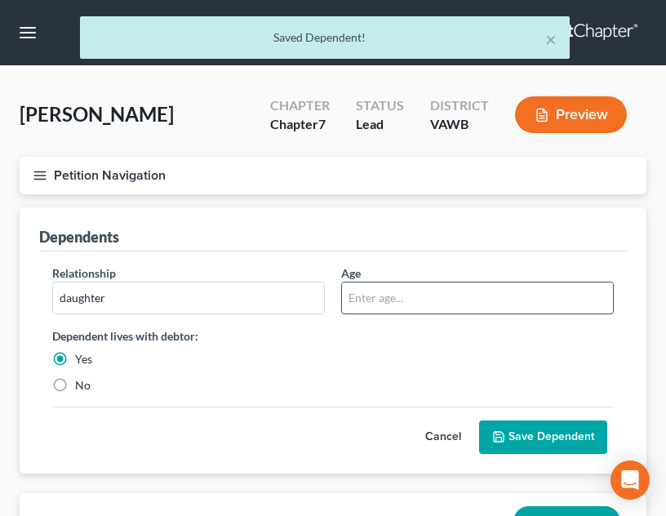
click at [401, 302] on input "text" at bounding box center [477, 297] width 271 height 31
click at [527, 459] on div "Relationship * daughter Age [DEMOGRAPHIC_DATA] Dependent lives with debtor: Yes…" at bounding box center [332, 362] width 587 height 222
click at [524, 445] on button "Save Dependent" at bounding box center [543, 437] width 128 height 34
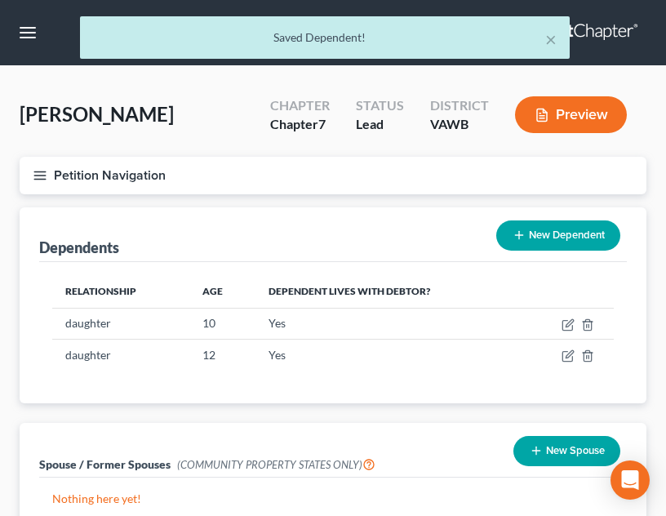
click at [30, 188] on button "Petition Navigation" at bounding box center [333, 176] width 627 height 38
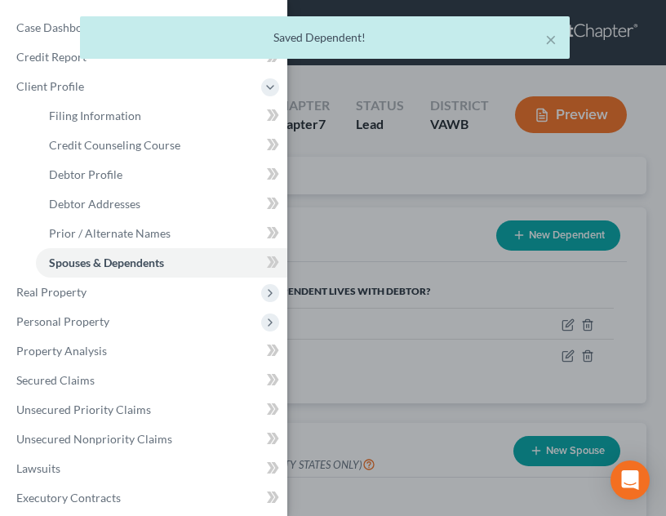
scroll to position [274, 0]
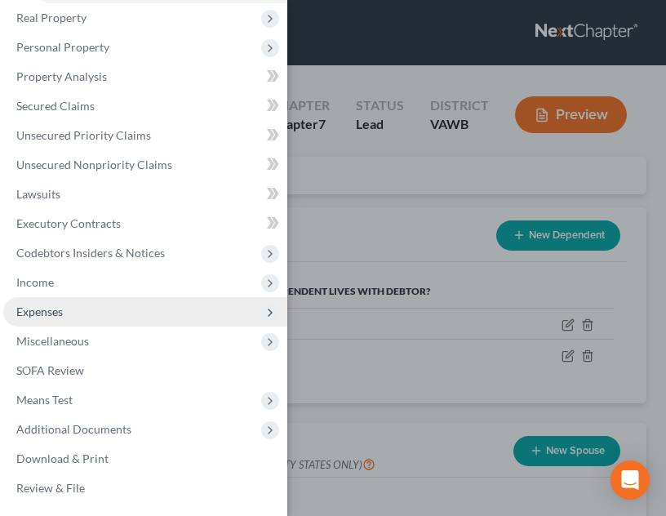
click at [107, 308] on span "Expenses" at bounding box center [145, 311] width 284 height 29
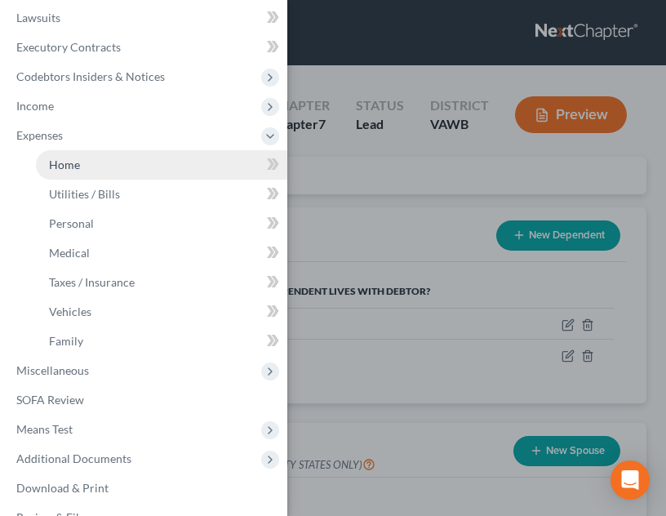
click at [111, 166] on link "Home" at bounding box center [161, 164] width 251 height 29
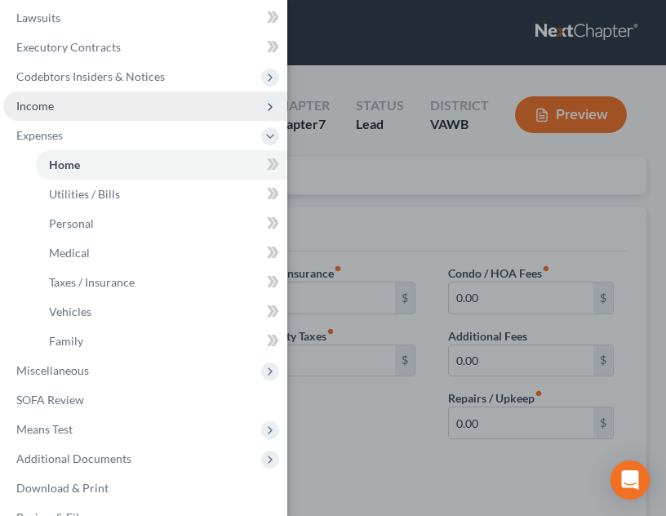
click at [100, 110] on span "Income" at bounding box center [145, 105] width 284 height 29
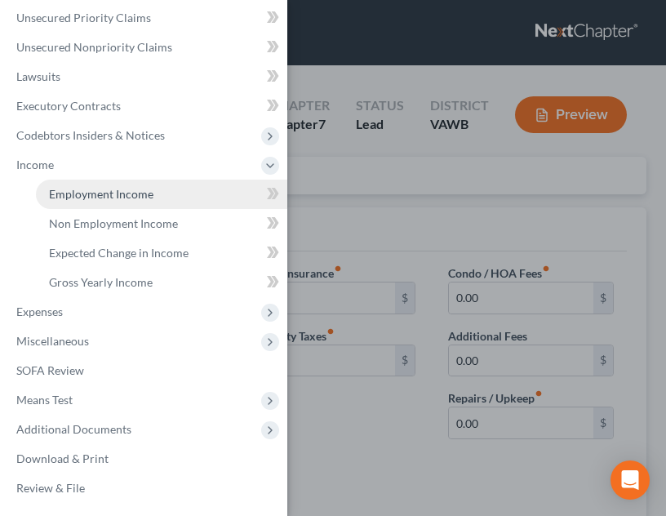
scroll to position [215, 0]
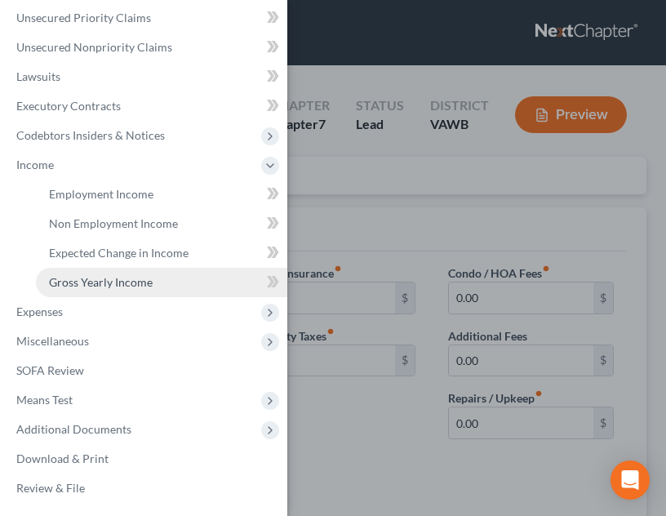
click at [135, 278] on span "Gross Yearly Income" at bounding box center [101, 282] width 104 height 14
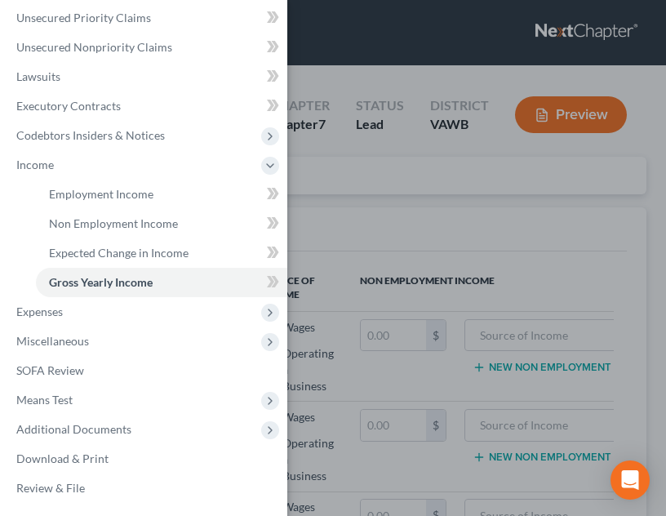
click at [385, 318] on div "Case Dashboard Payments Invoices Payments Payments Credit Report Client Profile" at bounding box center [333, 258] width 666 height 516
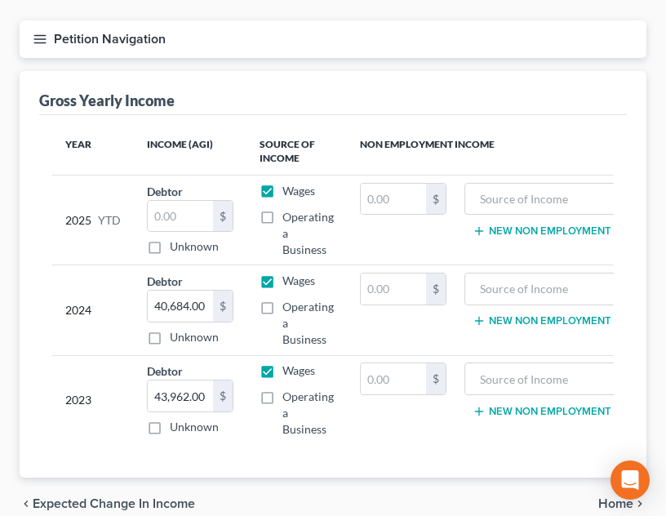
scroll to position [139, 0]
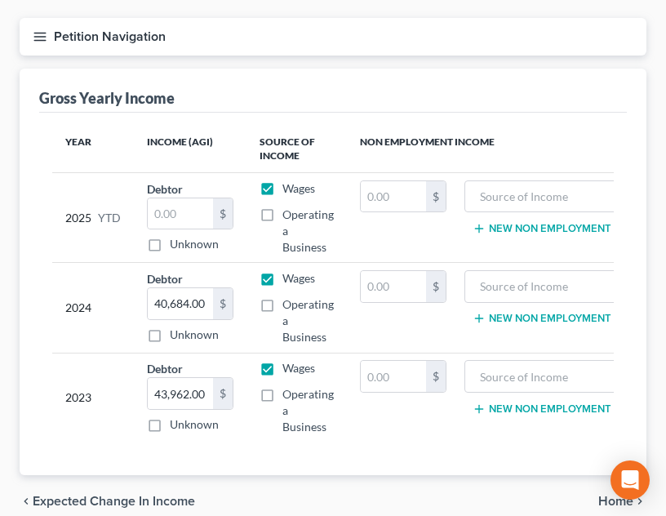
click at [33, 34] on icon "button" at bounding box center [40, 36] width 15 height 15
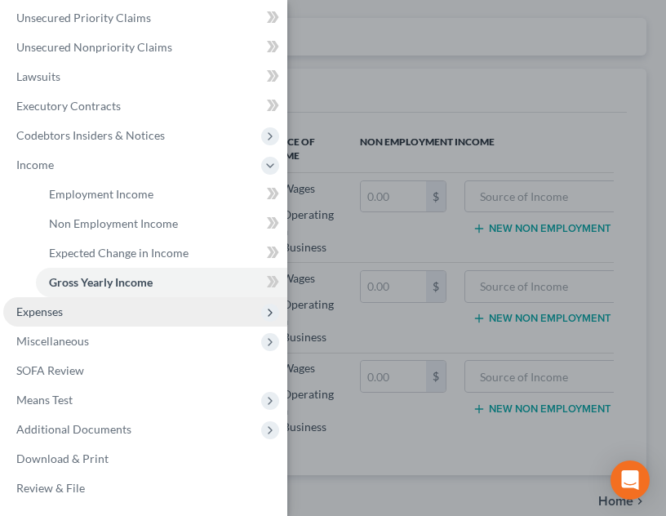
click at [95, 315] on span "Expenses" at bounding box center [145, 311] width 284 height 29
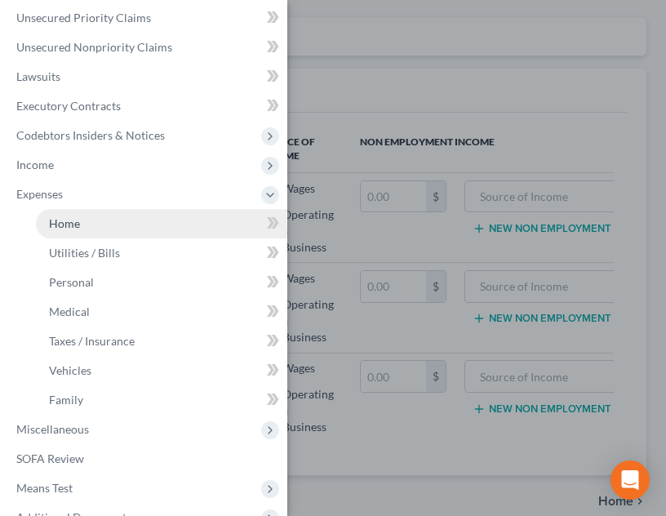
click at [81, 228] on link "Home" at bounding box center [161, 223] width 251 height 29
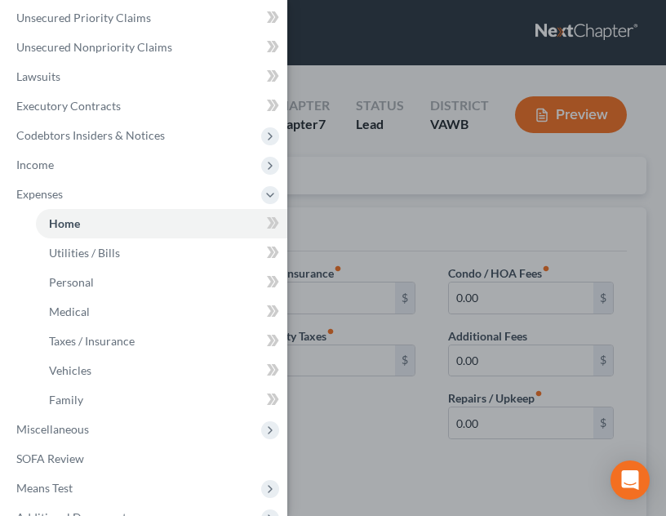
click at [358, 229] on div "Case Dashboard Payments Invoices Payments Payments Credit Report Client Profile" at bounding box center [333, 258] width 666 height 516
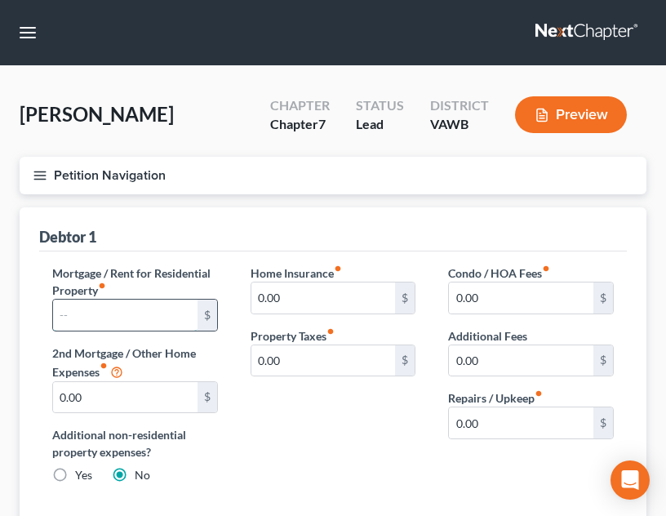
click at [108, 318] on input "text" at bounding box center [125, 314] width 144 height 31
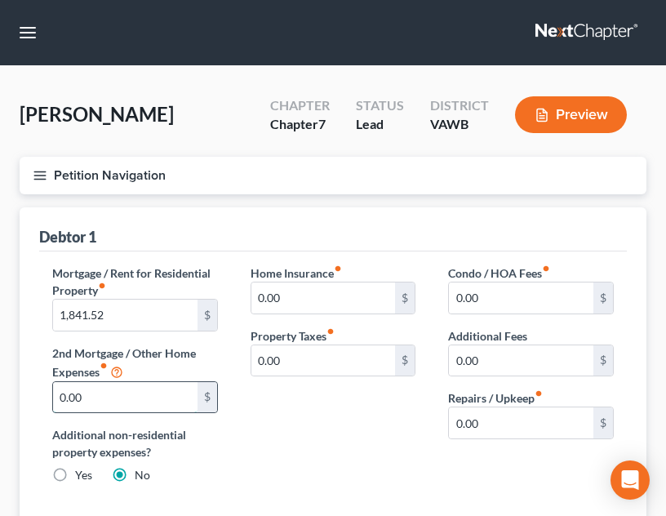
click at [112, 402] on input "0.00" at bounding box center [125, 397] width 144 height 31
click at [499, 436] on input "0.00" at bounding box center [521, 422] width 144 height 31
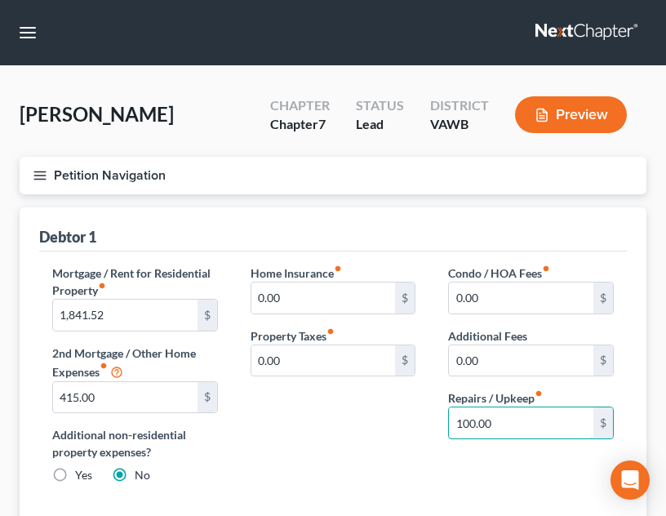
scroll to position [209, 0]
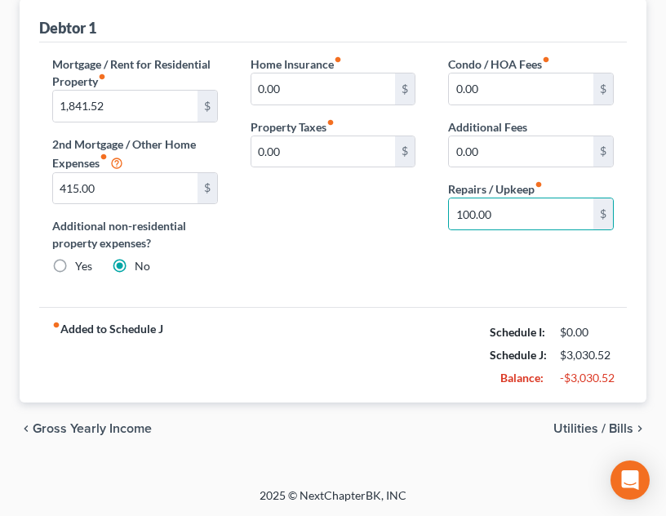
click at [574, 423] on span "Utilities / Bills" at bounding box center [593, 428] width 80 height 13
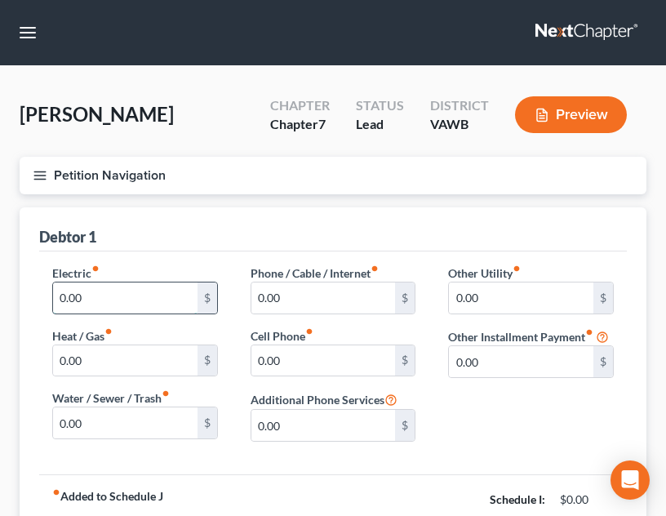
click at [120, 288] on input "0.00" at bounding box center [125, 297] width 144 height 31
click at [127, 410] on input "0.00" at bounding box center [125, 422] width 144 height 31
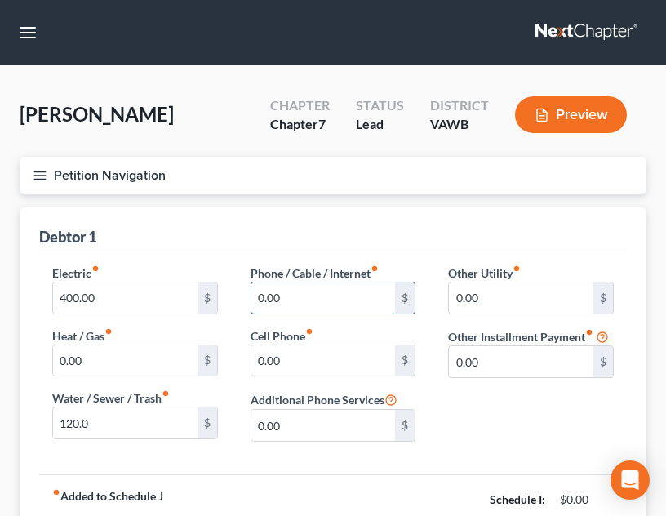
click at [342, 292] on input "0.00" at bounding box center [323, 297] width 144 height 31
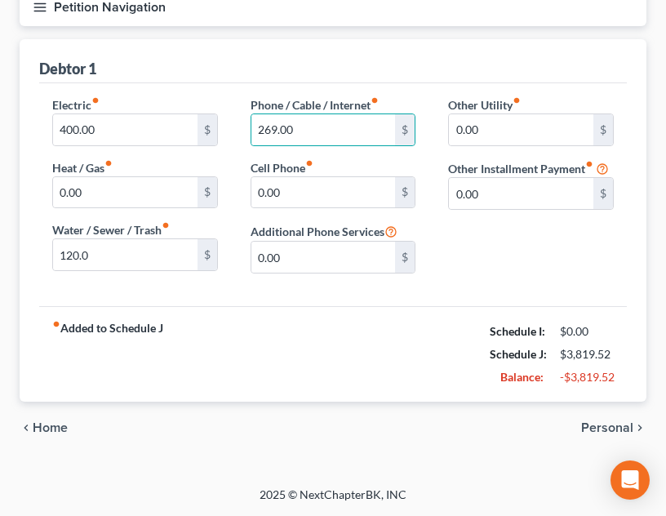
click at [598, 428] on span "Personal" at bounding box center [607, 427] width 52 height 13
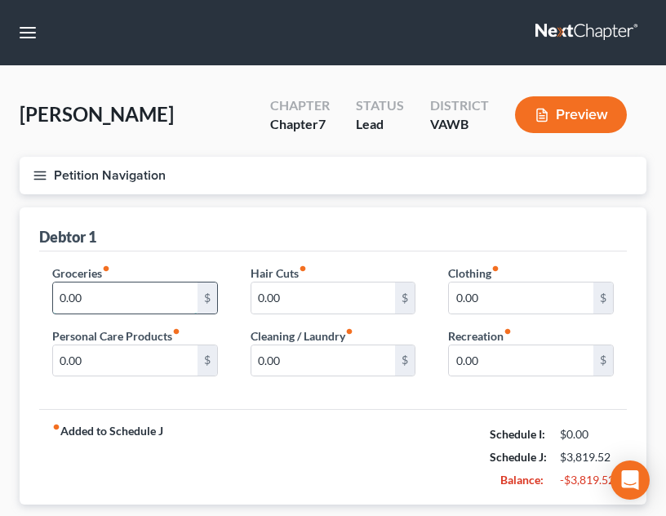
click at [143, 306] on input "0.00" at bounding box center [125, 297] width 144 height 31
click at [344, 349] on input "0.00" at bounding box center [323, 360] width 144 height 31
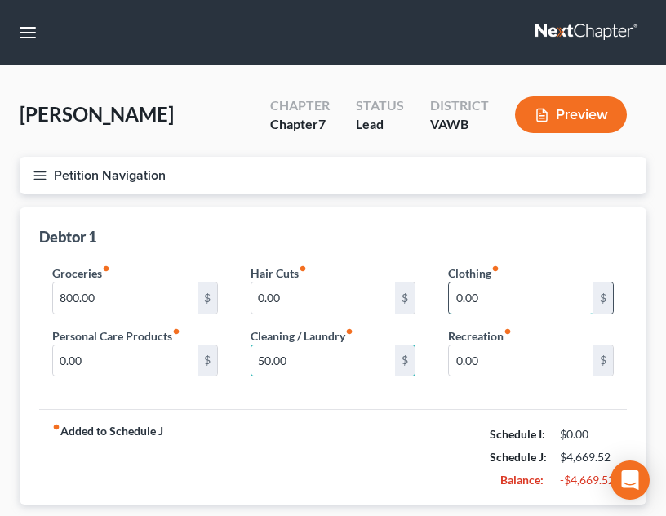
click at [490, 307] on input "0.00" at bounding box center [521, 297] width 144 height 31
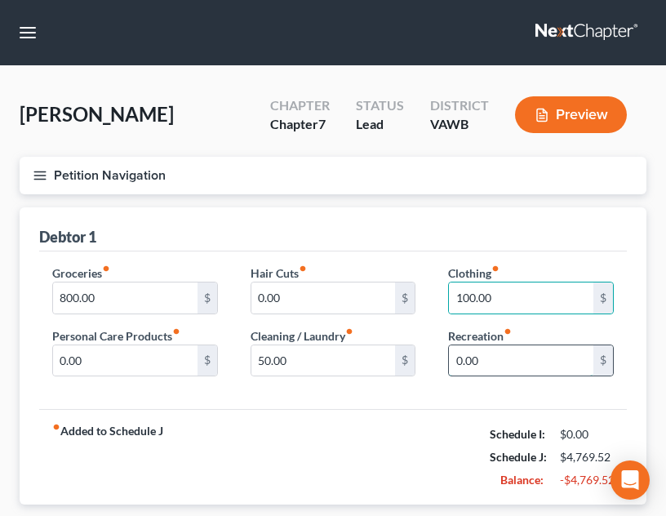
click at [497, 374] on input "0.00" at bounding box center [521, 360] width 144 height 31
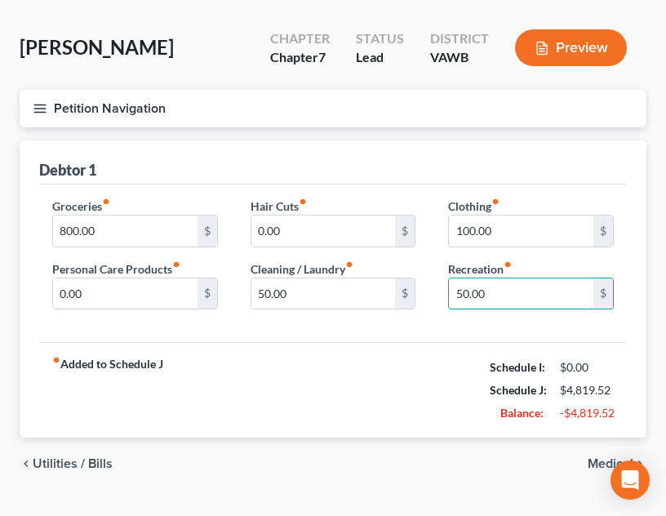
scroll to position [103, 0]
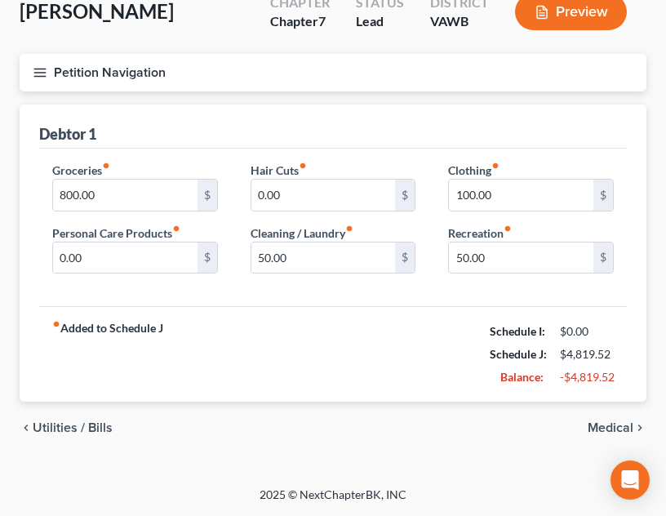
click at [603, 438] on div "chevron_left Utilities / Bills Medical chevron_right" at bounding box center [333, 427] width 627 height 52
click at [600, 423] on span "Medical" at bounding box center [610, 427] width 46 height 13
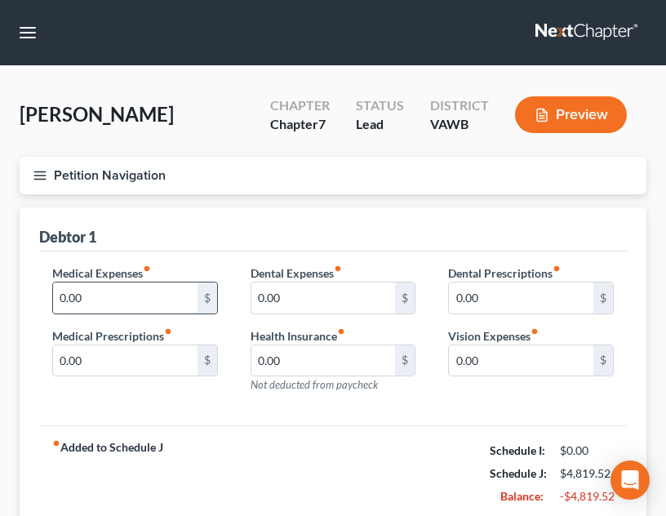
click at [110, 303] on input "0.00" at bounding box center [125, 297] width 144 height 31
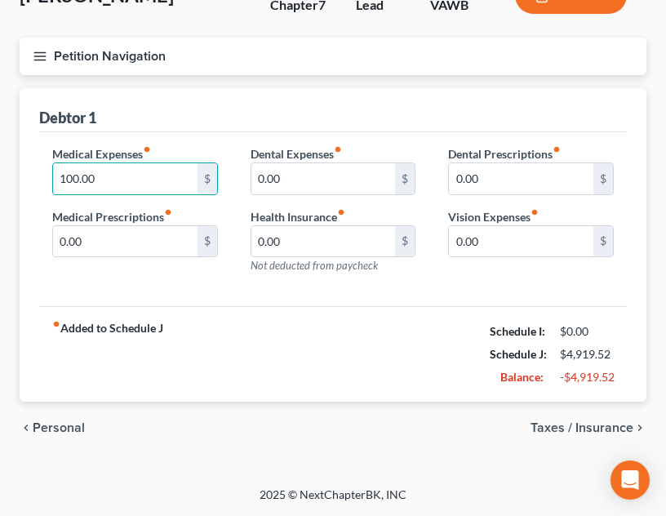
click at [603, 426] on span "Taxes / Insurance" at bounding box center [581, 427] width 103 height 13
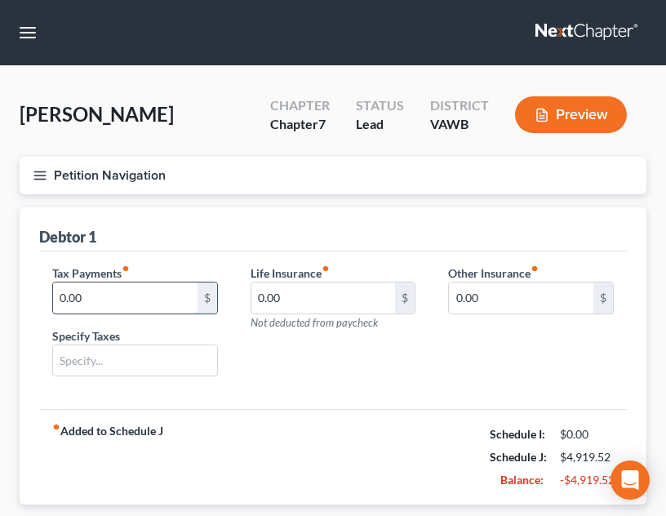
click at [143, 288] on input "0.00" at bounding box center [125, 297] width 144 height 31
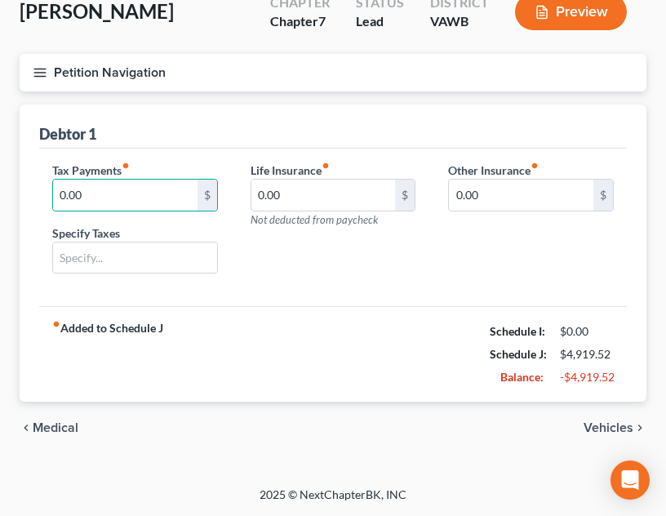
click at [600, 431] on span "Vehicles" at bounding box center [608, 427] width 50 height 13
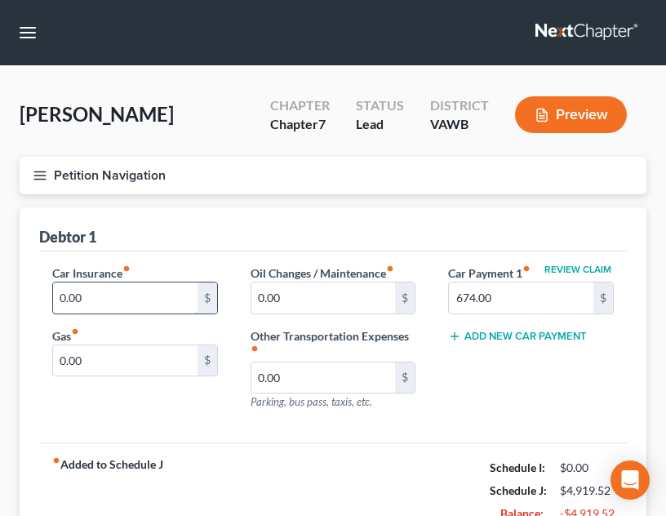
click at [111, 303] on input "0.00" at bounding box center [125, 297] width 144 height 31
click at [104, 364] on input "0.00" at bounding box center [125, 360] width 144 height 31
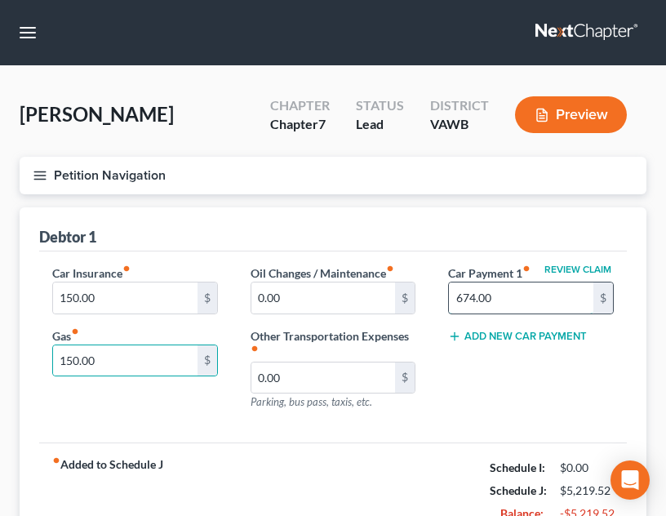
click at [514, 294] on input "674.00" at bounding box center [521, 297] width 144 height 31
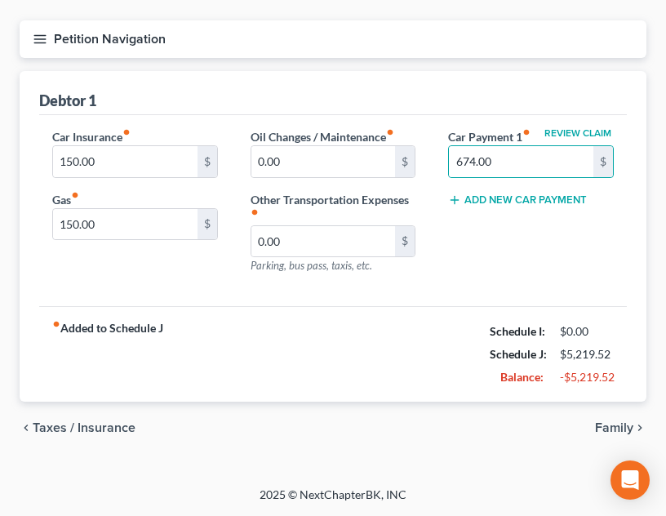
click at [617, 424] on span "Family" at bounding box center [614, 427] width 38 height 13
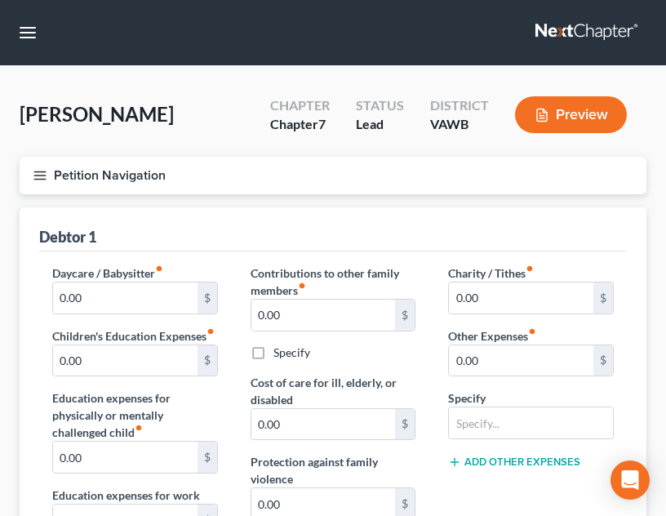
scroll to position [451, 0]
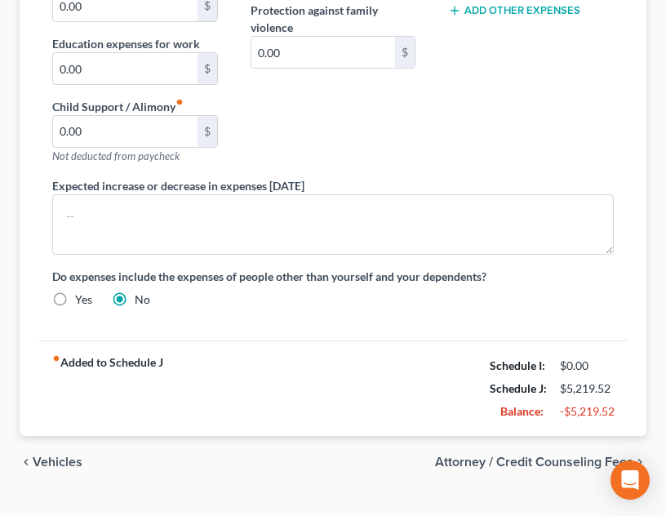
click at [69, 468] on span "Vehicles" at bounding box center [58, 461] width 50 height 13
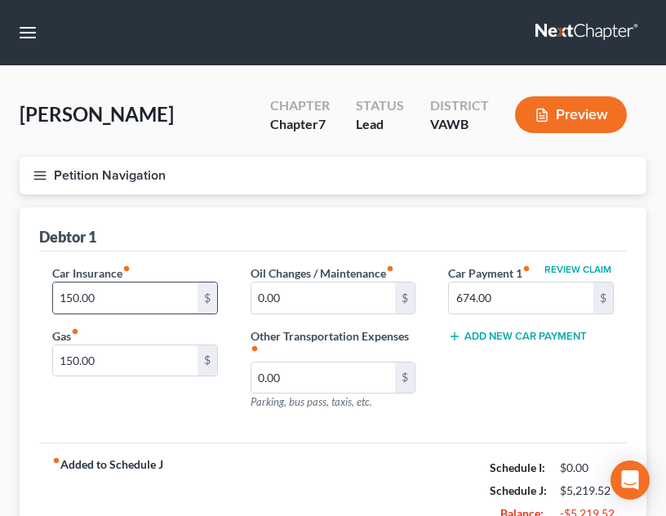
click at [116, 304] on input "150.00" at bounding box center [125, 297] width 144 height 31
click at [155, 367] on input "150.00" at bounding box center [125, 360] width 144 height 31
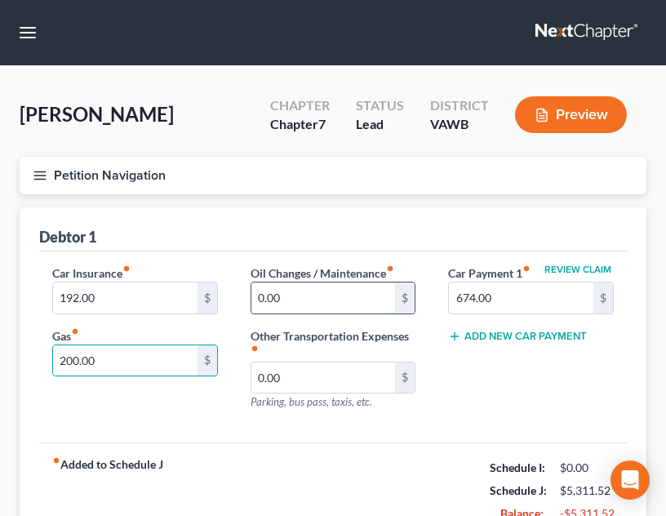
click at [341, 298] on input "0.00" at bounding box center [323, 297] width 144 height 31
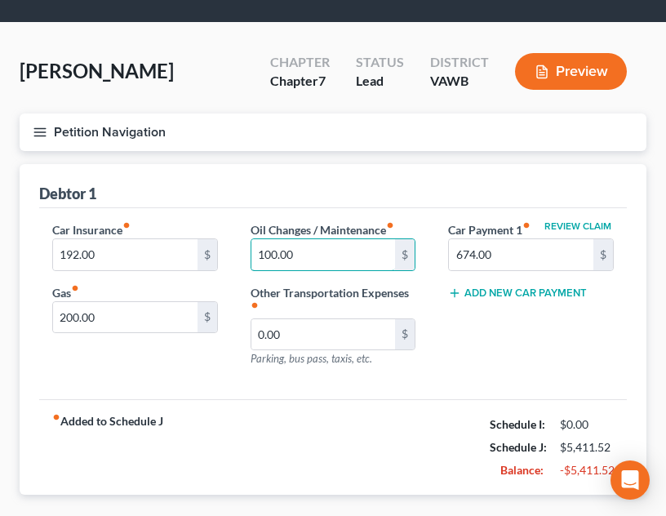
scroll to position [136, 0]
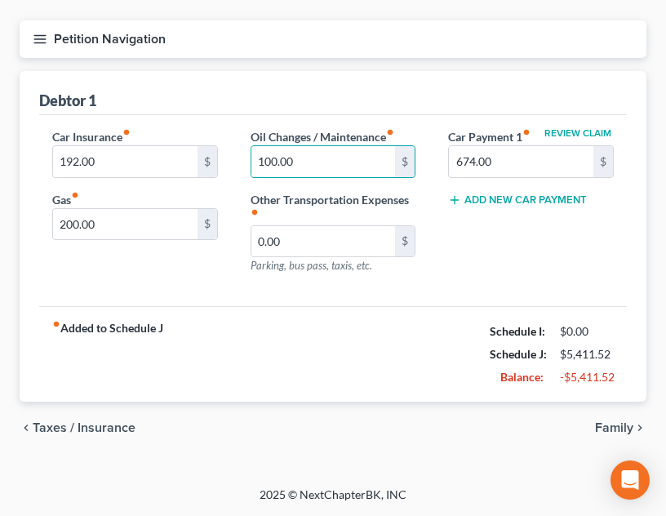
click at [622, 424] on span "Family" at bounding box center [614, 427] width 38 height 13
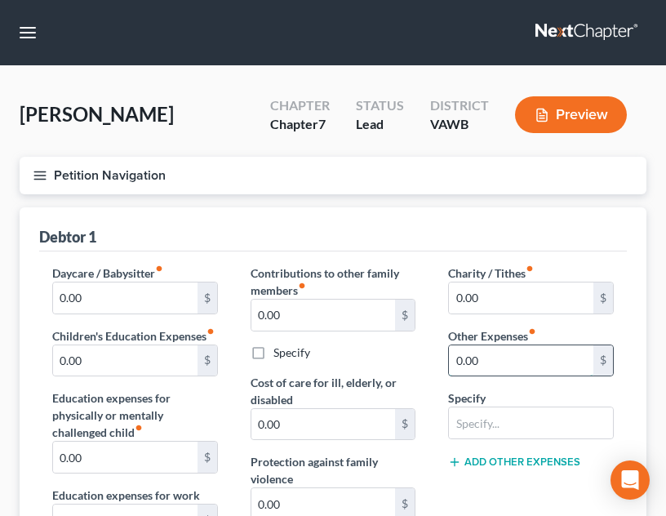
click at [507, 357] on input "0.00" at bounding box center [521, 360] width 144 height 31
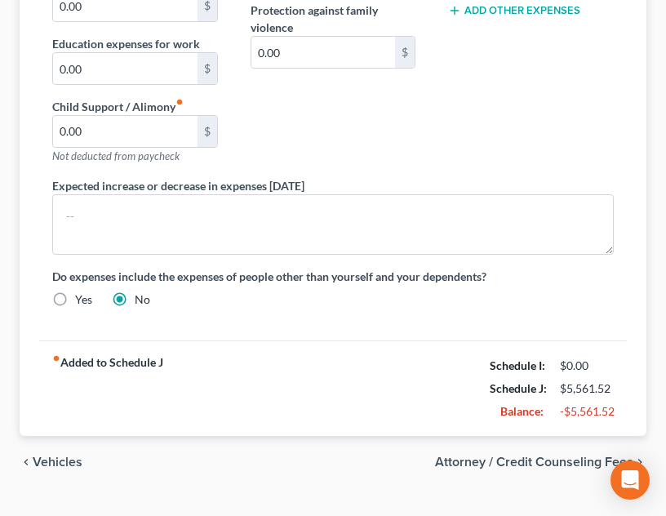
click at [536, 468] on span "Attorney / Credit Counseling Fees" at bounding box center [534, 461] width 198 height 13
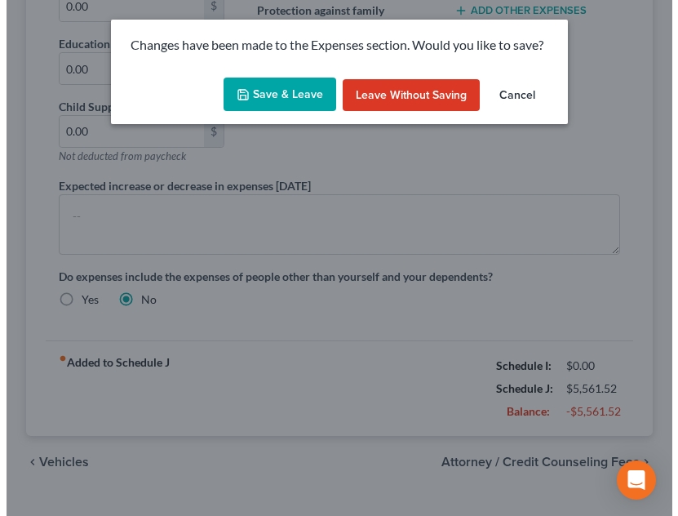
scroll to position [434, 0]
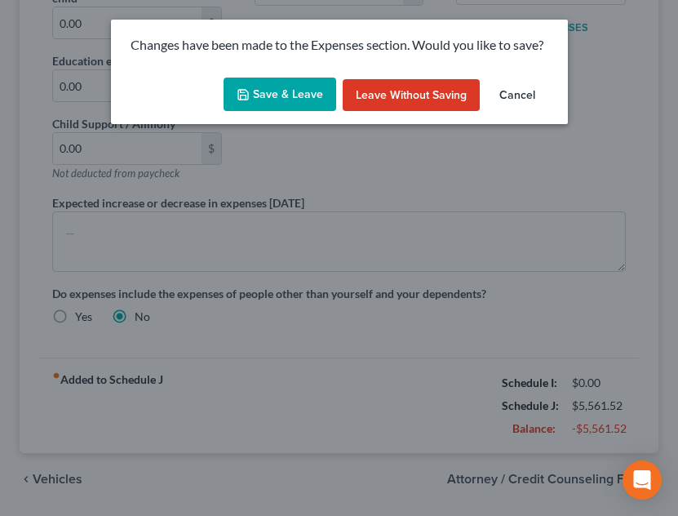
click at [272, 117] on div "Save & Leave Leave without Saving Cancel" at bounding box center [339, 98] width 457 height 54
click at [272, 84] on button "Save & Leave" at bounding box center [280, 95] width 113 height 34
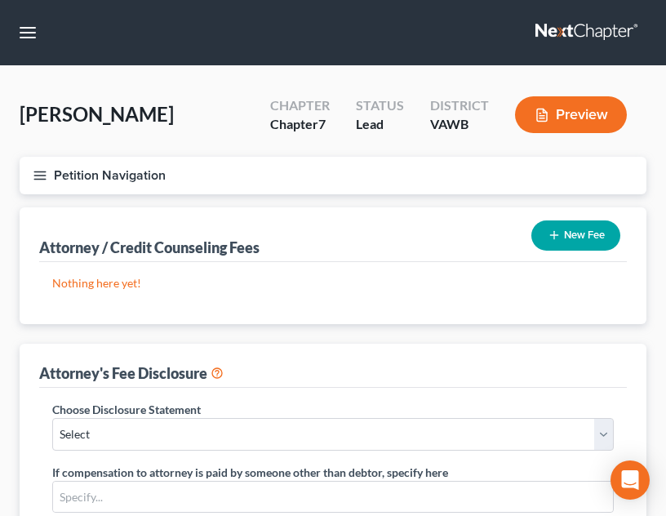
click at [450, 304] on div "Nothing here yet! Attorney / Credit Counselor Fees" at bounding box center [332, 293] width 587 height 62
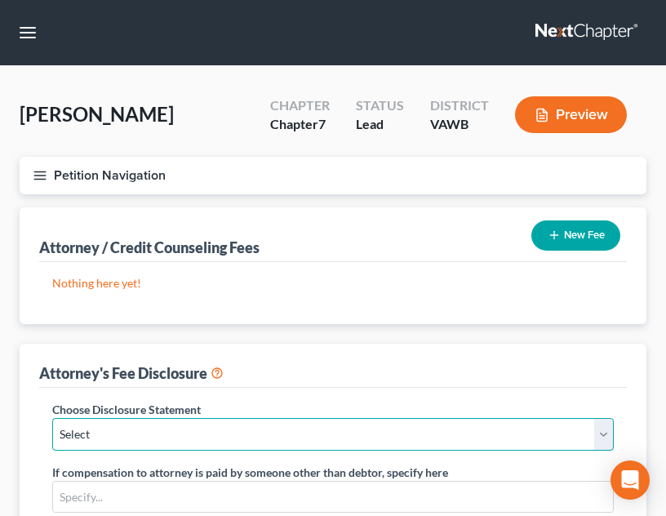
click at [423, 438] on select "Select Fee Disclosure" at bounding box center [332, 434] width 561 height 33
click at [52, 418] on select "Select Fee Disclosure" at bounding box center [332, 434] width 561 height 33
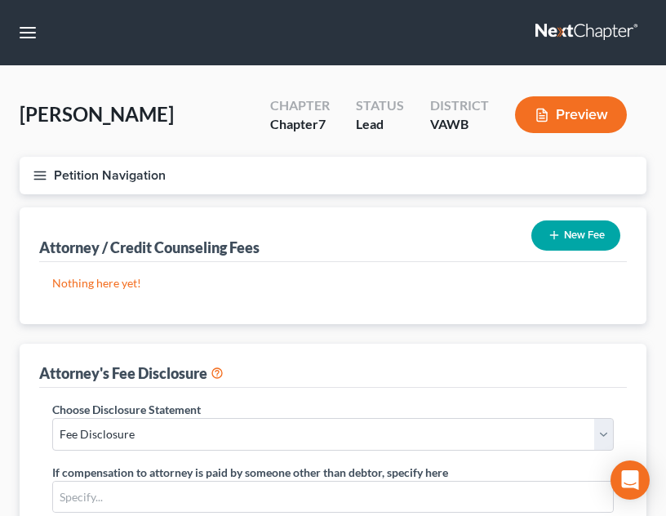
click at [665, 250] on div "[PERSON_NAME] Upgraded Chapter Chapter 7 Status Lead District [GEOGRAPHIC_DATA]…" at bounding box center [333, 508] width 666 height 885
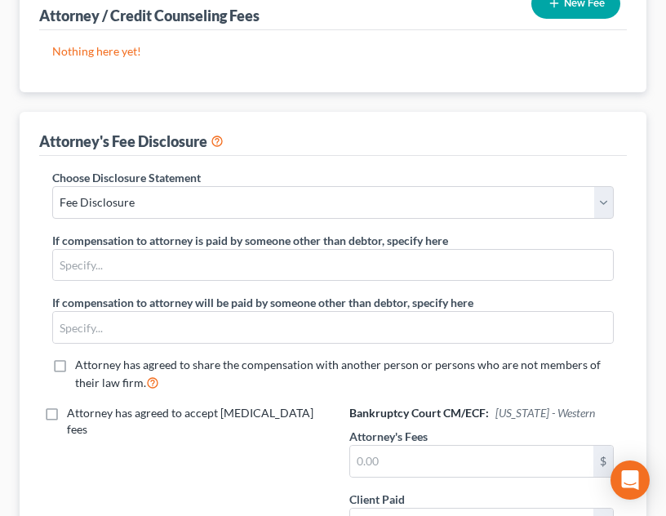
scroll to position [255, 0]
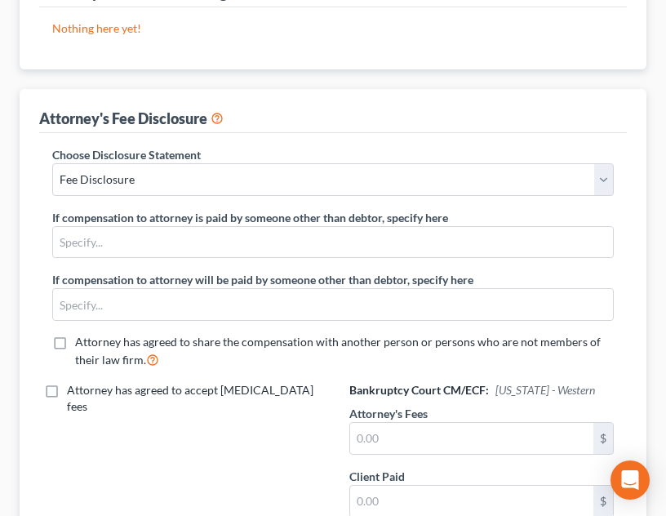
click at [462, 420] on div "Attorney's Fees $" at bounding box center [481, 430] width 264 height 50
click at [462, 433] on input "text" at bounding box center [471, 438] width 243 height 31
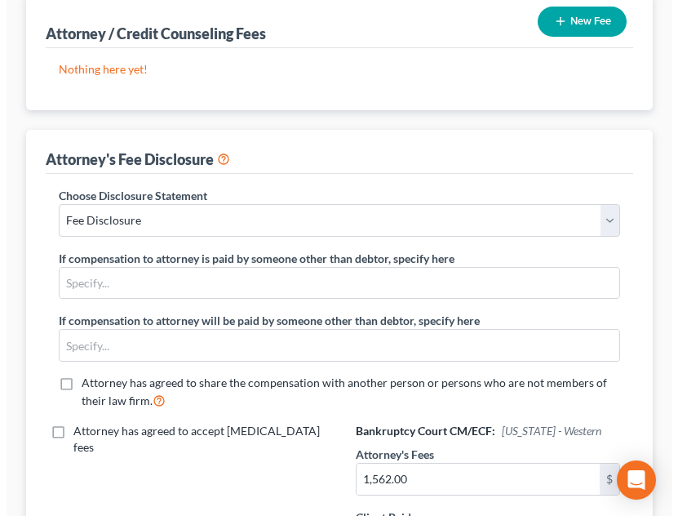
scroll to position [143, 0]
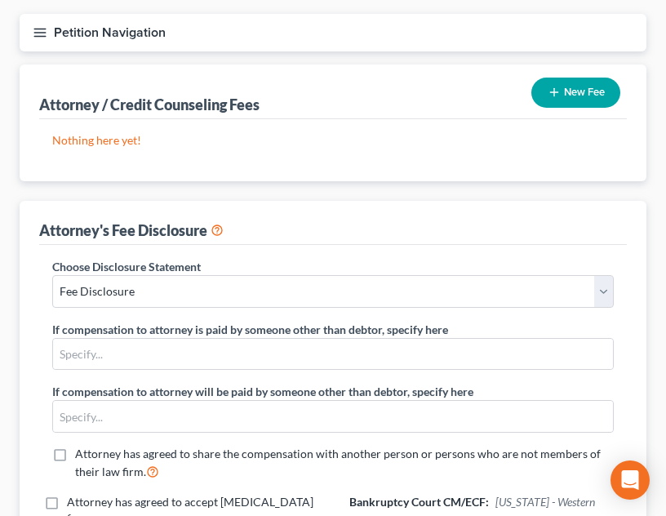
click at [558, 102] on button "New Fee" at bounding box center [575, 93] width 89 height 30
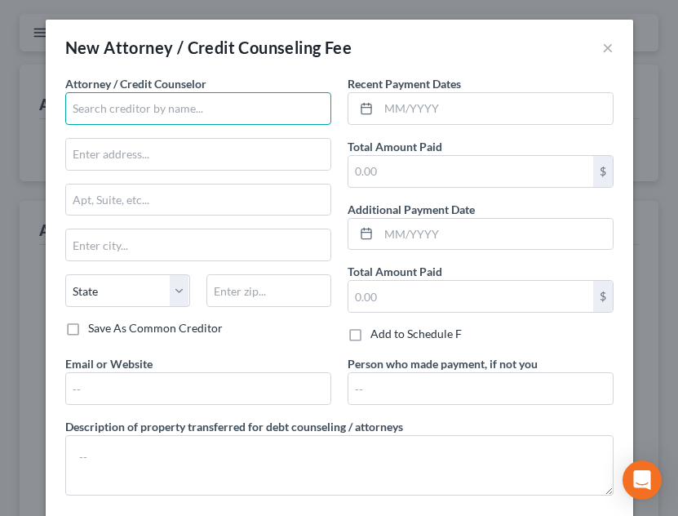
click at [162, 117] on input "text" at bounding box center [198, 108] width 266 height 33
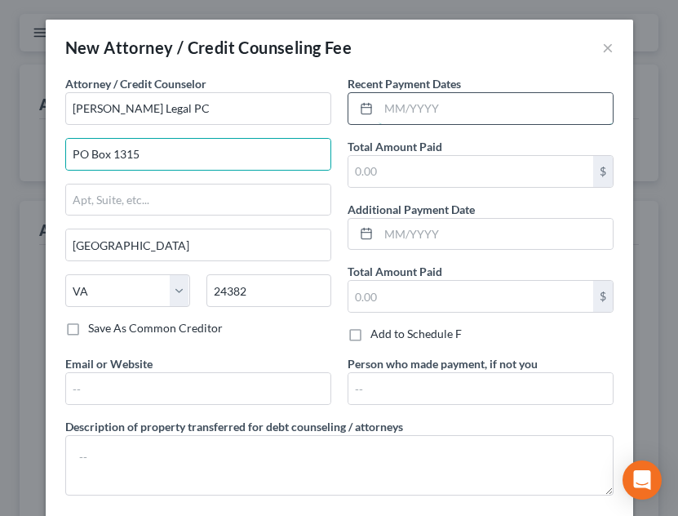
click at [437, 107] on input "text" at bounding box center [496, 108] width 234 height 31
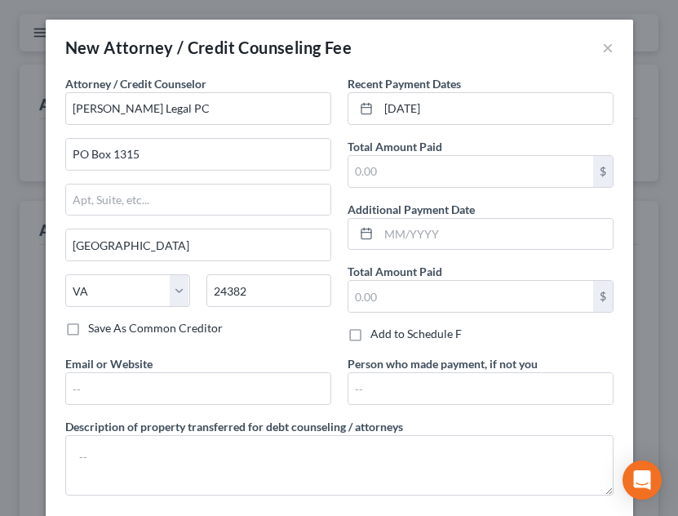
click at [451, 193] on div "Recent Payment Dates [DATE] Total Amount Paid $ Additional Payment Date Total A…" at bounding box center [480, 215] width 282 height 280
click at [448, 165] on input "text" at bounding box center [470, 171] width 245 height 31
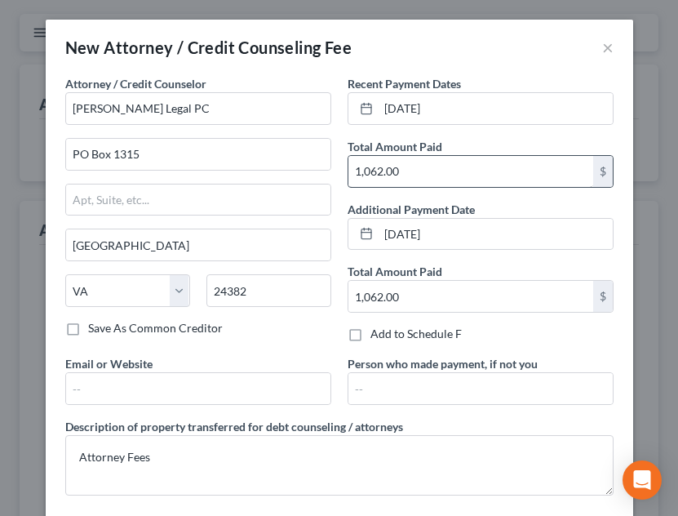
scroll to position [82, 0]
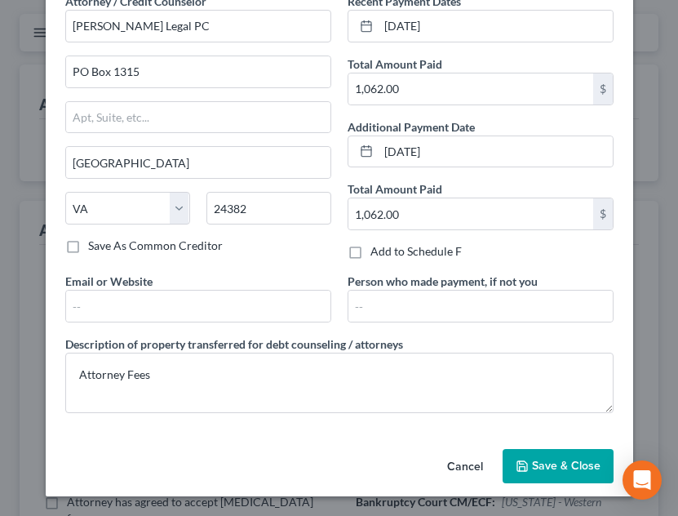
click at [536, 463] on span "Save & Close" at bounding box center [566, 466] width 69 height 14
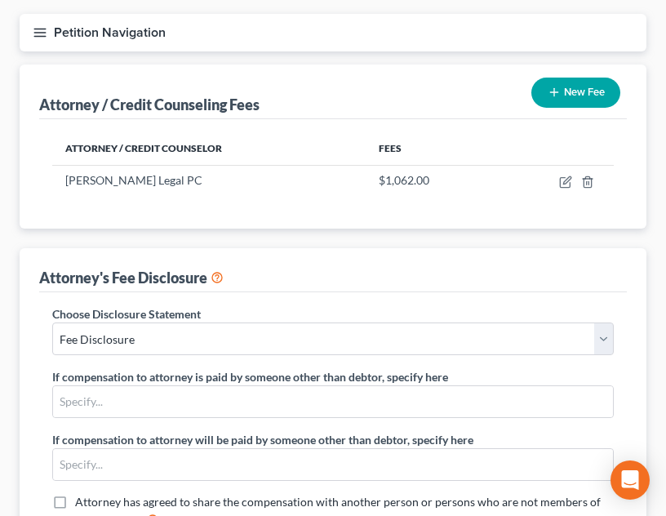
click at [555, 100] on button "New Fee" at bounding box center [575, 93] width 89 height 30
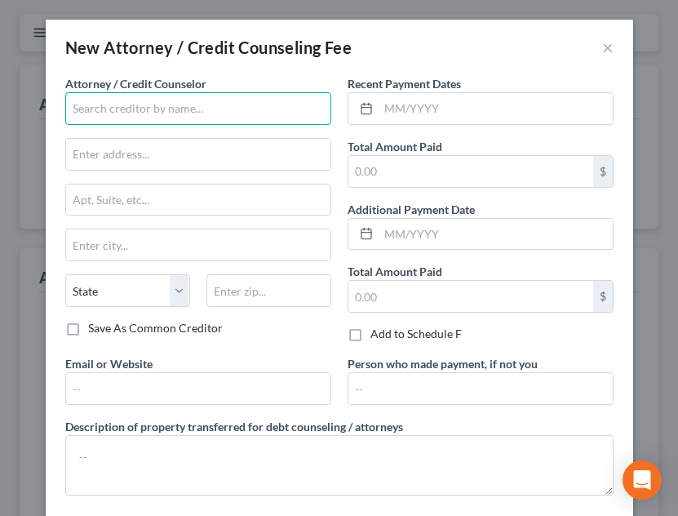
click at [153, 102] on input "text" at bounding box center [198, 108] width 266 height 33
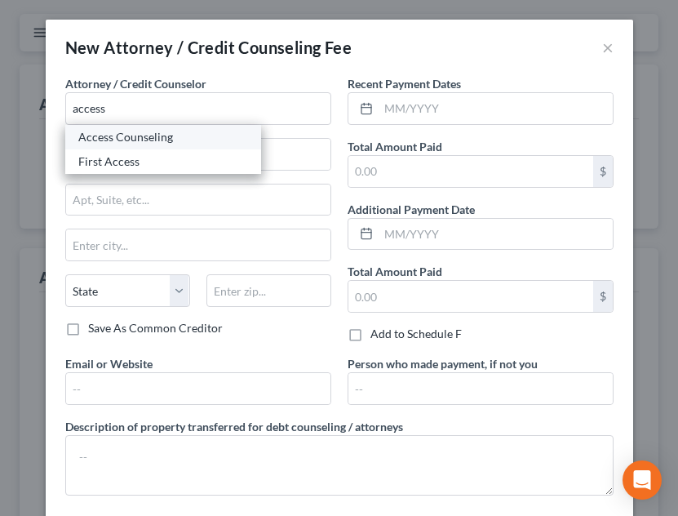
click at [162, 139] on div "Access Counseling" at bounding box center [163, 137] width 170 height 16
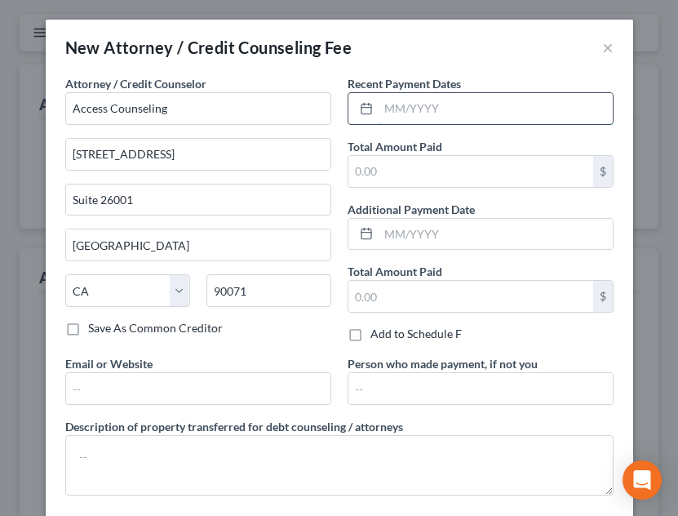
click at [458, 101] on input "text" at bounding box center [496, 108] width 234 height 31
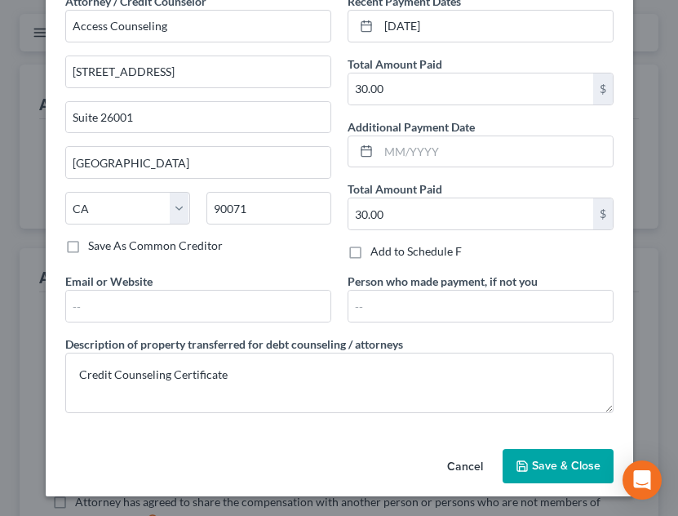
click at [571, 464] on span "Save & Close" at bounding box center [566, 466] width 69 height 14
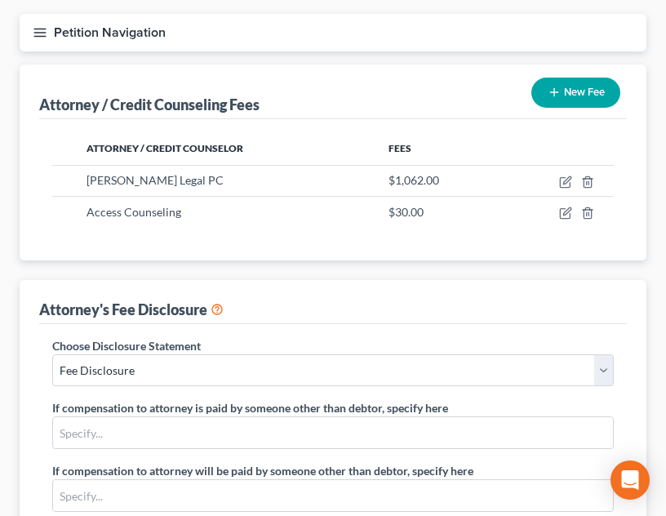
click at [52, 29] on button "Petition Navigation" at bounding box center [333, 33] width 627 height 38
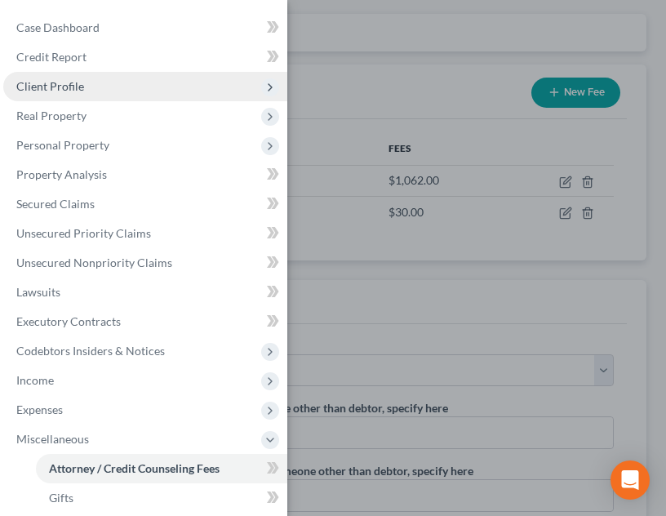
click at [164, 82] on span "Client Profile" at bounding box center [145, 86] width 284 height 29
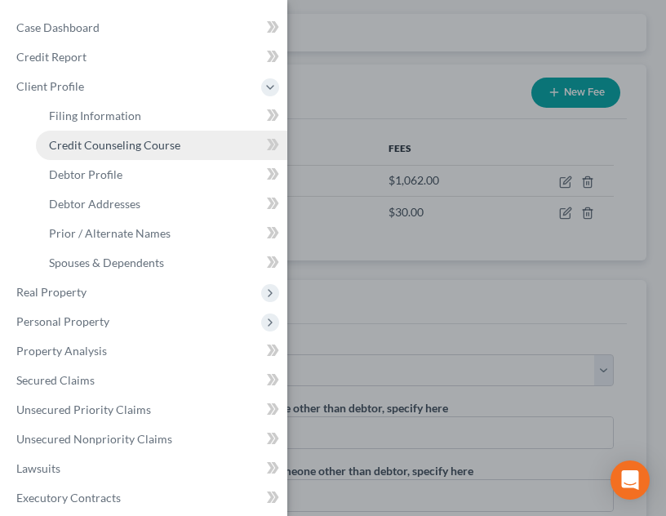
click at [166, 152] on link "Credit Counseling Course" at bounding box center [161, 145] width 251 height 29
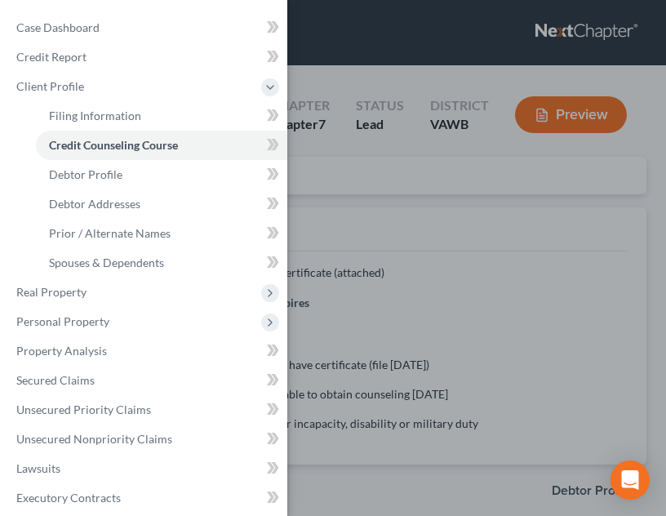
click at [388, 265] on div "Case Dashboard Payments Invoices Payments Payments Credit Report Client Profile" at bounding box center [333, 258] width 666 height 516
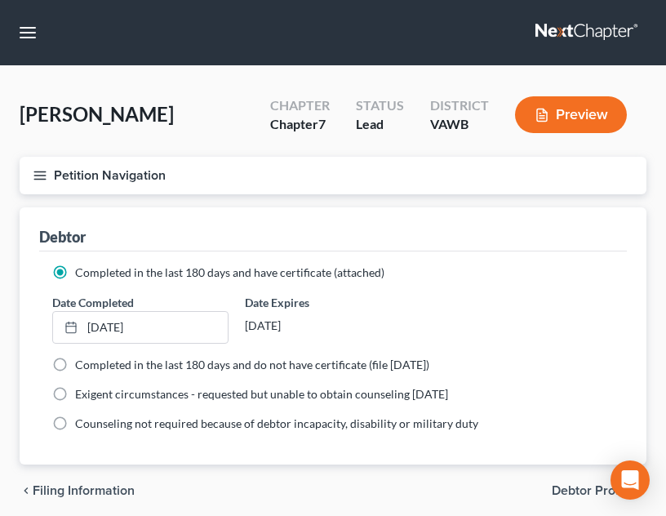
click at [47, 179] on icon "button" at bounding box center [40, 175] width 15 height 15
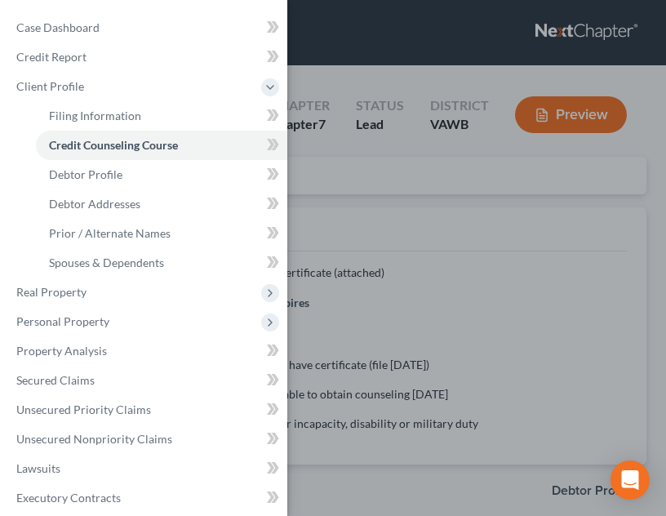
scroll to position [274, 0]
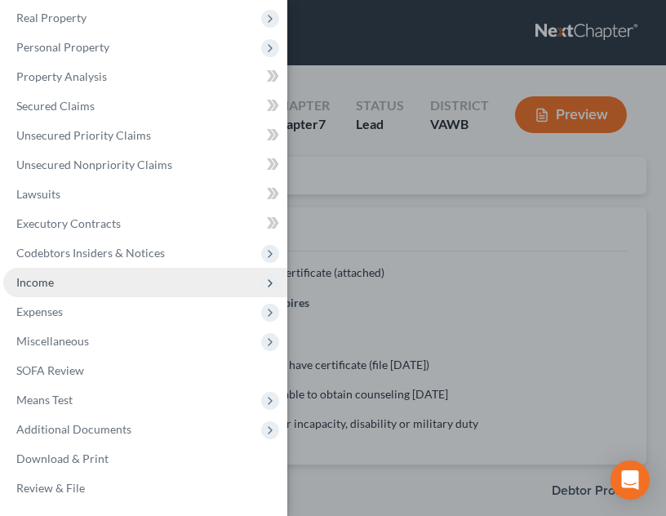
click at [69, 283] on span "Income" at bounding box center [145, 282] width 284 height 29
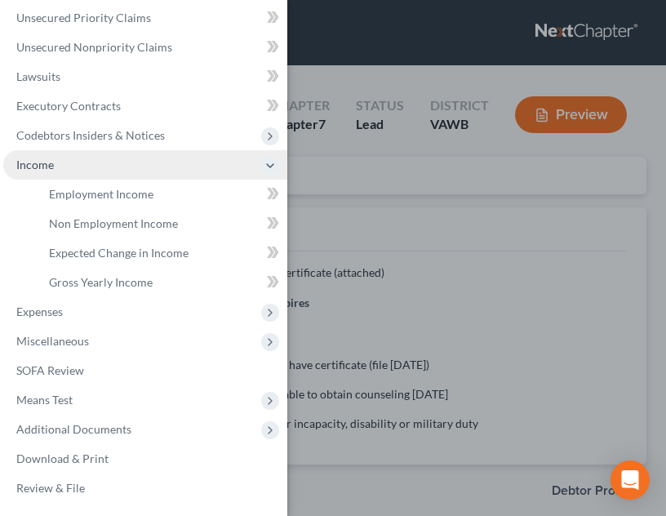
scroll to position [215, 0]
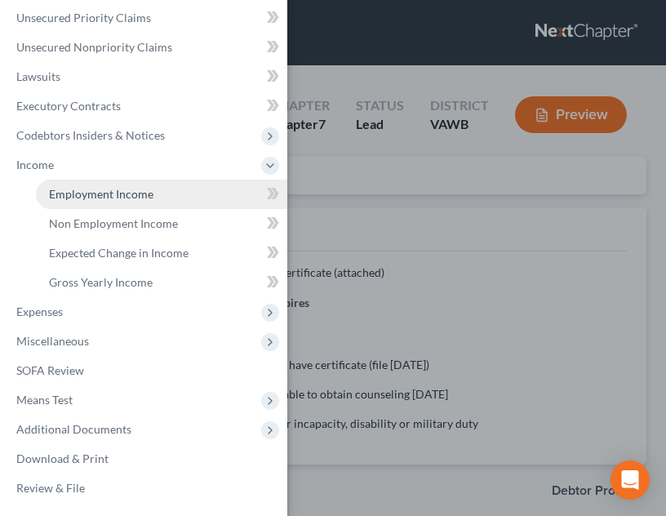
click at [122, 193] on span "Employment Income" at bounding box center [101, 194] width 104 height 14
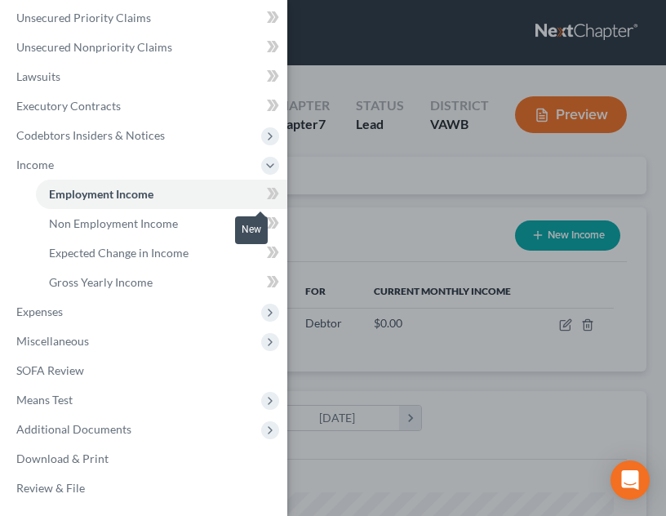
scroll to position [281, 594]
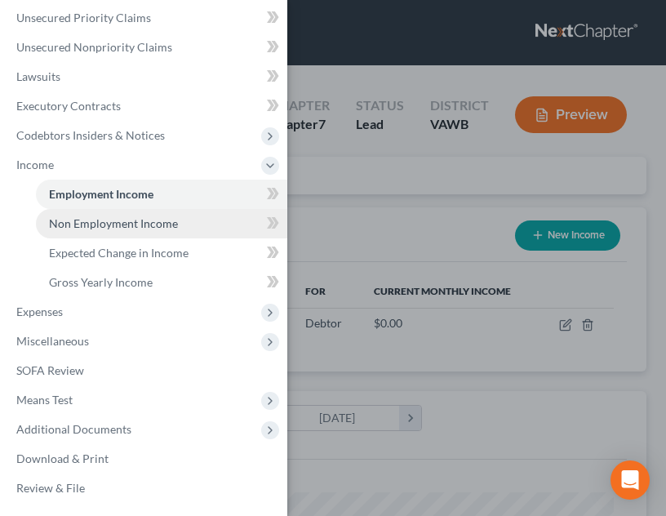
click at [147, 224] on span "Non Employment Income" at bounding box center [113, 223] width 129 height 14
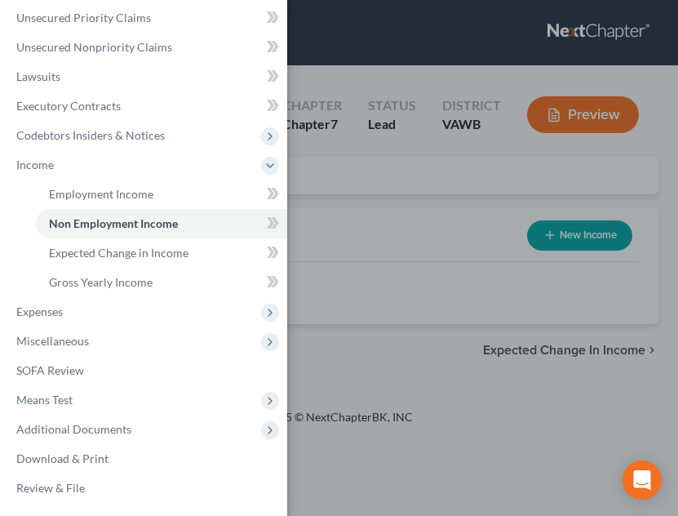
click at [391, 245] on div "Case Dashboard Payments Invoices Payments Payments Credit Report Client Profile" at bounding box center [339, 258] width 678 height 516
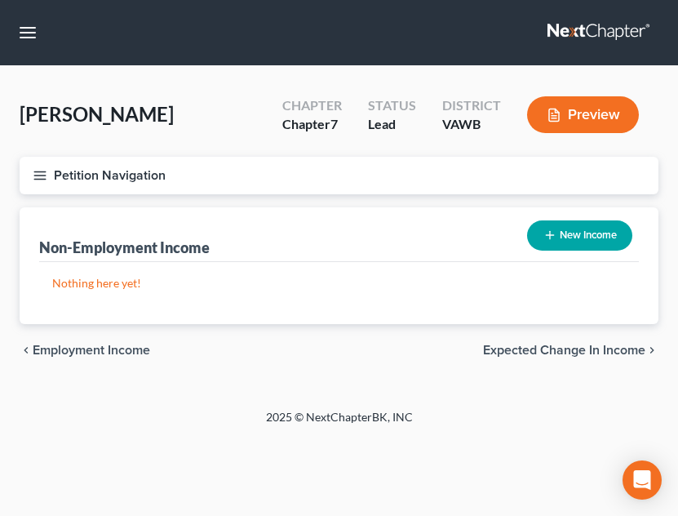
click at [510, 250] on div "Non-Employment Income New Income" at bounding box center [339, 234] width 600 height 55
click at [605, 216] on div "New Income" at bounding box center [580, 235] width 118 height 43
click at [578, 246] on button "New Income" at bounding box center [579, 235] width 105 height 30
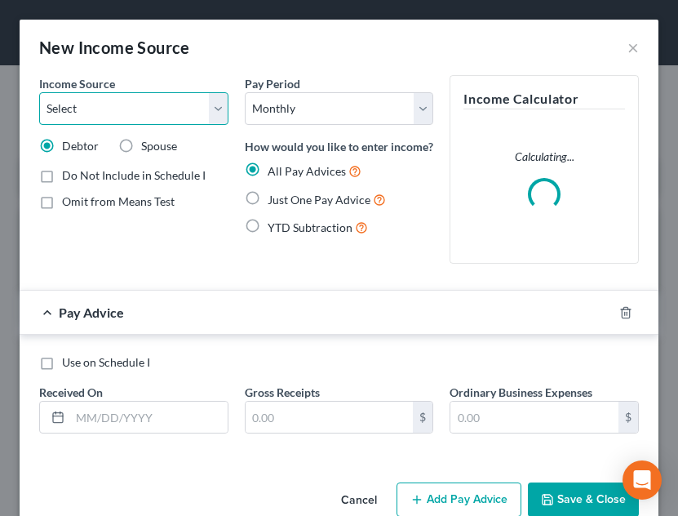
click at [124, 113] on select "Select Unemployment Disability (from employer) Pension Retirement Social Securi…" at bounding box center [133, 108] width 189 height 33
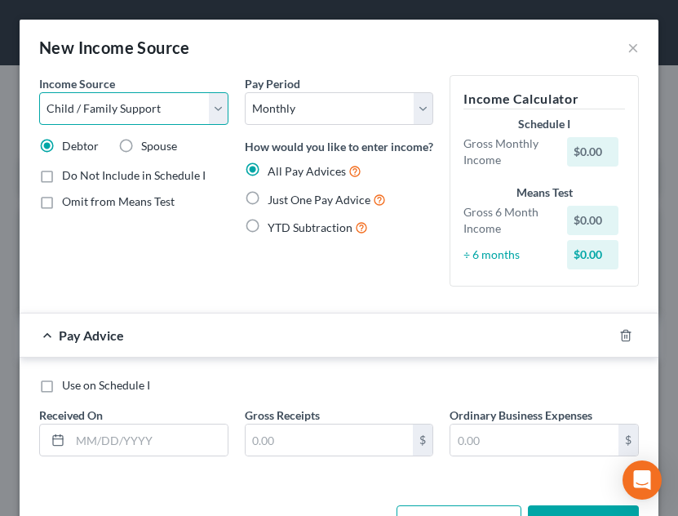
click at [39, 92] on select "Select Unemployment Disability (from employer) Pension Retirement Social Securi…" at bounding box center [133, 108] width 189 height 33
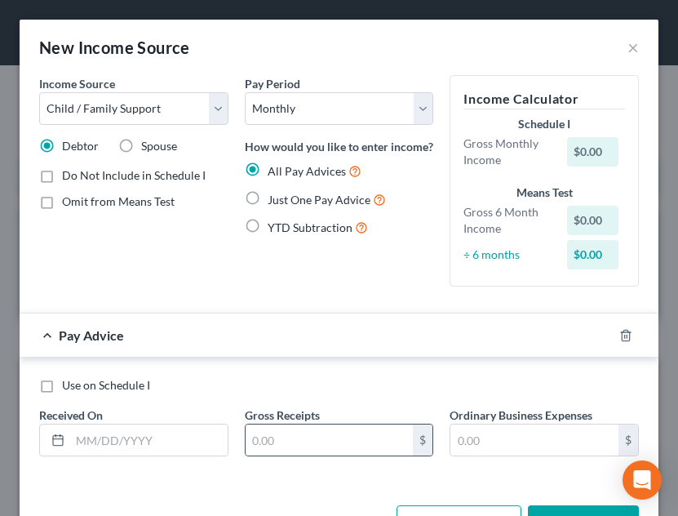
click at [314, 206] on span "Just One Pay Advice" at bounding box center [319, 200] width 103 height 14
click at [285, 201] on input "Just One Pay Advice" at bounding box center [279, 195] width 11 height 11
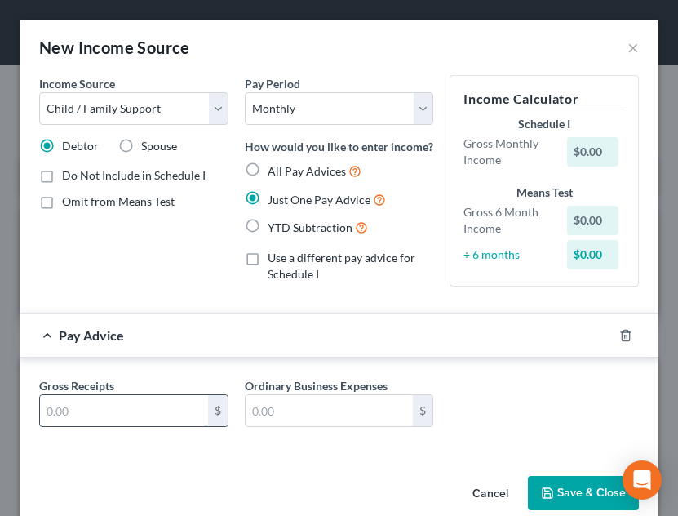
click at [155, 419] on input "text" at bounding box center [124, 410] width 168 height 31
click at [561, 498] on button "Save & Close" at bounding box center [583, 493] width 111 height 34
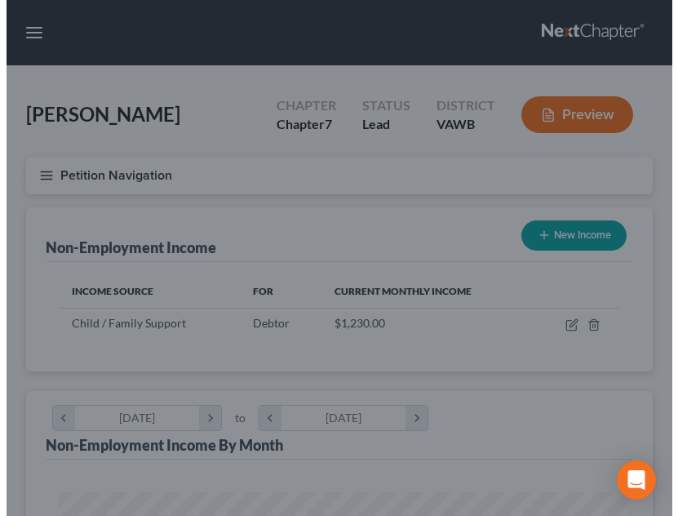
scroll to position [815585, 815271]
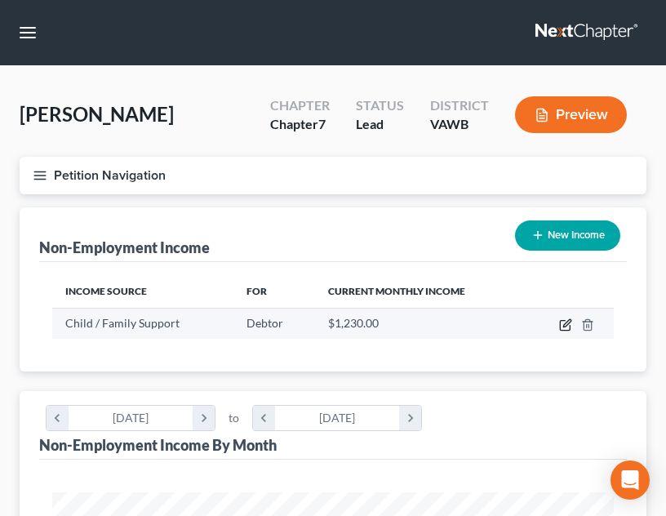
click at [567, 324] on icon "button" at bounding box center [565, 324] width 13 height 13
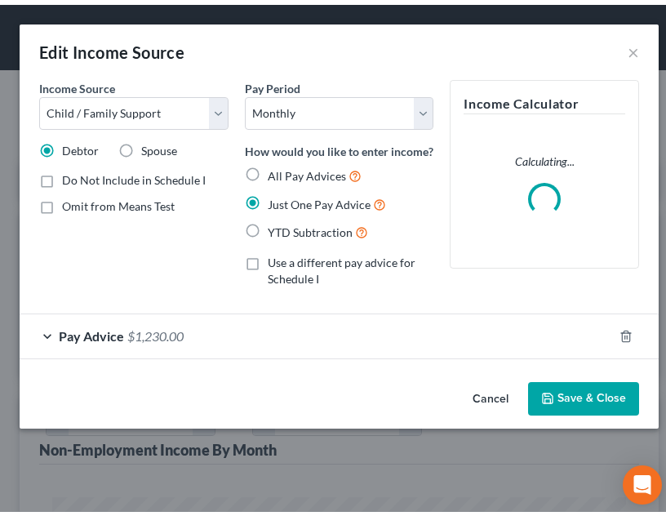
scroll to position [286, 606]
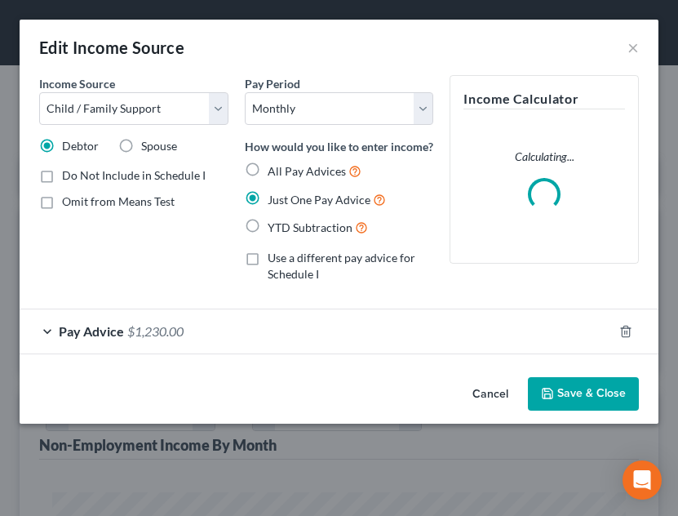
click at [571, 387] on button "Save & Close" at bounding box center [583, 394] width 111 height 34
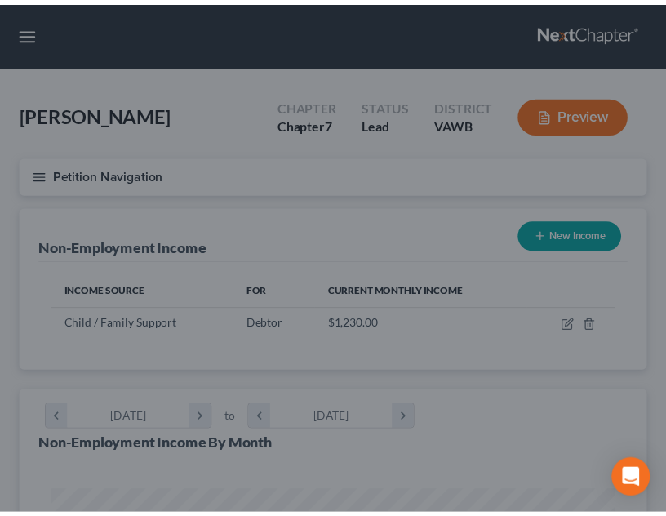
scroll to position [815585, 815271]
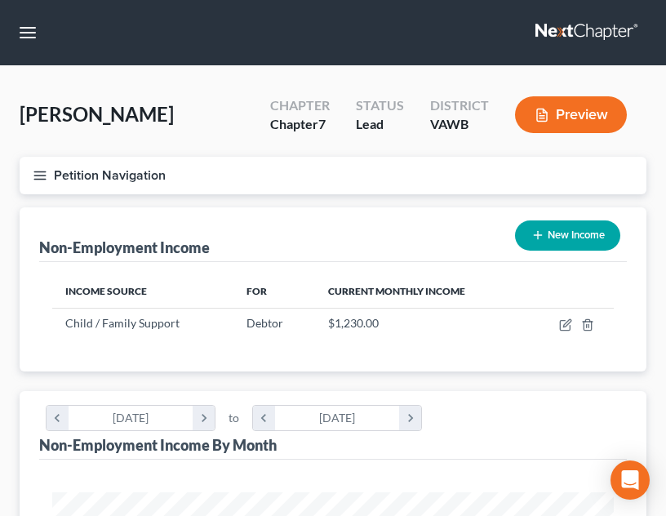
click at [317, 240] on div "Non-Employment Income New Income" at bounding box center [332, 234] width 587 height 55
click at [42, 173] on icon "button" at bounding box center [40, 175] width 15 height 15
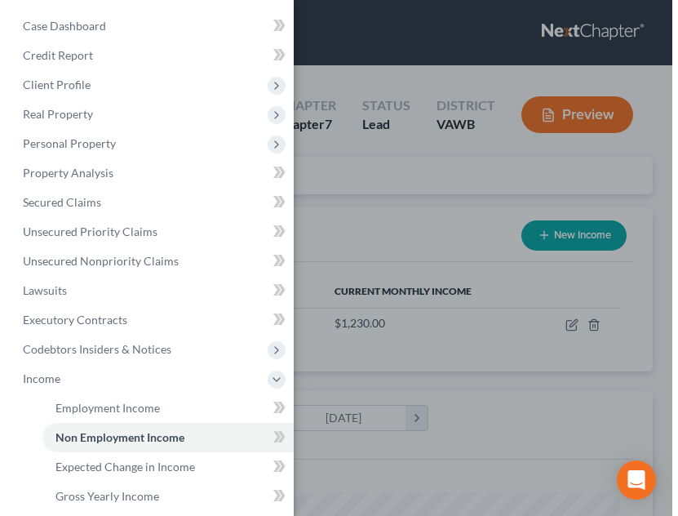
scroll to position [0, 0]
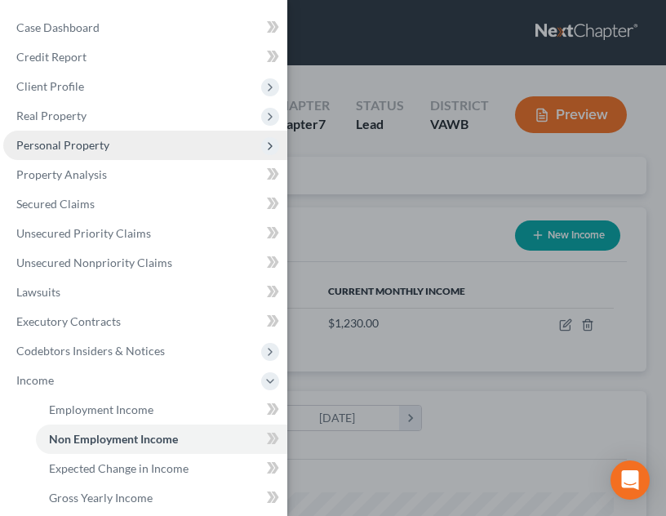
click at [156, 144] on span "Personal Property" at bounding box center [145, 145] width 284 height 29
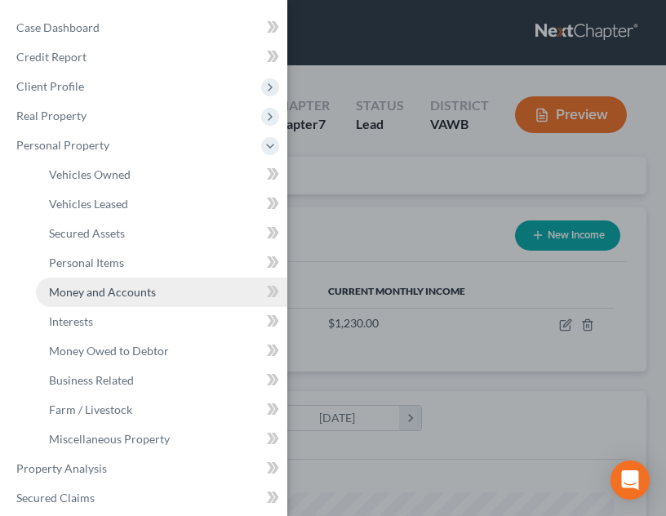
click at [166, 286] on link "Money and Accounts" at bounding box center [161, 291] width 251 height 29
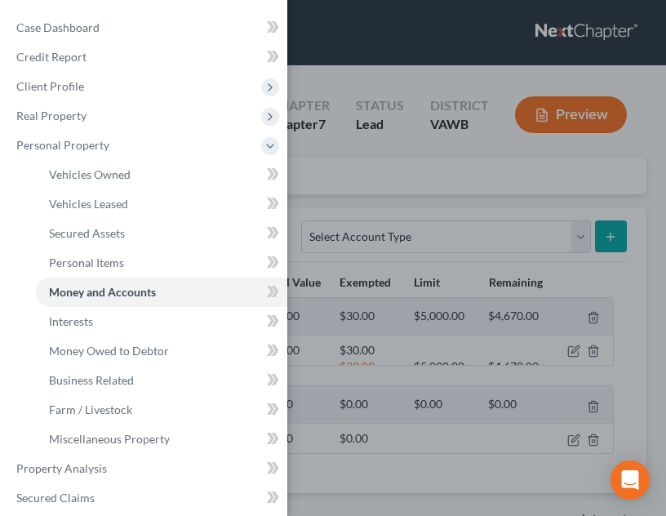
click at [434, 258] on div "Case Dashboard Payments Invoices Payments Payments Credit Report Client Profile" at bounding box center [333, 258] width 666 height 516
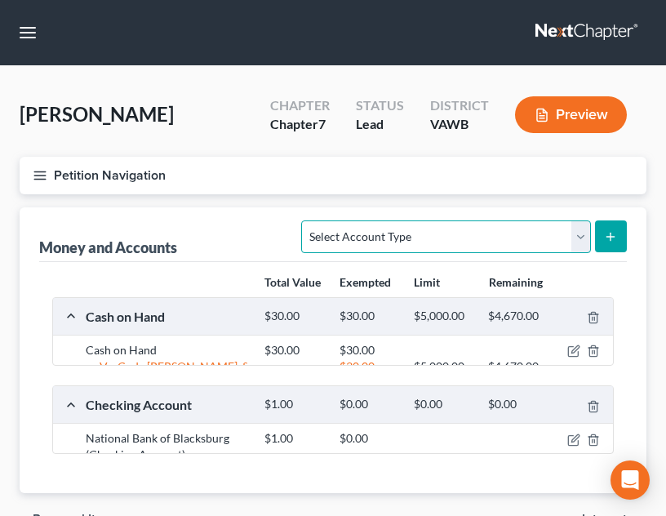
click at [462, 231] on select "Select Account Type Brokerage Cash on Hand Certificates of Deposit Checking Acc…" at bounding box center [445, 236] width 289 height 33
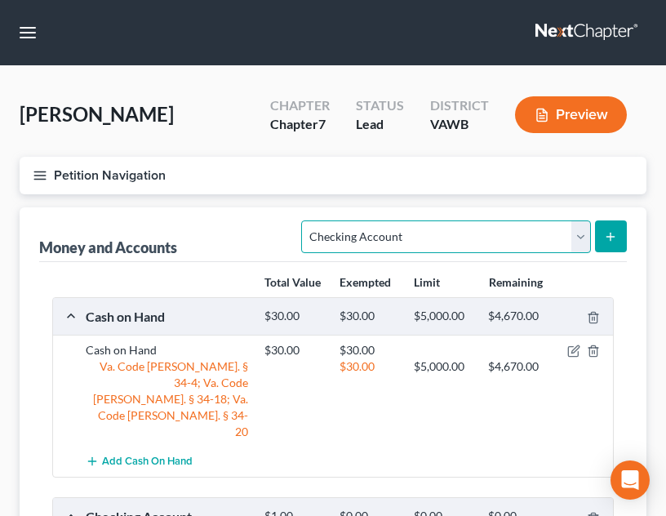
click at [305, 220] on select "Select Account Type Brokerage Cash on Hand Certificates of Deposit Checking Acc…" at bounding box center [445, 236] width 289 height 33
click at [615, 239] on icon "submit" at bounding box center [610, 236] width 13 height 13
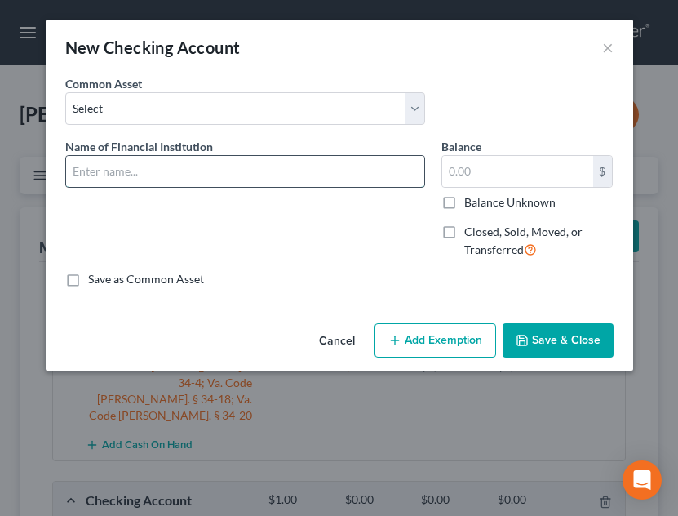
click at [213, 179] on input "text" at bounding box center [245, 171] width 358 height 31
click at [492, 237] on span "Closed, Sold, Moved, or Transferred" at bounding box center [523, 240] width 118 height 32
click at [481, 234] on input "Closed, Sold, Moved, or Transferred" at bounding box center [476, 229] width 11 height 11
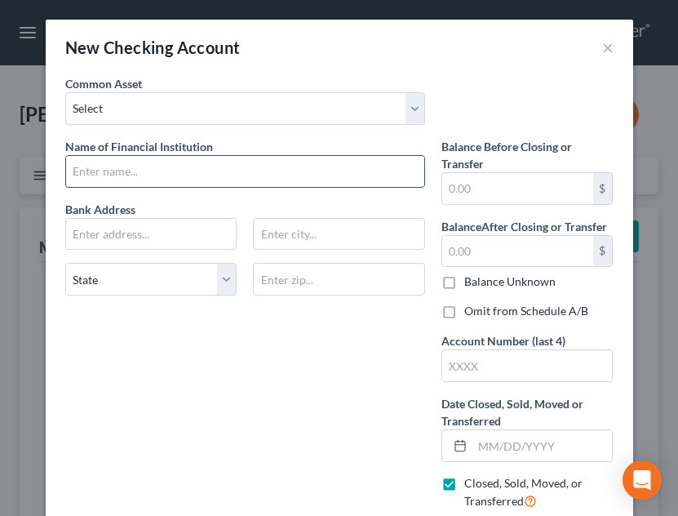
click at [249, 182] on input "text" at bounding box center [245, 171] width 358 height 31
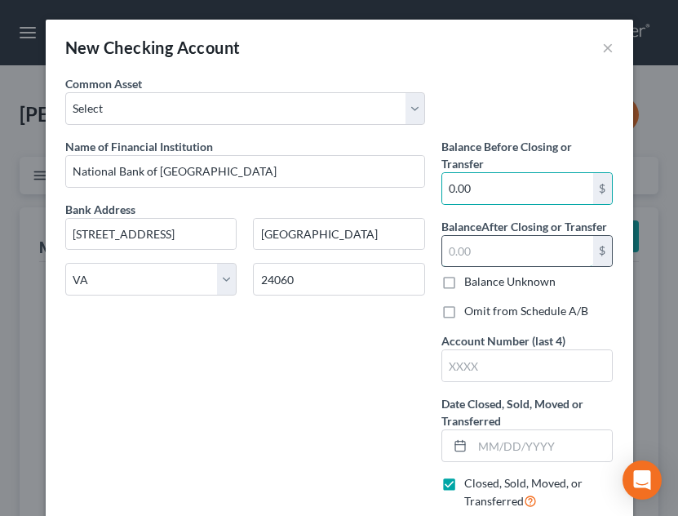
click at [544, 249] on input "text" at bounding box center [517, 251] width 151 height 31
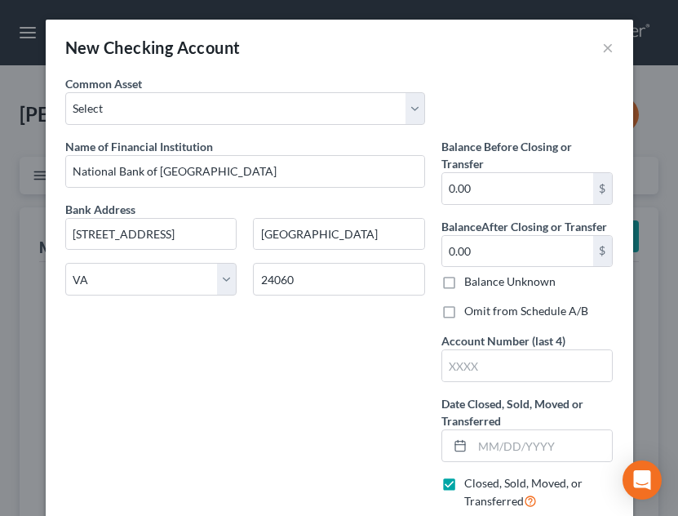
click at [523, 281] on label "Balance Unknown" at bounding box center [509, 281] width 91 height 16
click at [481, 281] on input "Balance Unknown" at bounding box center [476, 278] width 11 height 11
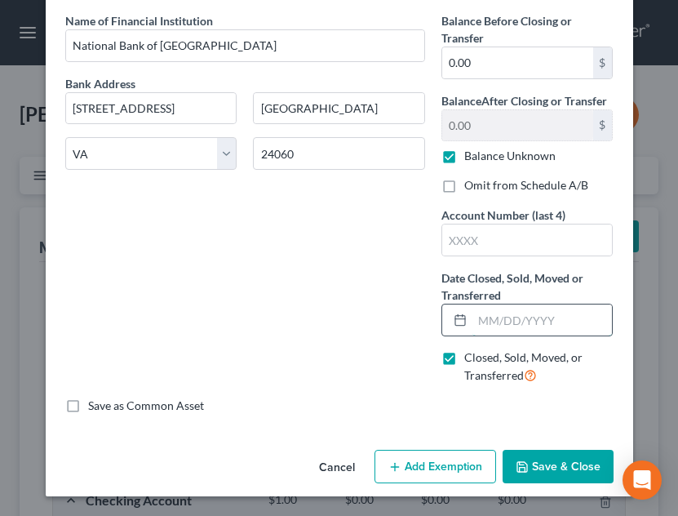
click at [500, 325] on input "text" at bounding box center [542, 319] width 140 height 31
click at [529, 460] on button "Save & Close" at bounding box center [558, 467] width 111 height 34
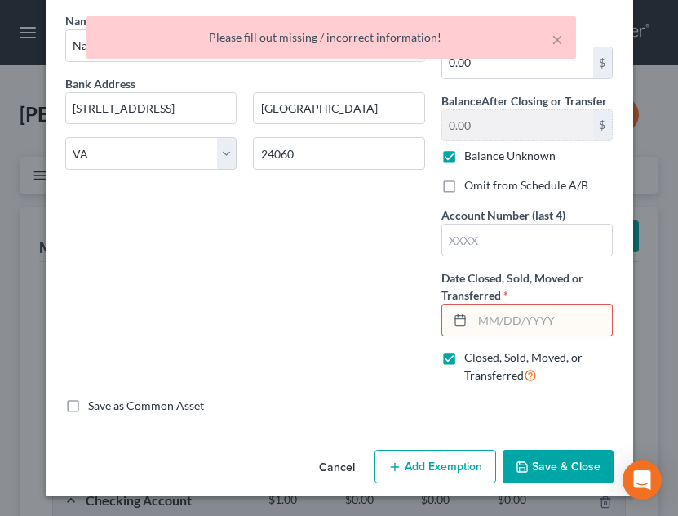
click at [523, 319] on input "text" at bounding box center [542, 319] width 140 height 31
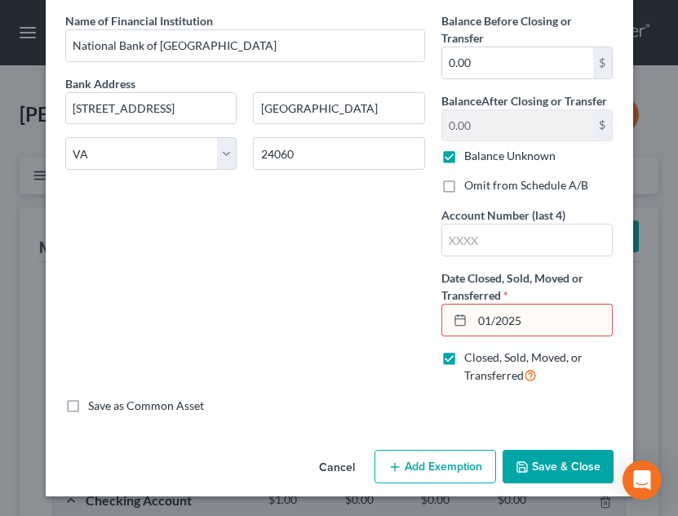
click at [524, 472] on button "Save & Close" at bounding box center [558, 467] width 111 height 34
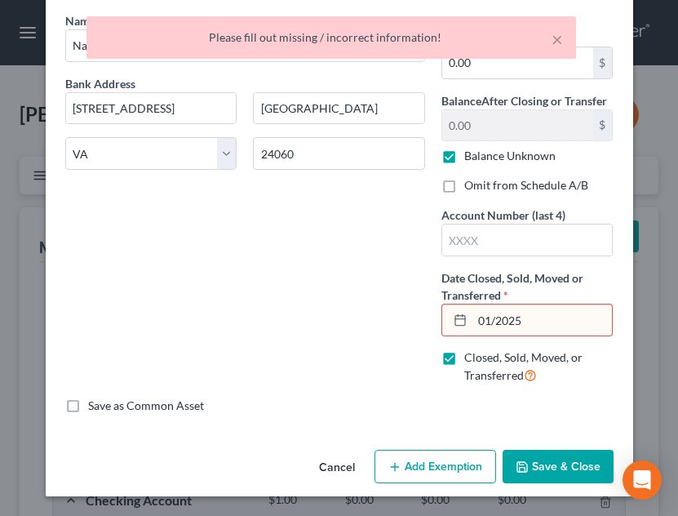
click at [529, 313] on input "01/2025" at bounding box center [542, 319] width 140 height 31
click at [491, 323] on input "01/2025" at bounding box center [542, 319] width 140 height 31
click at [538, 455] on button "Save & Close" at bounding box center [558, 467] width 111 height 34
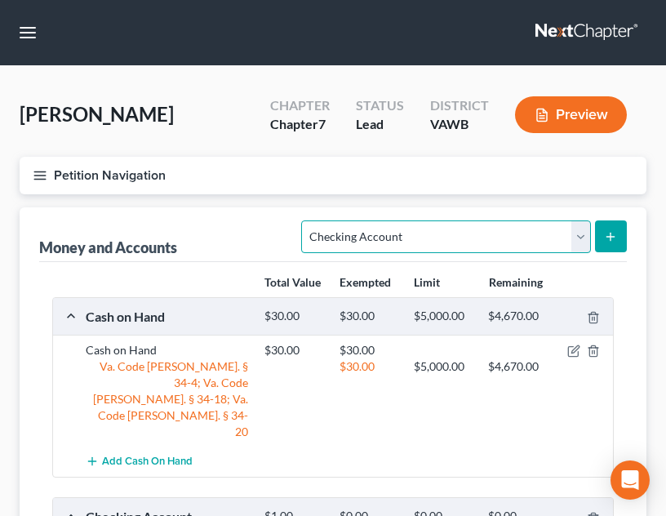
click at [432, 230] on select "Select Account Type Brokerage Cash on Hand Certificates of Deposit Checking Acc…" at bounding box center [445, 236] width 289 height 33
click at [305, 220] on select "Select Account Type Brokerage Cash on Hand Certificates of Deposit Checking Acc…" at bounding box center [445, 236] width 289 height 33
click at [614, 236] on icon "submit" at bounding box center [610, 236] width 13 height 13
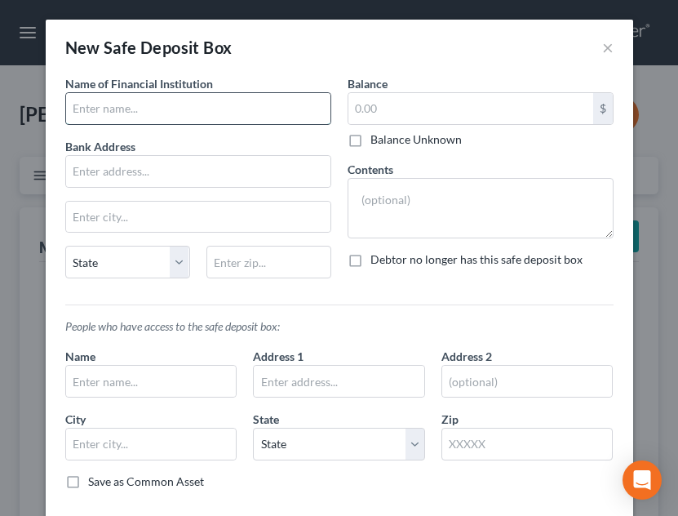
click at [212, 113] on input "text" at bounding box center [198, 108] width 264 height 31
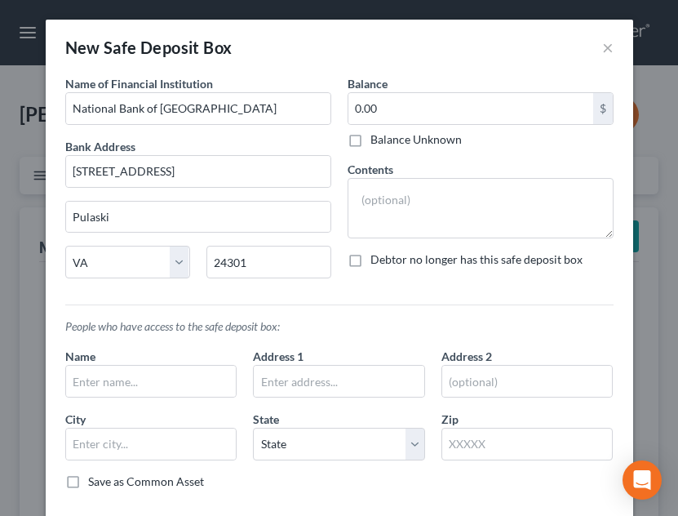
click at [407, 144] on label "Balance Unknown" at bounding box center [415, 139] width 91 height 16
click at [388, 142] on input "Balance Unknown" at bounding box center [382, 136] width 11 height 11
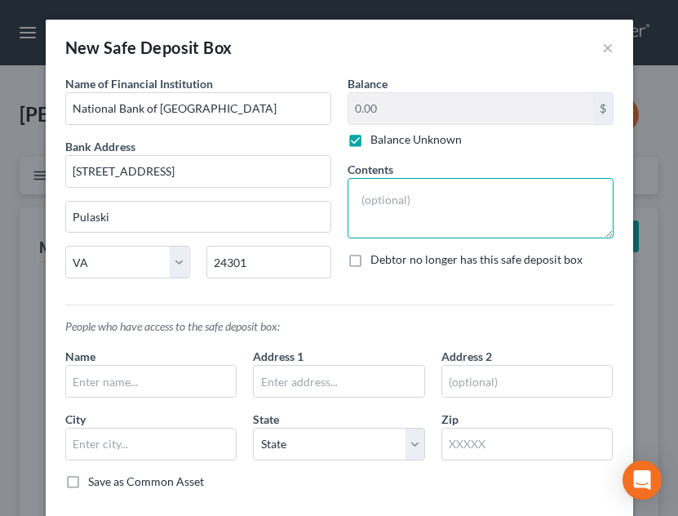
click at [405, 210] on textarea at bounding box center [481, 208] width 266 height 60
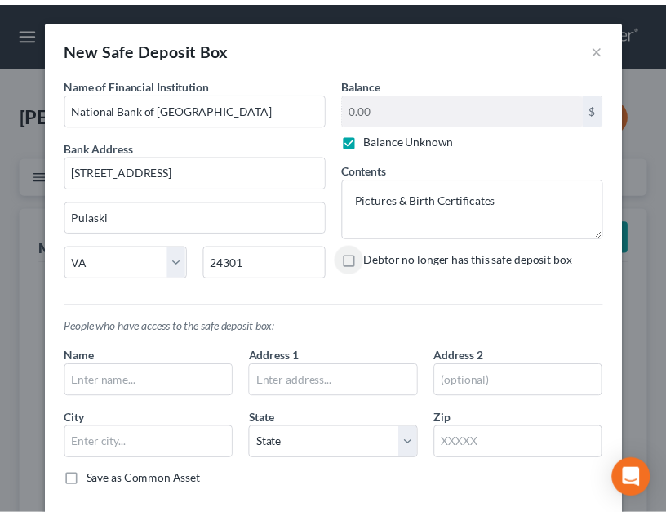
scroll to position [76, 0]
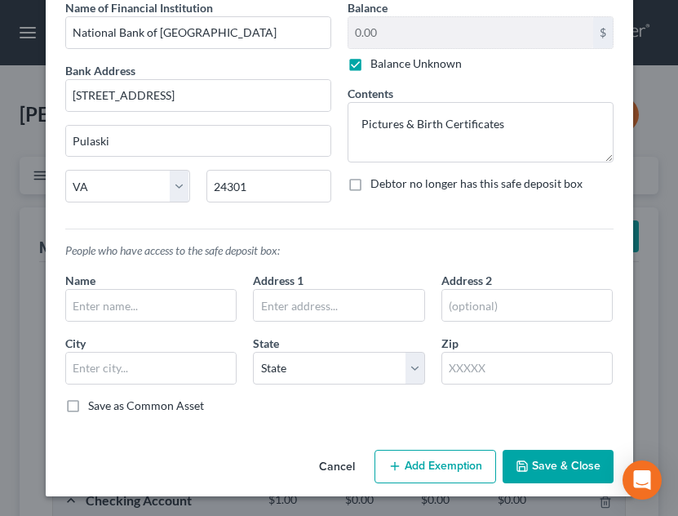
click at [547, 464] on button "Save & Close" at bounding box center [558, 467] width 111 height 34
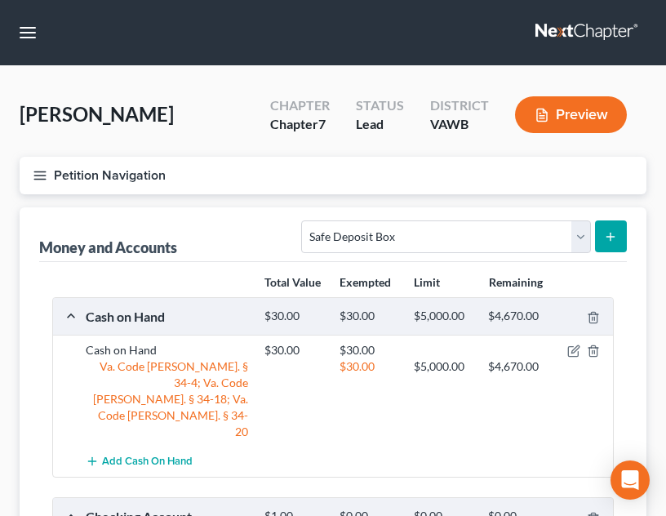
click at [42, 174] on icon "button" at bounding box center [40, 175] width 15 height 15
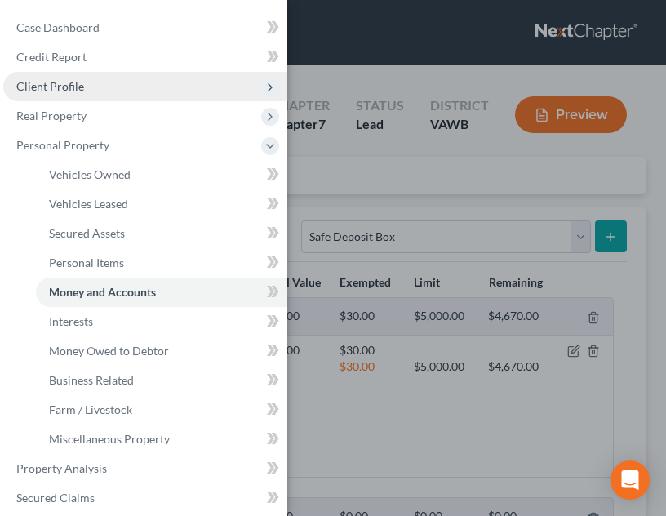
click at [180, 93] on span "Client Profile" at bounding box center [145, 86] width 284 height 29
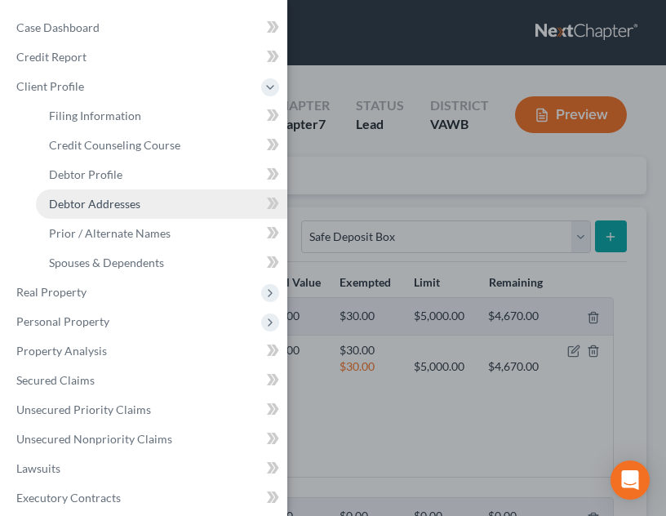
click at [126, 206] on span "Debtor Addresses" at bounding box center [94, 204] width 91 height 14
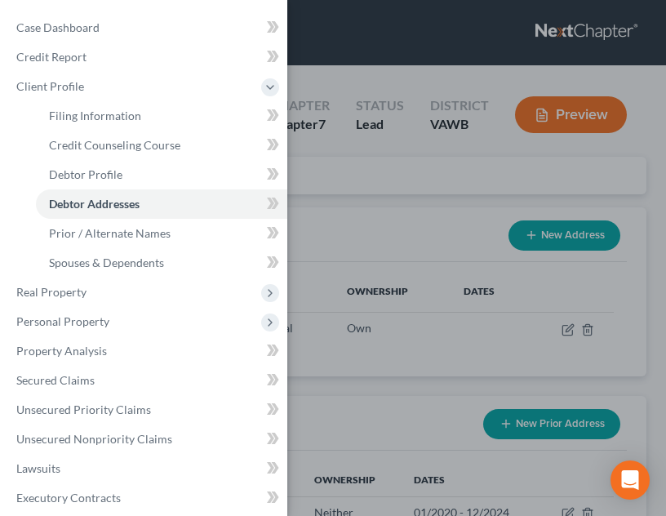
click at [469, 296] on div "Case Dashboard Payments Invoices Payments Payments Credit Report Client Profile" at bounding box center [333, 258] width 666 height 516
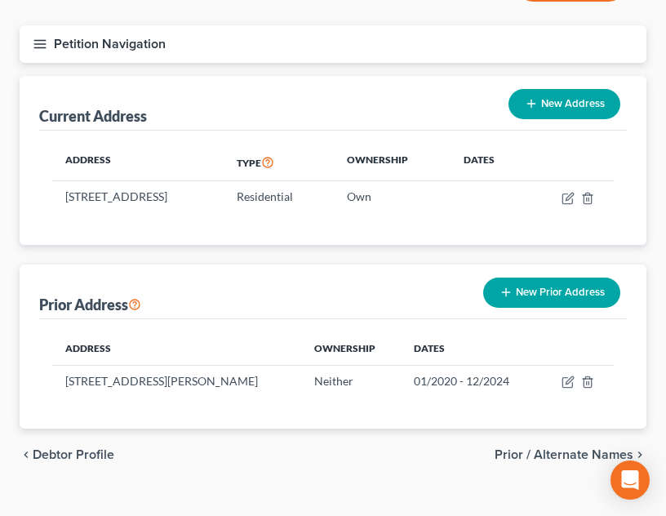
scroll to position [158, 0]
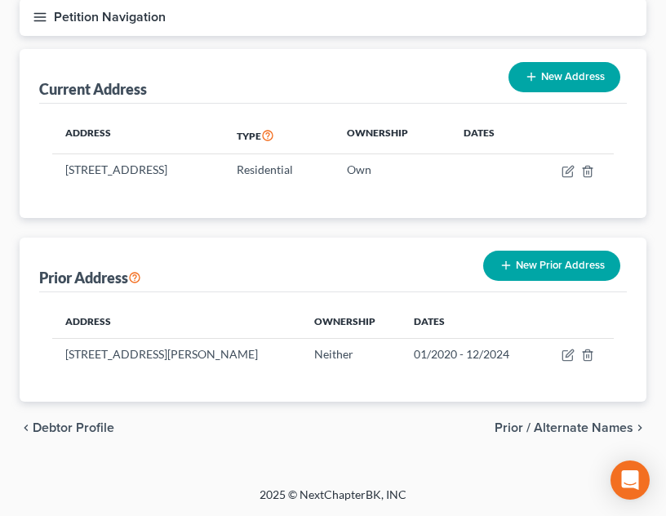
click at [39, 16] on icon "button" at bounding box center [40, 17] width 15 height 15
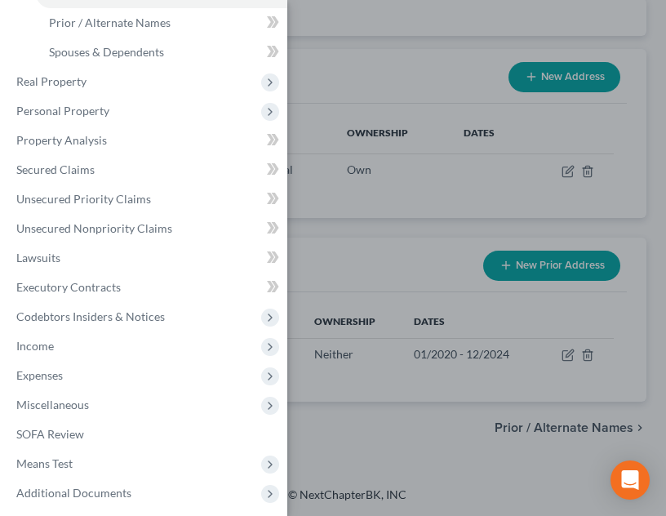
scroll to position [213, 0]
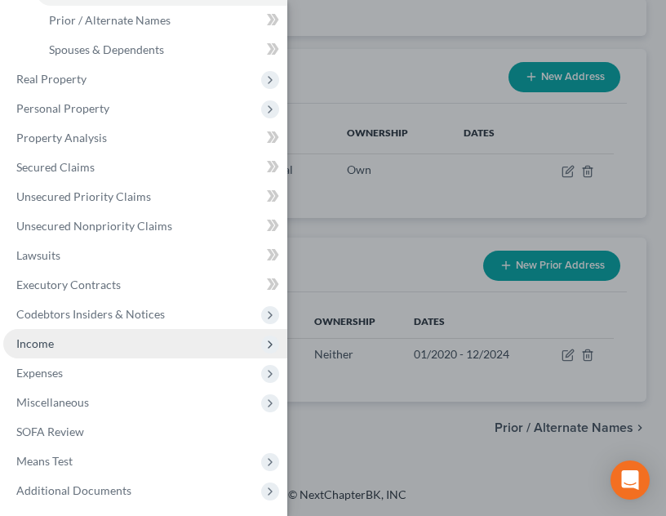
click at [177, 334] on span "Income" at bounding box center [145, 343] width 284 height 29
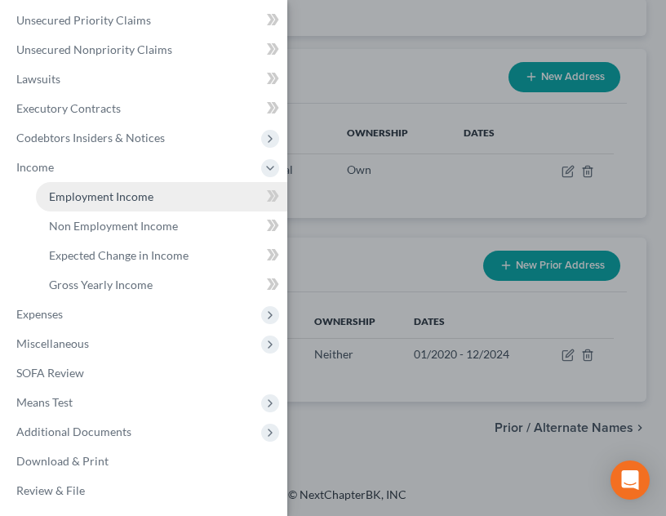
click at [116, 193] on span "Employment Income" at bounding box center [101, 196] width 104 height 14
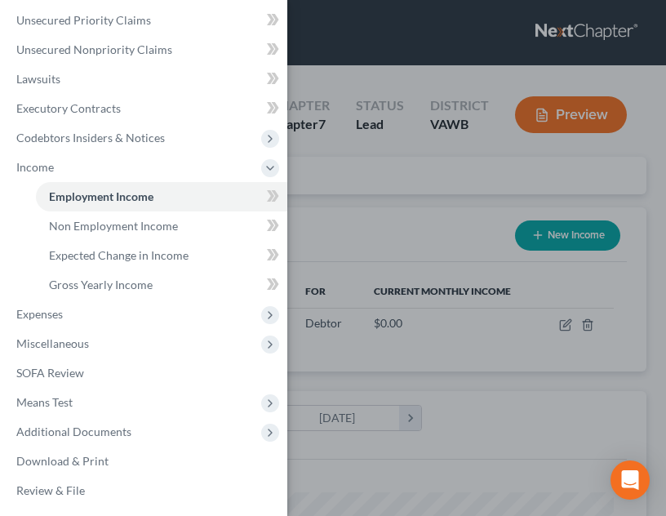
scroll to position [281, 594]
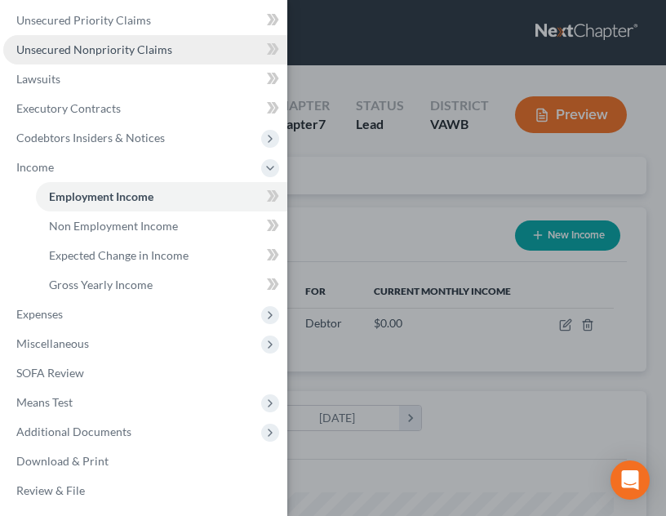
click at [170, 52] on link "Unsecured Nonpriority Claims" at bounding box center [145, 49] width 284 height 29
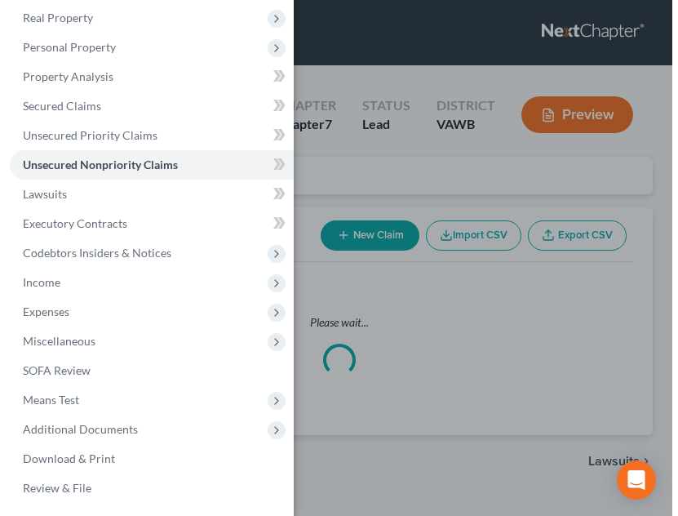
scroll to position [98, 0]
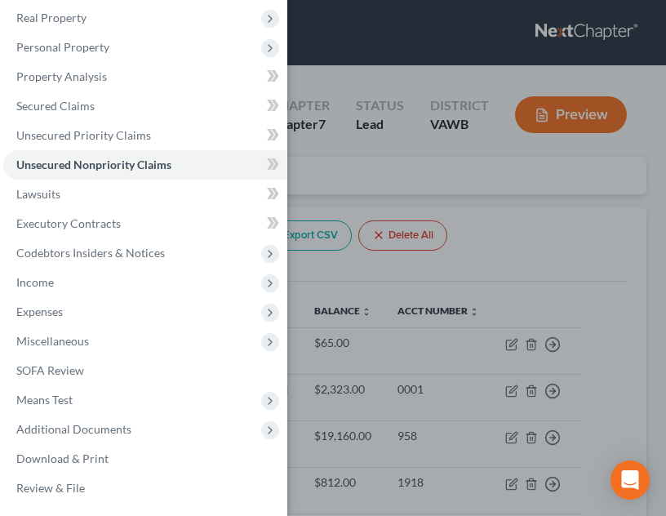
click at [521, 382] on div "Case Dashboard Payments Invoices Payments Payments Credit Report Client Profile" at bounding box center [333, 258] width 666 height 516
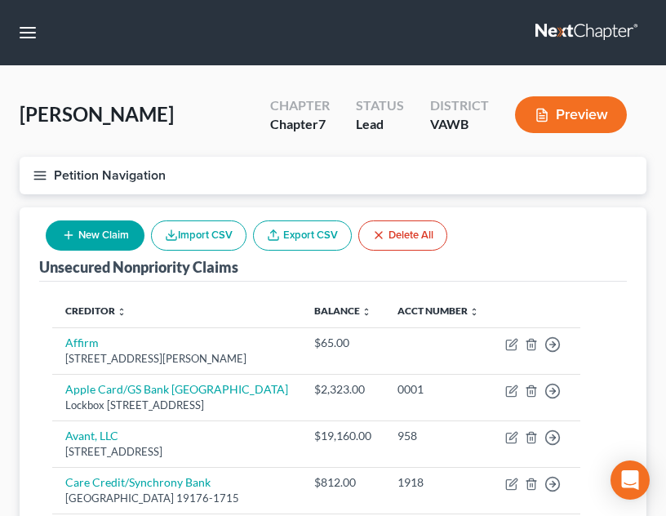
click at [89, 214] on div "New Claim Import CSV Export CSV Delete All" at bounding box center [246, 235] width 414 height 43
click at [90, 230] on button "New Claim" at bounding box center [95, 235] width 99 height 30
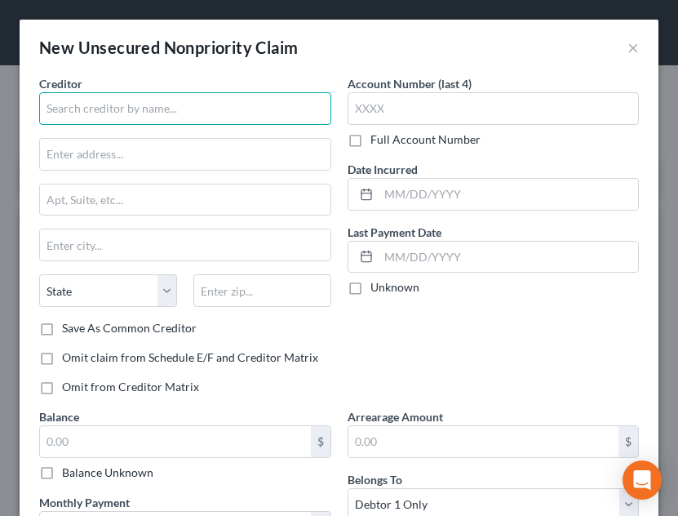
click at [160, 113] on input "text" at bounding box center [185, 108] width 292 height 33
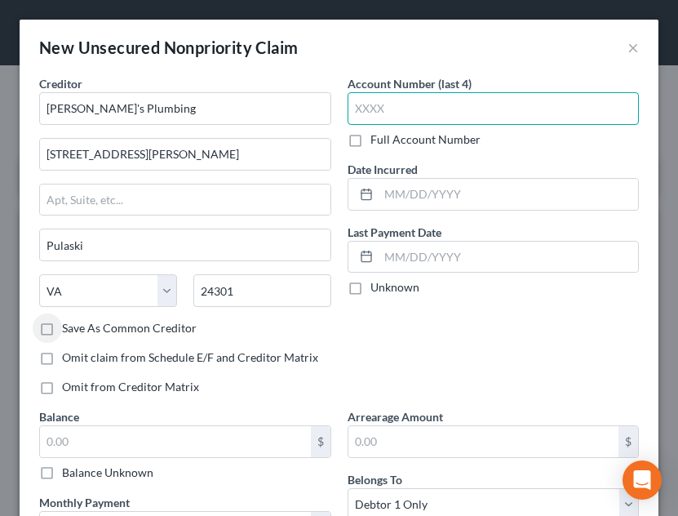
click at [444, 100] on input "text" at bounding box center [494, 108] width 292 height 33
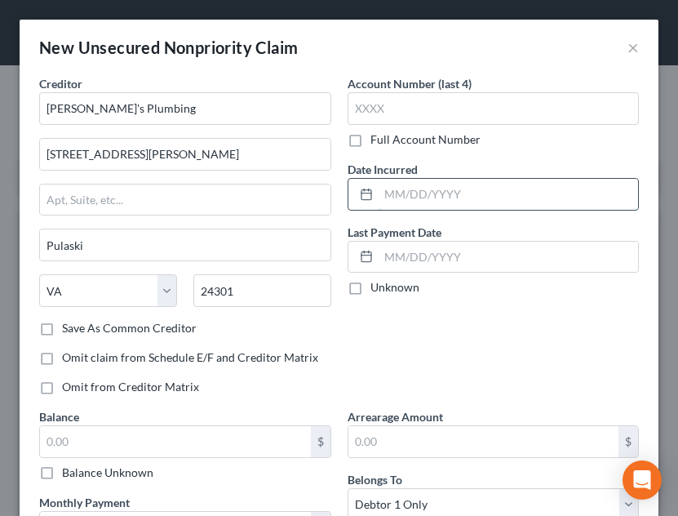
click at [505, 193] on input "text" at bounding box center [509, 194] width 260 height 31
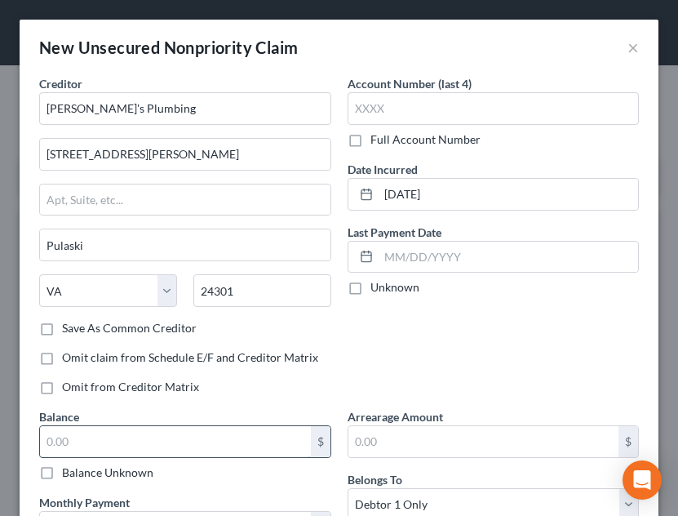
click at [141, 439] on input "text" at bounding box center [175, 441] width 271 height 31
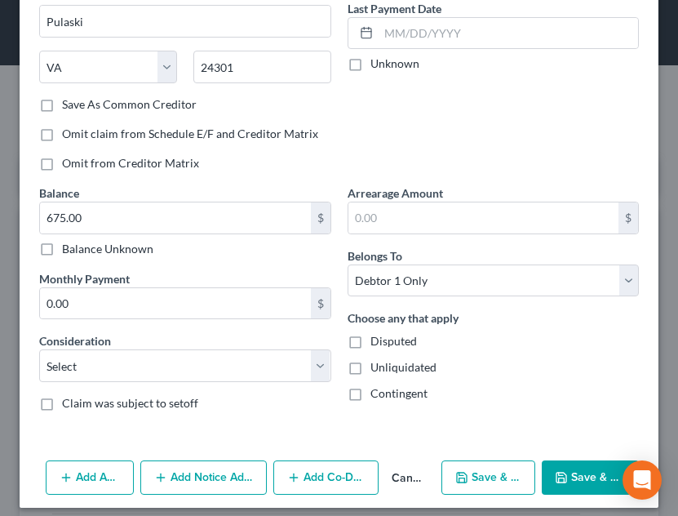
scroll to position [235, 0]
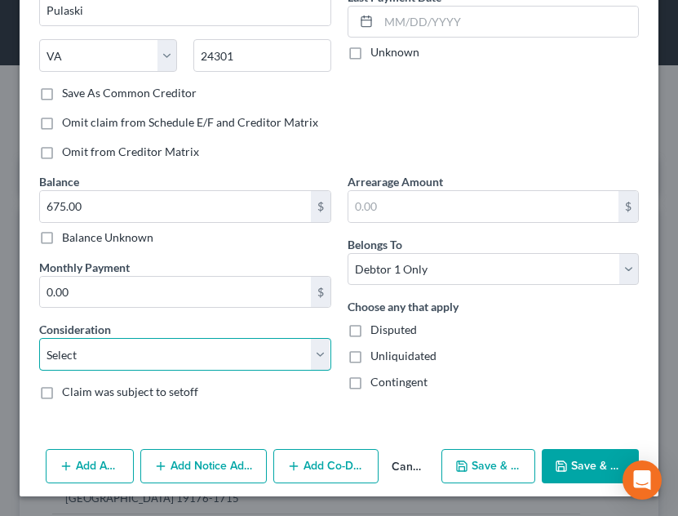
click at [109, 366] on select "Select Cable / Satellite Services Collection Agency Credit Card Debt Debt Couns…" at bounding box center [185, 354] width 292 height 33
click at [39, 338] on select "Select Cable / Satellite Services Collection Agency Credit Card Debt Debt Couns…" at bounding box center [185, 354] width 292 height 33
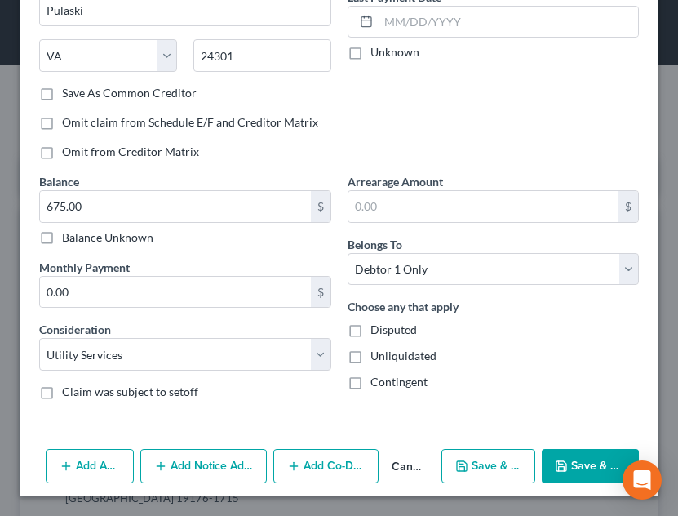
click at [496, 360] on div "Unliquidated" at bounding box center [494, 356] width 292 height 16
click at [565, 465] on button "Save & Close" at bounding box center [590, 466] width 97 height 34
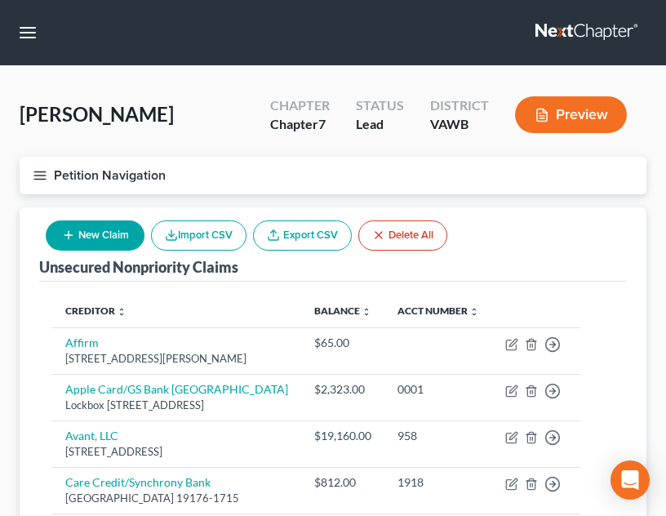
click at [95, 243] on button "New Claim" at bounding box center [95, 235] width 99 height 30
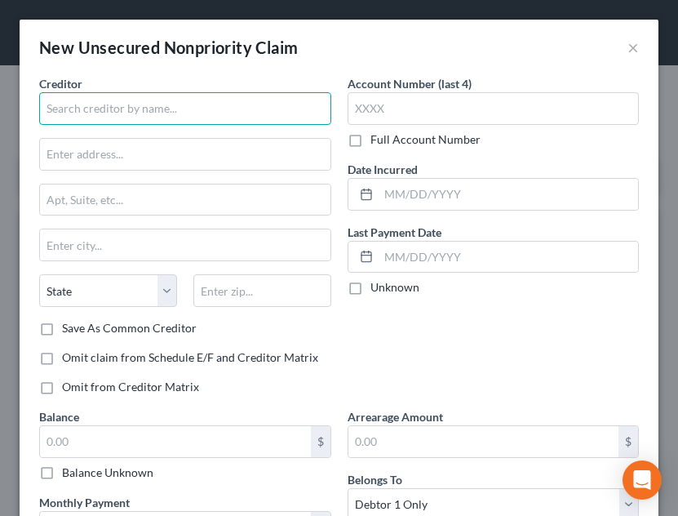
click at [137, 106] on input "text" at bounding box center [185, 108] width 292 height 33
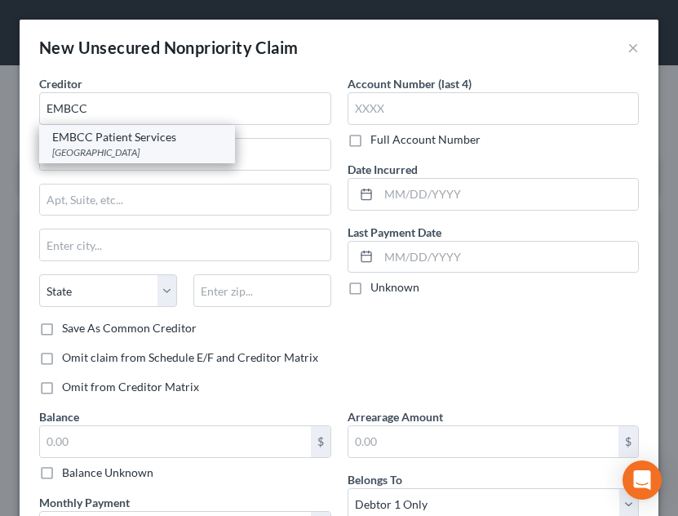
click at [90, 158] on div "[GEOGRAPHIC_DATA]" at bounding box center [137, 152] width 170 height 14
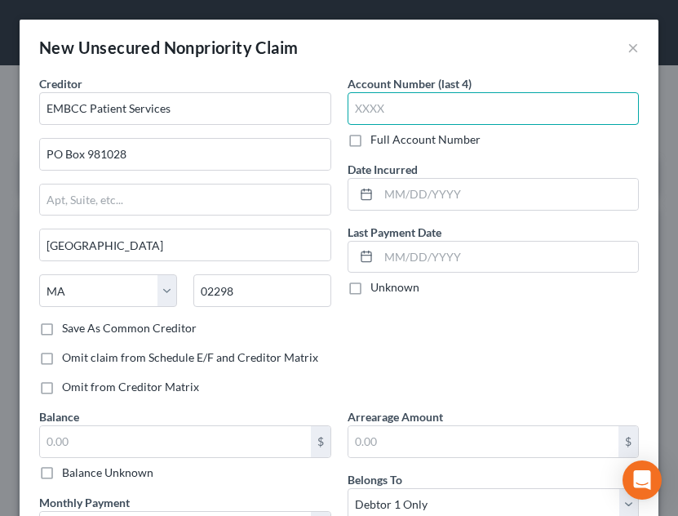
click at [404, 94] on input "text" at bounding box center [494, 108] width 292 height 33
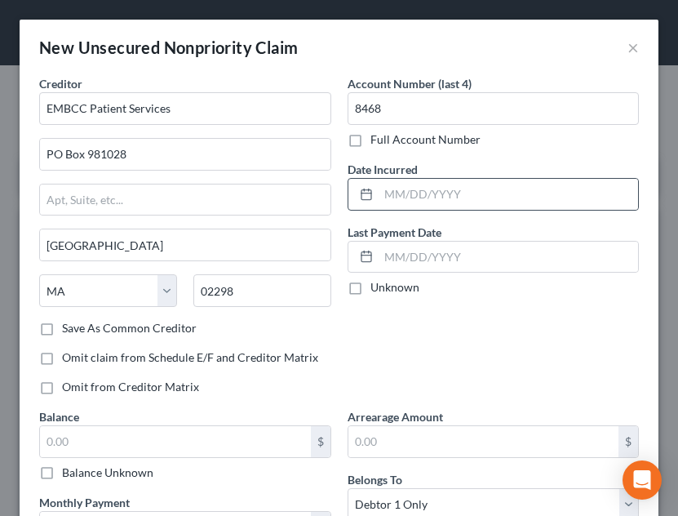
click at [436, 178] on div at bounding box center [494, 194] width 292 height 33
click at [434, 192] on input "text" at bounding box center [509, 194] width 260 height 31
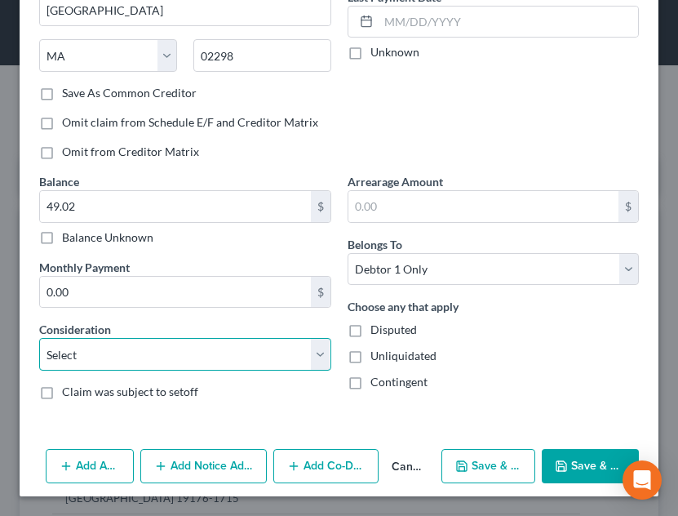
click at [245, 356] on select "Select Cable / Satellite Services Collection Agency Credit Card Debt Debt Couns…" at bounding box center [185, 354] width 292 height 33
click at [39, 338] on select "Select Cable / Satellite Services Collection Agency Credit Card Debt Debt Couns…" at bounding box center [185, 354] width 292 height 33
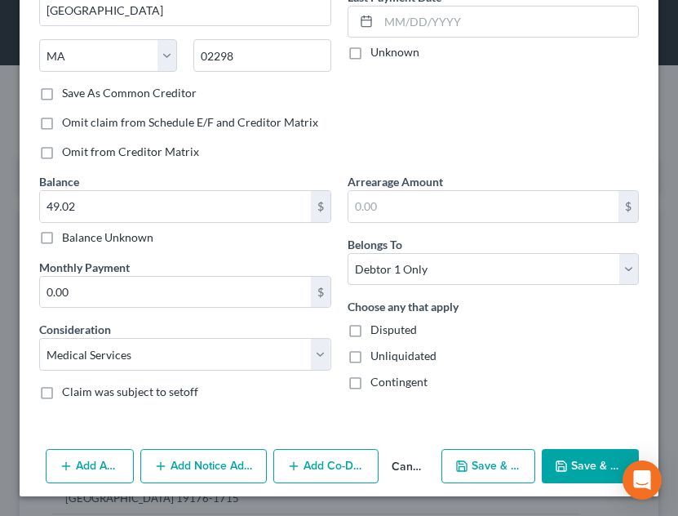
click at [555, 454] on button "Save & Close" at bounding box center [590, 466] width 97 height 34
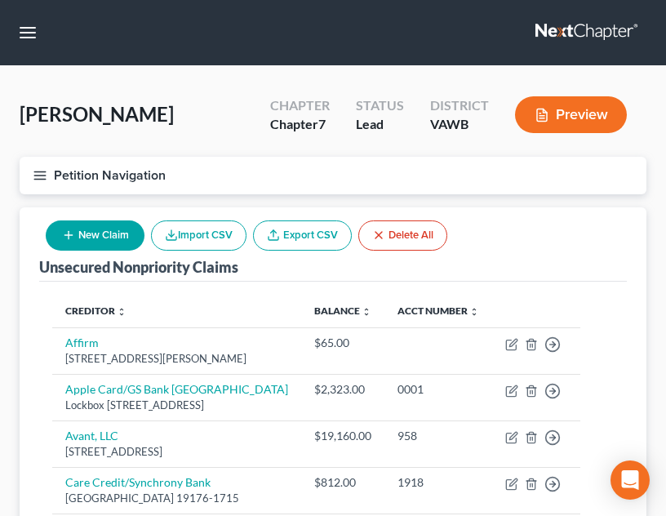
click at [293, 307] on th "Creditor expand_more expand_less unfold_more" at bounding box center [176, 311] width 249 height 33
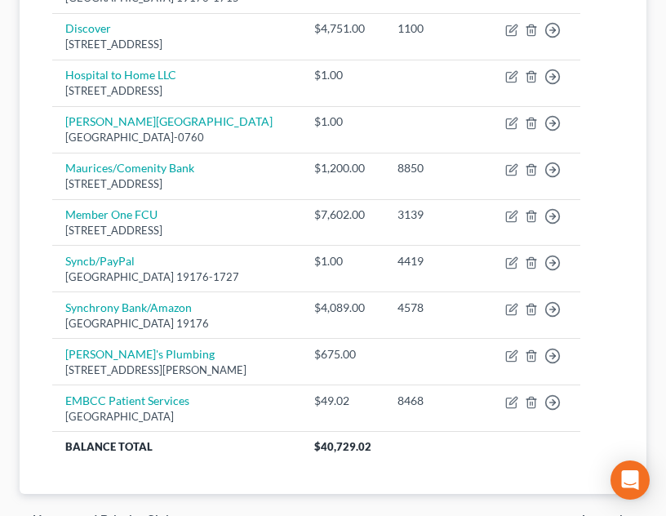
scroll to position [555, 0]
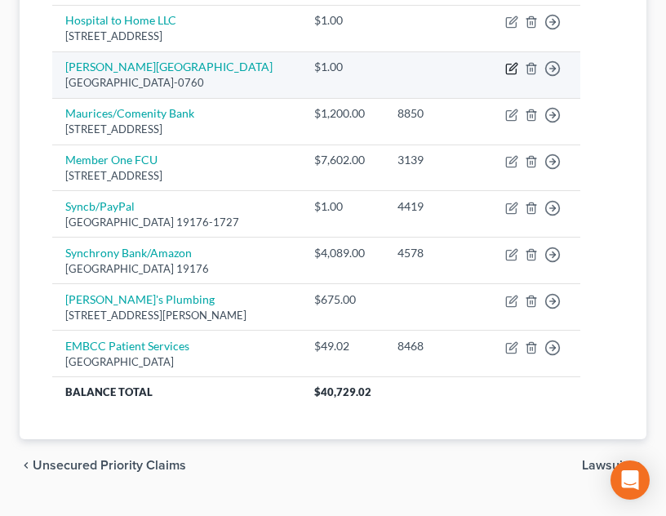
click at [518, 75] on icon "button" at bounding box center [511, 68] width 13 height 13
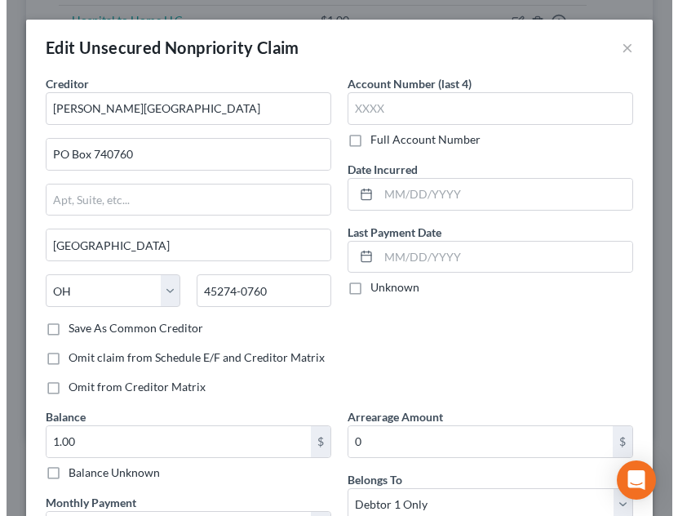
scroll to position [539, 0]
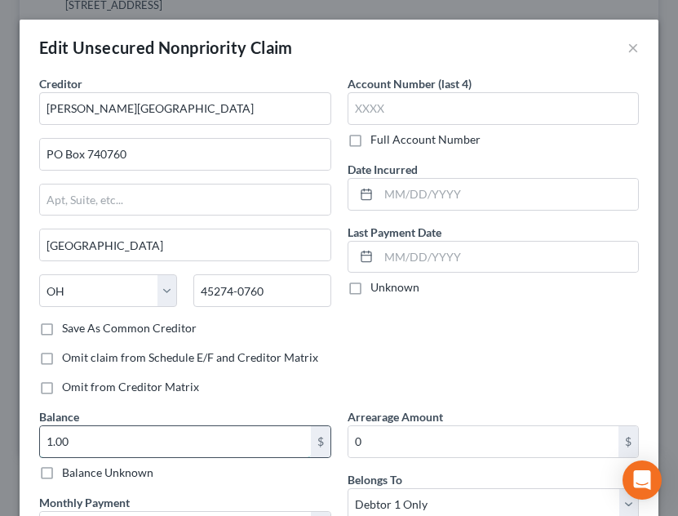
click at [141, 450] on input "1.00" at bounding box center [175, 441] width 271 height 31
click at [493, 117] on input "text" at bounding box center [494, 108] width 292 height 33
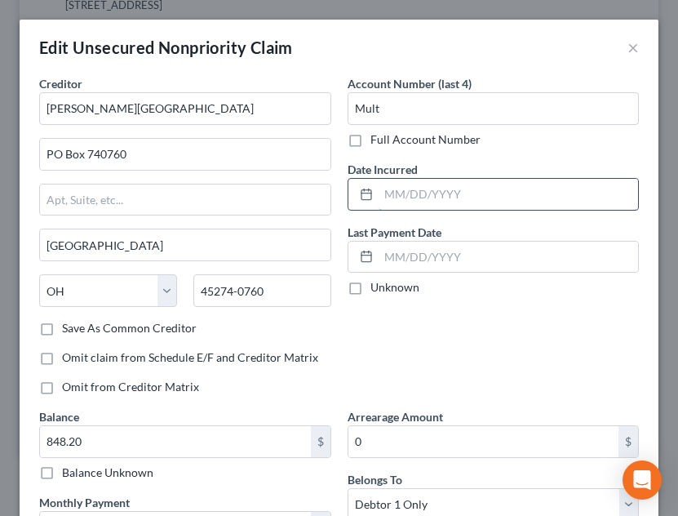
click at [505, 194] on input "text" at bounding box center [509, 194] width 260 height 31
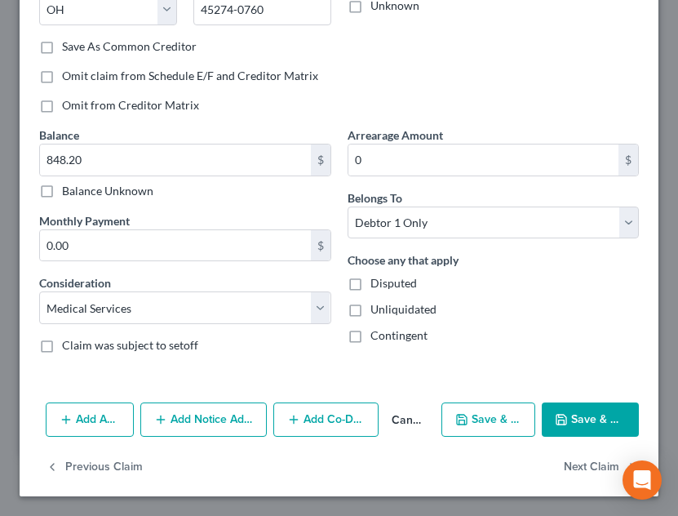
click at [245, 325] on div "Balance 848.20 $ Balance Unknown Balance Undetermined 848.20 $ Balance Unknown …" at bounding box center [185, 246] width 308 height 240
click at [574, 419] on button "Save & Close" at bounding box center [590, 419] width 97 height 34
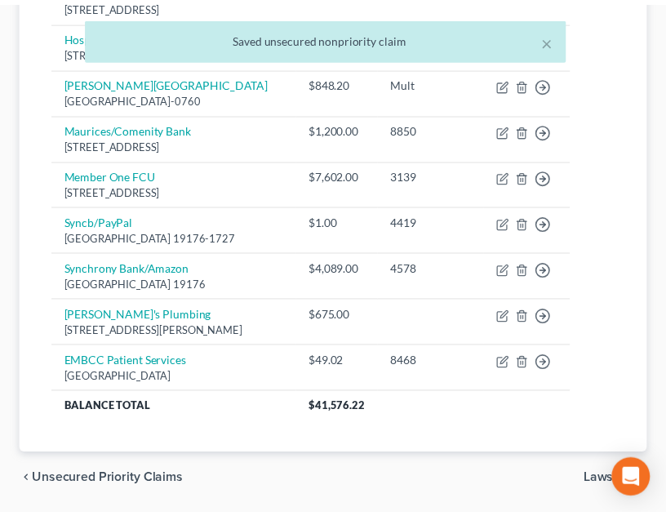
scroll to position [555, 0]
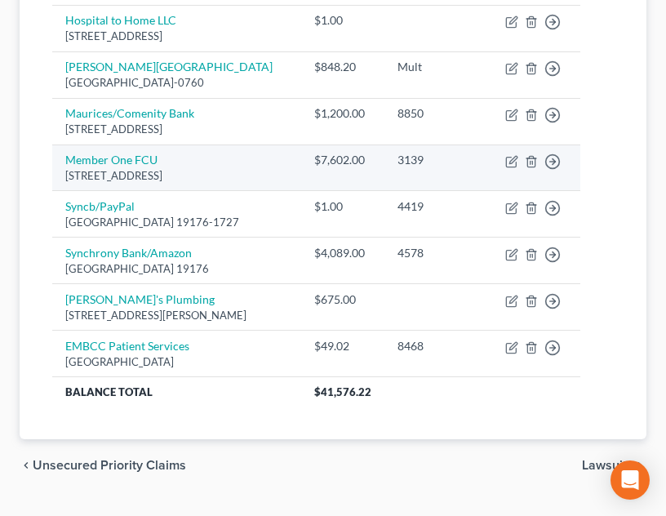
click at [431, 191] on td "3139" at bounding box center [438, 167] width 108 height 47
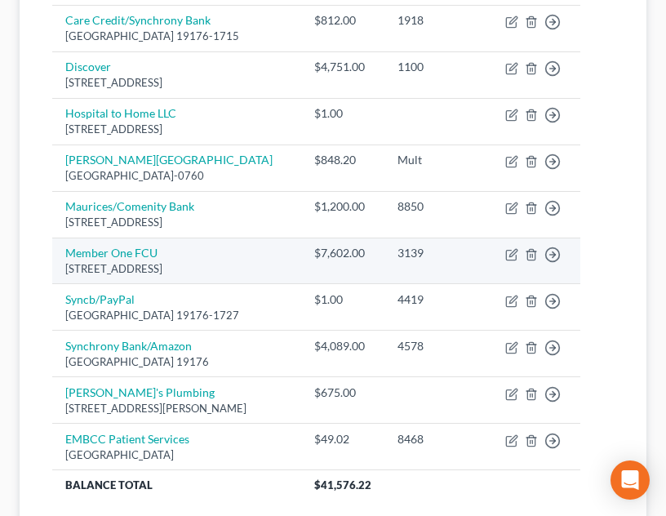
scroll to position [457, 0]
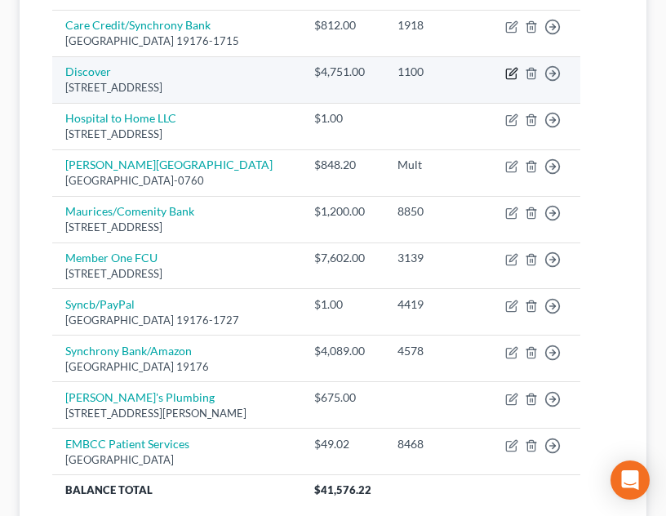
click at [516, 75] on icon "button" at bounding box center [512, 71] width 7 height 7
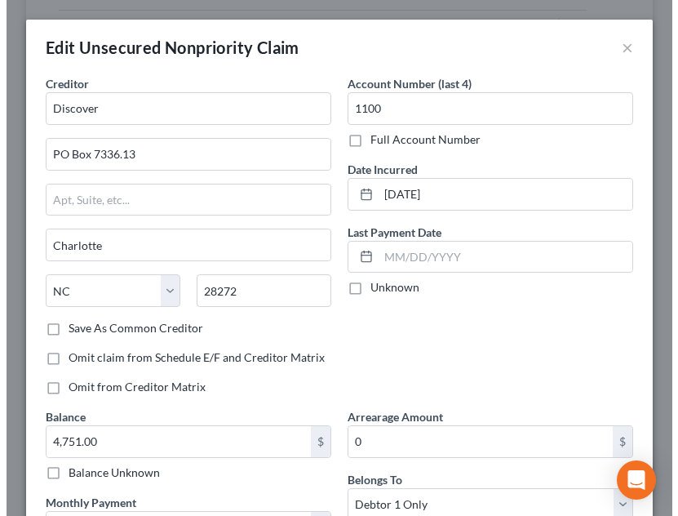
scroll to position [442, 0]
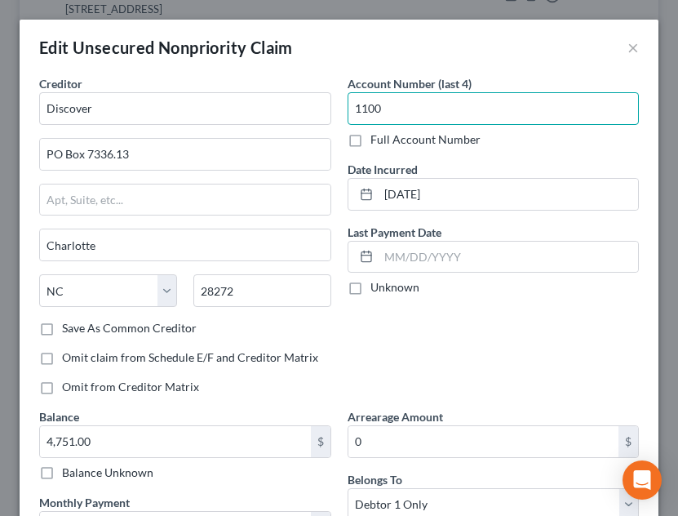
click at [405, 103] on input "1100" at bounding box center [494, 108] width 292 height 33
click at [451, 375] on div "Account Number (last 4) Mult Full Account Number Date Incurred [DATE] Last Paym…" at bounding box center [493, 241] width 308 height 333
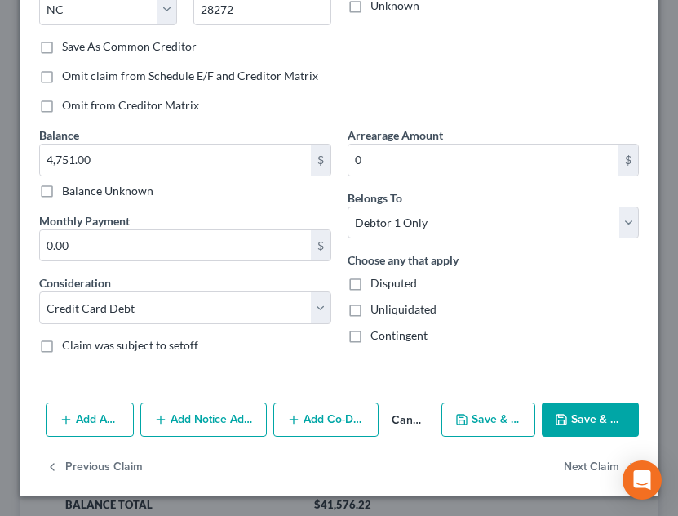
click at [560, 412] on button "Save & Close" at bounding box center [590, 419] width 97 height 34
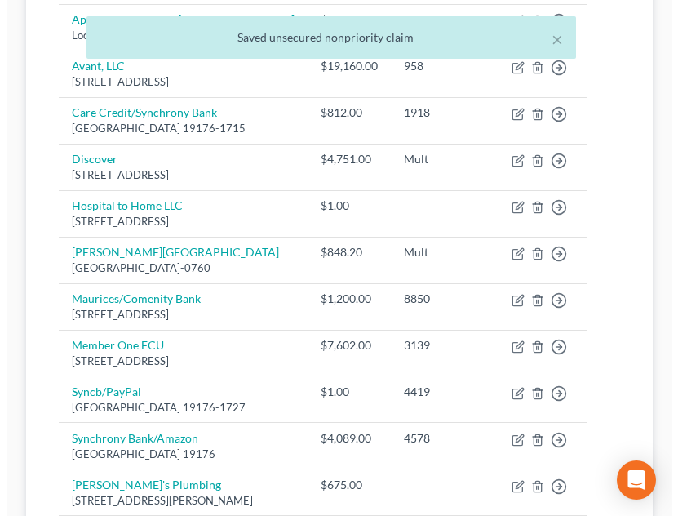
scroll to position [366, 0]
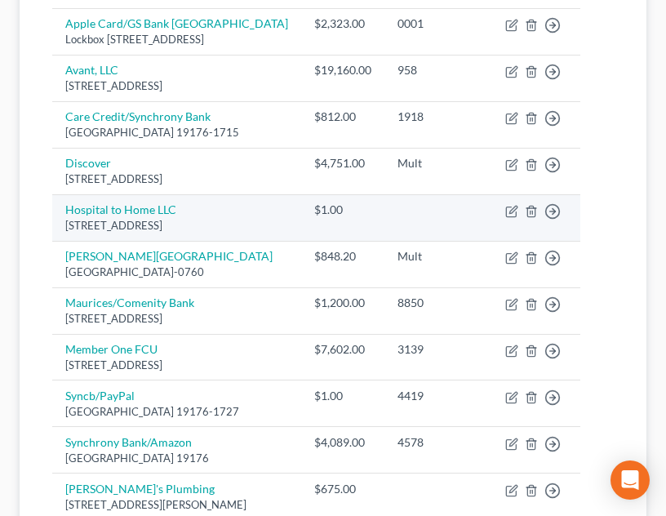
click at [464, 241] on td at bounding box center [438, 217] width 108 height 47
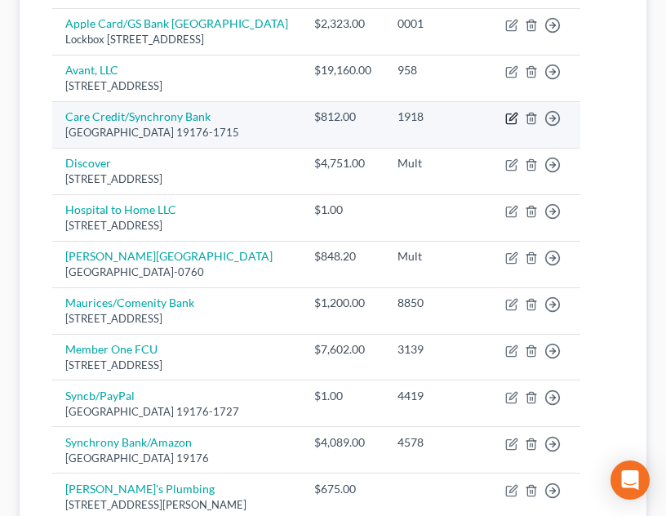
click at [516, 120] on icon "button" at bounding box center [512, 116] width 7 height 7
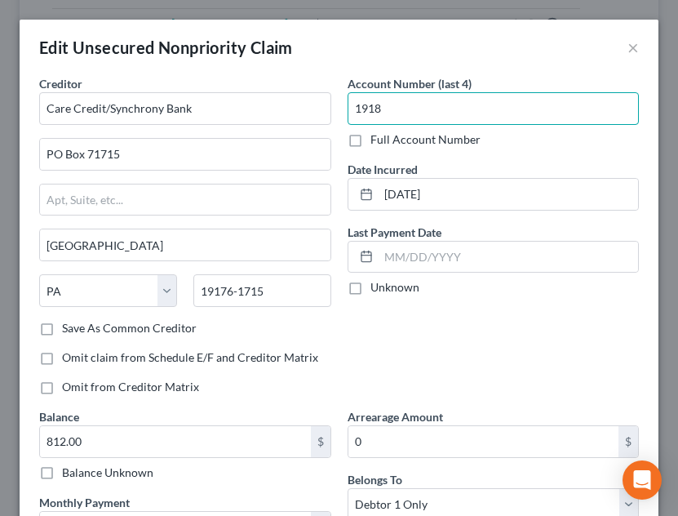
click at [430, 112] on input "1918" at bounding box center [494, 108] width 292 height 33
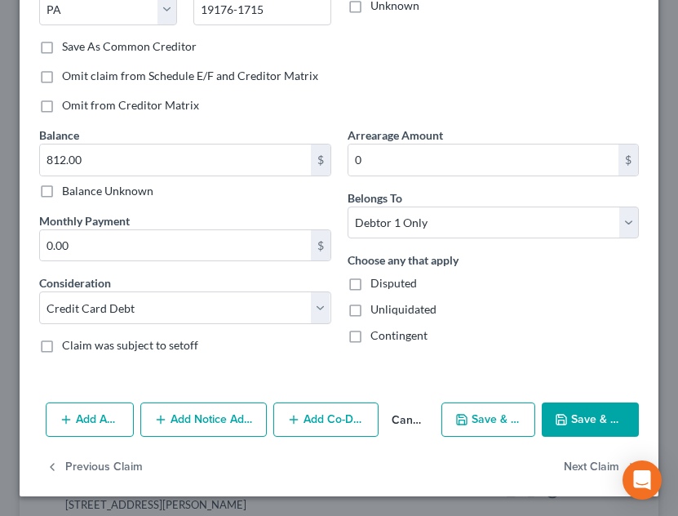
click at [579, 426] on button "Save & Close" at bounding box center [590, 419] width 97 height 34
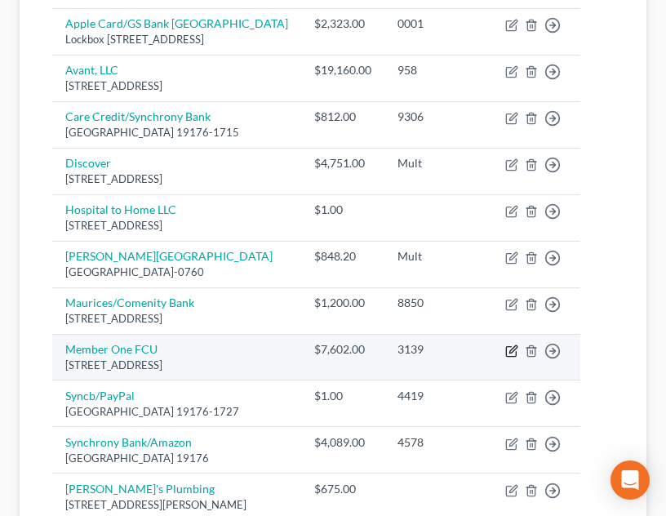
click at [518, 357] on icon "button" at bounding box center [511, 350] width 13 height 13
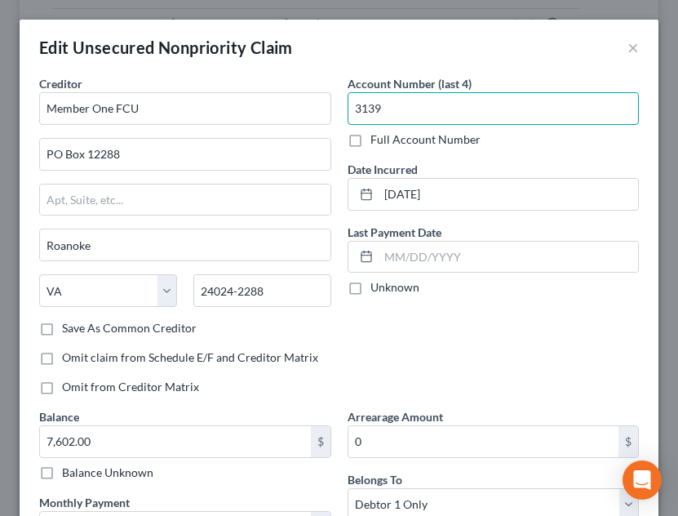
drag, startPoint x: 419, startPoint y: 109, endPoint x: 229, endPoint y: 130, distance: 191.2
click at [229, 130] on div "Creditor * Member One FCU PO Box 12288 Roanoke State [US_STATE] AK AR AZ CA CO …" at bounding box center [339, 361] width 616 height 573
click at [516, 367] on div "Account Number (last 4) 3777 Full Account Number Date Incurred [DATE] Last Paym…" at bounding box center [493, 241] width 308 height 333
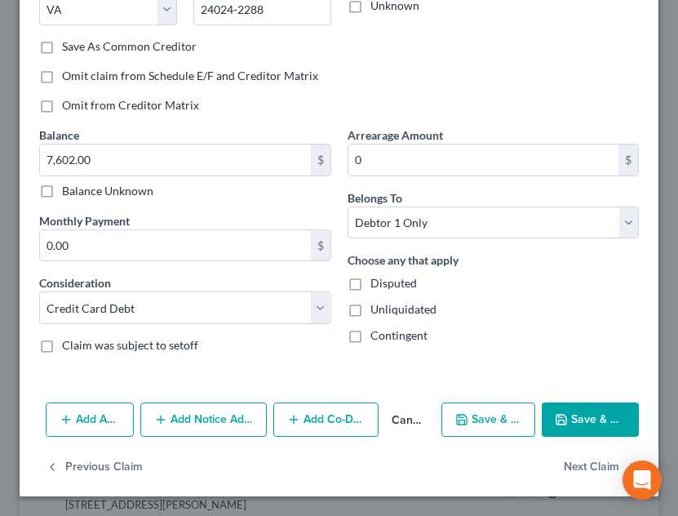
click at [576, 419] on button "Save & Close" at bounding box center [590, 419] width 97 height 34
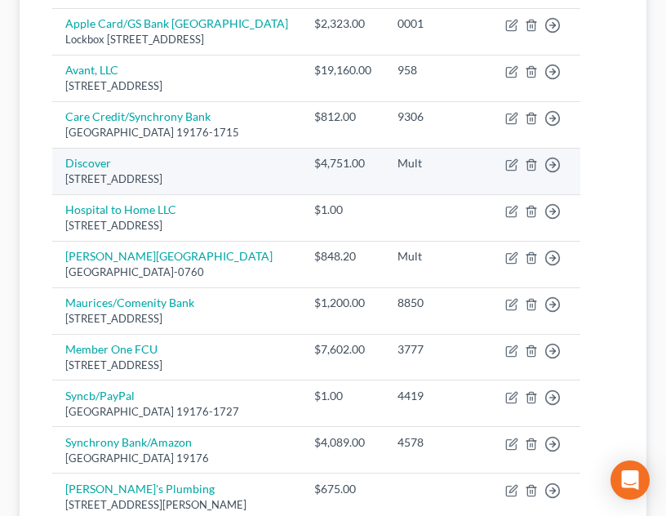
click at [429, 194] on td "Mult" at bounding box center [438, 171] width 108 height 47
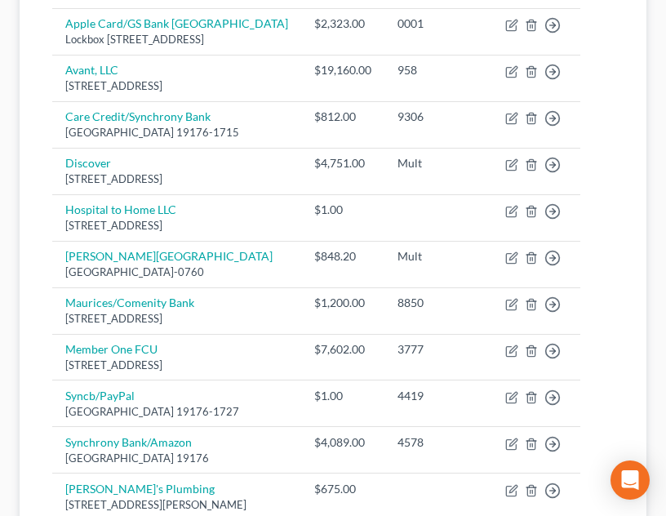
scroll to position [38, 0]
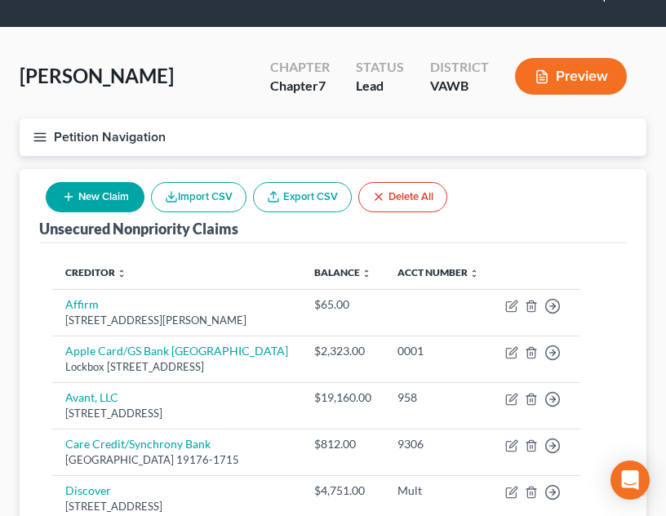
click at [34, 139] on icon "button" at bounding box center [40, 137] width 15 height 15
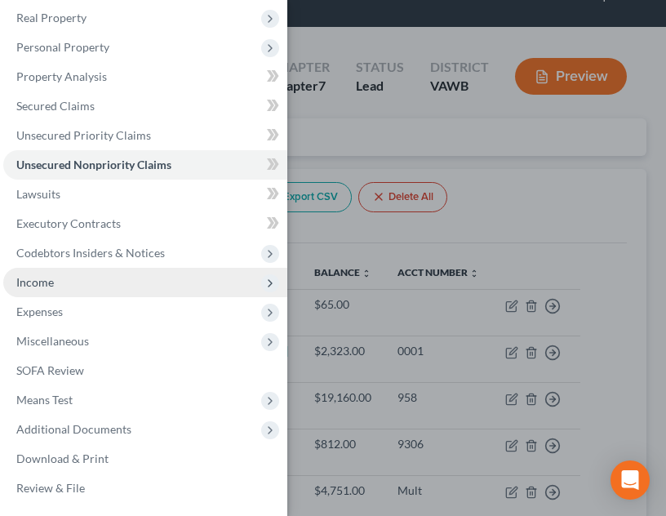
click at [162, 293] on span "Income" at bounding box center [145, 282] width 284 height 29
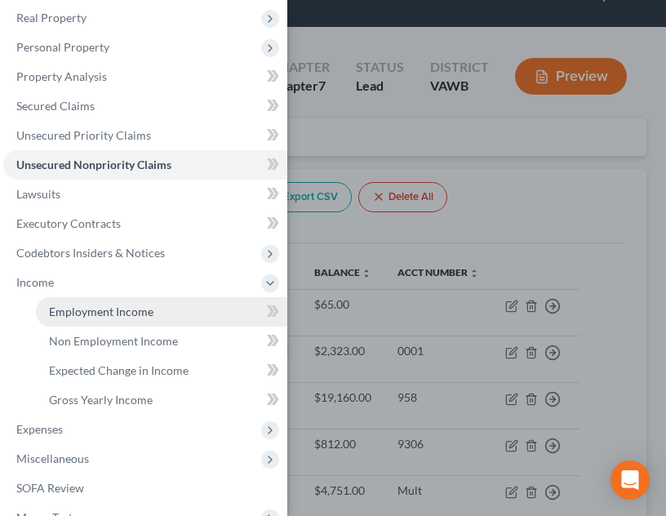
click at [148, 305] on span "Employment Income" at bounding box center [101, 311] width 104 height 14
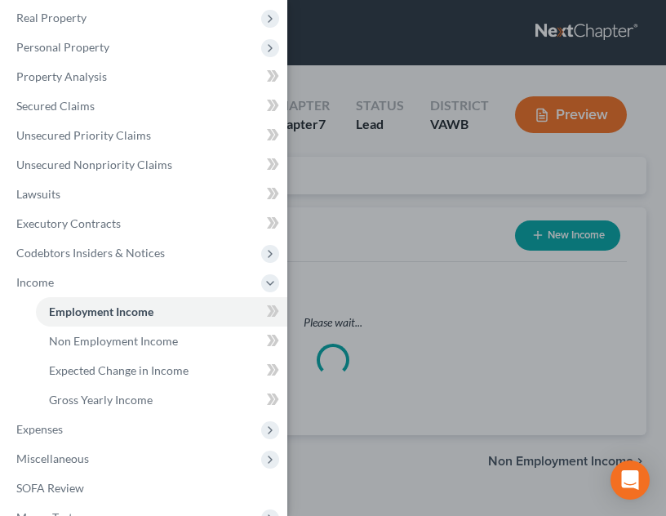
click at [460, 298] on div "Case Dashboard Payments Invoices Payments Payments Credit Report Client Profile" at bounding box center [333, 258] width 666 height 516
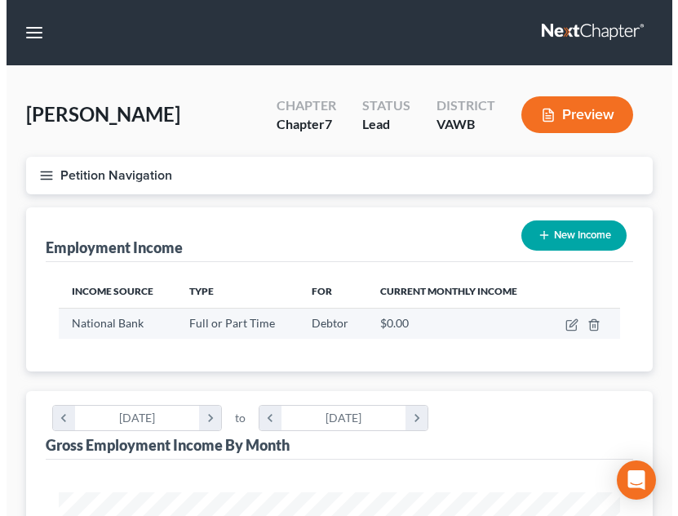
scroll to position [281, 594]
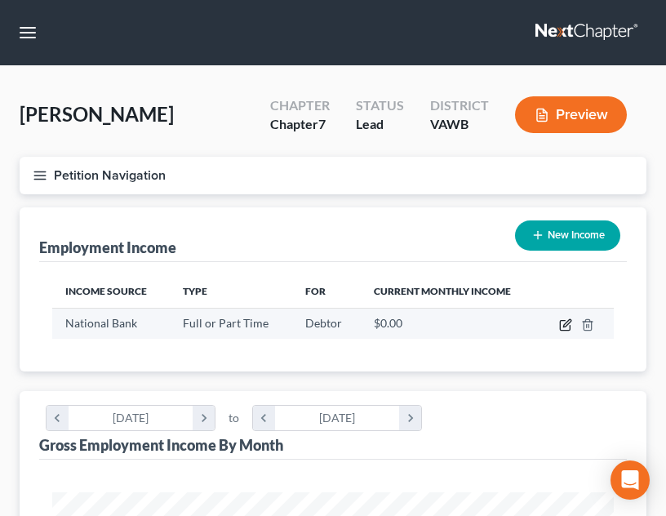
click at [559, 325] on icon "button" at bounding box center [565, 324] width 13 height 13
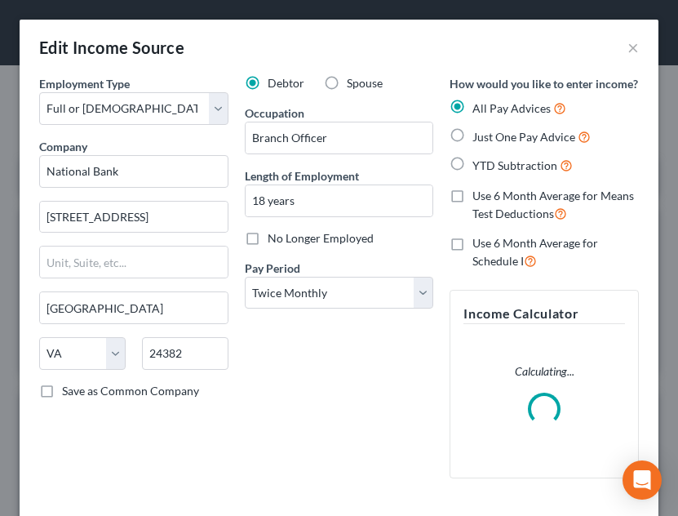
scroll to position [109, 0]
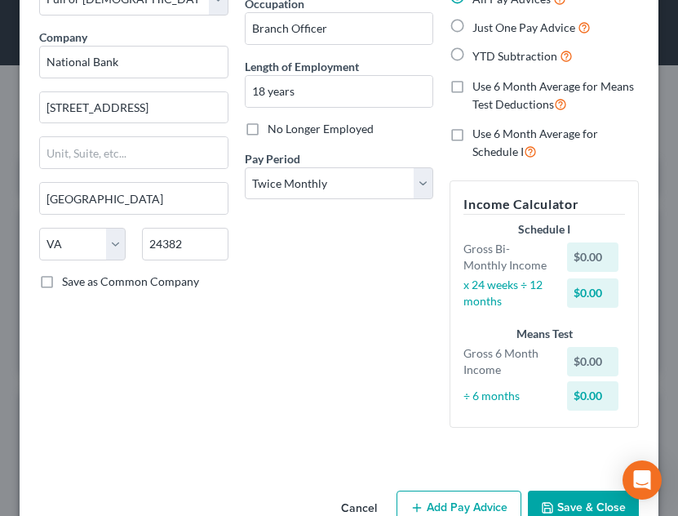
click at [450, 356] on div "Income Calculator Schedule I Gross Bi-Monthly Income $0.00 x 24 weeks ÷ 12 mont…" at bounding box center [544, 303] width 189 height 247
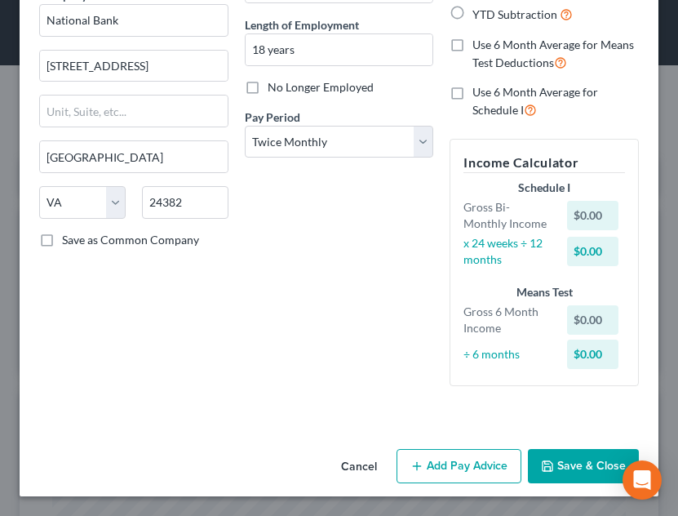
click at [453, 465] on button "Add Pay Advice" at bounding box center [459, 466] width 125 height 34
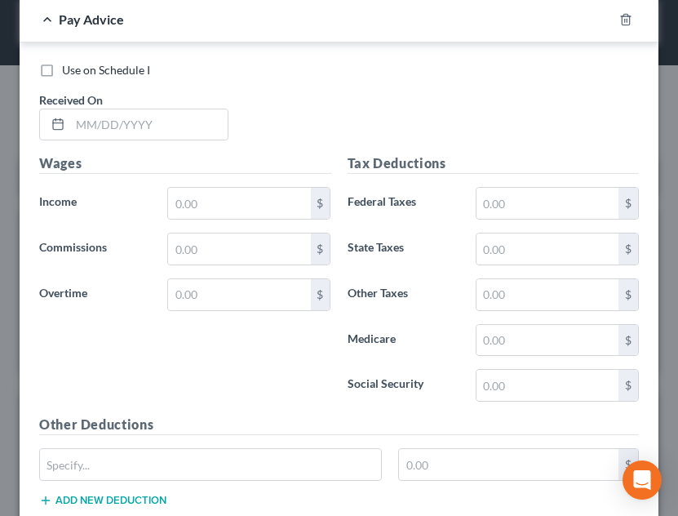
scroll to position [601, 0]
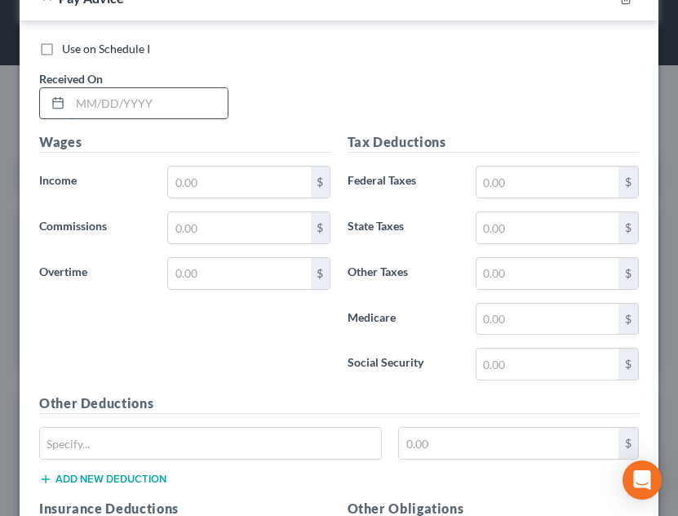
click at [210, 119] on input "text" at bounding box center [148, 103] width 157 height 31
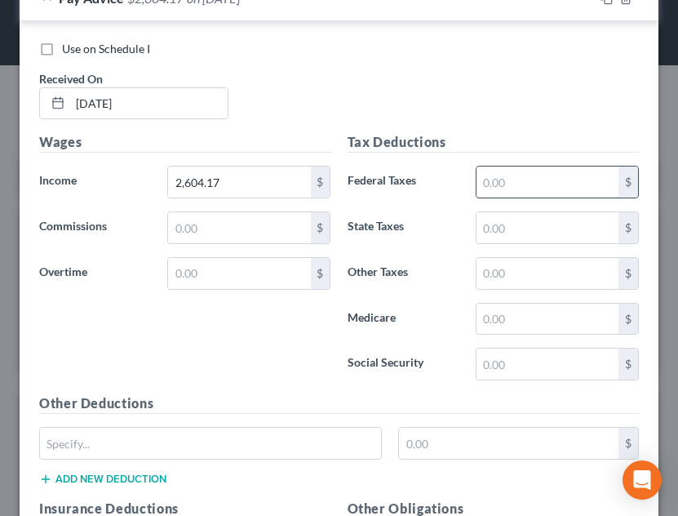
click at [521, 197] on input "text" at bounding box center [547, 181] width 142 height 31
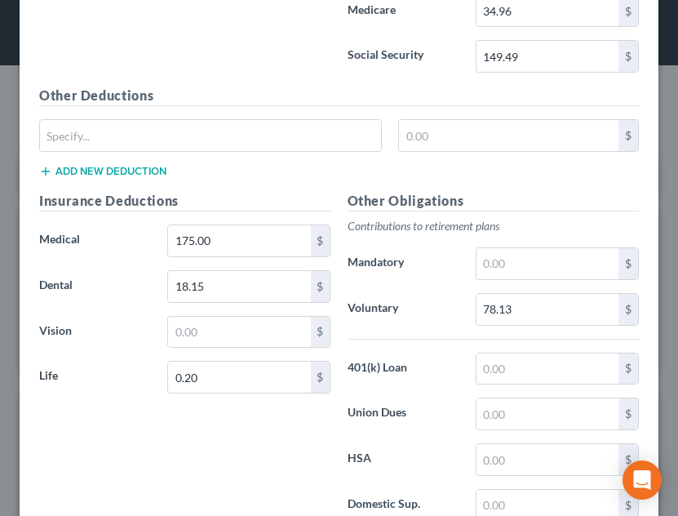
click at [407, 234] on p "Contributions to retirement plans" at bounding box center [494, 226] width 292 height 16
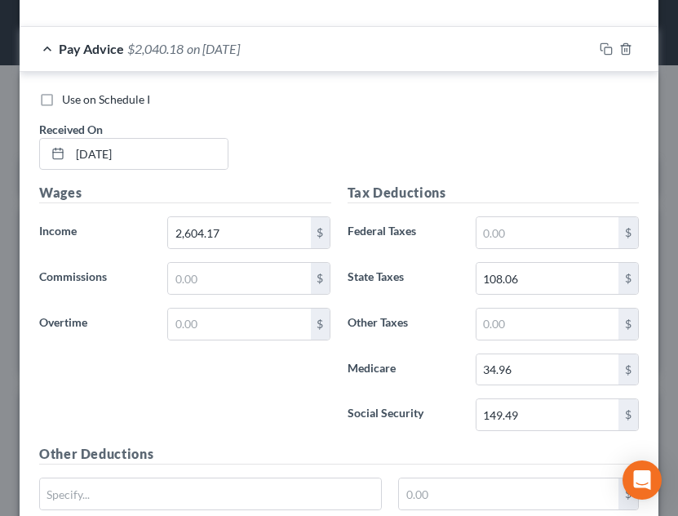
scroll to position [550, 0]
click at [409, 71] on div "Pay Advice $2,040.18 on [DATE]" at bounding box center [307, 49] width 574 height 43
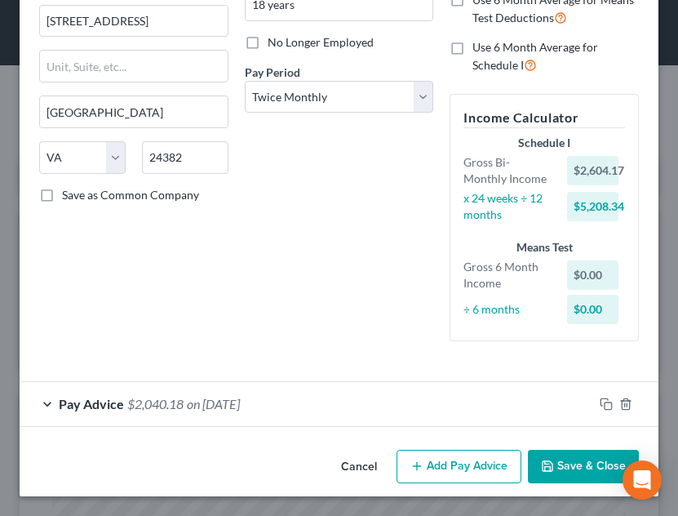
scroll to position [213, 0]
click at [477, 474] on button "Add Pay Advice" at bounding box center [459, 467] width 125 height 34
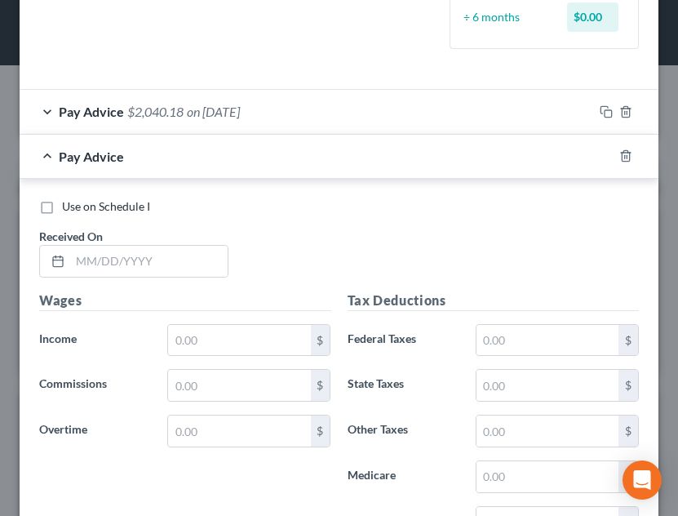
scroll to position [501, 0]
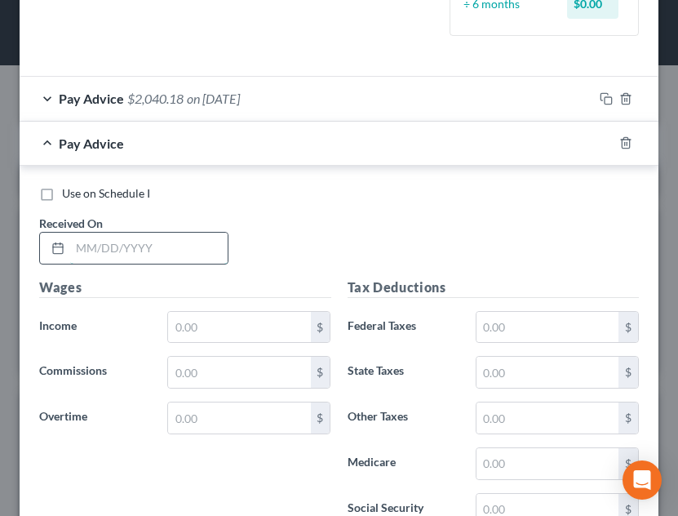
drag, startPoint x: 666, startPoint y: 290, endPoint x: 118, endPoint y: 270, distance: 547.8
click at [118, 264] on input "text" at bounding box center [148, 248] width 157 height 31
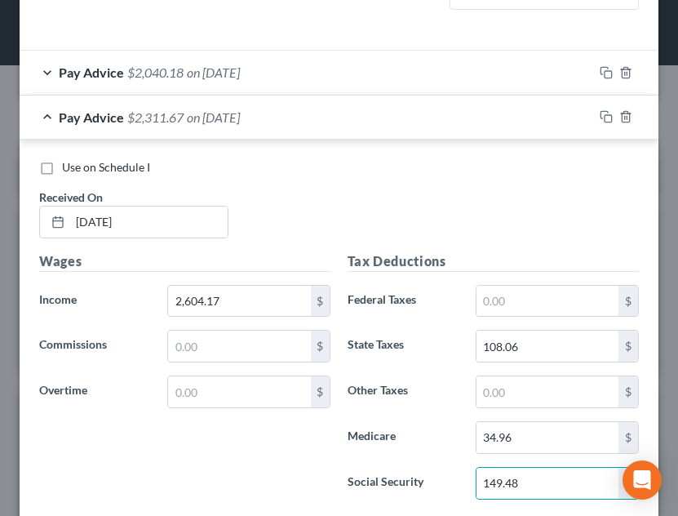
scroll to position [848, 0]
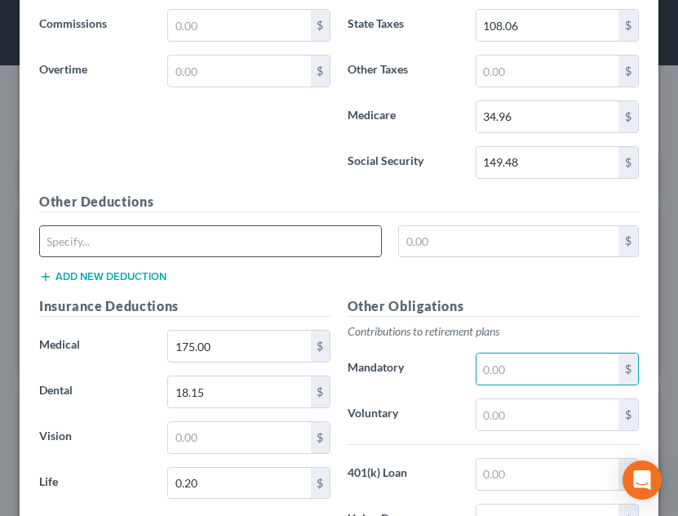
click at [253, 253] on input "text" at bounding box center [210, 241] width 341 height 31
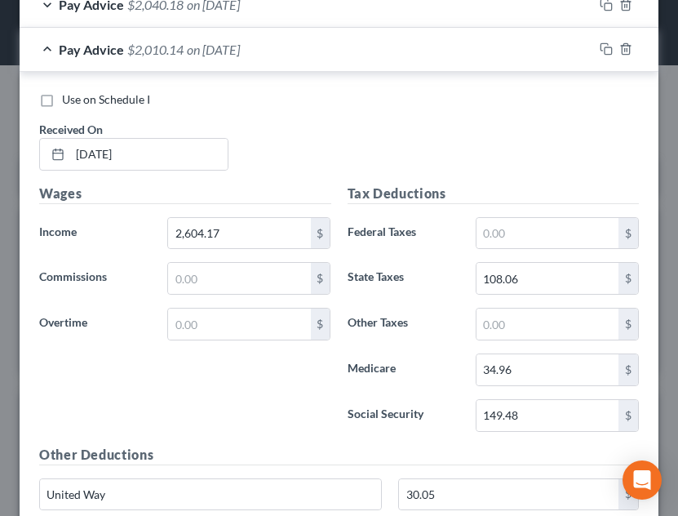
click at [436, 60] on div "Pay Advice $2,010.14 on [DATE]" at bounding box center [307, 49] width 574 height 43
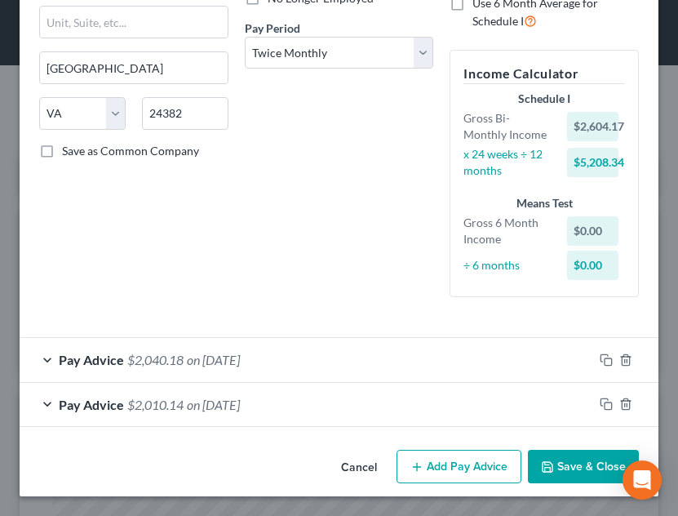
scroll to position [257, 0]
click at [465, 468] on button "Add Pay Advice" at bounding box center [459, 467] width 125 height 34
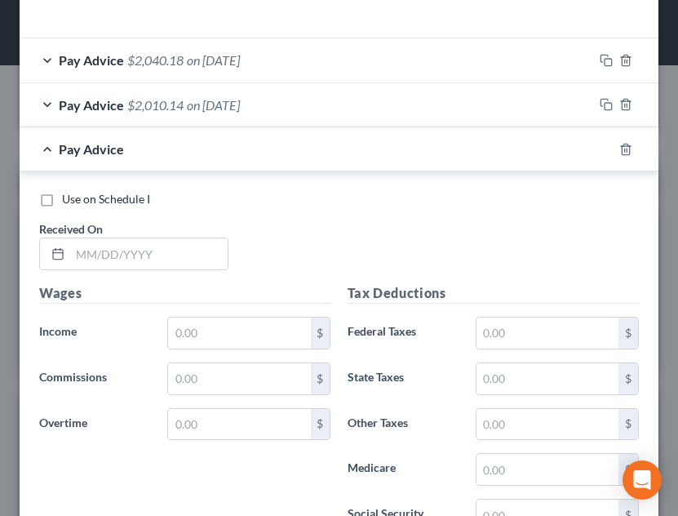
scroll to position [543, 0]
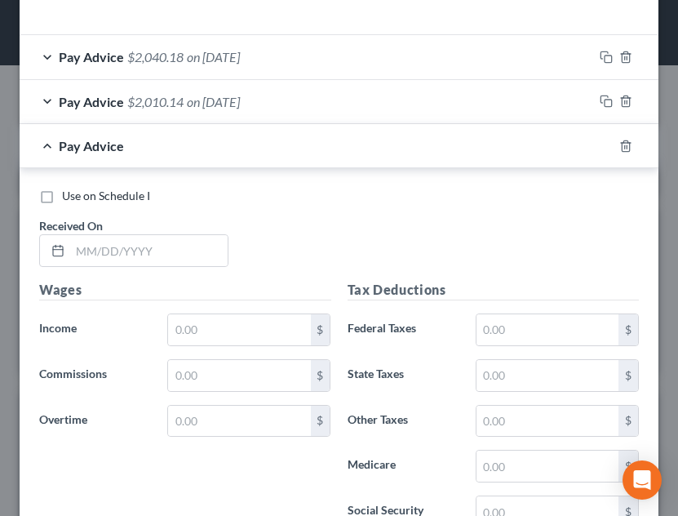
click at [136, 280] on div "Use on Schedule I Received On *" at bounding box center [339, 234] width 616 height 92
click at [128, 266] on input "text" at bounding box center [148, 250] width 157 height 31
click at [199, 263] on input "text" at bounding box center [148, 250] width 157 height 31
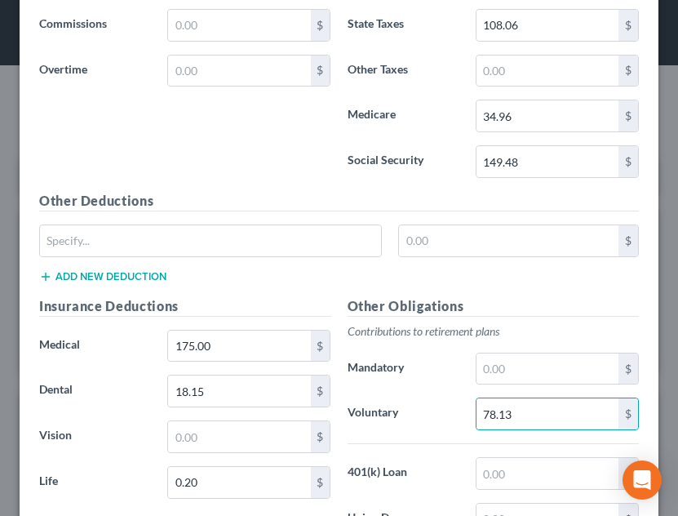
scroll to position [1136, 0]
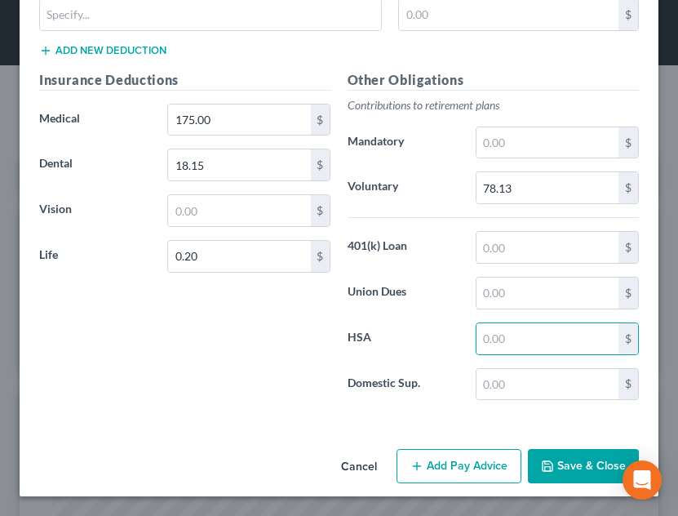
click at [441, 467] on button "Add Pay Advice" at bounding box center [459, 466] width 125 height 34
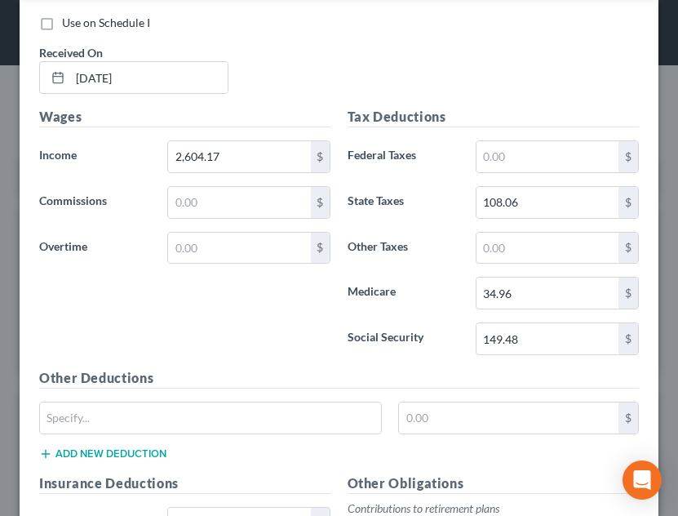
scroll to position [648, 0]
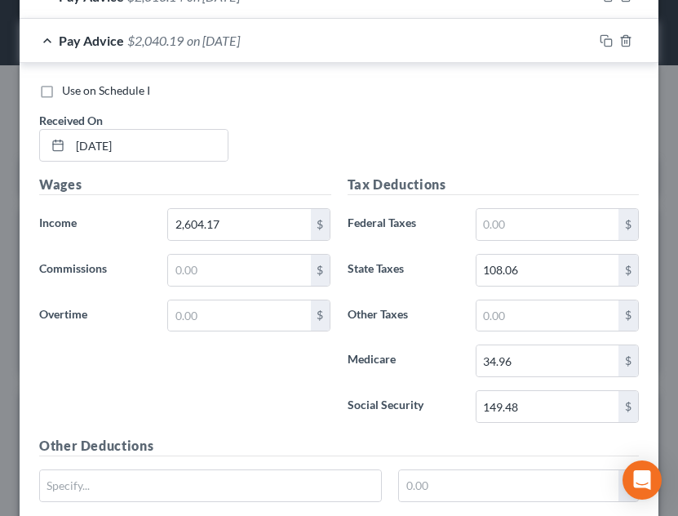
click at [431, 62] on div "Pay Advice $2,040.19 on [DATE]" at bounding box center [307, 40] width 574 height 43
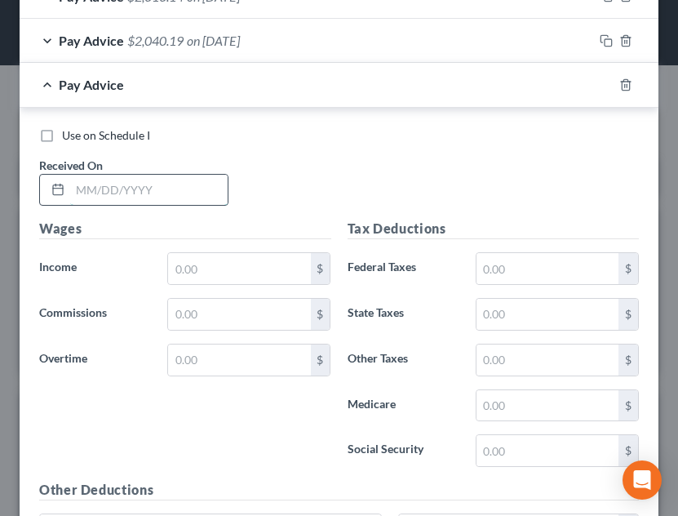
click at [222, 197] on input "text" at bounding box center [148, 190] width 157 height 31
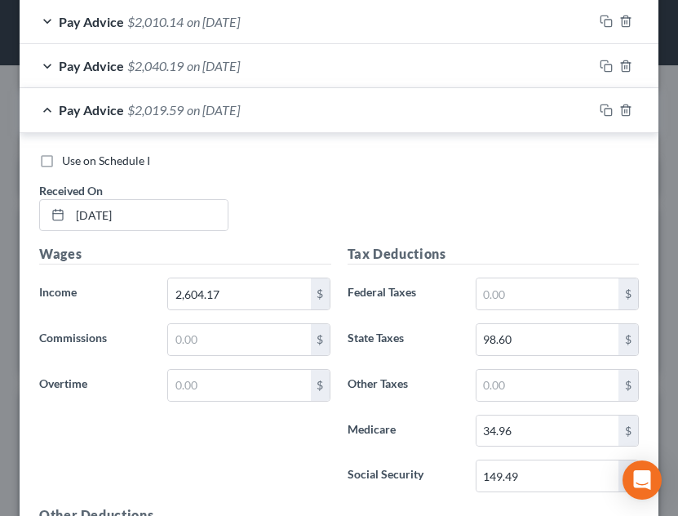
scroll to position [546, 0]
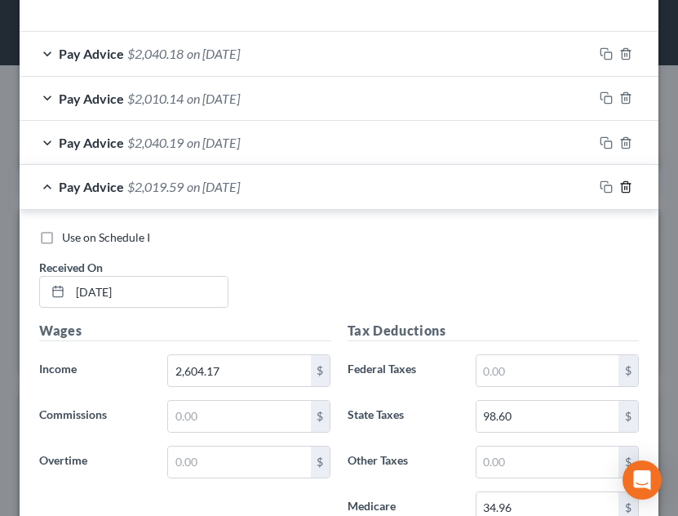
click at [625, 189] on line "button" at bounding box center [625, 187] width 0 height 3
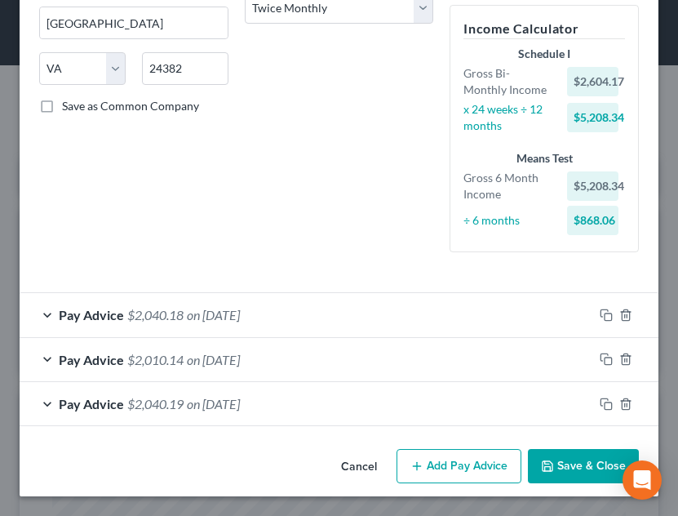
scroll to position [302, 0]
click at [619, 352] on icon "button" at bounding box center [625, 358] width 13 height 13
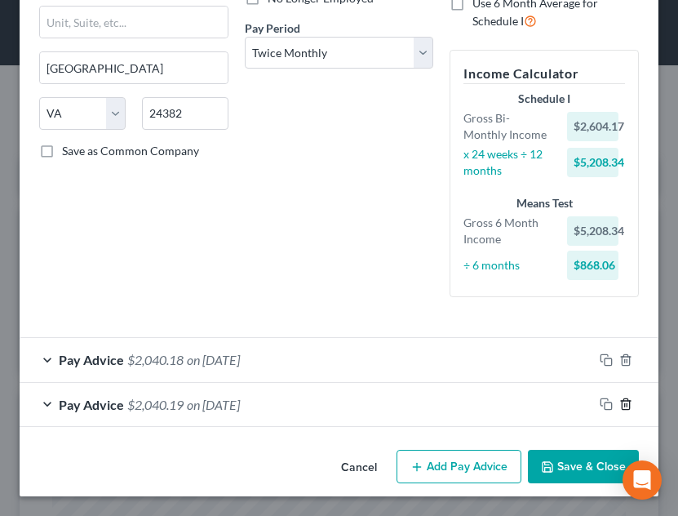
click at [619, 401] on icon "button" at bounding box center [625, 403] width 13 height 13
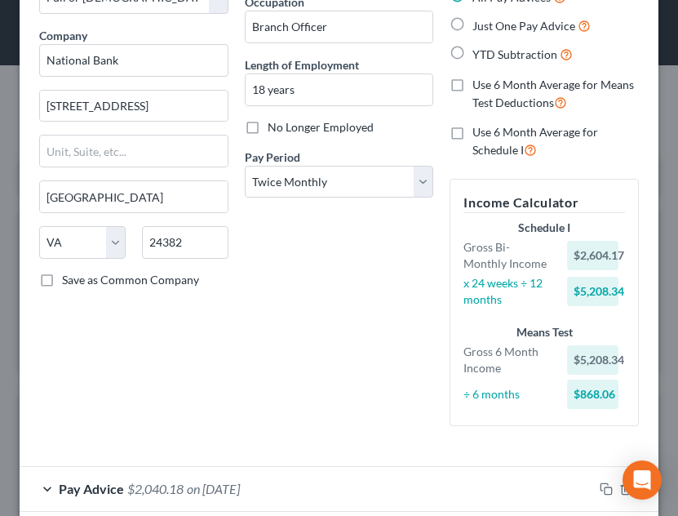
scroll to position [106, 0]
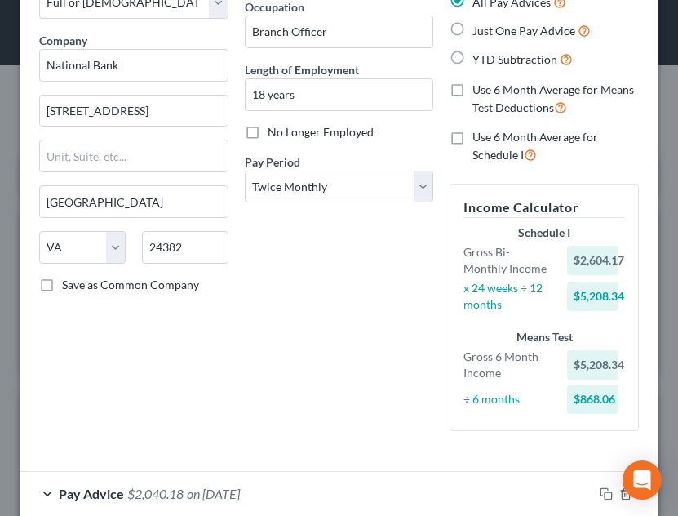
click at [517, 38] on span "Just One Pay Advice" at bounding box center [523, 31] width 103 height 14
click at [490, 32] on input "Just One Pay Advice" at bounding box center [484, 26] width 11 height 11
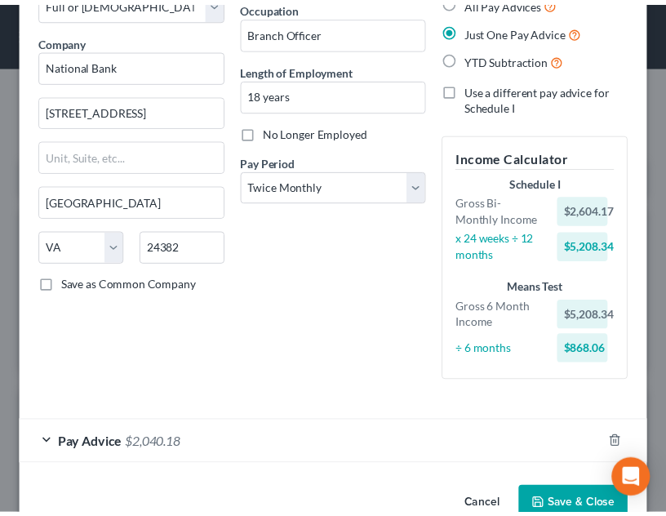
scroll to position [162, 0]
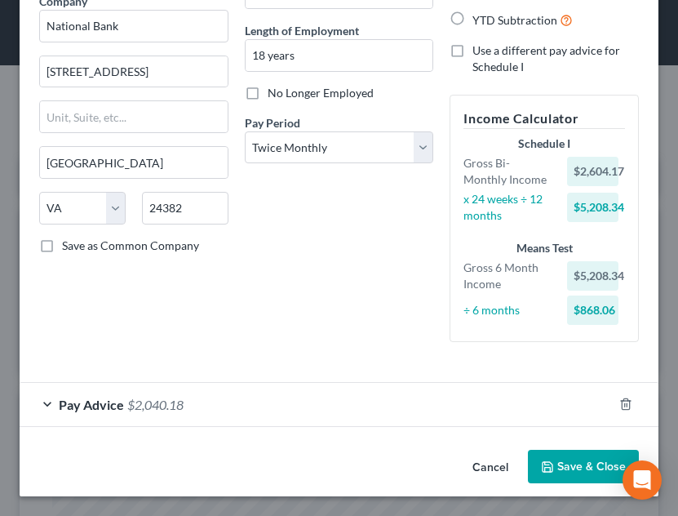
click at [576, 462] on button "Save & Close" at bounding box center [583, 467] width 111 height 34
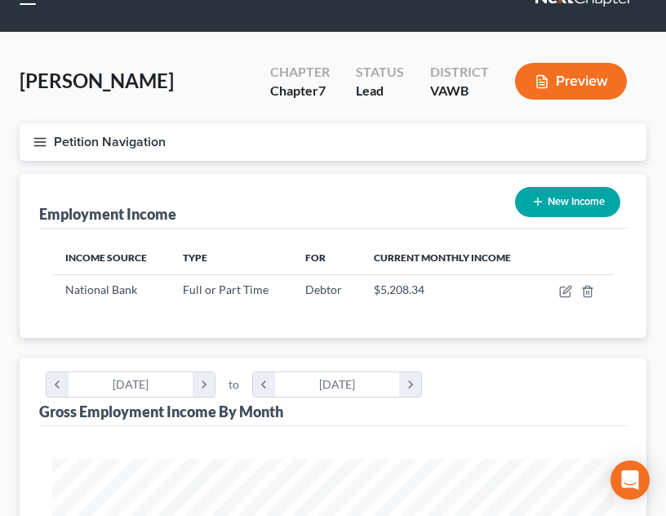
scroll to position [65, 0]
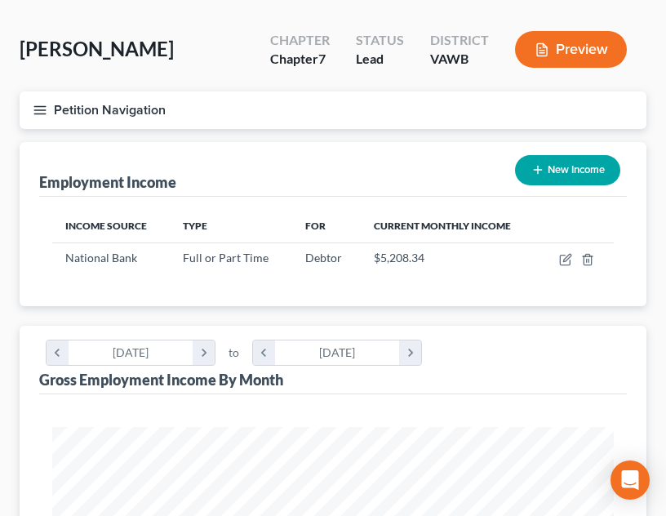
click at [33, 117] on button "Petition Navigation" at bounding box center [333, 110] width 627 height 38
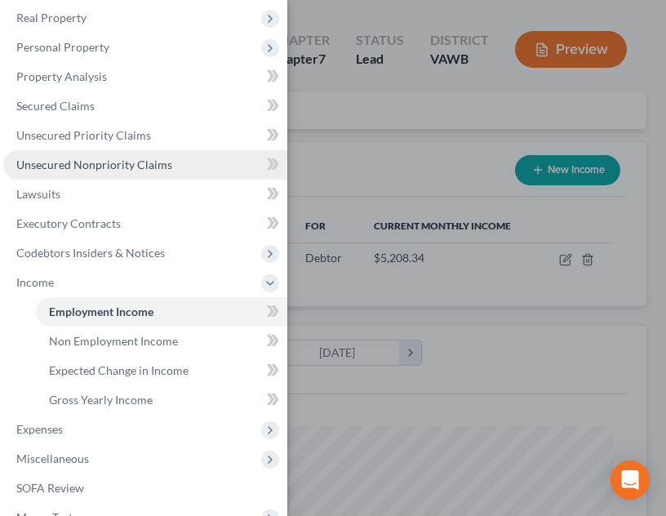
click at [109, 165] on span "Unsecured Nonpriority Claims" at bounding box center [94, 164] width 156 height 14
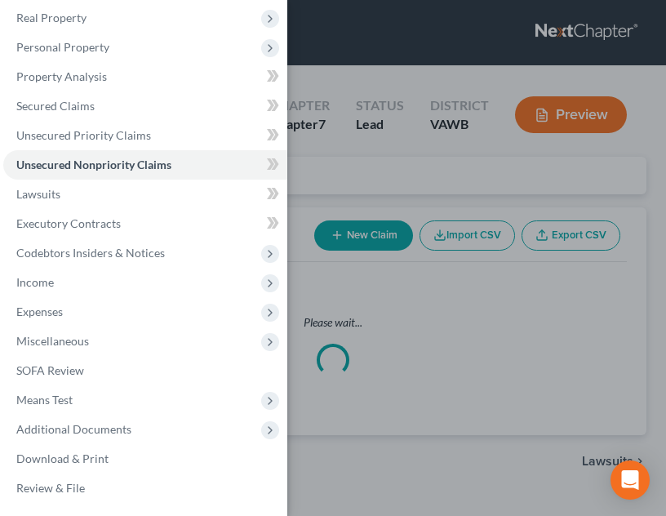
click at [419, 224] on div "Case Dashboard Payments Invoices Payments Payments Credit Report Client Profile" at bounding box center [333, 258] width 666 height 516
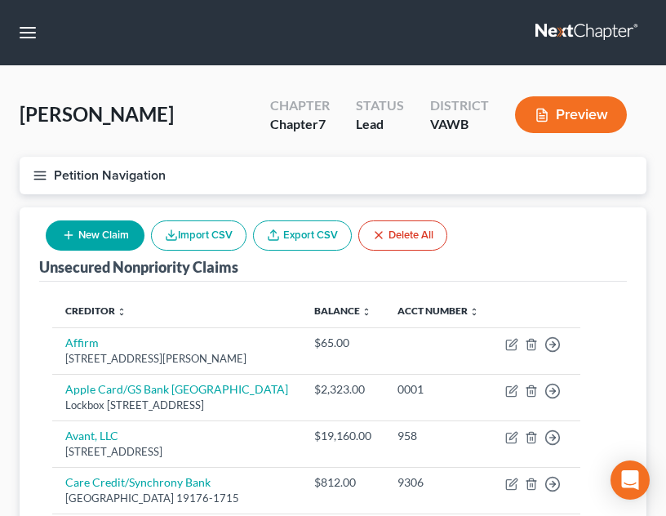
click at [105, 242] on button "New Claim" at bounding box center [95, 235] width 99 height 30
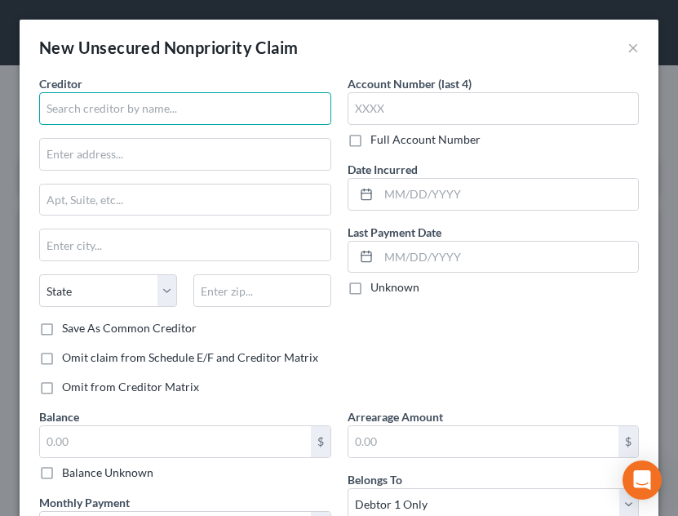
click at [210, 122] on input "text" at bounding box center [185, 108] width 292 height 33
click at [166, 113] on input "Reston" at bounding box center [185, 108] width 292 height 33
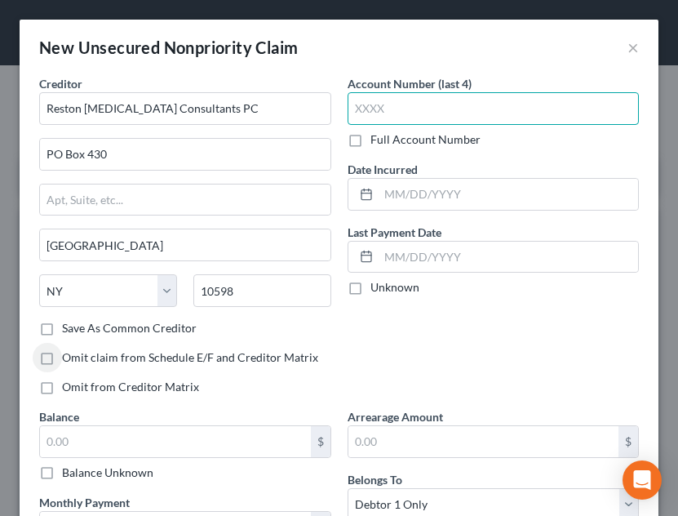
click at [475, 107] on input "text" at bounding box center [494, 108] width 292 height 33
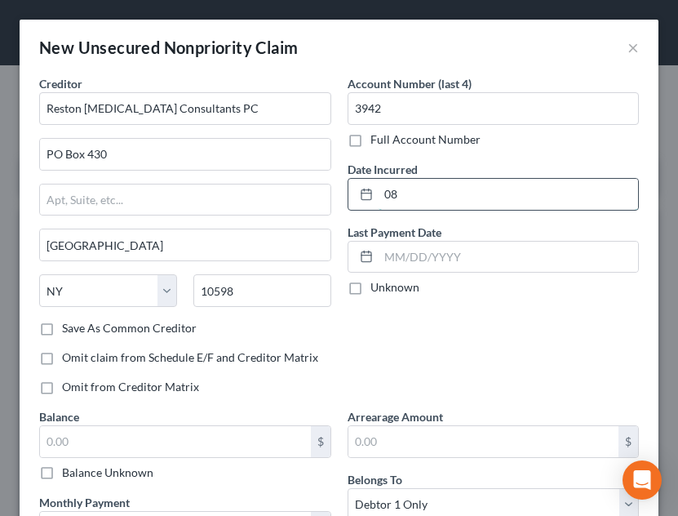
click at [432, 188] on input "08" at bounding box center [509, 194] width 260 height 31
drag, startPoint x: 432, startPoint y: 188, endPoint x: 379, endPoint y: 203, distance: 54.2
click at [379, 203] on input "08" at bounding box center [509, 194] width 260 height 31
click at [186, 443] on input "text" at bounding box center [175, 441] width 271 height 31
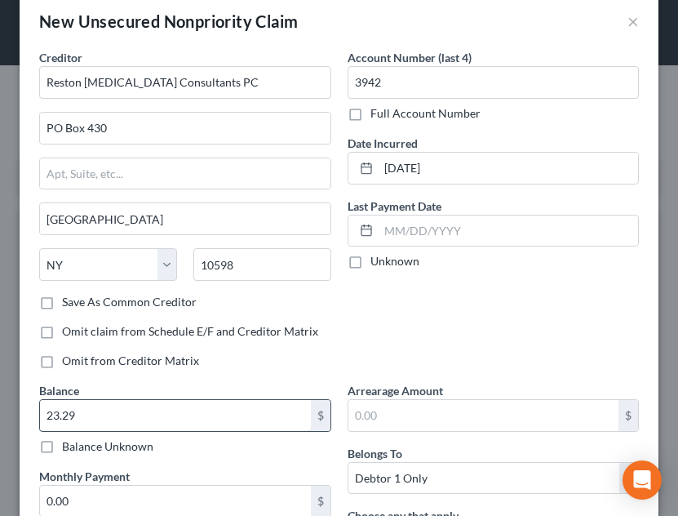
scroll to position [235, 0]
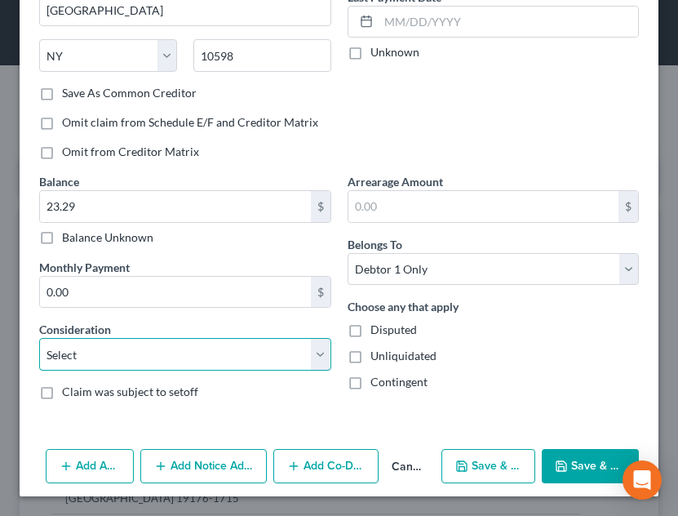
click at [157, 370] on select "Select Cable / Satellite Services Collection Agency Credit Card Debt Debt Couns…" at bounding box center [185, 354] width 292 height 33
click at [39, 338] on select "Select Cable / Satellite Services Collection Agency Credit Card Debt Debt Couns…" at bounding box center [185, 354] width 292 height 33
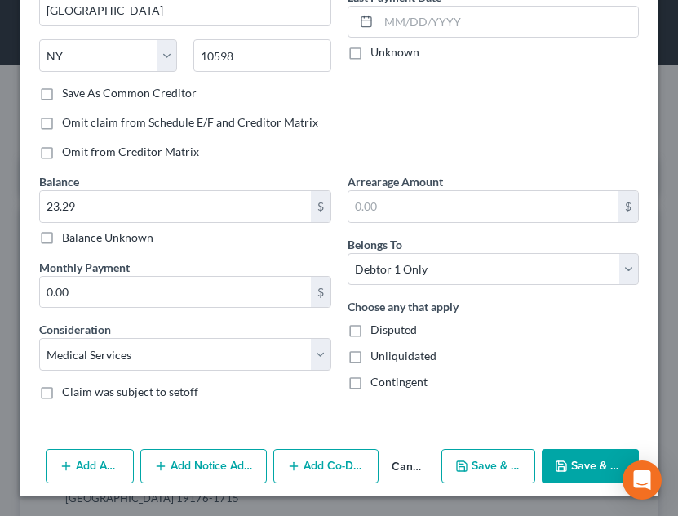
click at [563, 459] on button "Save & Close" at bounding box center [590, 466] width 97 height 34
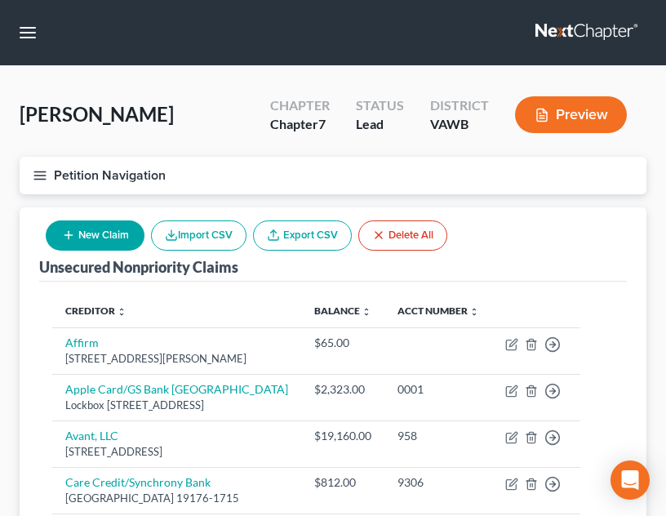
click at [102, 234] on button "New Claim" at bounding box center [95, 235] width 99 height 30
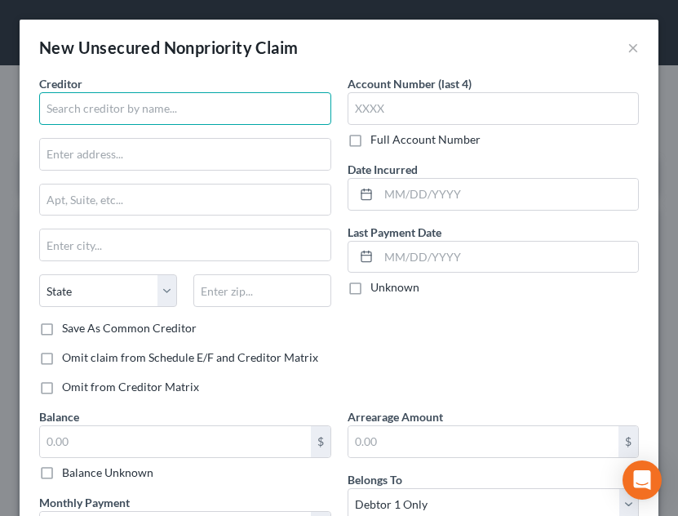
click at [153, 94] on input "text" at bounding box center [185, 108] width 292 height 33
click at [215, 101] on input "text" at bounding box center [185, 108] width 292 height 33
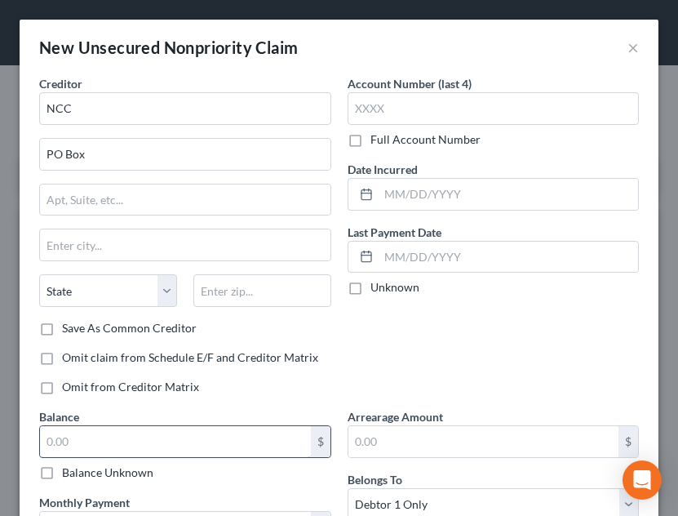
click at [214, 450] on input "text" at bounding box center [175, 441] width 271 height 31
click at [228, 128] on div "Creditor * NCC [GEOGRAPHIC_DATA] [US_STATE] AK AR AZ CA CO CT DE DC [GEOGRAPHIC…" at bounding box center [185, 197] width 292 height 245
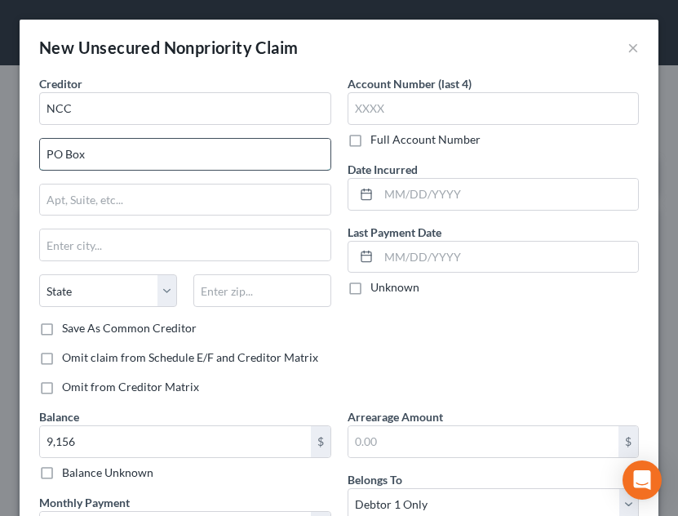
click at [224, 154] on input "PO Box" at bounding box center [185, 154] width 290 height 31
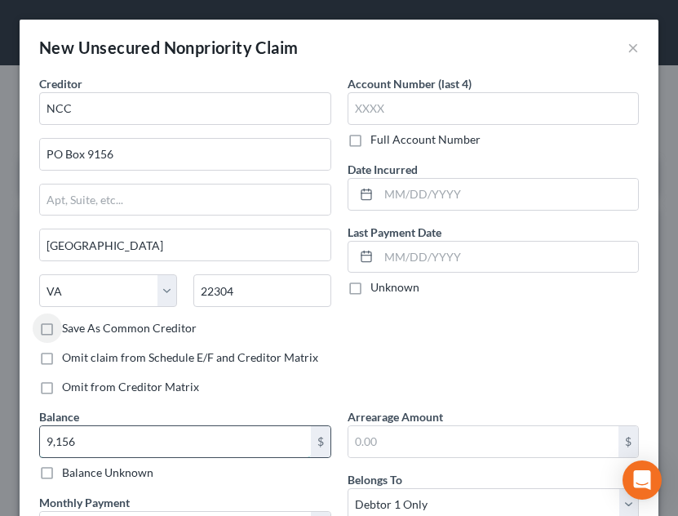
click at [179, 449] on input "9,156" at bounding box center [175, 441] width 271 height 31
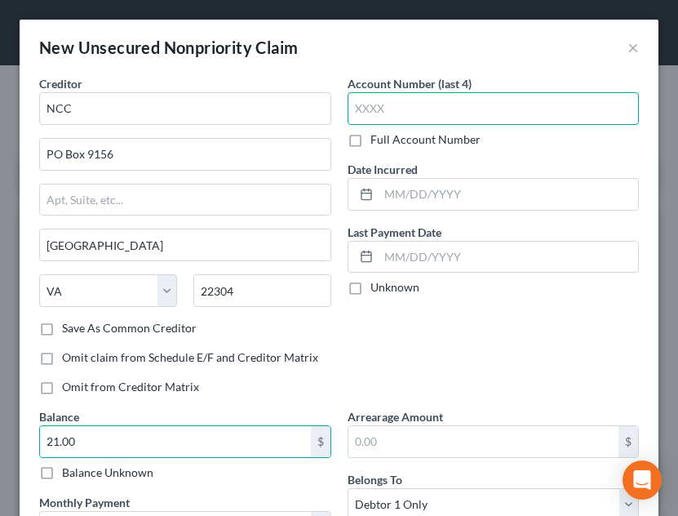
click at [518, 112] on input "text" at bounding box center [494, 108] width 292 height 33
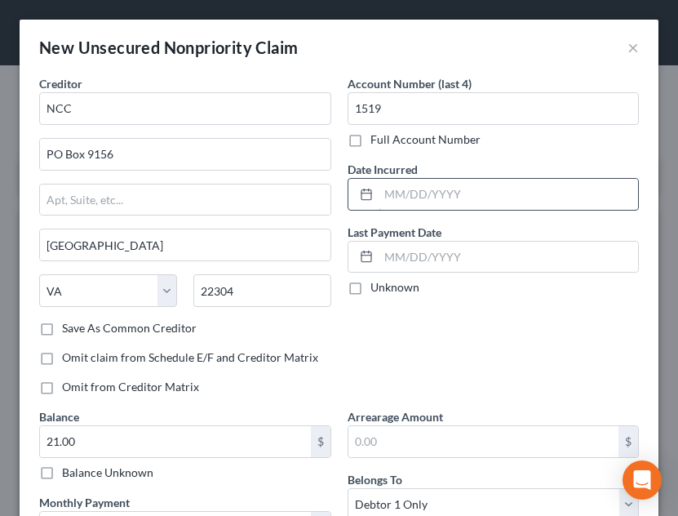
click at [523, 183] on input "text" at bounding box center [509, 194] width 260 height 31
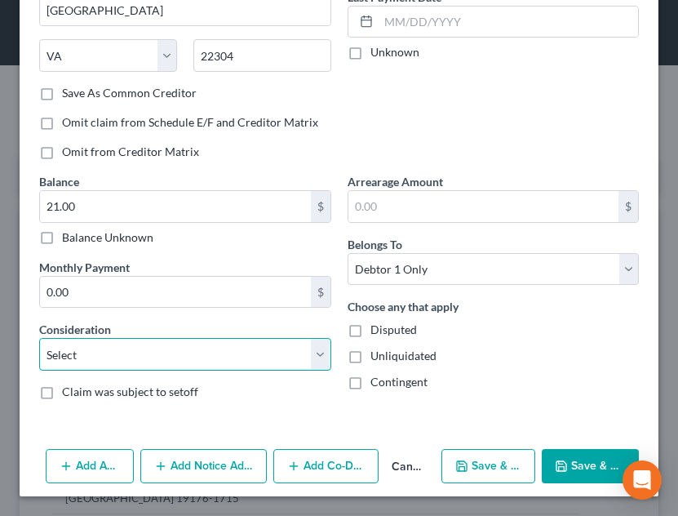
click at [220, 349] on select "Select Cable / Satellite Services Collection Agency Credit Card Debt Debt Couns…" at bounding box center [185, 354] width 292 height 33
click at [39, 338] on select "Select Cable / Satellite Services Collection Agency Credit Card Debt Debt Couns…" at bounding box center [185, 354] width 292 height 33
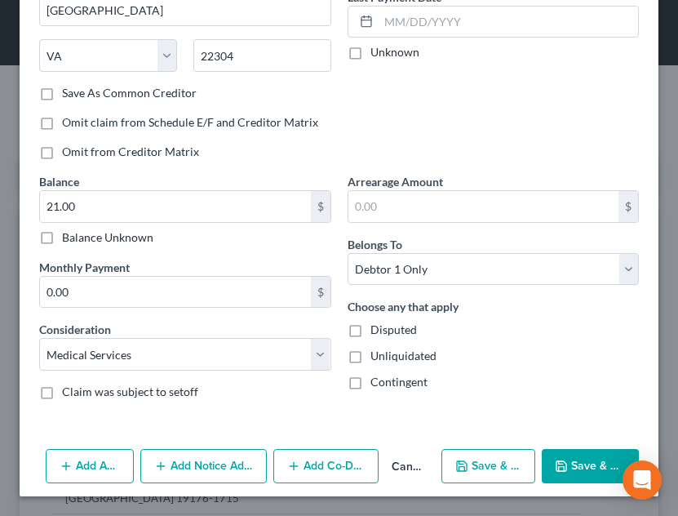
click at [596, 465] on button "Save & Close" at bounding box center [590, 466] width 97 height 34
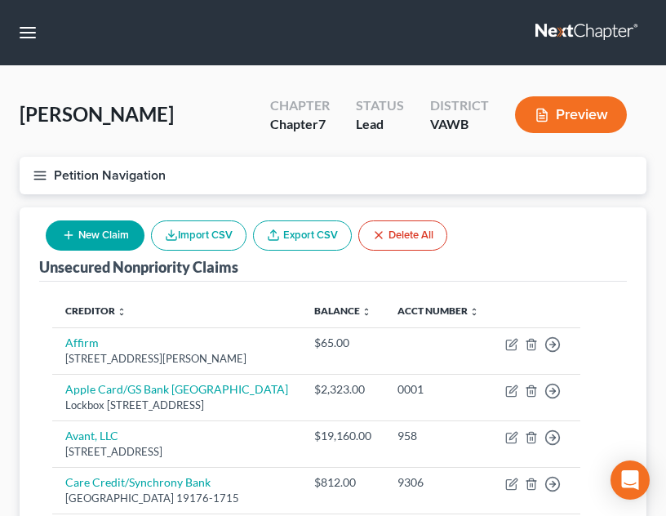
click at [100, 240] on button "New Claim" at bounding box center [95, 235] width 99 height 30
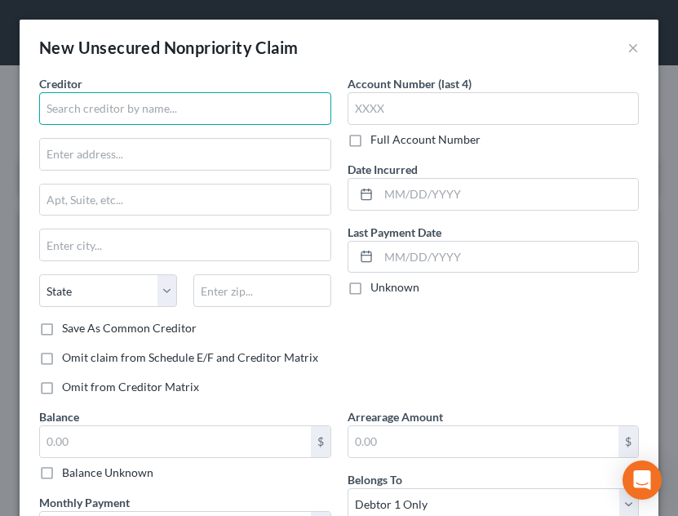
click at [141, 100] on input "text" at bounding box center [185, 108] width 292 height 33
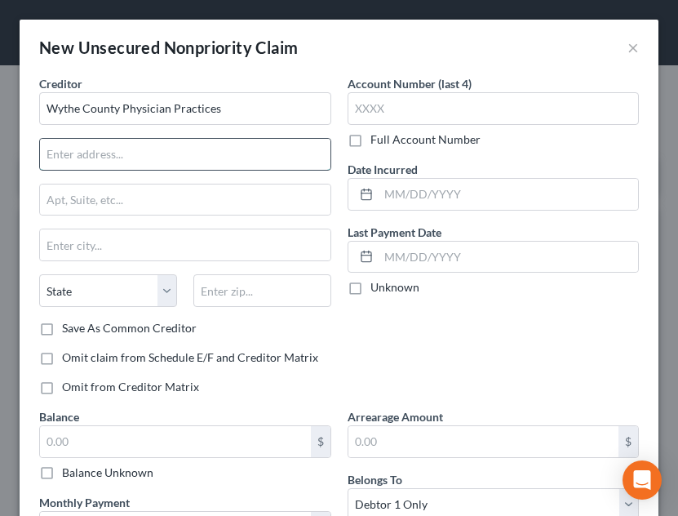
click at [280, 153] on input "text" at bounding box center [185, 154] width 290 height 31
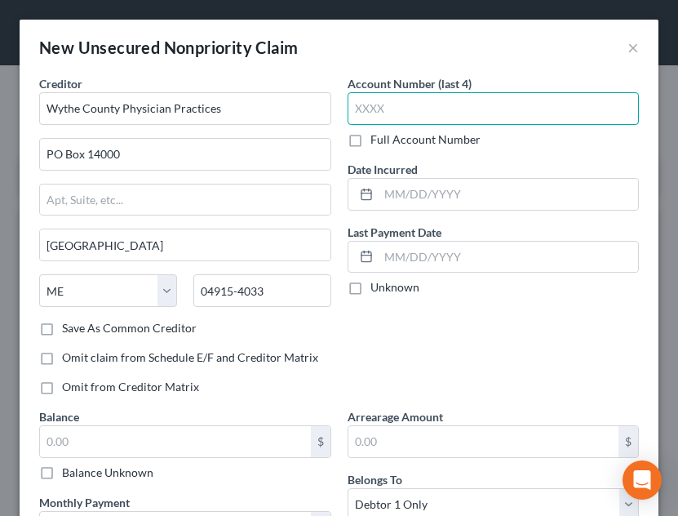
click at [490, 113] on input "text" at bounding box center [494, 108] width 292 height 33
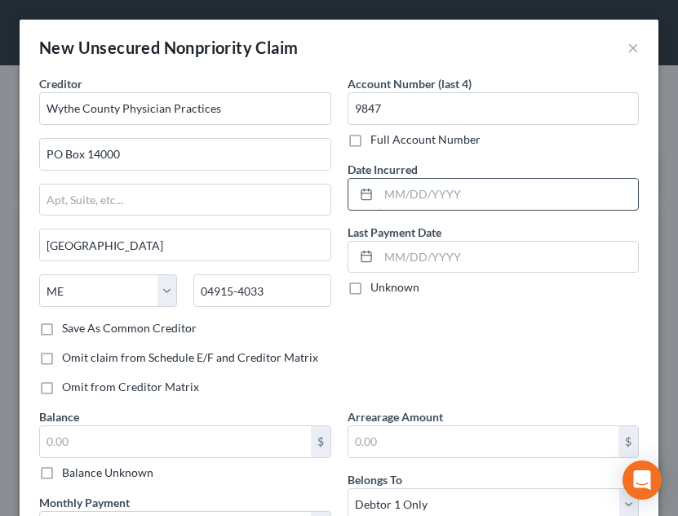
click at [449, 193] on input "text" at bounding box center [509, 194] width 260 height 31
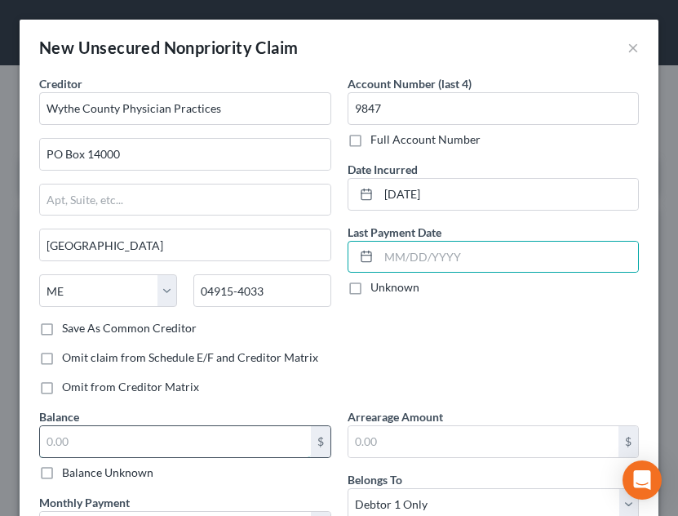
click at [251, 430] on input "text" at bounding box center [175, 441] width 271 height 31
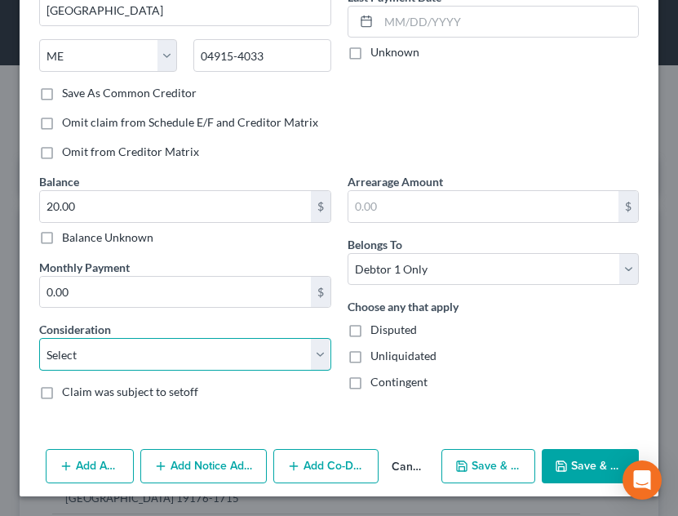
click at [186, 352] on select "Select Cable / Satellite Services Collection Agency Credit Card Debt Debt Couns…" at bounding box center [185, 354] width 292 height 33
click at [39, 338] on select "Select Cable / Satellite Services Collection Agency Credit Card Debt Debt Couns…" at bounding box center [185, 354] width 292 height 33
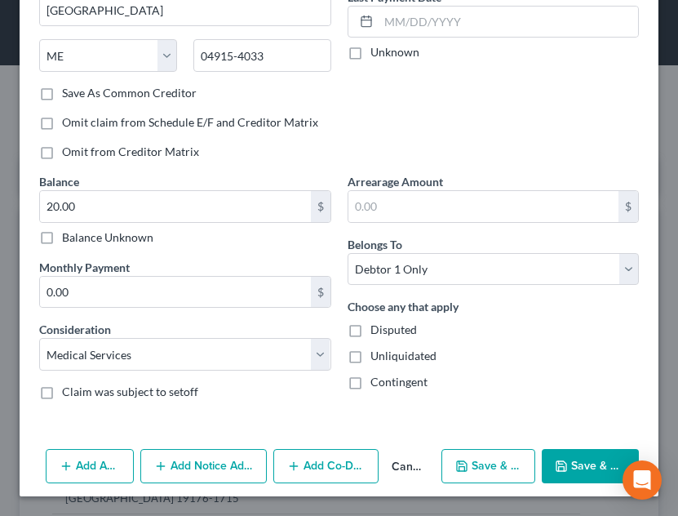
click at [582, 457] on button "Save & Close" at bounding box center [590, 466] width 97 height 34
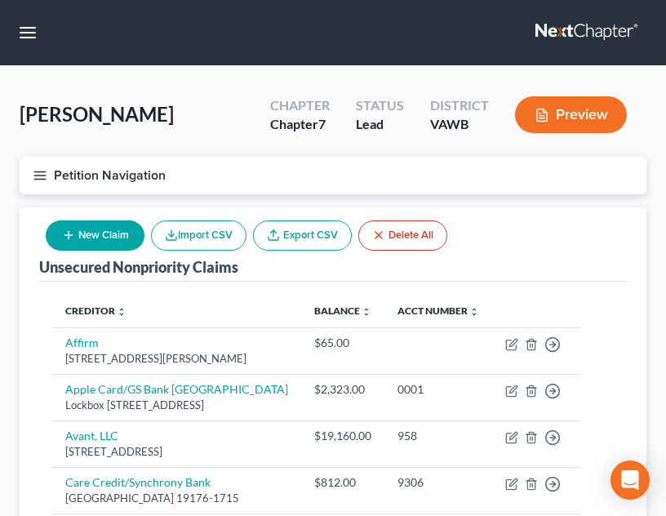
click at [45, 182] on icon "button" at bounding box center [40, 175] width 15 height 15
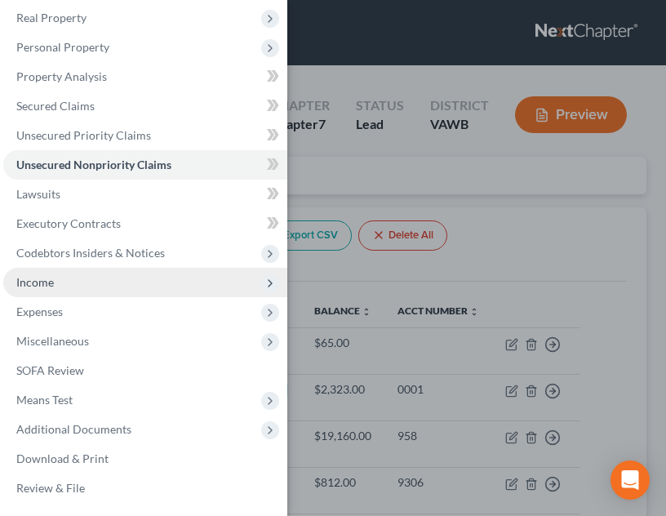
click at [79, 278] on span "Income" at bounding box center [145, 282] width 284 height 29
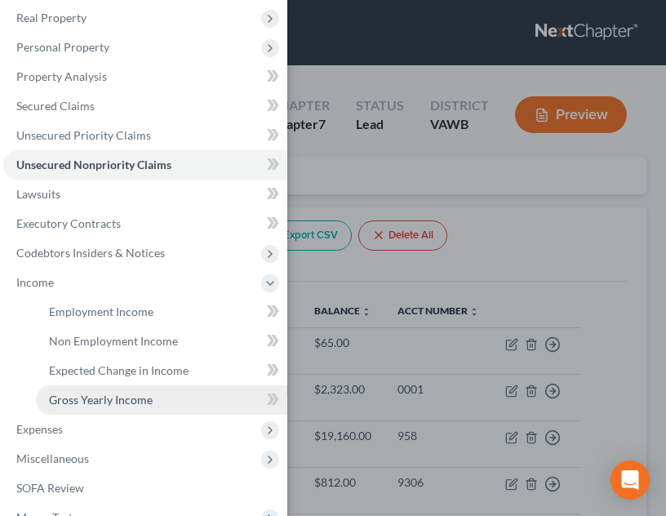
click at [126, 397] on span "Gross Yearly Income" at bounding box center [101, 399] width 104 height 14
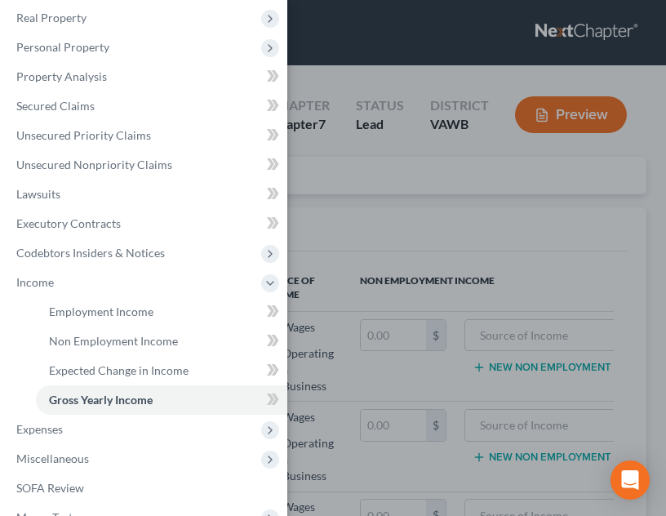
click at [437, 367] on div "Case Dashboard Payments Invoices Payments Payments Credit Report Client Profile" at bounding box center [333, 258] width 666 height 516
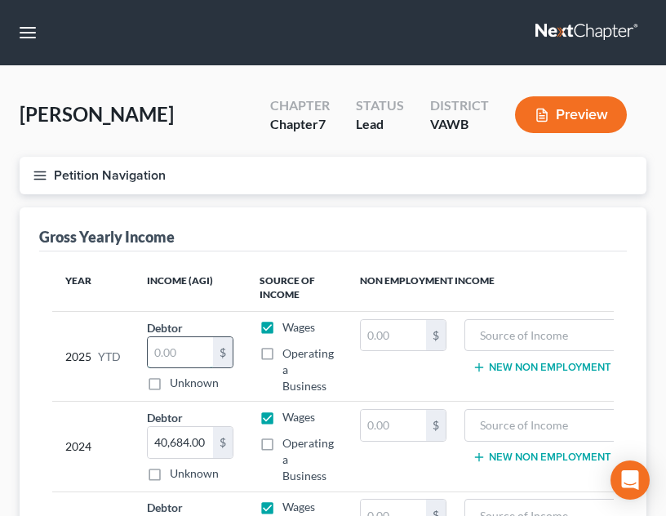
click at [179, 346] on input "text" at bounding box center [180, 352] width 65 height 31
click at [234, 296] on th "Income (AGI)" at bounding box center [190, 287] width 113 height 47
click at [36, 184] on button "Petition Navigation" at bounding box center [333, 176] width 627 height 38
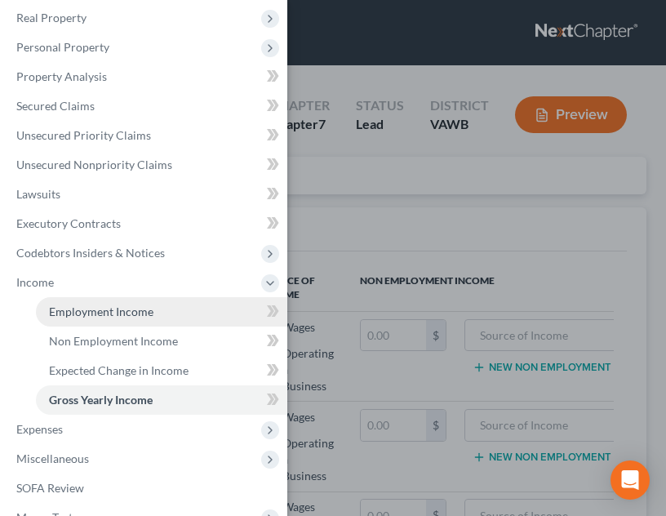
click at [173, 312] on link "Employment Income" at bounding box center [161, 311] width 251 height 29
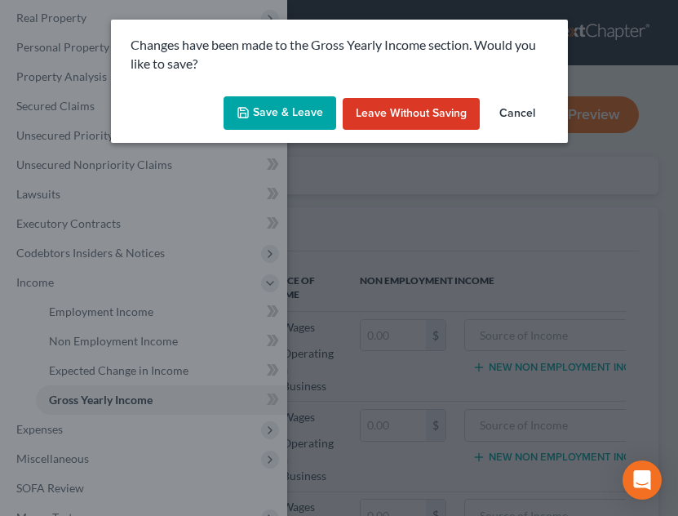
click at [289, 107] on button "Save & Leave" at bounding box center [280, 113] width 113 height 34
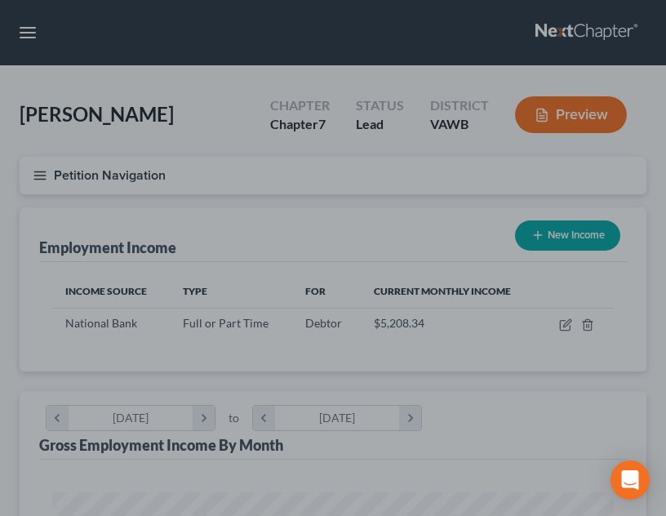
scroll to position [281, 594]
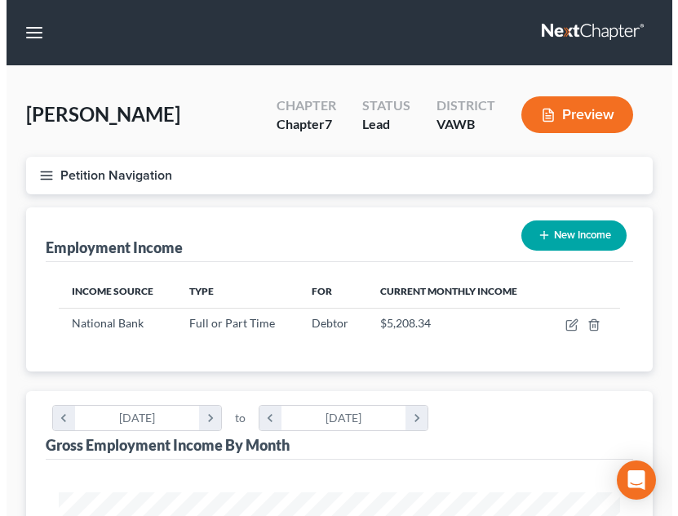
scroll to position [281, 594]
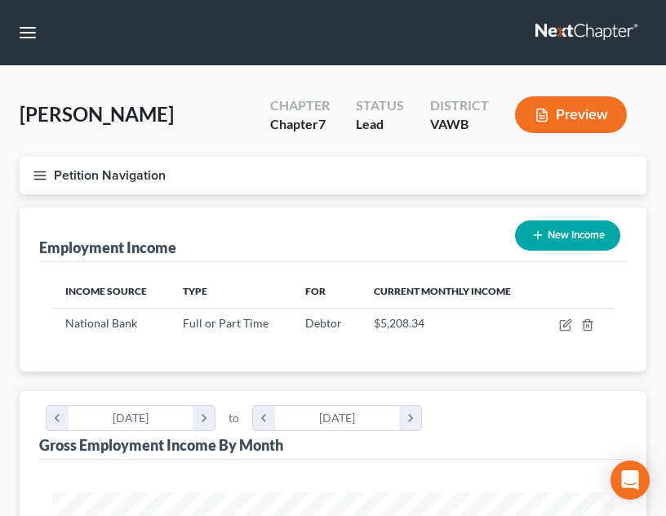
click at [42, 173] on icon "button" at bounding box center [40, 175] width 15 height 15
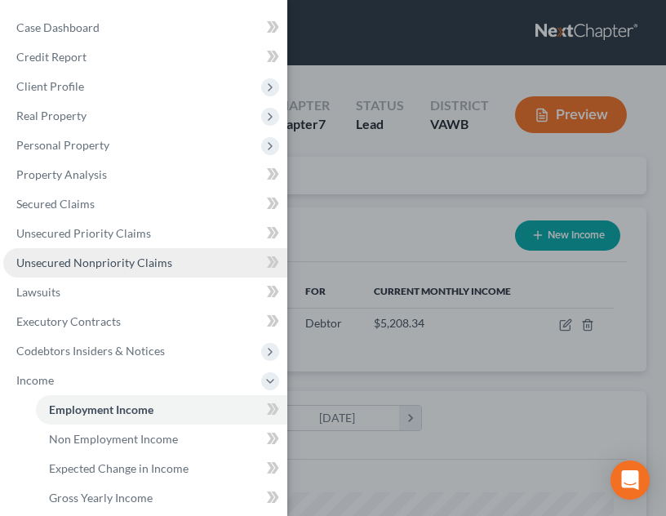
click at [141, 263] on span "Unsecured Nonpriority Claims" at bounding box center [94, 262] width 156 height 14
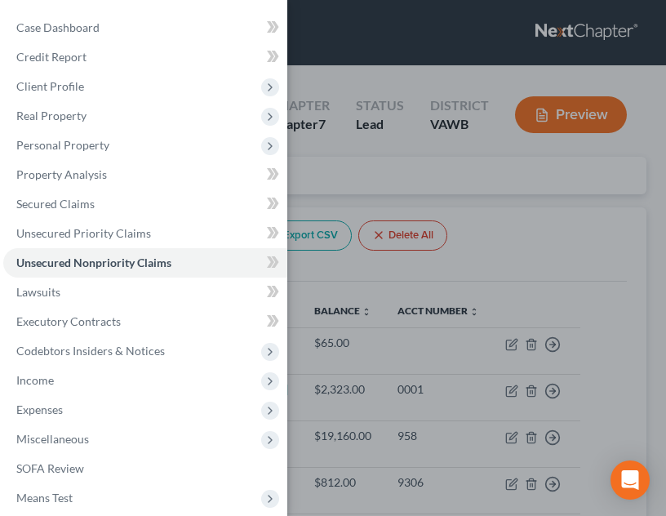
click at [412, 237] on div "Case Dashboard Payments Invoices Payments Payments Credit Report Client Profile" at bounding box center [333, 258] width 666 height 516
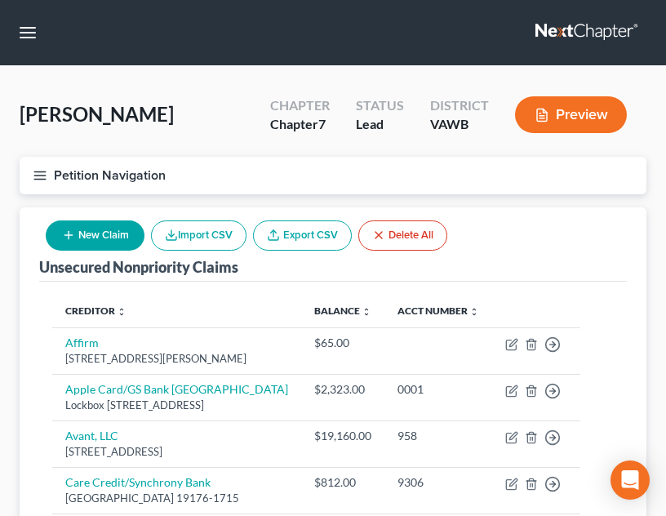
click at [112, 230] on button "New Claim" at bounding box center [95, 235] width 99 height 30
select select "0"
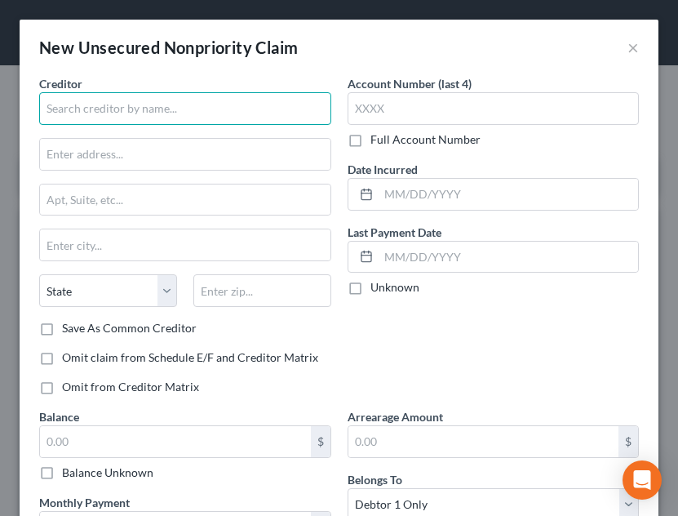
click at [169, 108] on input "text" at bounding box center [185, 108] width 292 height 33
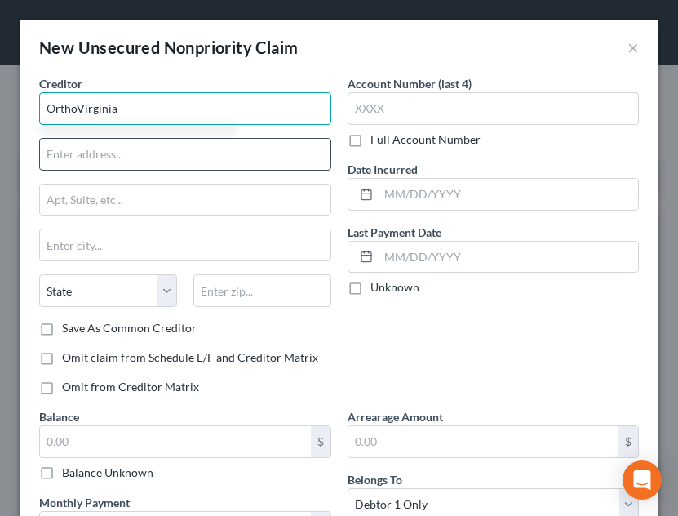
type input "OrthoVirginia"
click at [160, 160] on input "text" at bounding box center [185, 154] width 290 height 31
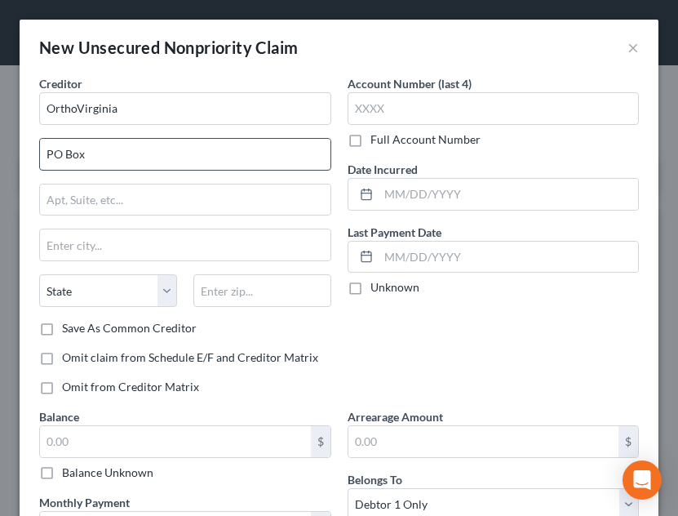
click at [147, 164] on input "PO Box" at bounding box center [185, 154] width 290 height 31
type input "PO Box 26001"
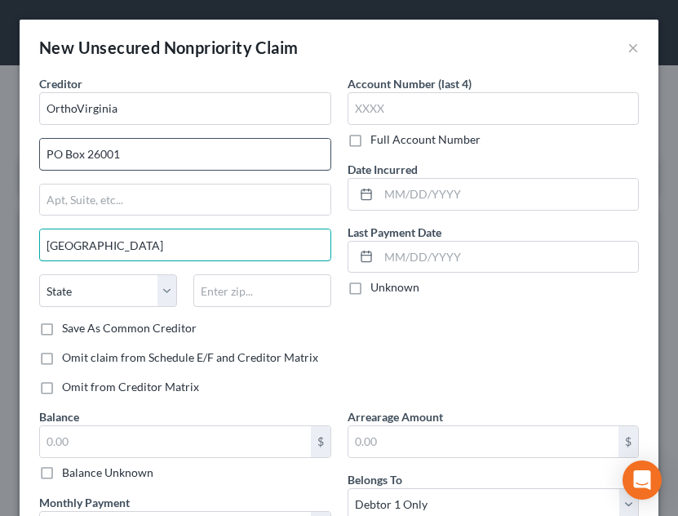
type input "Miami"
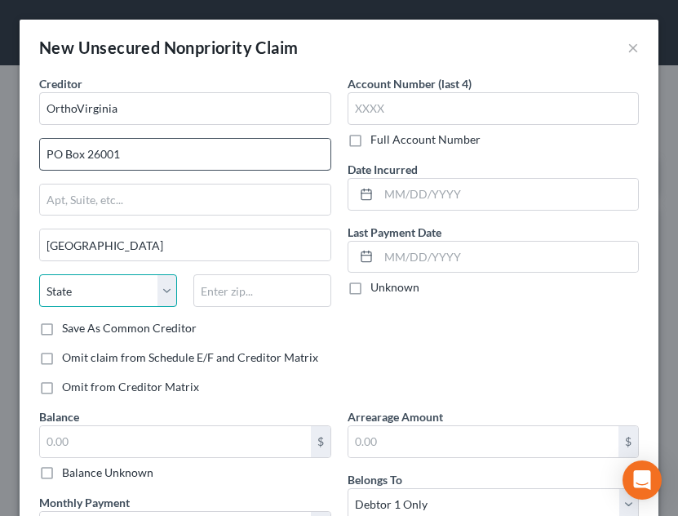
select select "9"
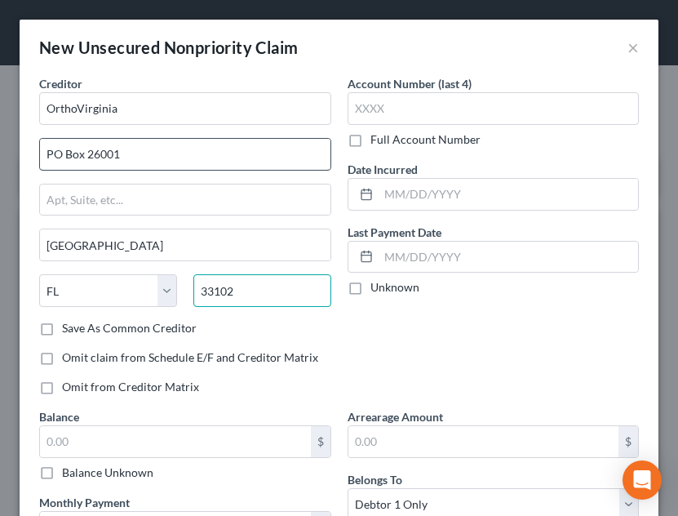
type input "33102"
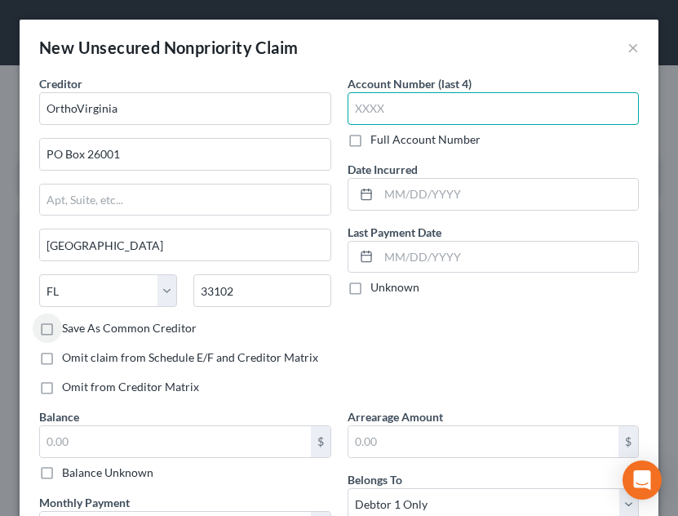
click at [486, 117] on input "text" at bounding box center [494, 108] width 292 height 33
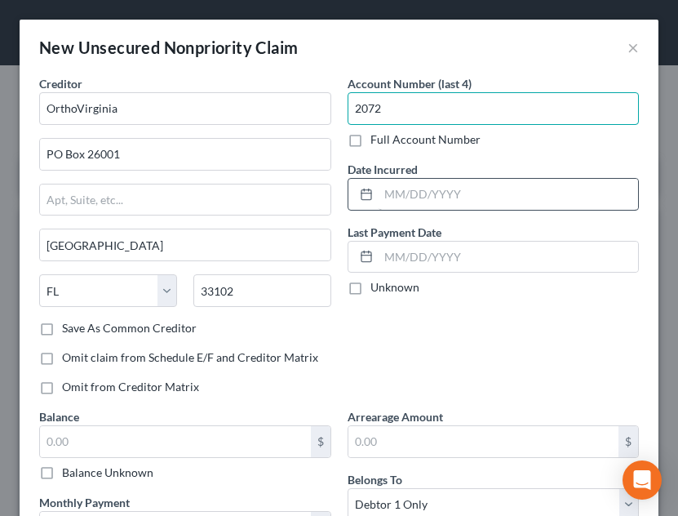
type input "2072"
click at [498, 195] on input "text" at bounding box center [509, 194] width 260 height 31
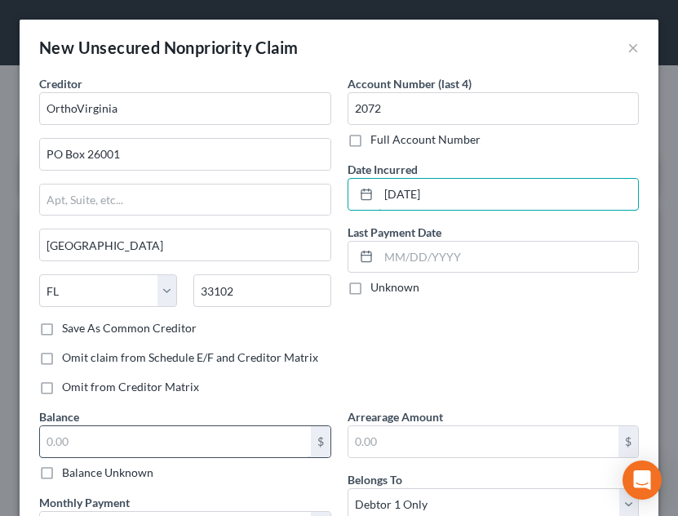
type input "06/26/2025"
click at [241, 449] on input "text" at bounding box center [175, 441] width 271 height 31
type input "35.67"
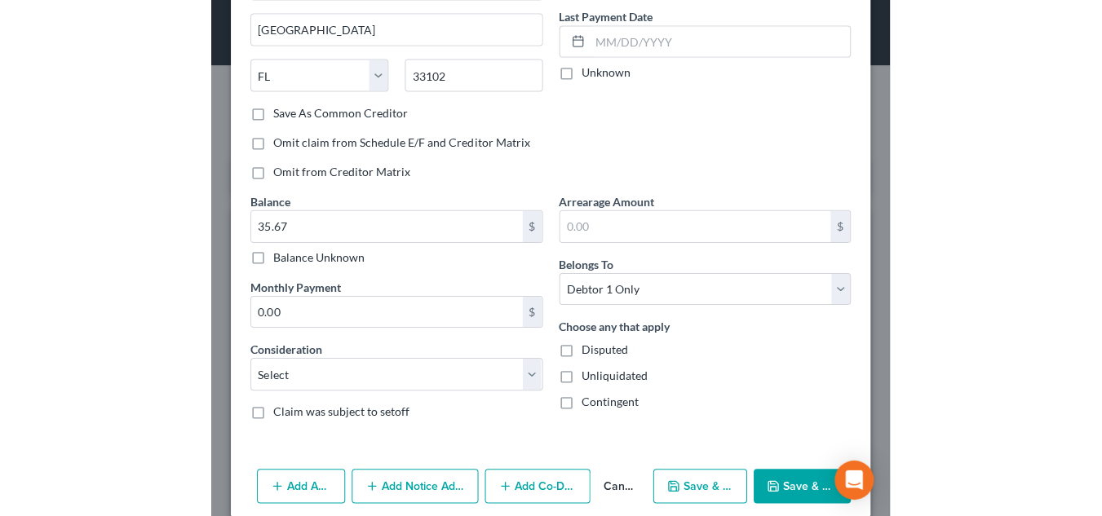
scroll to position [235, 0]
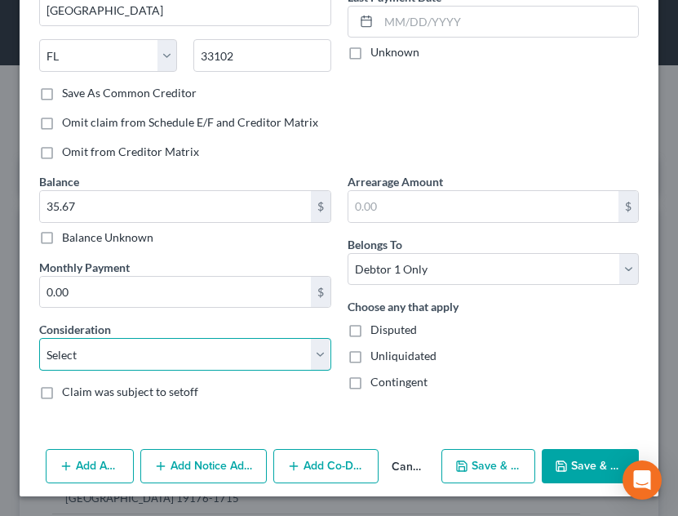
click at [98, 360] on select "Select Cable / Satellite Services Collection Agency Credit Card Debt Debt Couns…" at bounding box center [185, 354] width 292 height 33
select select "9"
click at [39, 338] on select "Select Cable / Satellite Services Collection Agency Credit Card Debt Debt Couns…" at bounding box center [185, 354] width 292 height 33
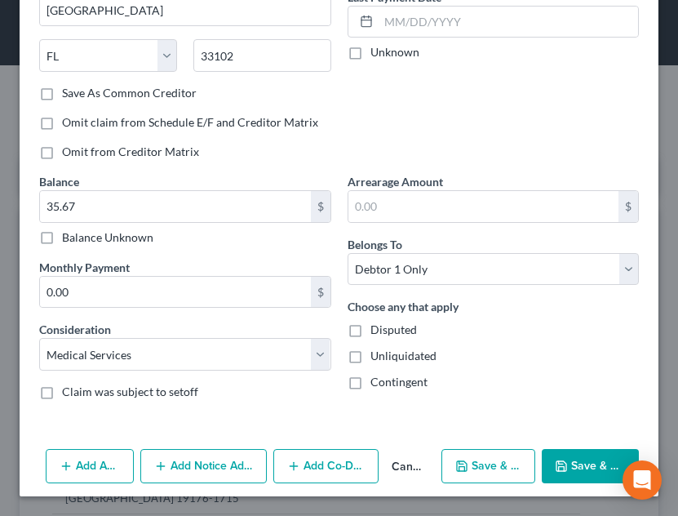
click at [134, 134] on div "Creditor * OrthoVirginia PO Box 26001 Miami State AL AK AR AZ CA CO CT DE DC FL…" at bounding box center [185, 6] width 308 height 333
click at [573, 469] on button "Save & Close" at bounding box center [590, 466] width 97 height 34
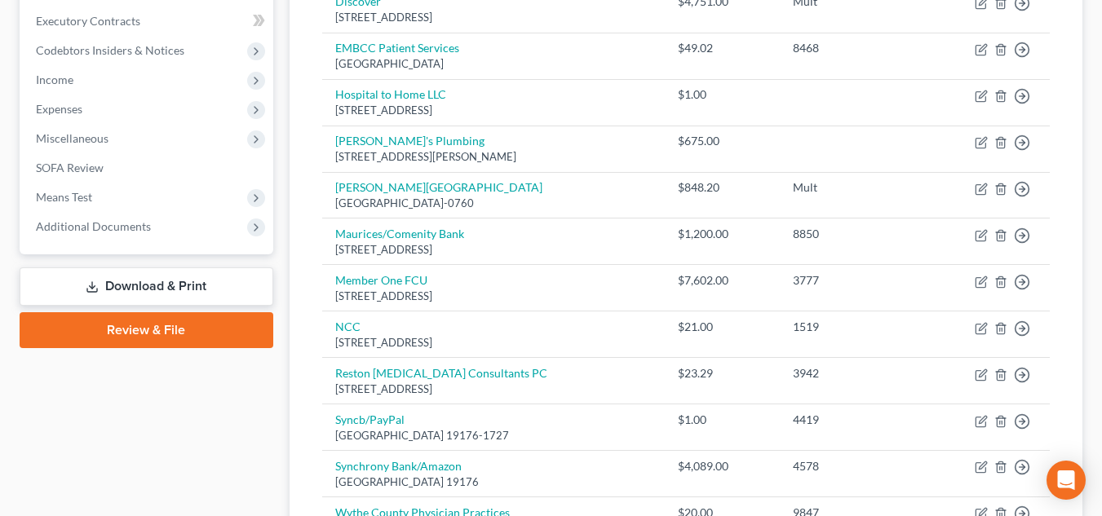
scroll to position [707, 0]
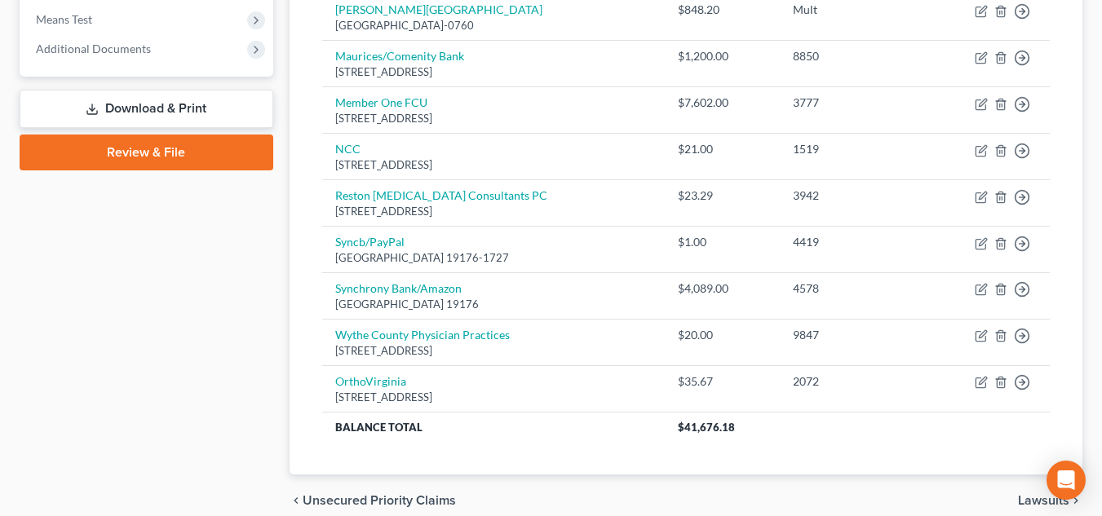
scroll to position [609, 0]
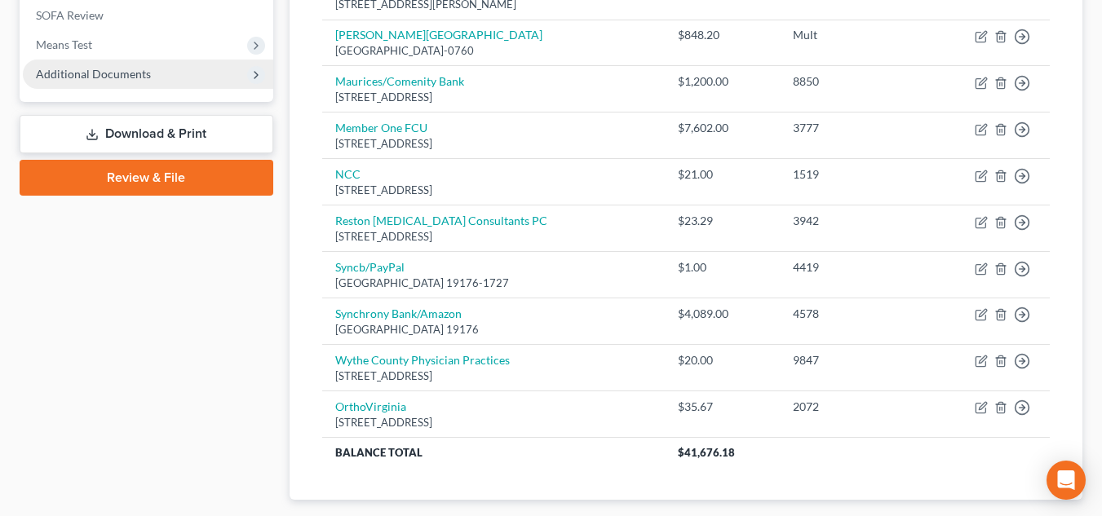
click at [134, 78] on span "Additional Documents" at bounding box center [93, 74] width 115 height 14
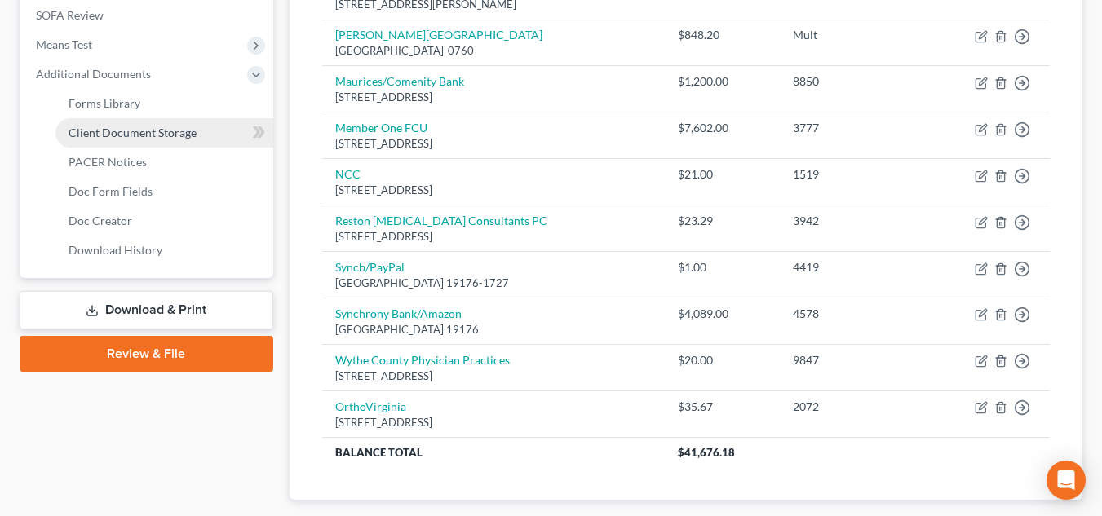
click at [131, 131] on span "Client Document Storage" at bounding box center [133, 133] width 128 height 14
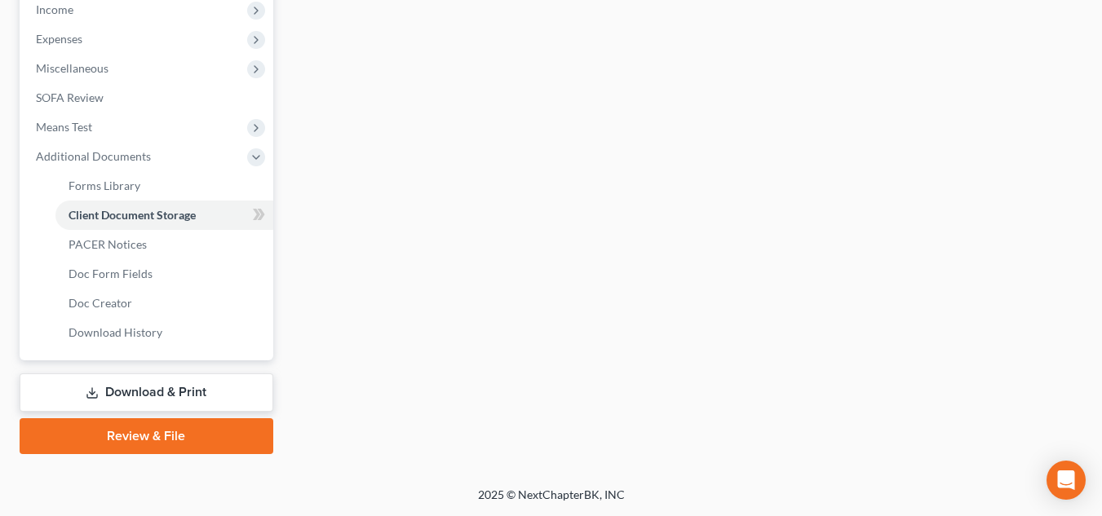
select select "0"
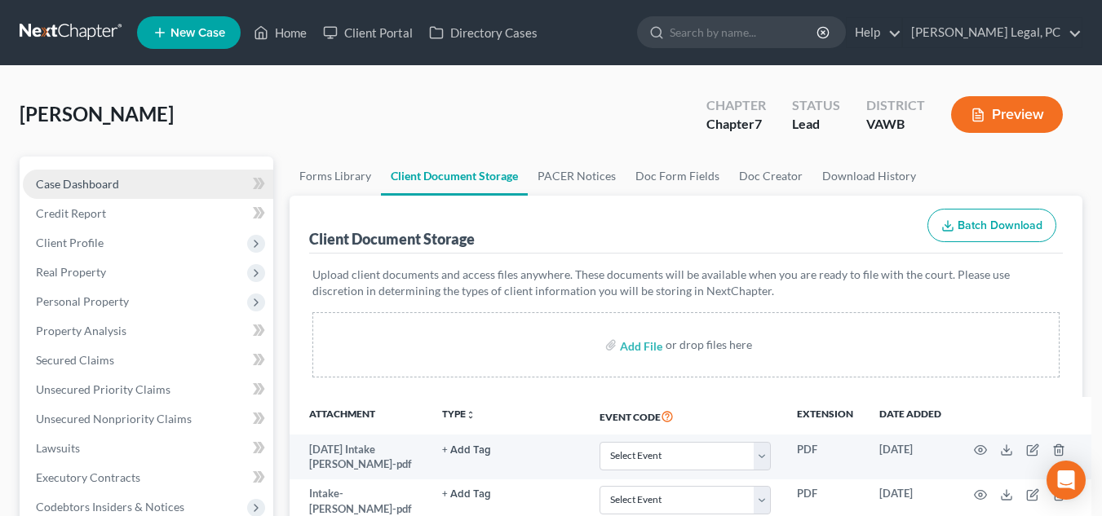
click at [74, 187] on span "Case Dashboard" at bounding box center [77, 184] width 83 height 14
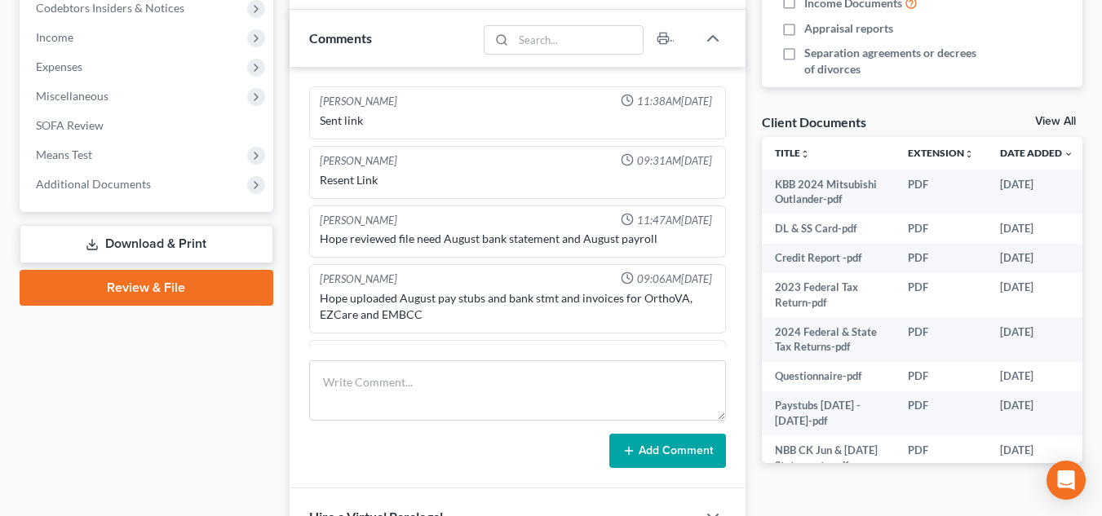
scroll to position [120, 0]
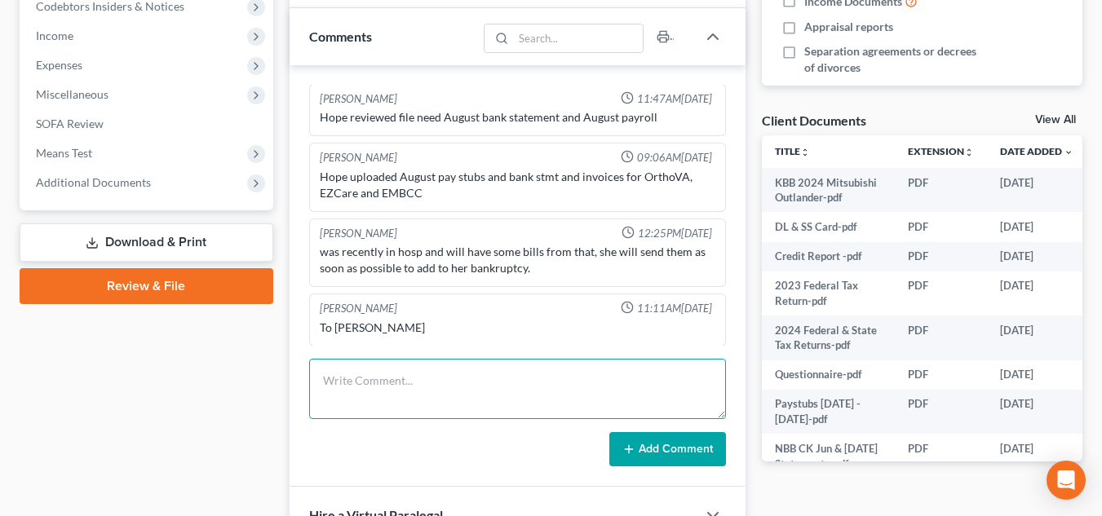
click at [489, 372] on textarea at bounding box center [517, 389] width 417 height 60
type textarea "s"
type textarea "need to send email to client with docs needed and add notes"
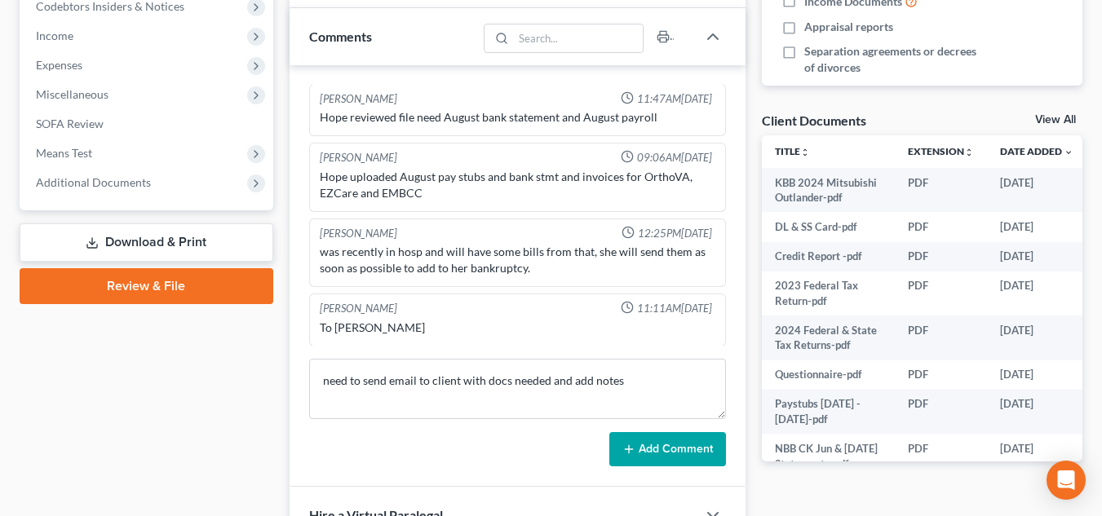
click at [635, 453] on icon at bounding box center [629, 449] width 13 height 13
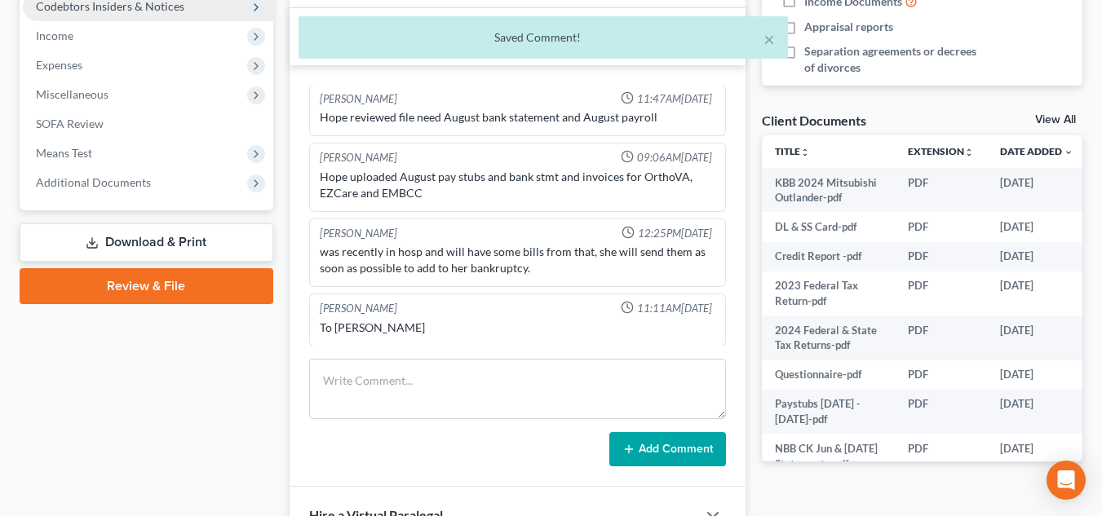
scroll to position [180, 0]
